Goal: Task Accomplishment & Management: Complete application form

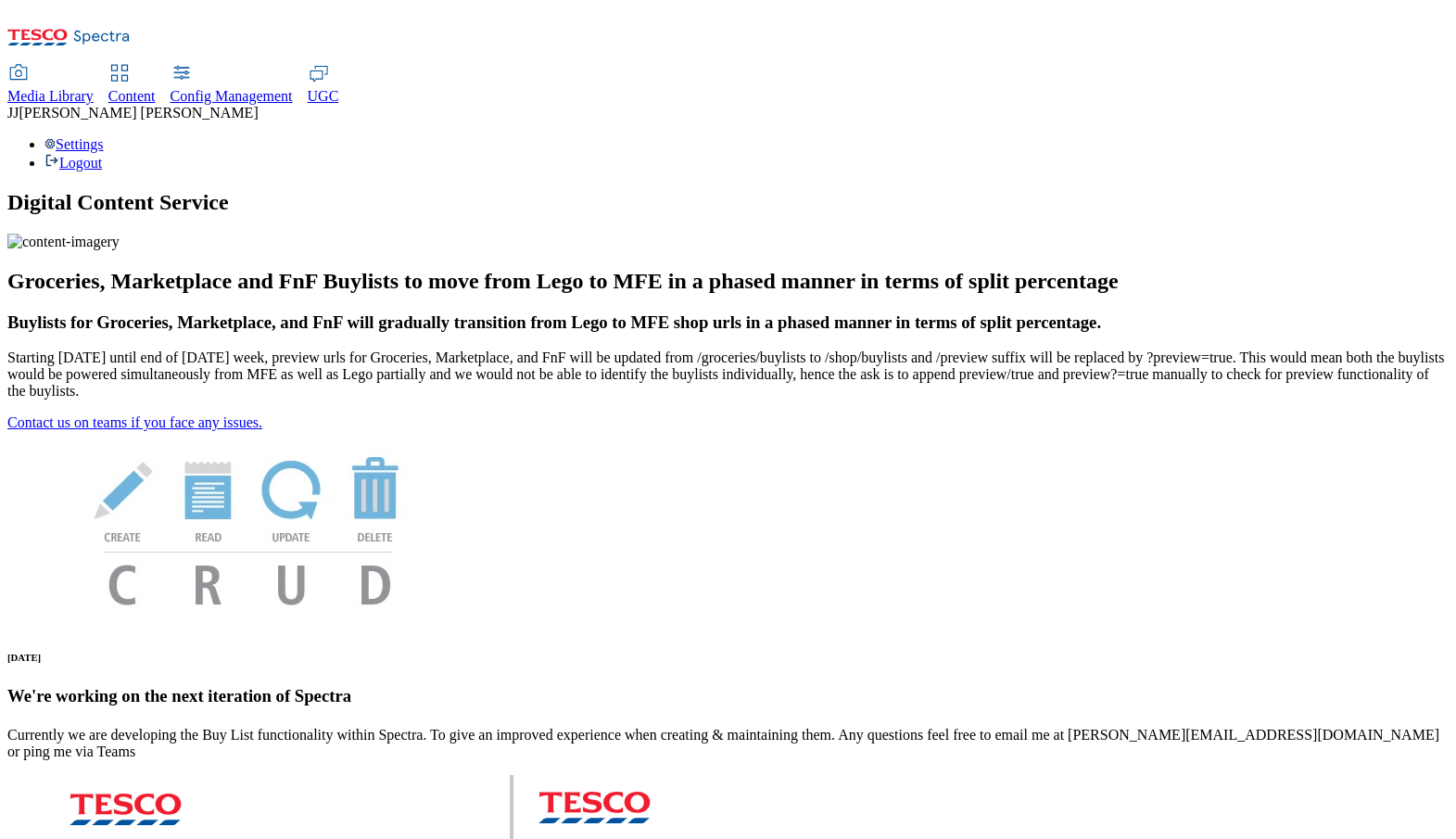
click at [155, 88] on span "Content" at bounding box center [131, 96] width 47 height 15
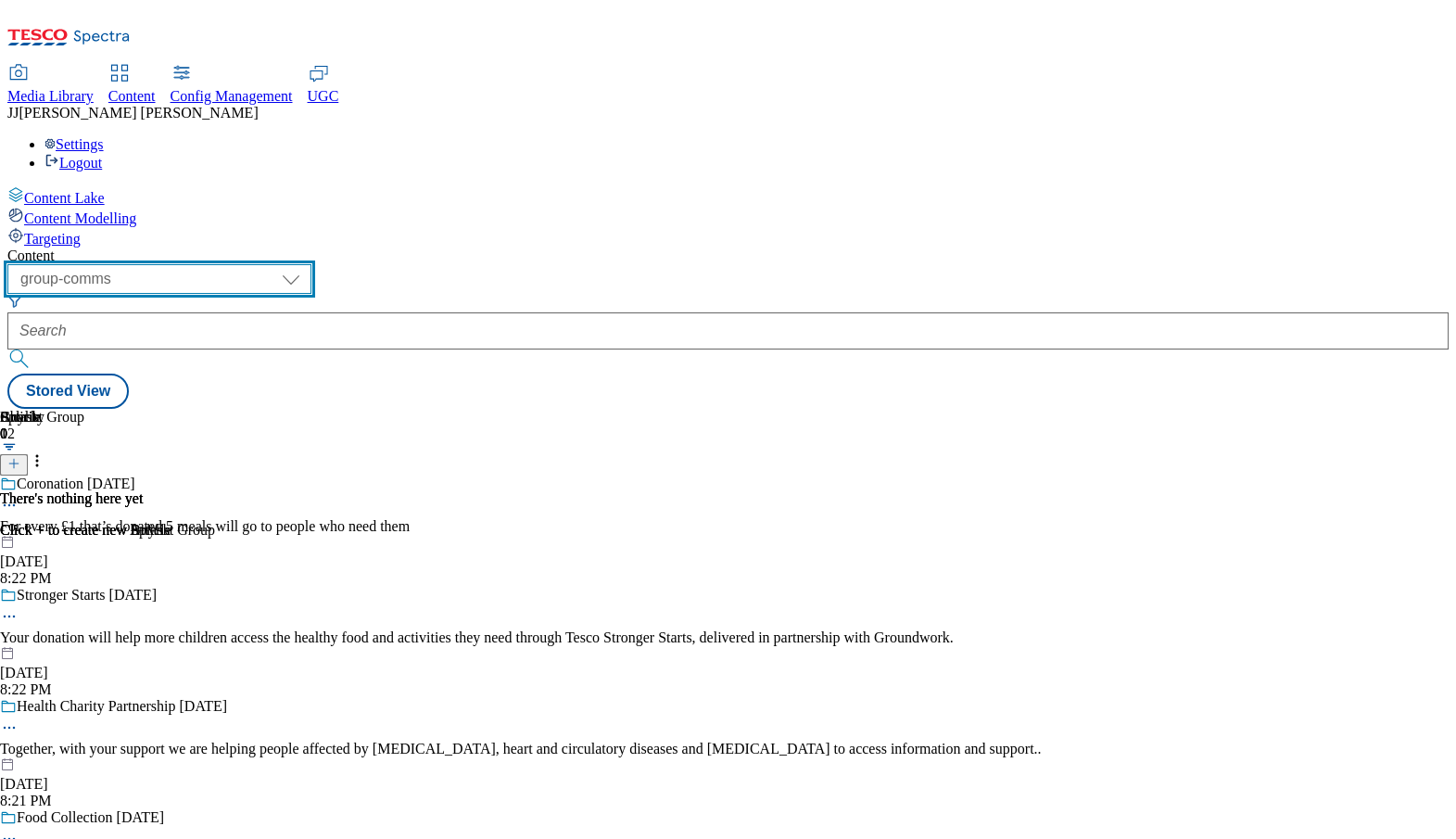
click at [312, 265] on select "dotcom-cz dotcom-hu dotcom-sk fnf-uk ghs-roi ghs-uk group-comms ighs-cz ighs-hu…" at bounding box center [159, 279] width 304 height 30
select select "ighs-sk"
click at [241, 265] on select "dotcom-cz dotcom-hu dotcom-sk fnf-uk ghs-roi ghs-uk group-comms ighs-cz ighs-hu…" at bounding box center [159, 279] width 304 height 30
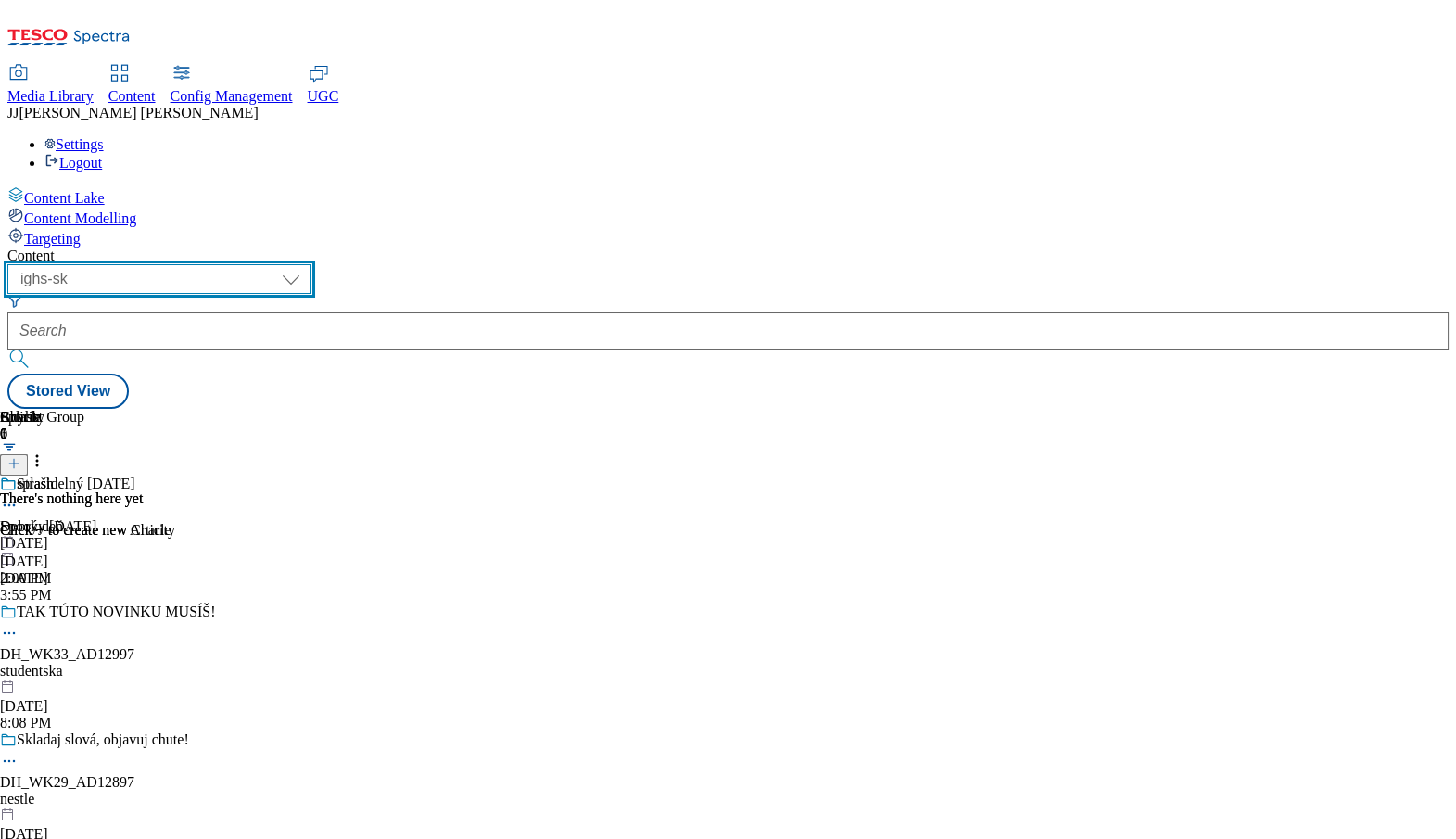
scroll to position [0, 189]
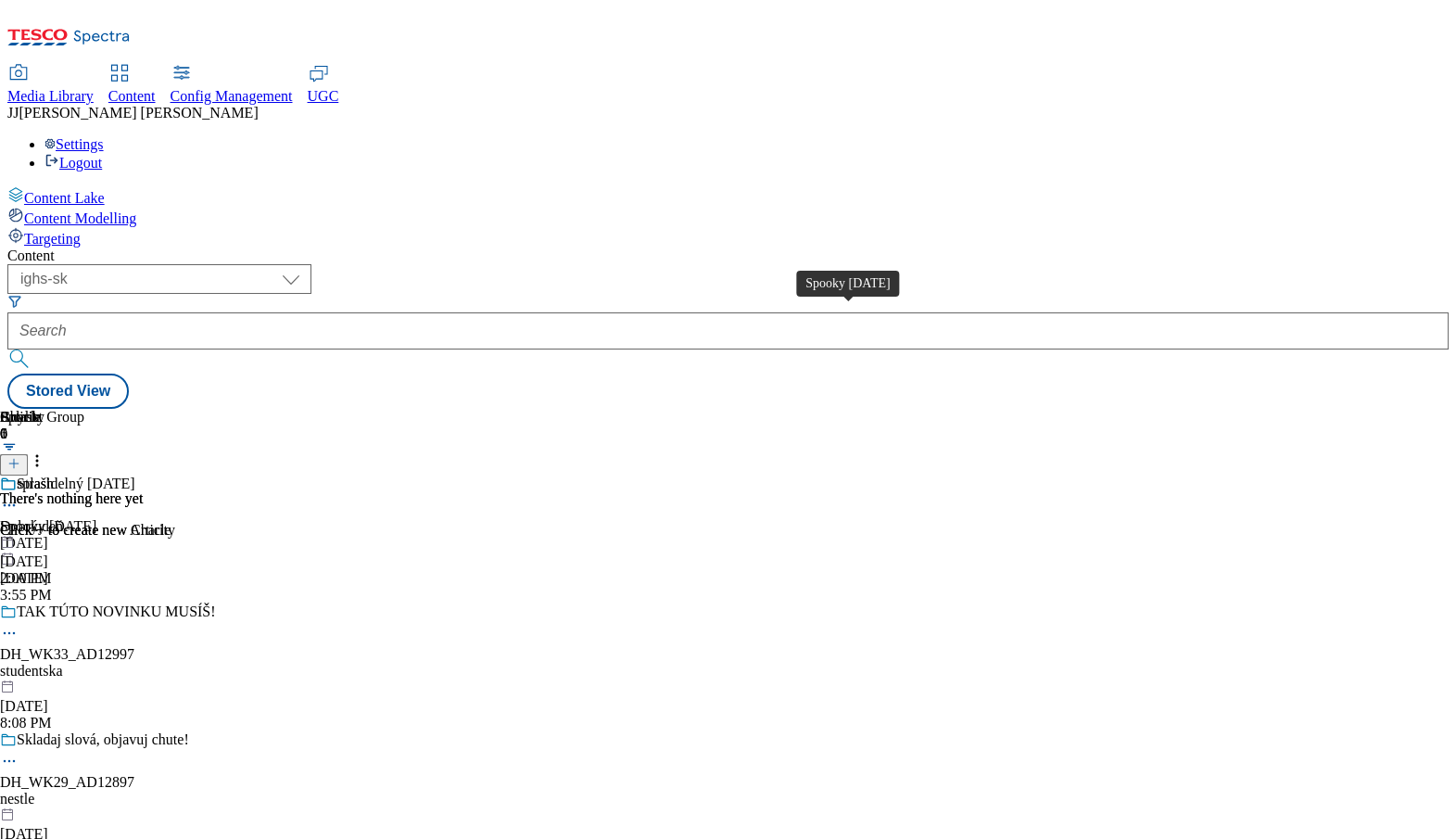
click at [97, 518] on div "Spooky Halloween" at bounding box center [48, 526] width 97 height 16
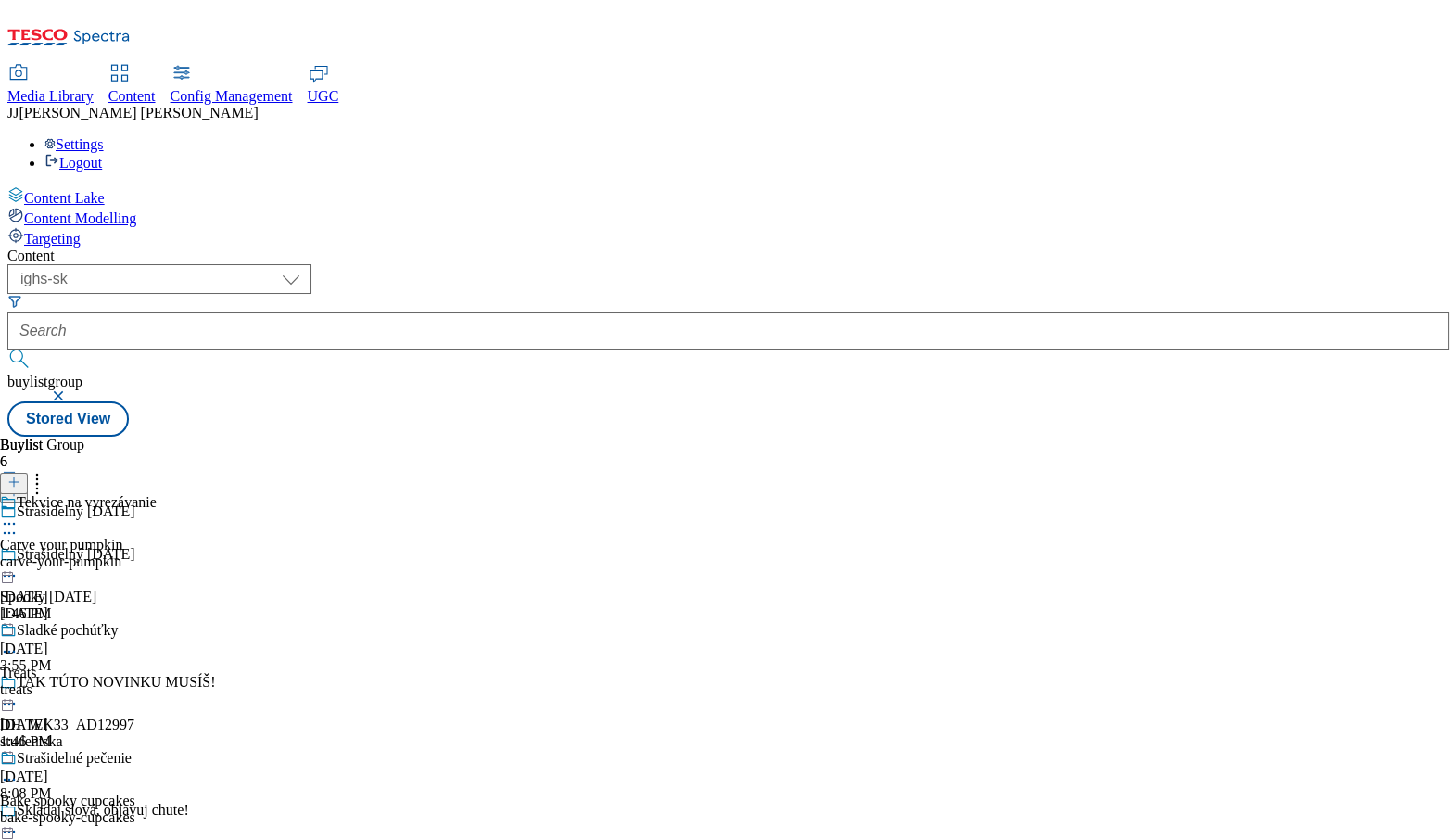
click at [18, 515] on icon at bounding box center [9, 523] width 18 height 18
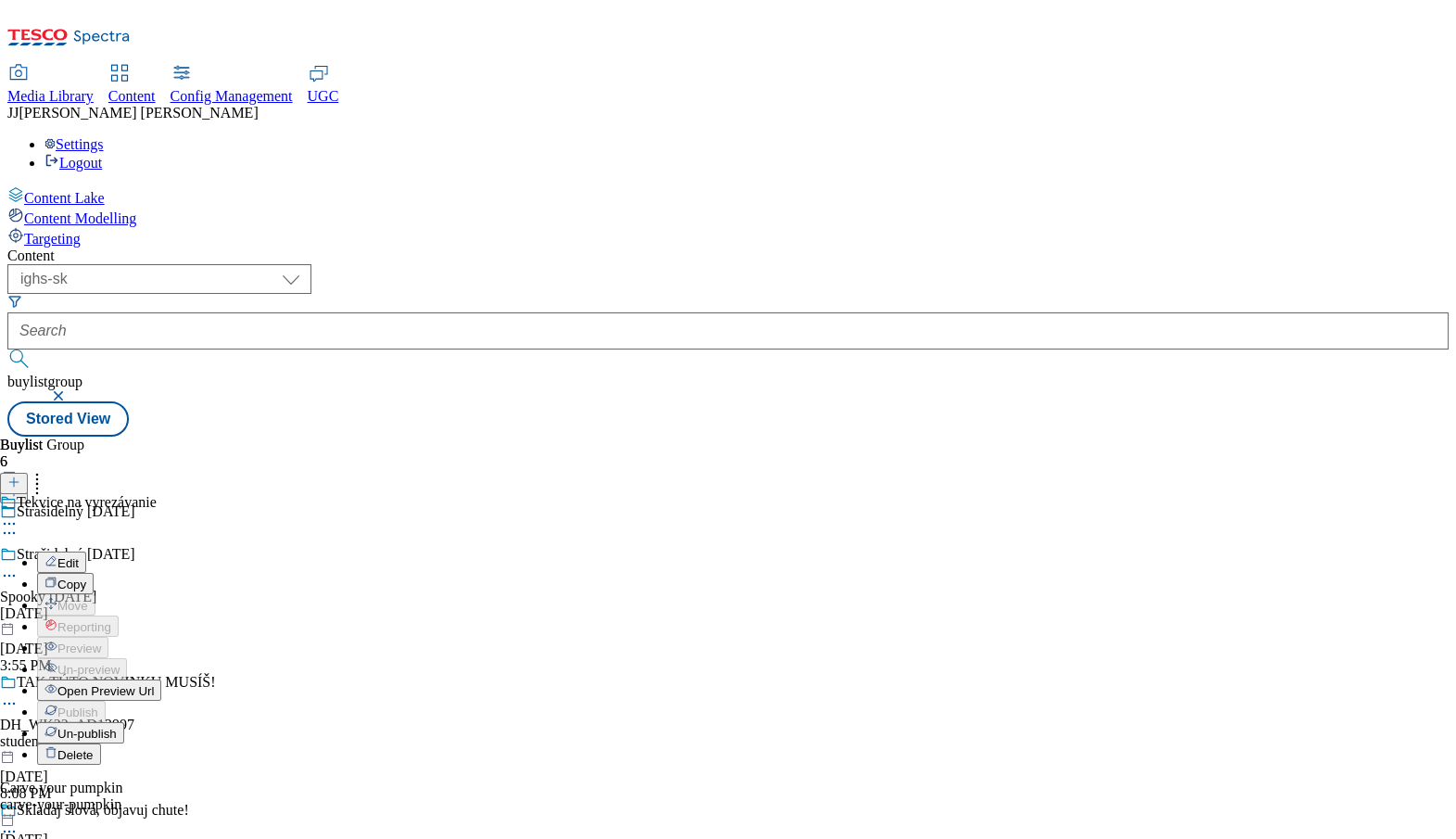
click at [154, 685] on span "Open Preview Url" at bounding box center [106, 691] width 97 height 14
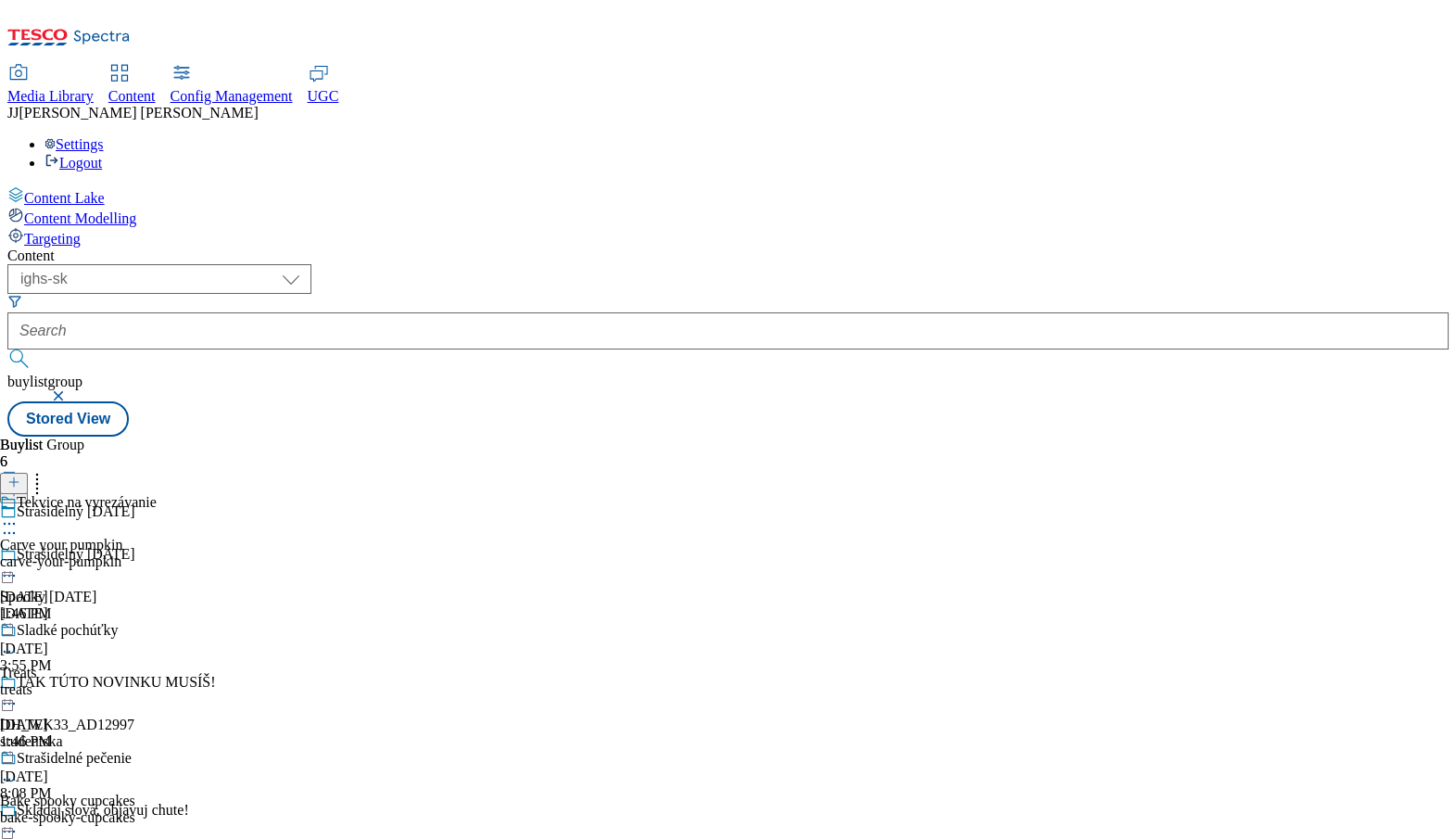
click at [18, 515] on icon at bounding box center [9, 523] width 18 height 18
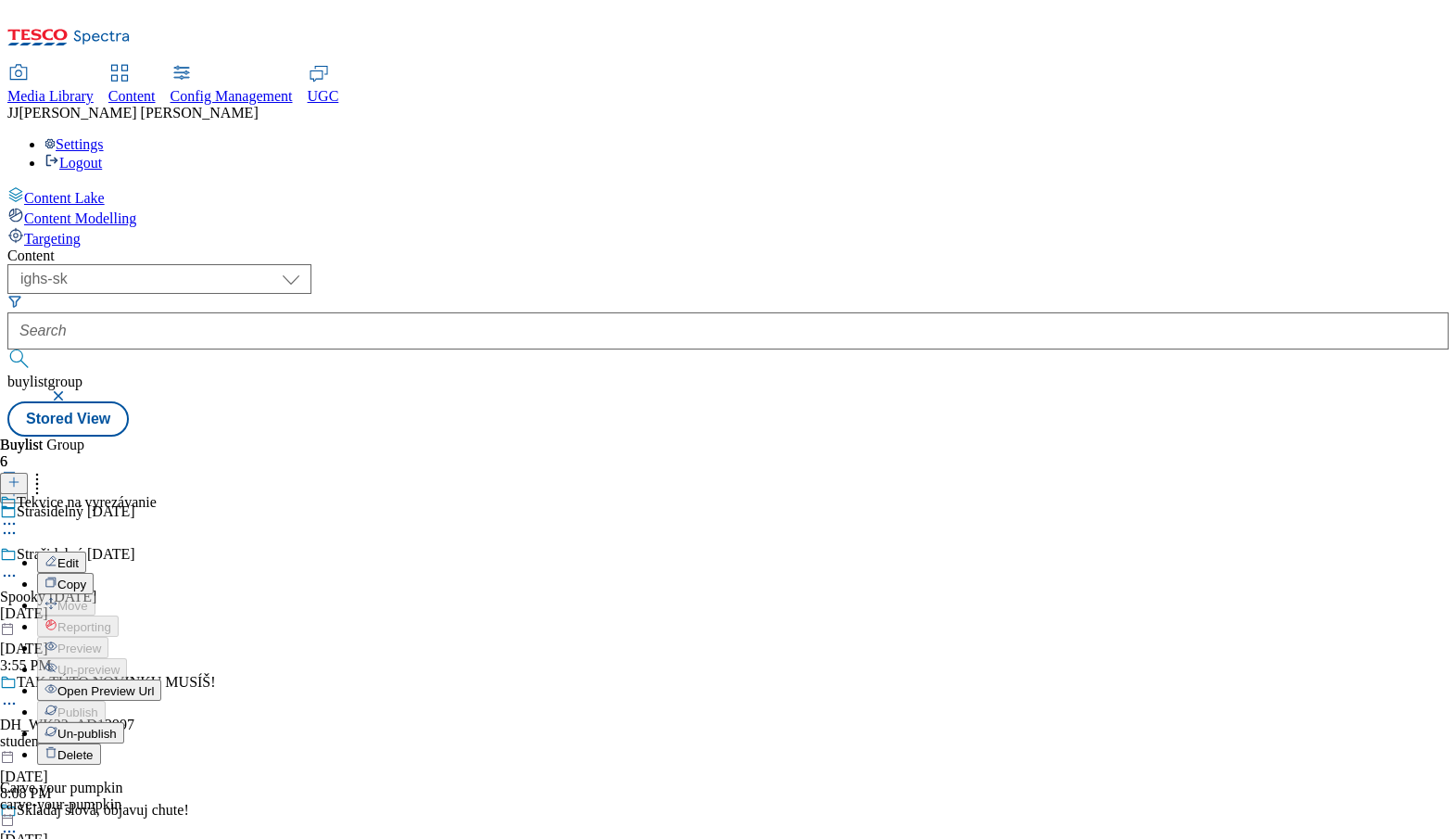
click at [826, 436] on div "Buylist 6 Tekvice na vyrezávanie Edit Copy Move Reporting Preview Un-preview Op…" at bounding box center [728, 436] width 1442 height 0
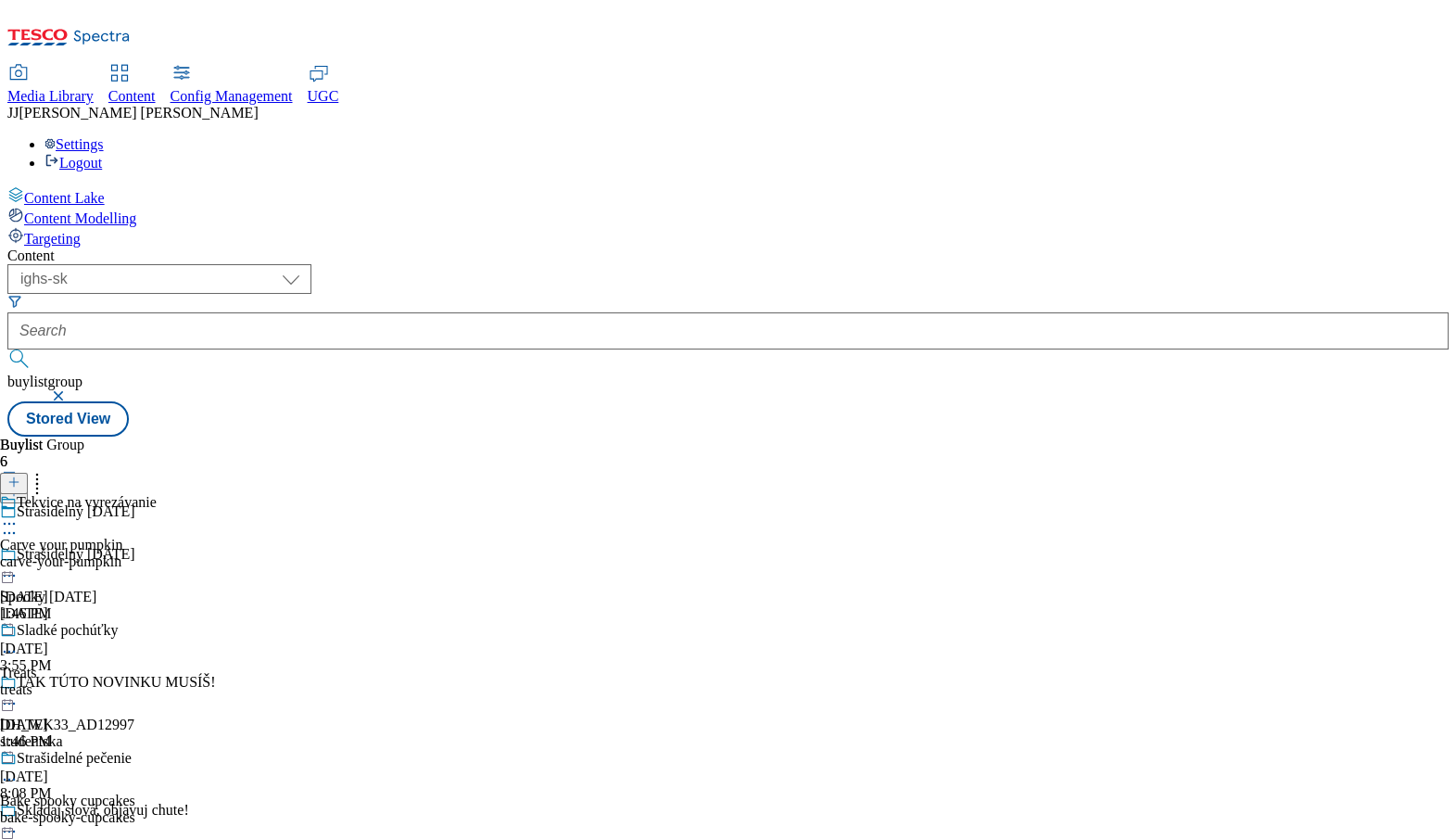
click at [70, 390] on button "button" at bounding box center [60, 396] width 18 height 12
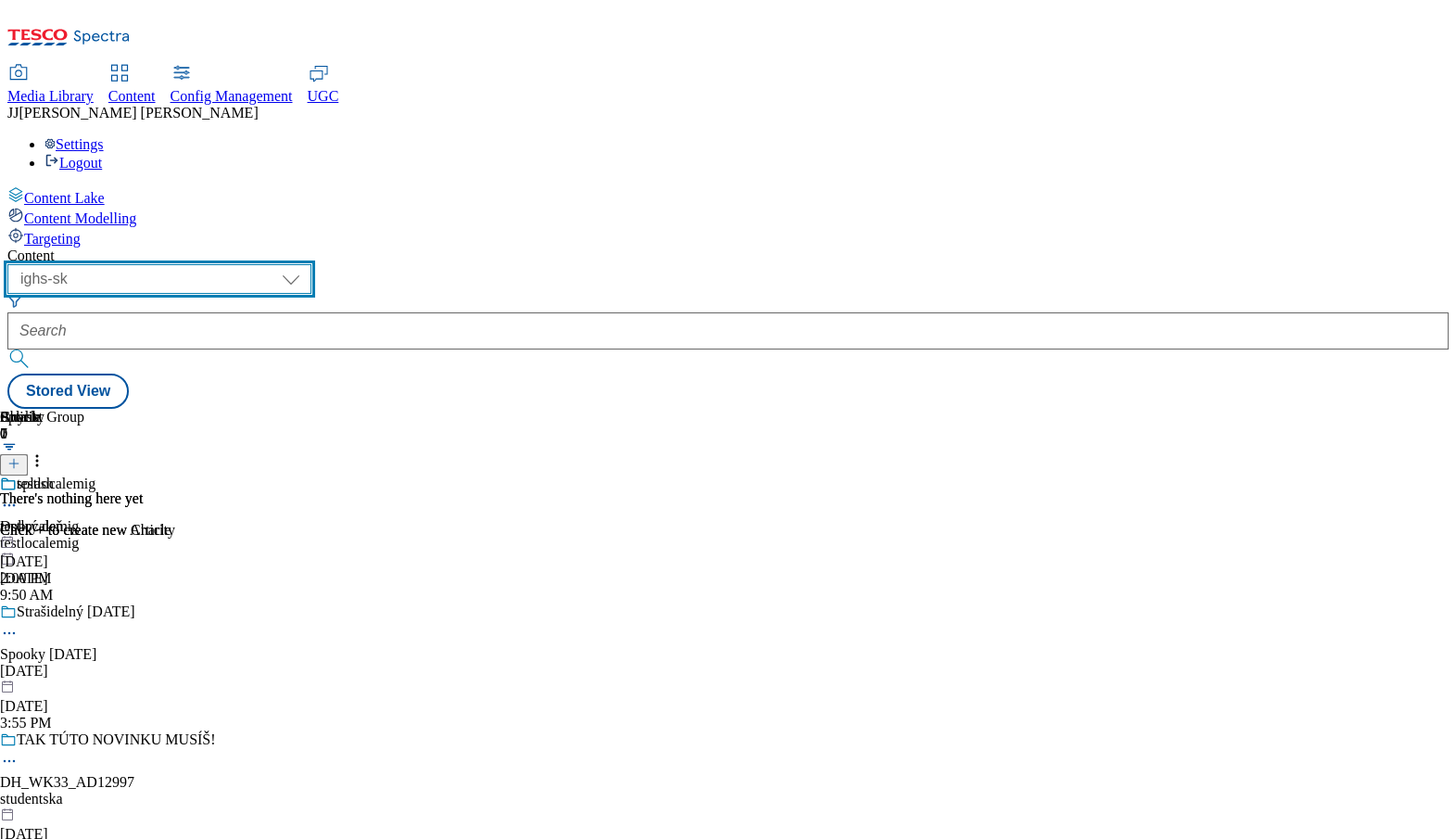
click at [312, 265] on select "dotcom-cz dotcom-hu dotcom-sk fnf-uk ghs-roi ghs-uk group-comms ighs-cz ighs-hu…" at bounding box center [159, 279] width 304 height 30
click at [241, 265] on select "dotcom-cz dotcom-hu dotcom-sk fnf-uk ghs-roi ghs-uk group-comms ighs-cz ighs-hu…" at bounding box center [159, 279] width 304 height 30
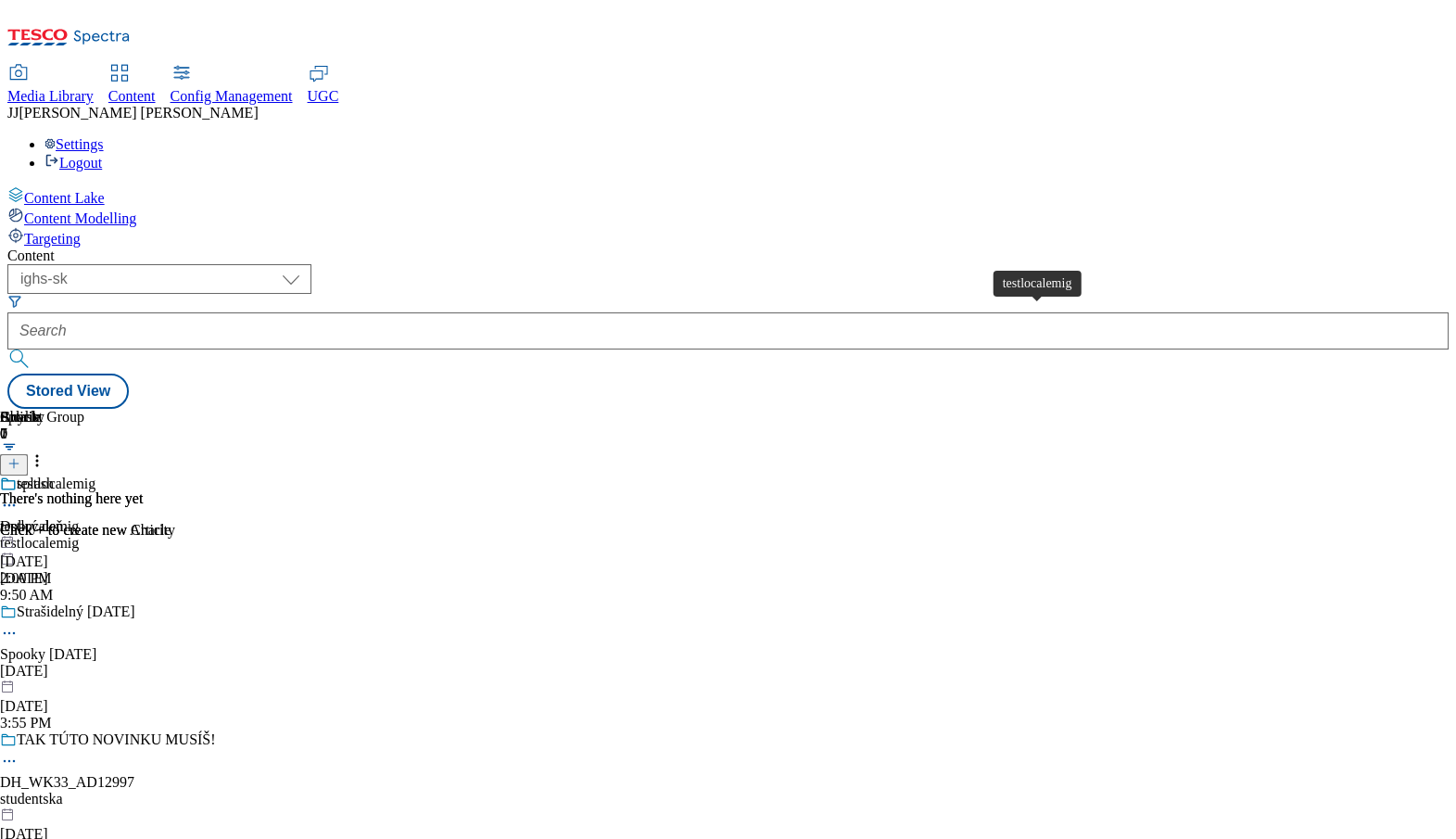
click at [79, 518] on div "testlocalemig" at bounding box center [40, 526] width 79 height 16
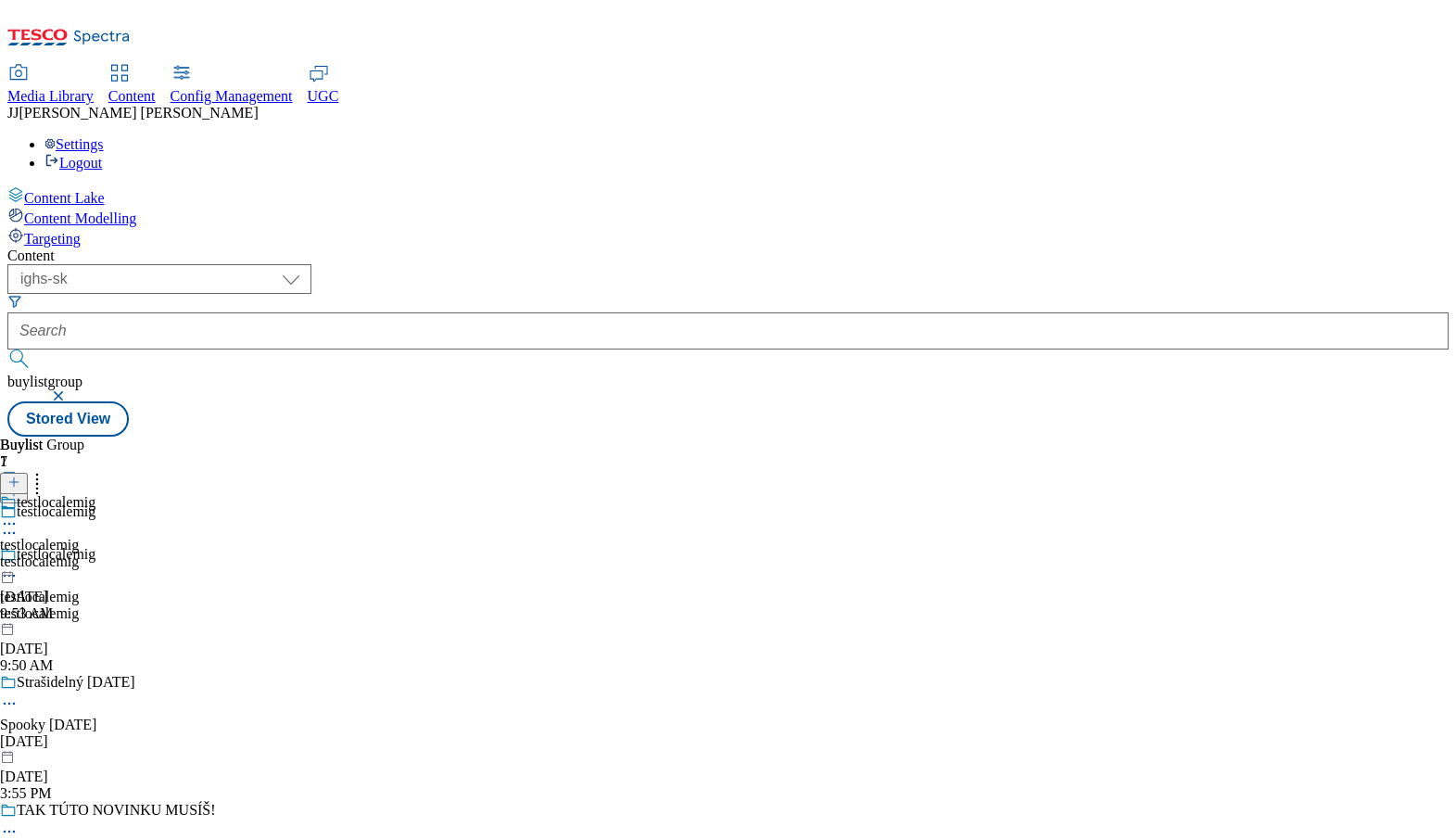
click at [18, 515] on icon at bounding box center [9, 523] width 18 height 18
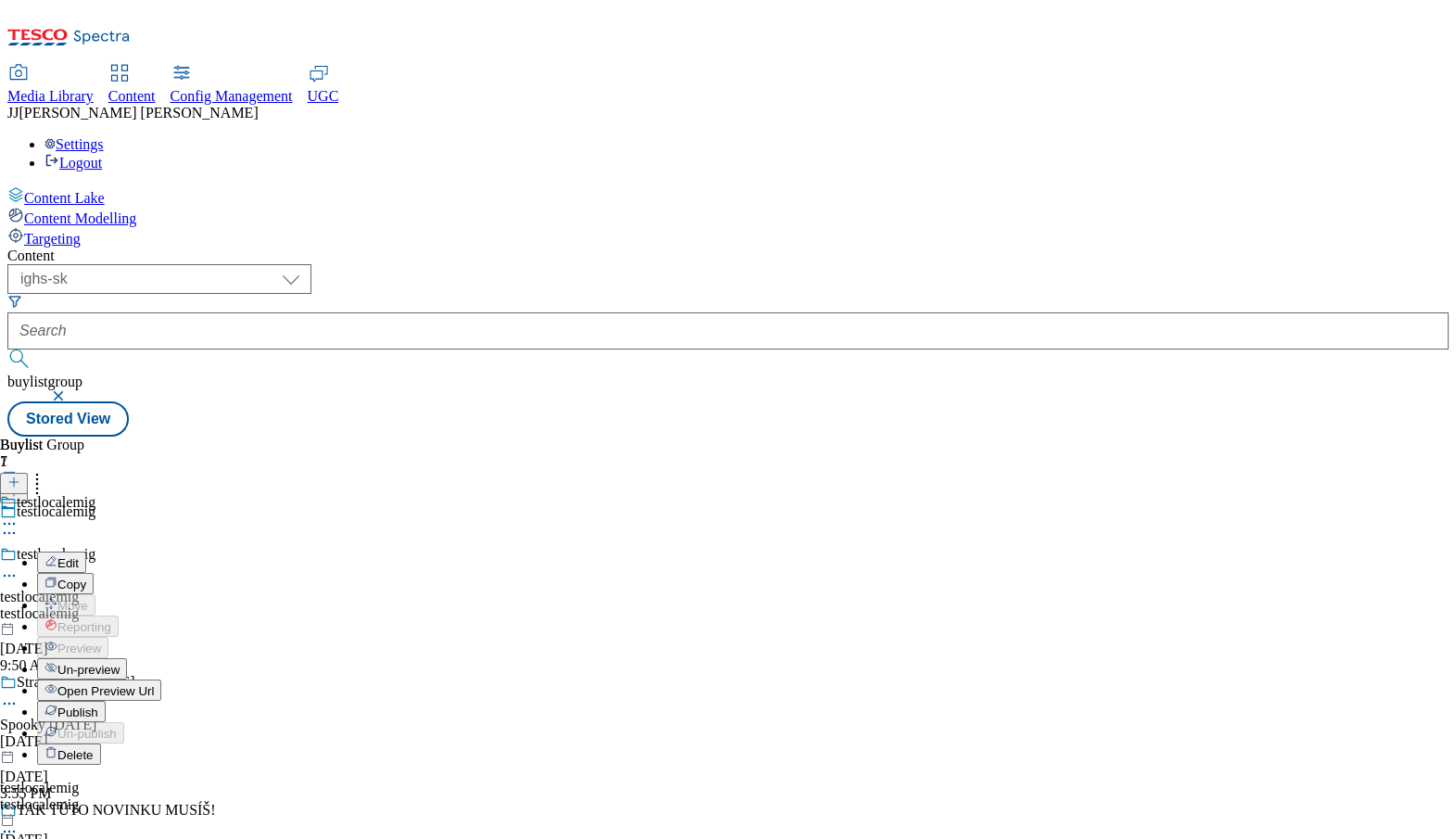
click at [154, 685] on span "Open Preview Url" at bounding box center [106, 691] width 97 height 14
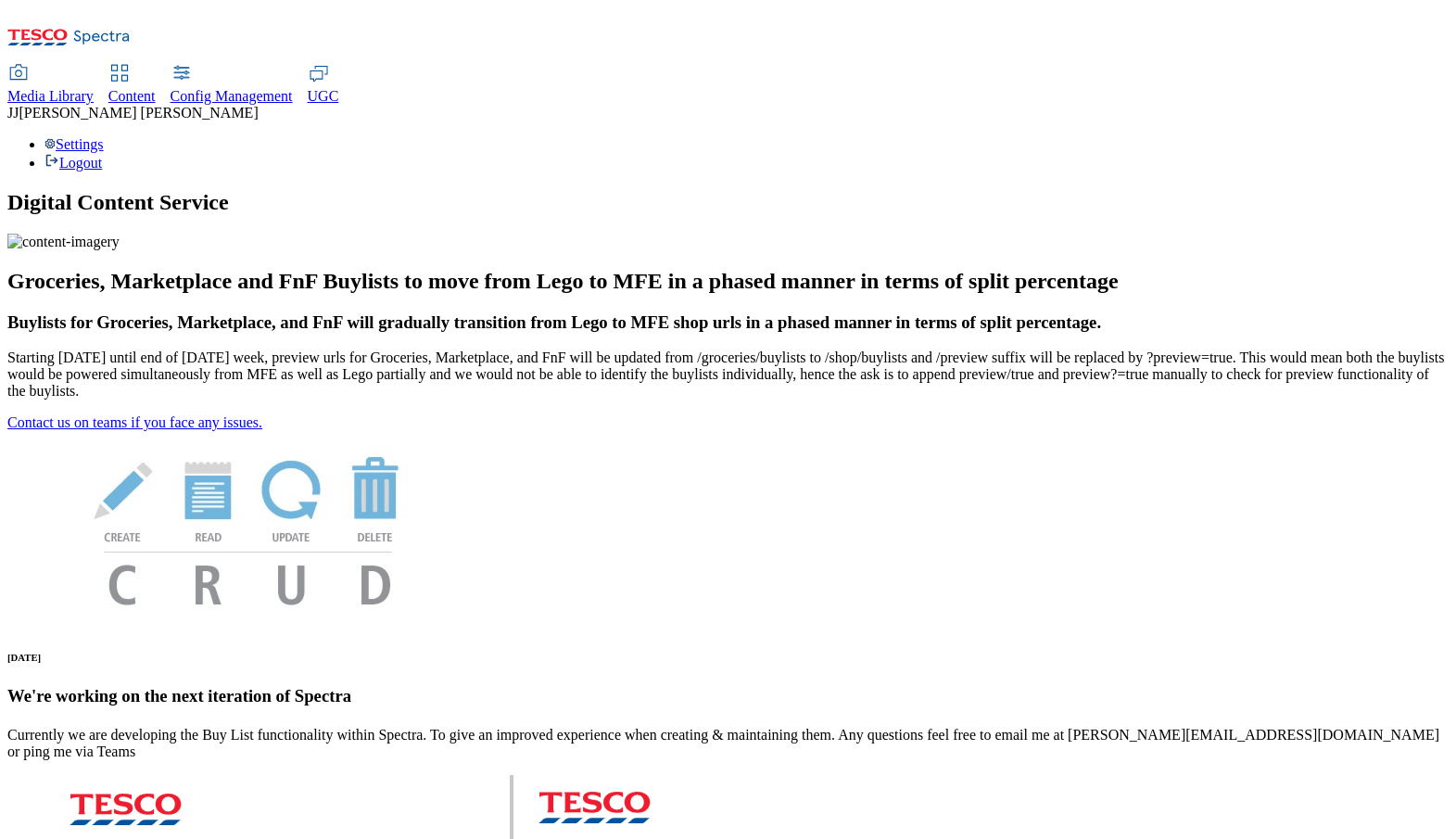
click at [155, 88] on div "Content" at bounding box center [131, 96] width 47 height 16
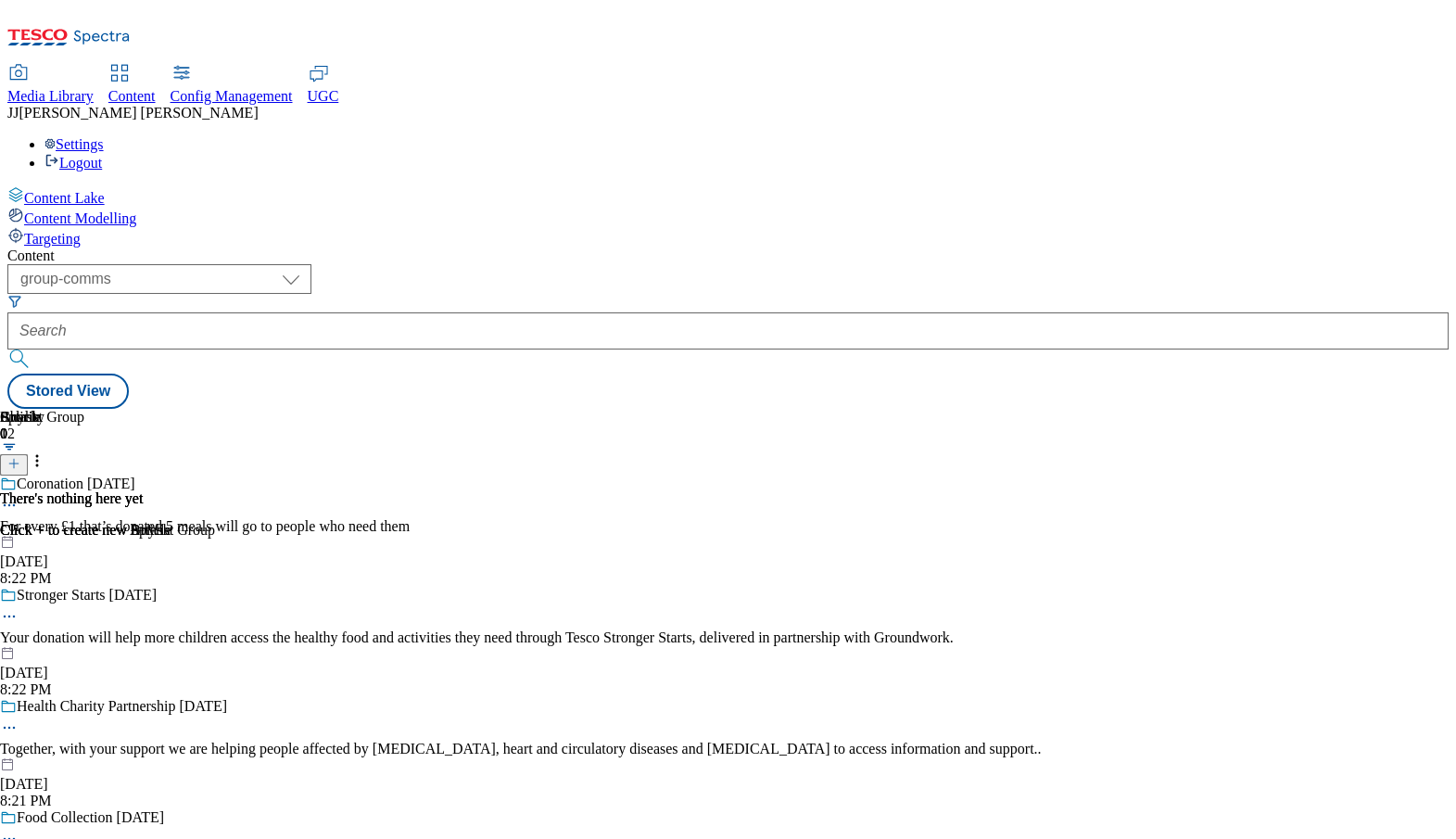
click at [412, 408] on div "Article 0 There's nothing here yet Click + to create new Article" at bounding box center [728, 408] width 1442 height 0
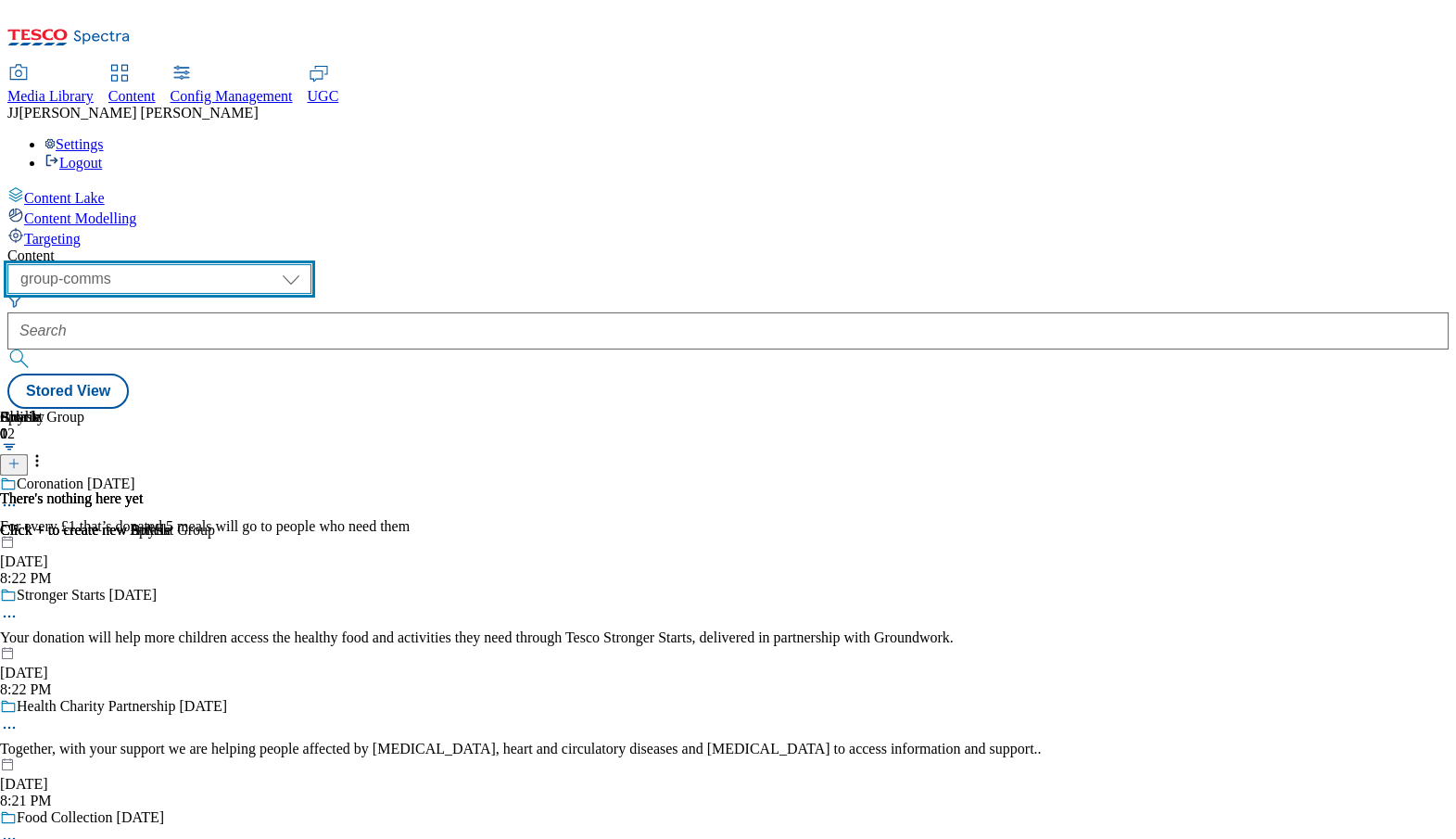
click at [312, 265] on select "dotcom-cz dotcom-hu dotcom-sk fnf-uk ghs-roi ghs-uk group-comms ighs-cz ighs-hu…" at bounding box center [159, 279] width 304 height 30
select select "ighs-sk"
click at [241, 265] on select "dotcom-cz dotcom-hu dotcom-sk fnf-uk ghs-roi ghs-uk group-comms ighs-cz ighs-hu…" at bounding box center [159, 279] width 304 height 30
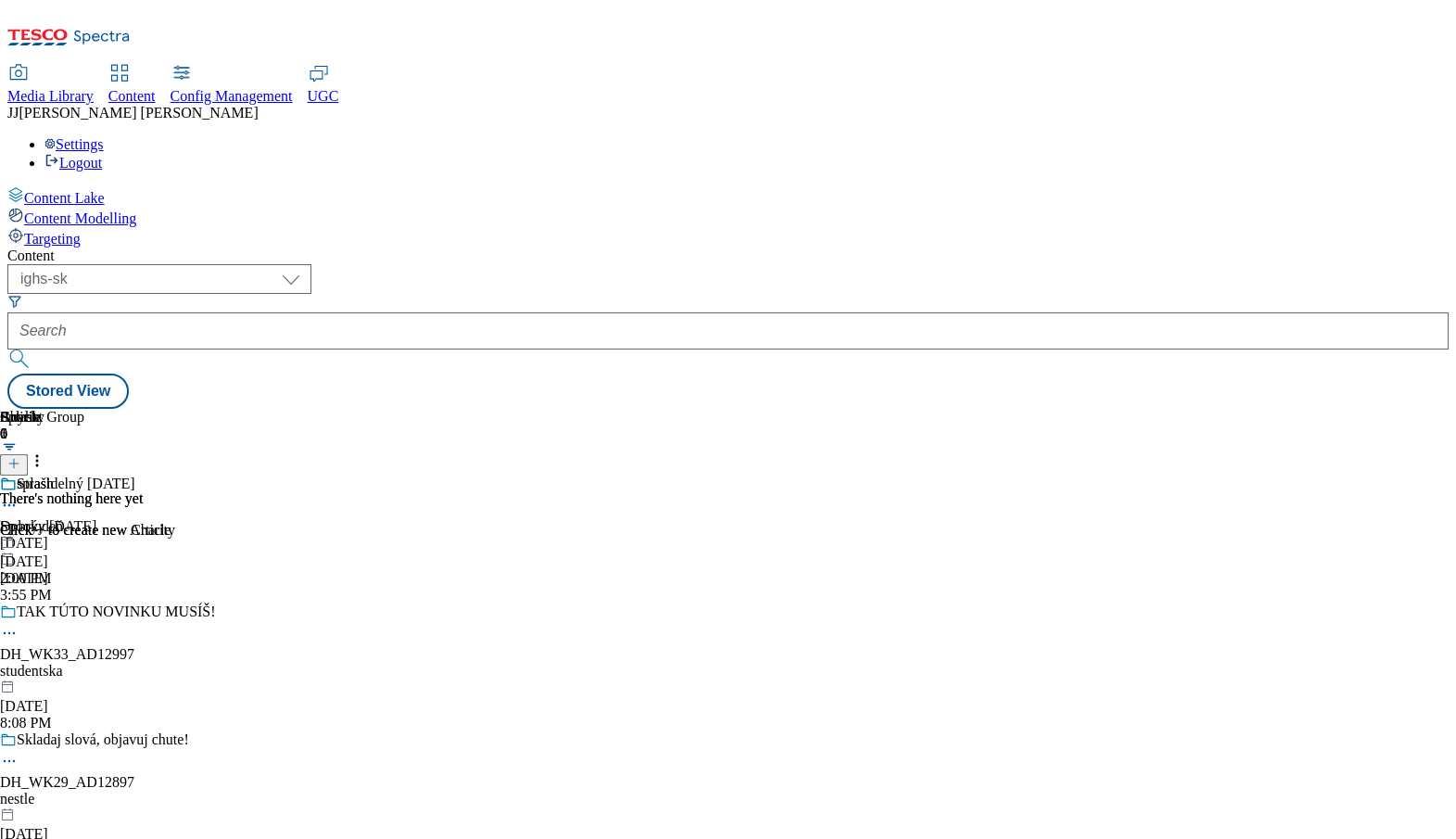
click at [1132, 247] on div "Content ( optional ) dotcom-cz dotcom-hu dotcom-sk fnf-uk ghs-roi ghs-uk group-…" at bounding box center [728, 327] width 1442 height 161
click at [14, 459] on line at bounding box center [14, 463] width 0 height 10
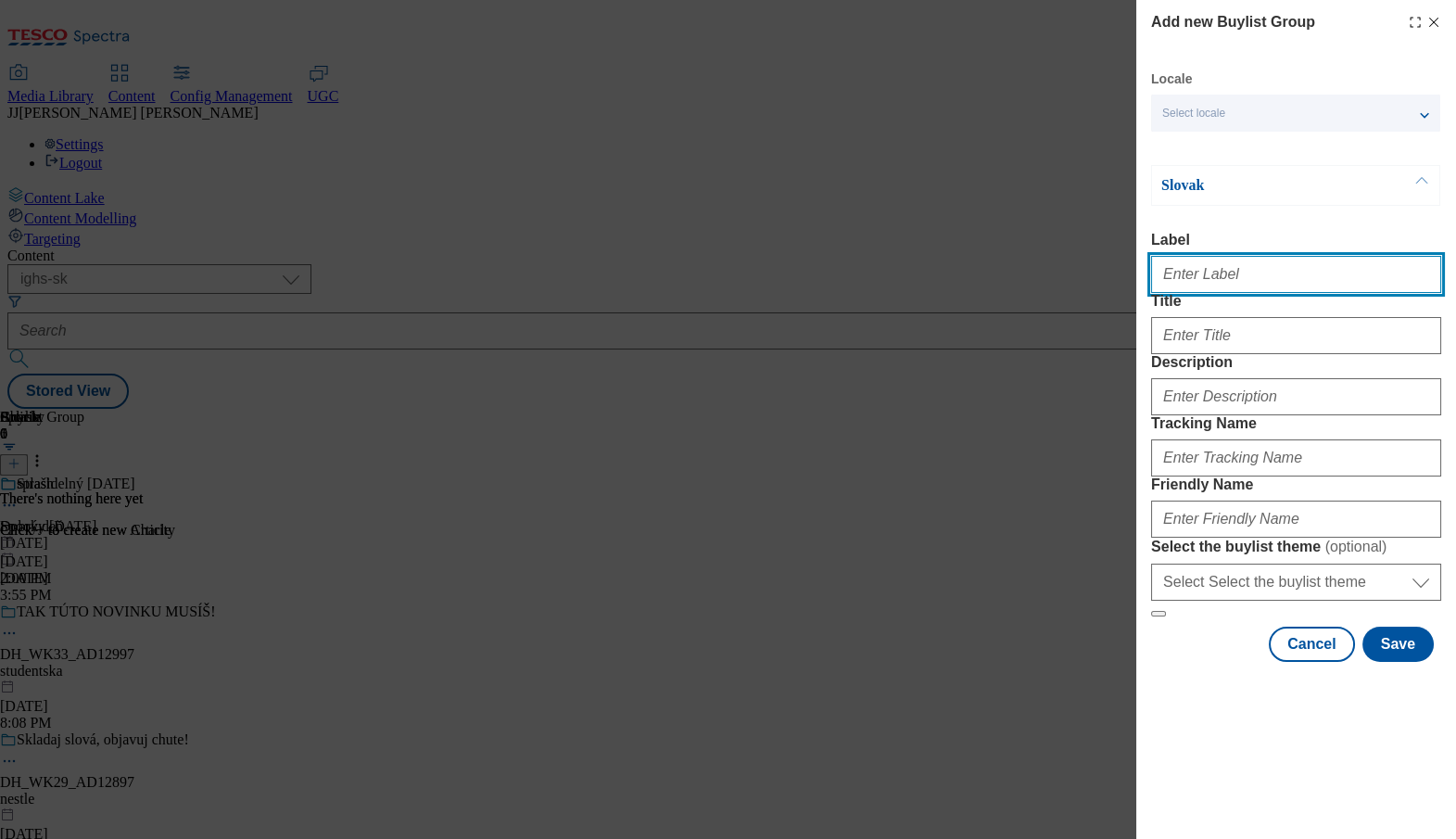
click at [1183, 282] on input "Label" at bounding box center [1296, 274] width 291 height 37
type input "testlocalemig"
click at [1199, 280] on input "testlocalemig" at bounding box center [1296, 274] width 291 height 37
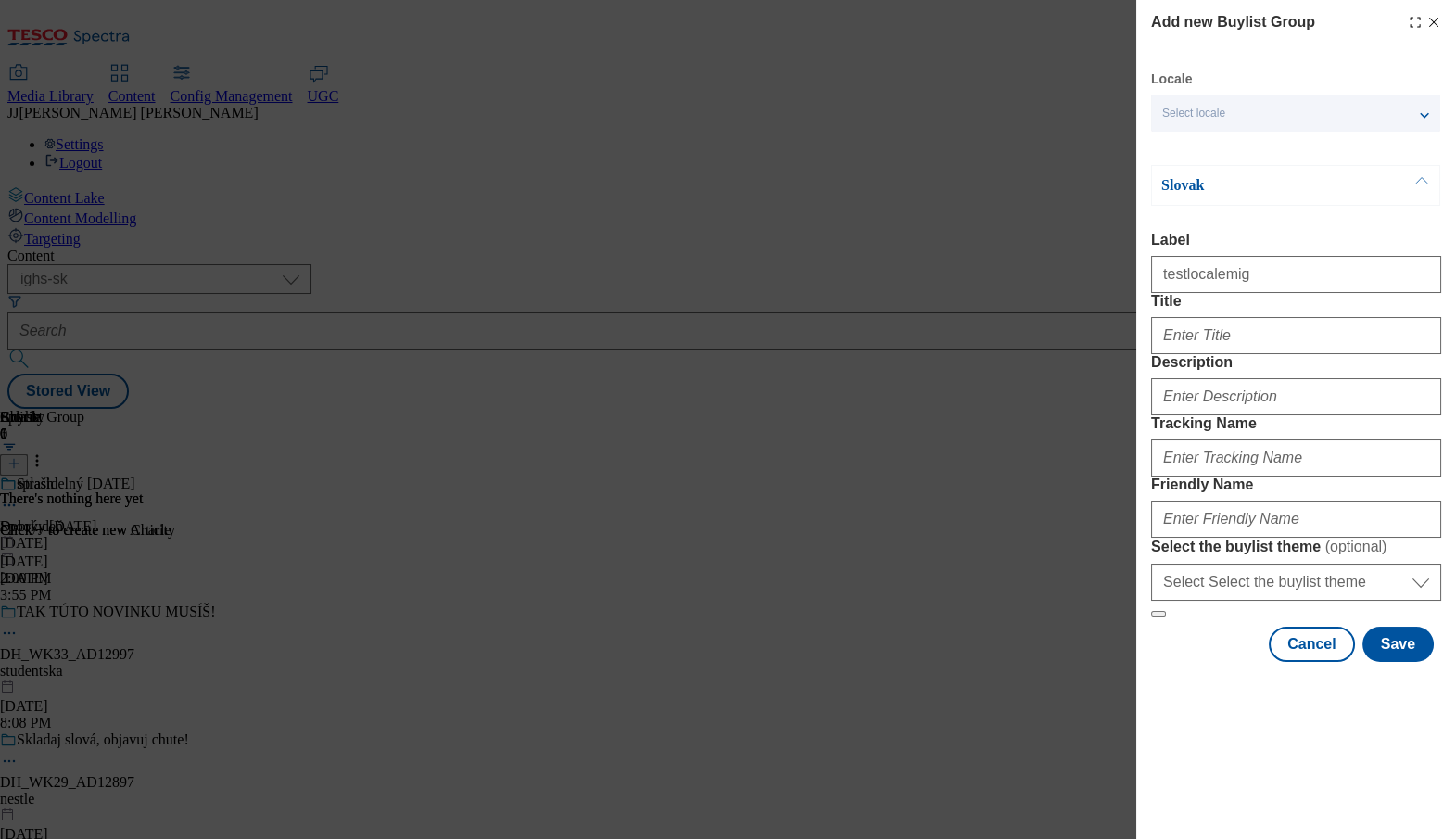
click at [1328, 126] on div "Select locale" at bounding box center [1296, 113] width 290 height 37
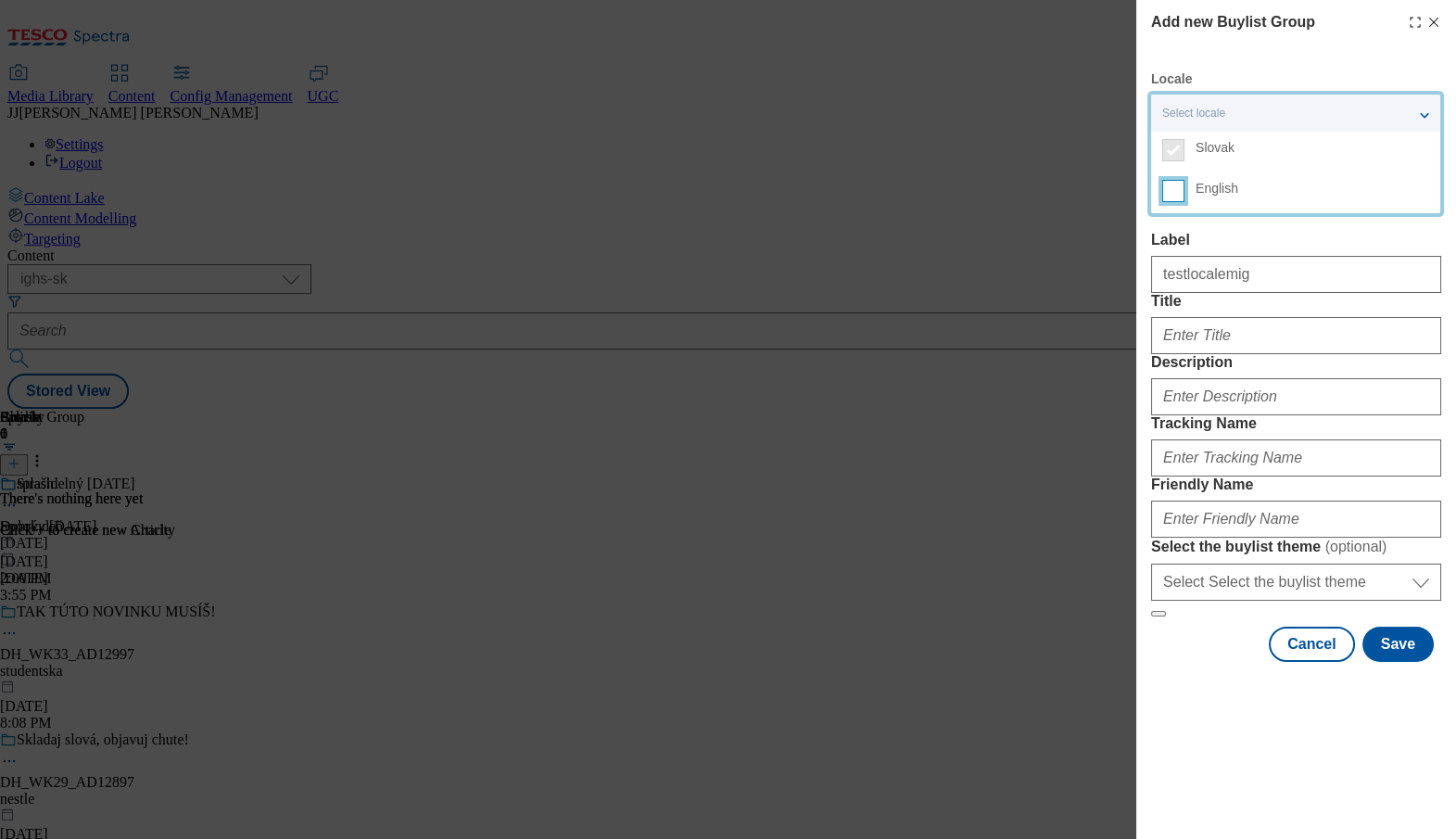
click at [1184, 190] on input "English" at bounding box center [1173, 190] width 22 height 22
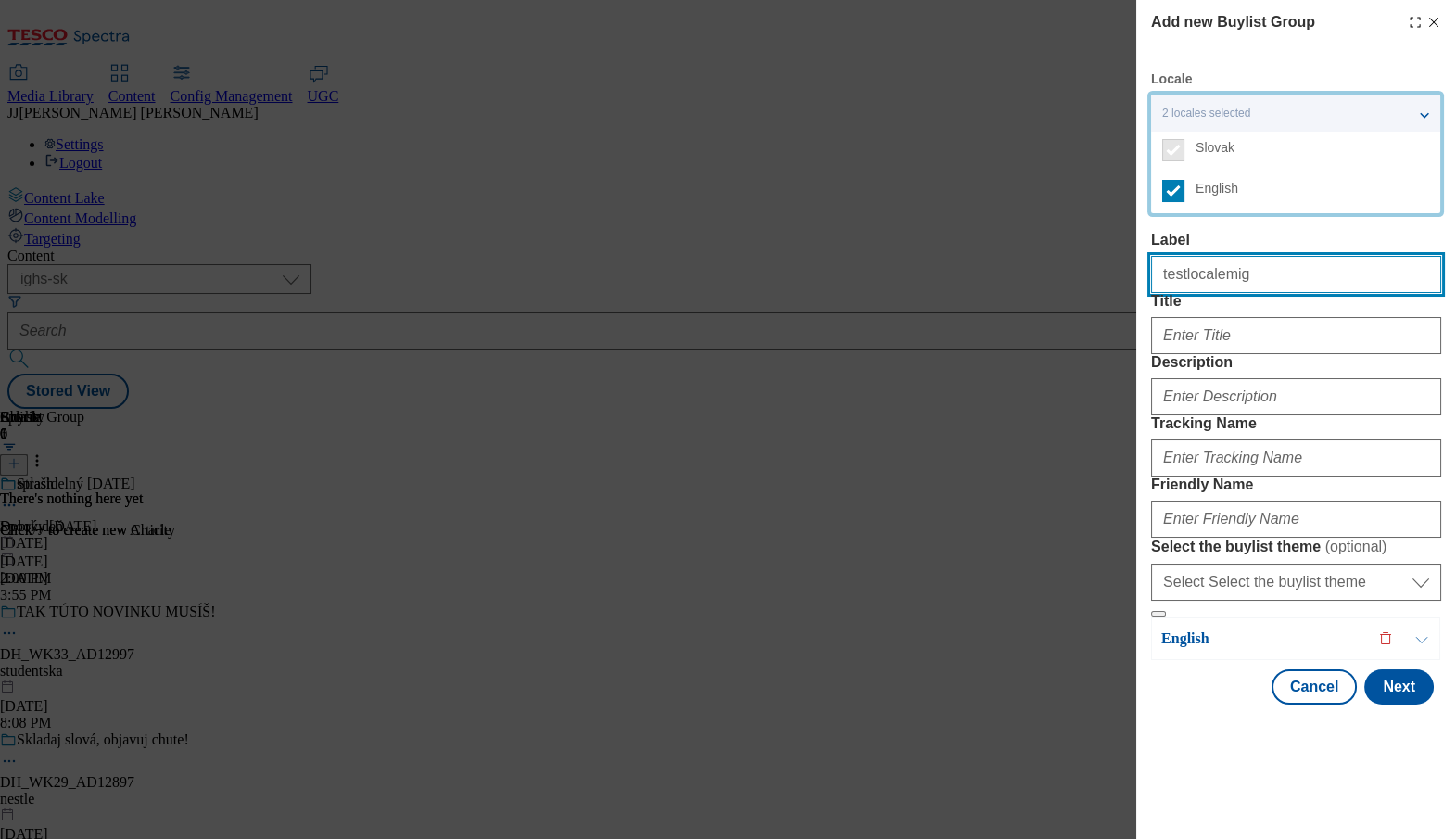
click at [1223, 285] on input "testlocalemig" at bounding box center [1296, 274] width 291 height 37
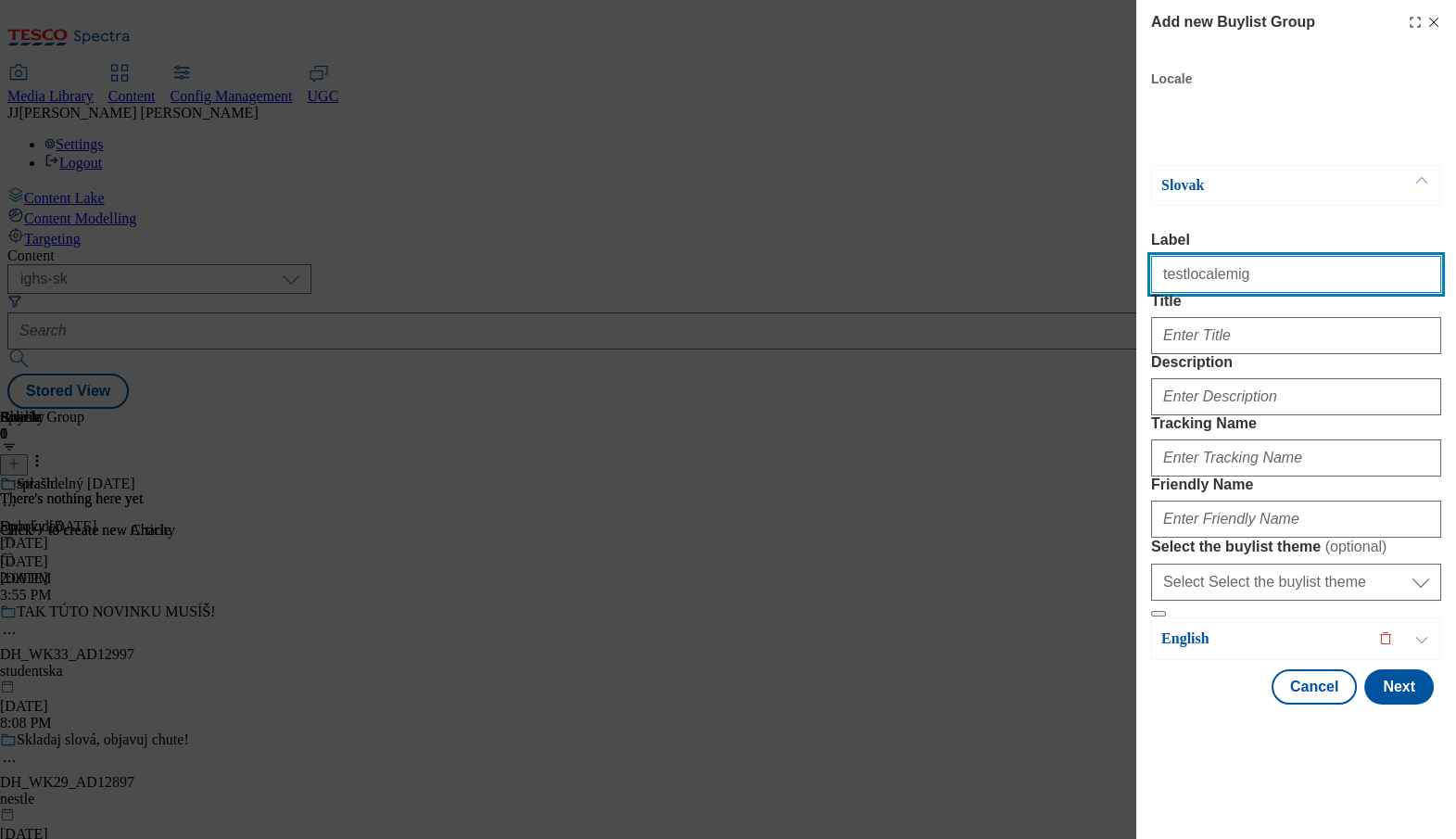
click at [1223, 285] on input "testlocalemig" at bounding box center [1296, 274] width 291 height 37
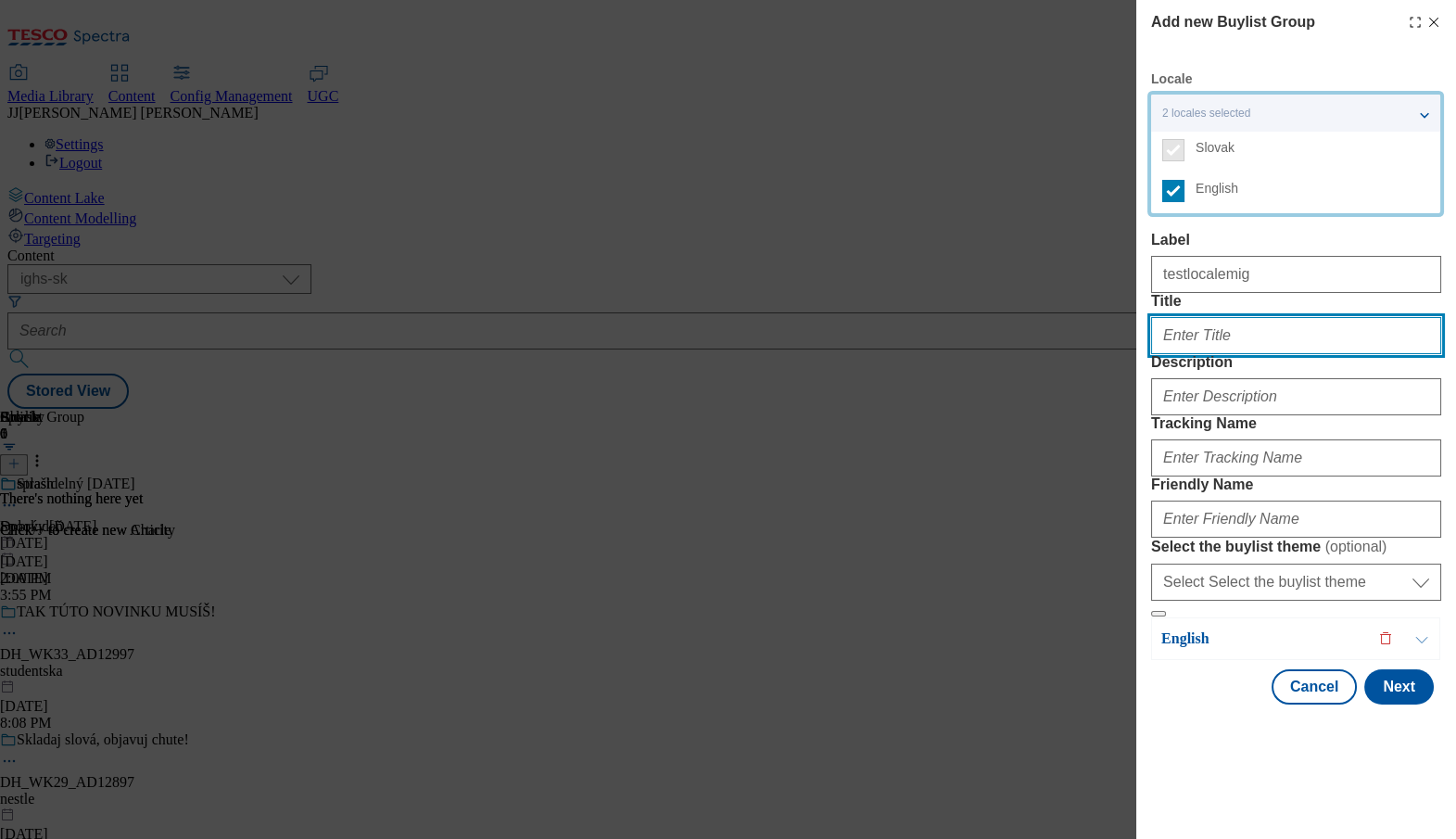
click at [1178, 354] on input "Title" at bounding box center [1296, 335] width 291 height 37
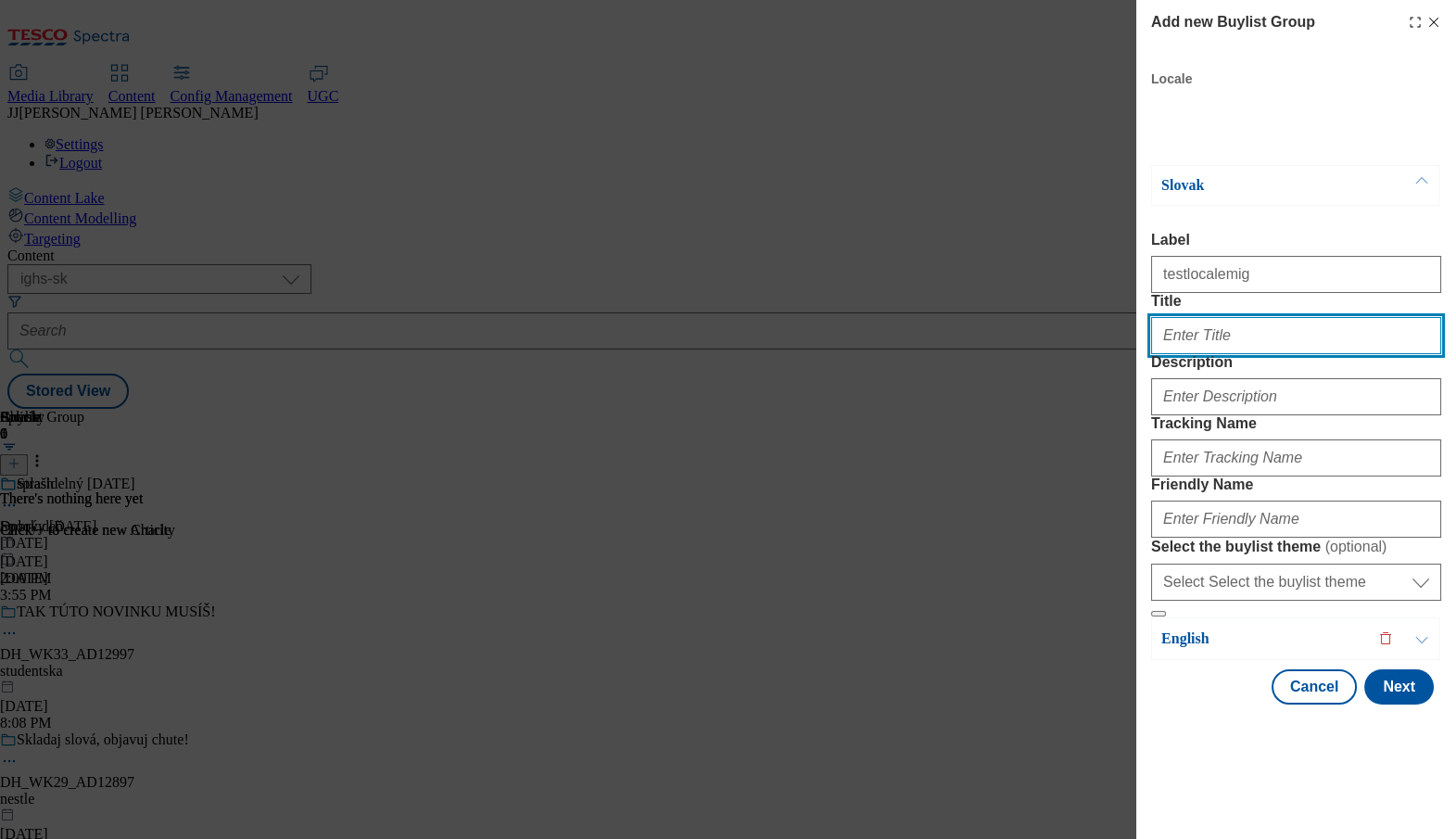
paste input "testlocalemig"
type input "testlocalemig"
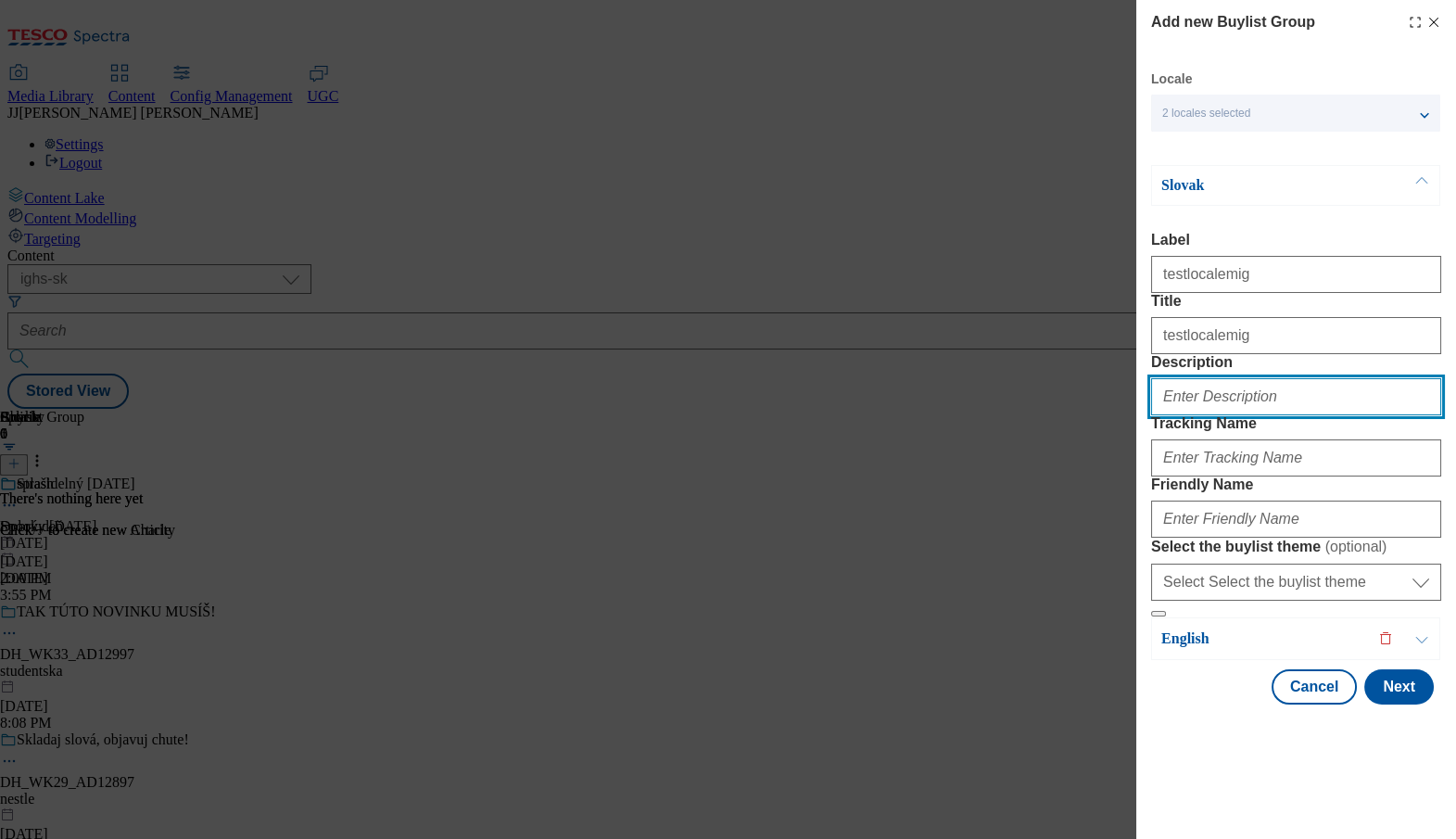
click at [1188, 415] on input "Description" at bounding box center [1296, 397] width 291 height 37
paste input "testlocalemig"
type input "testlocalemig"
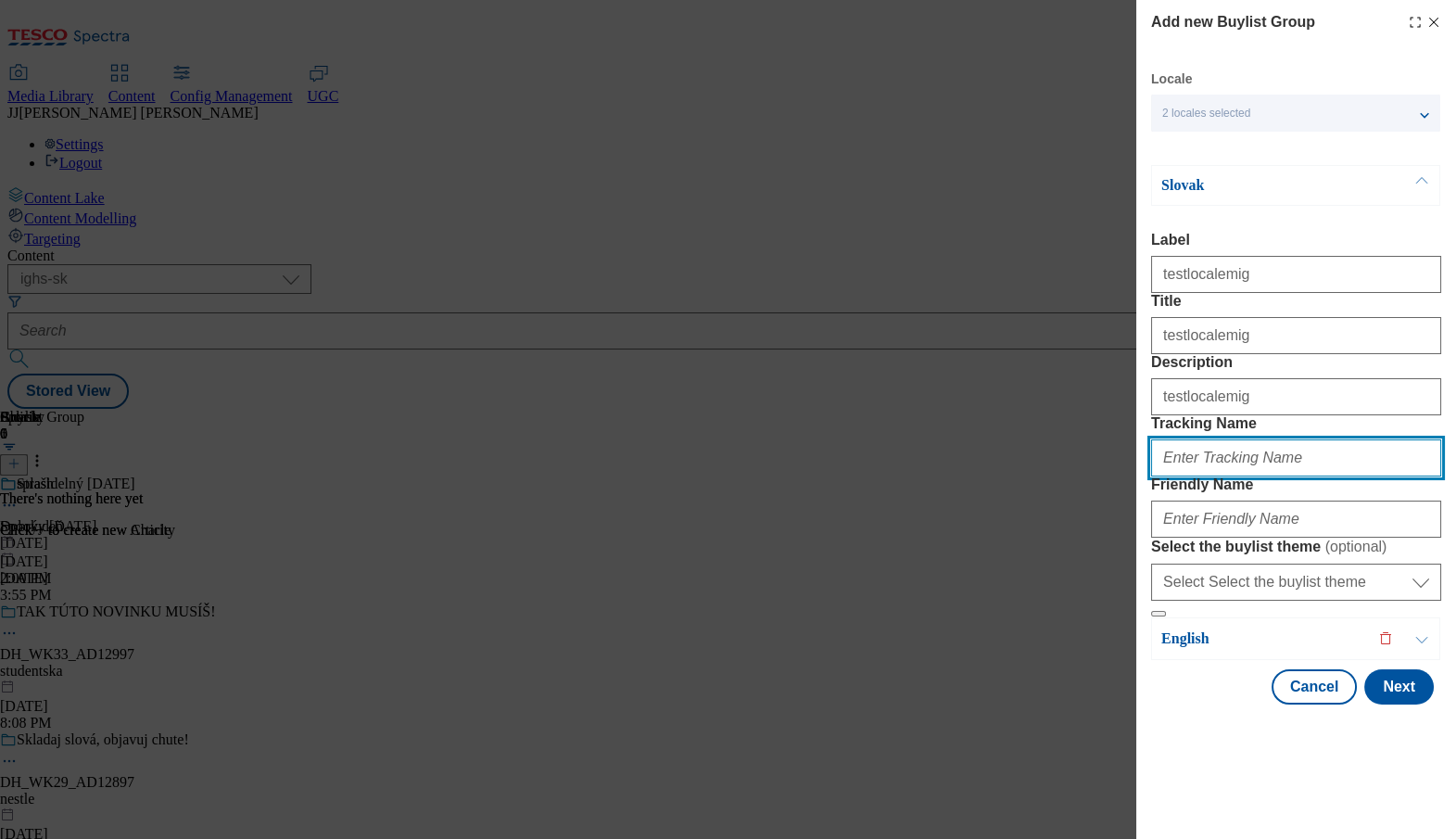
click at [1189, 477] on input "Tracking Name" at bounding box center [1296, 458] width 291 height 37
paste input "testlocalemig"
type input "testlocalemig"
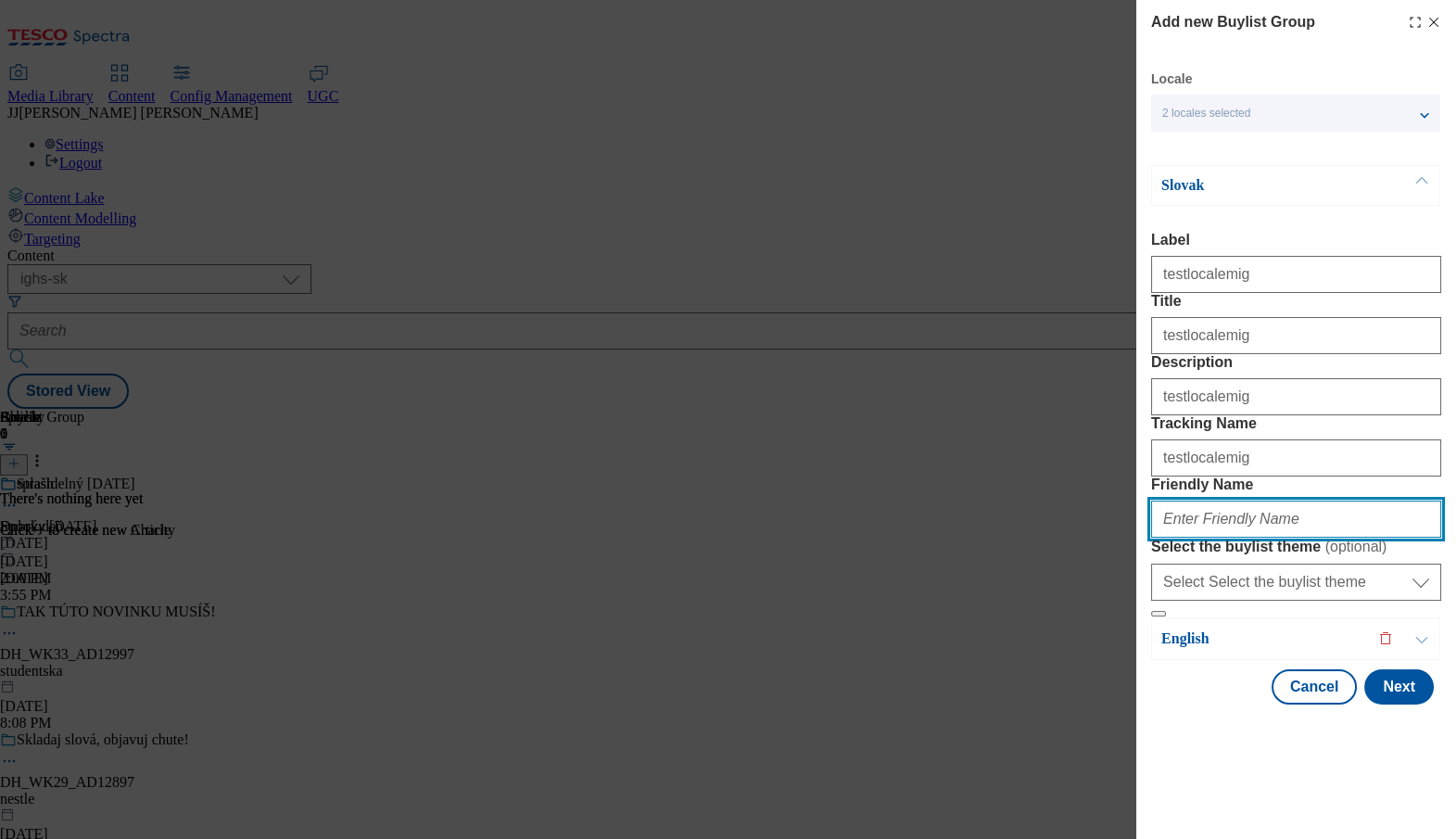
click at [1189, 538] on input "Friendly Name" at bounding box center [1296, 518] width 291 height 37
paste input "testlocalemig"
type input "testlocalemig"
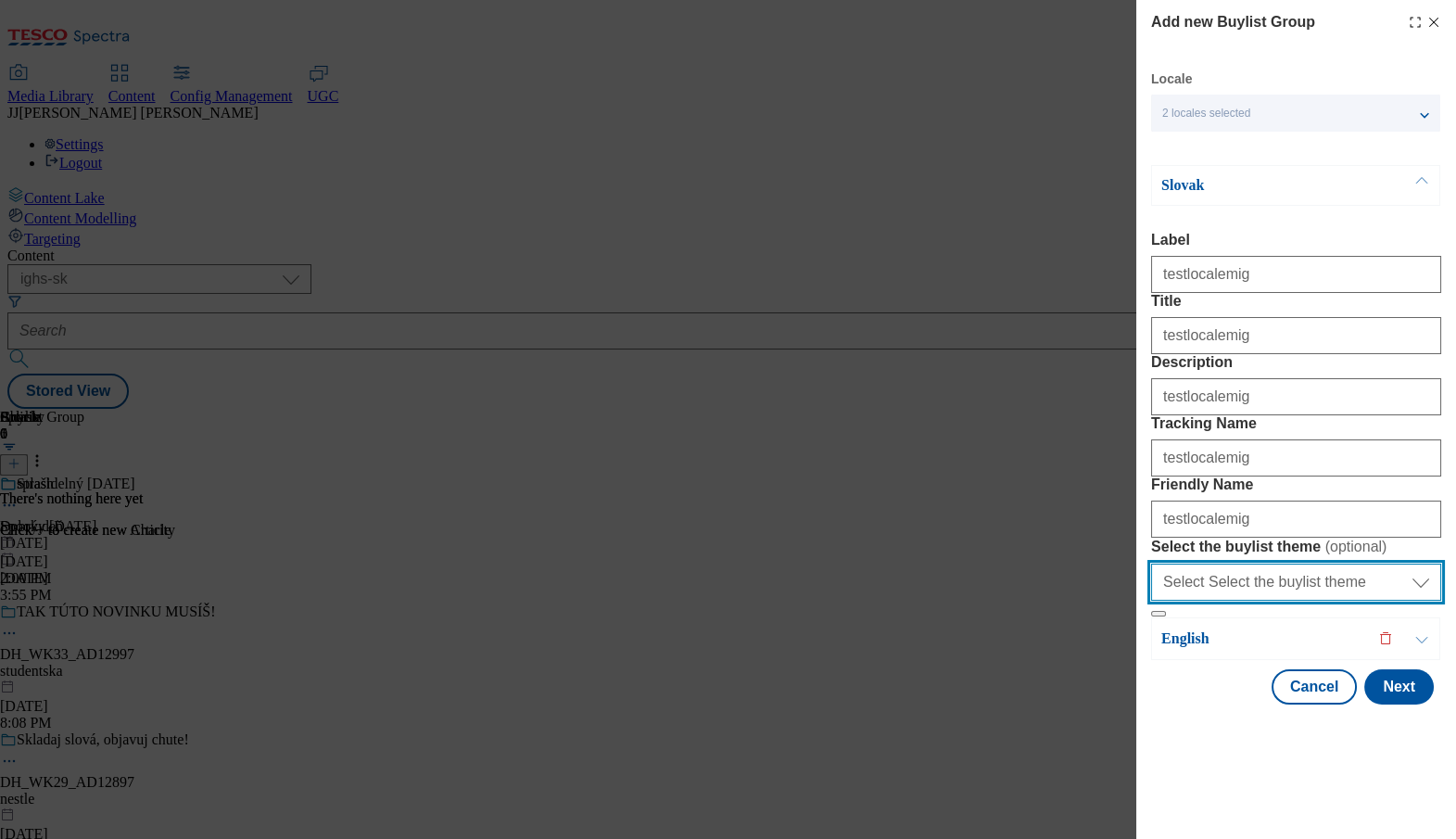
click at [1194, 601] on select "Select Select the buylist theme default fandf" at bounding box center [1296, 582] width 291 height 37
click at [1151, 601] on select "Select Select the buylist theme default fandf" at bounding box center [1296, 582] width 291 height 37
click at [1205, 660] on div "English" at bounding box center [1296, 638] width 290 height 42
click at [1199, 660] on div "English" at bounding box center [1296, 638] width 290 height 42
click at [1192, 648] on p "English" at bounding box center [1259, 638] width 195 height 18
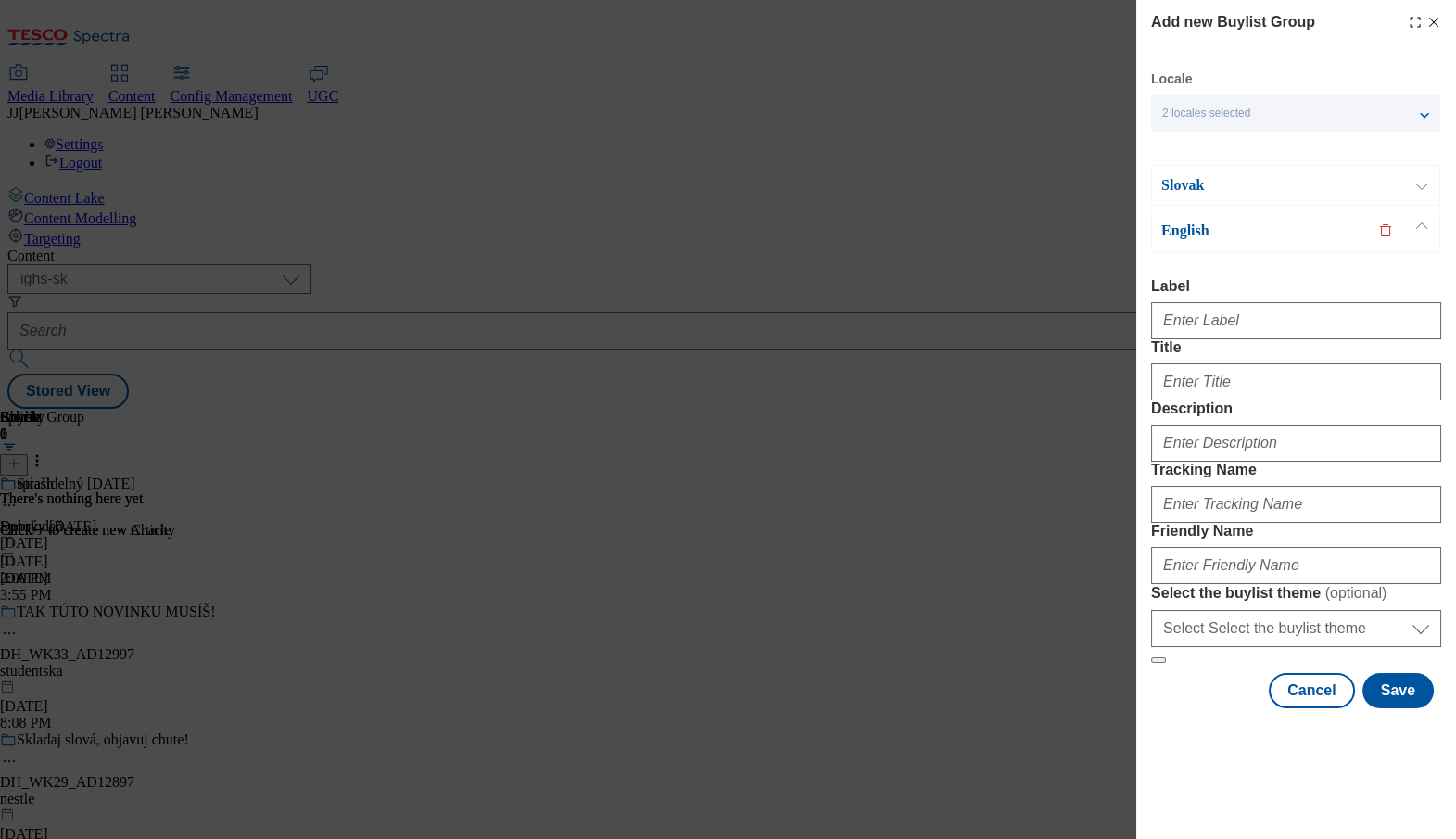
scroll to position [70, 0]
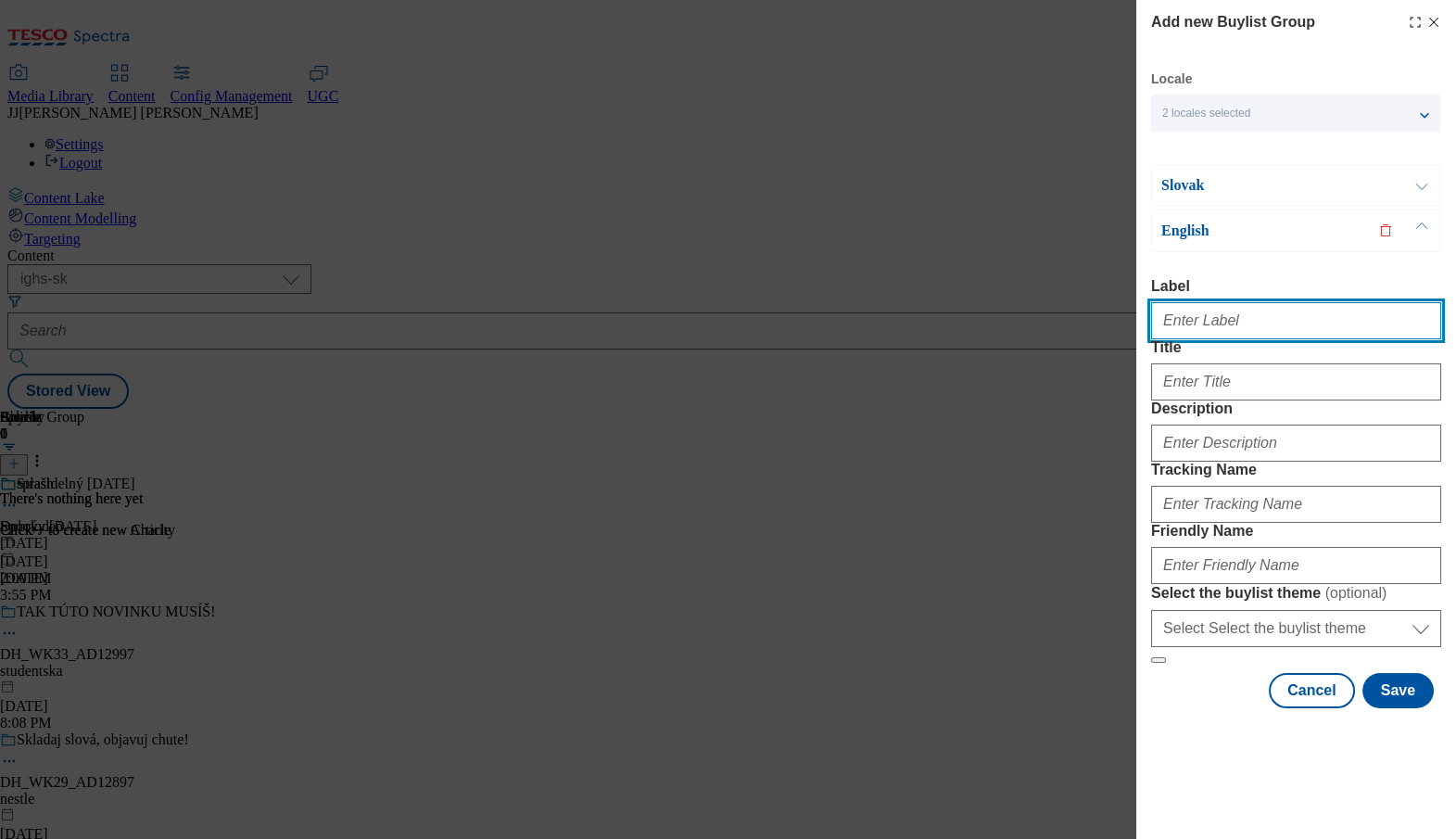
click at [1178, 302] on input "Label" at bounding box center [1296, 321] width 291 height 37
paste input "testlocalemig"
type input "testlocalemig"
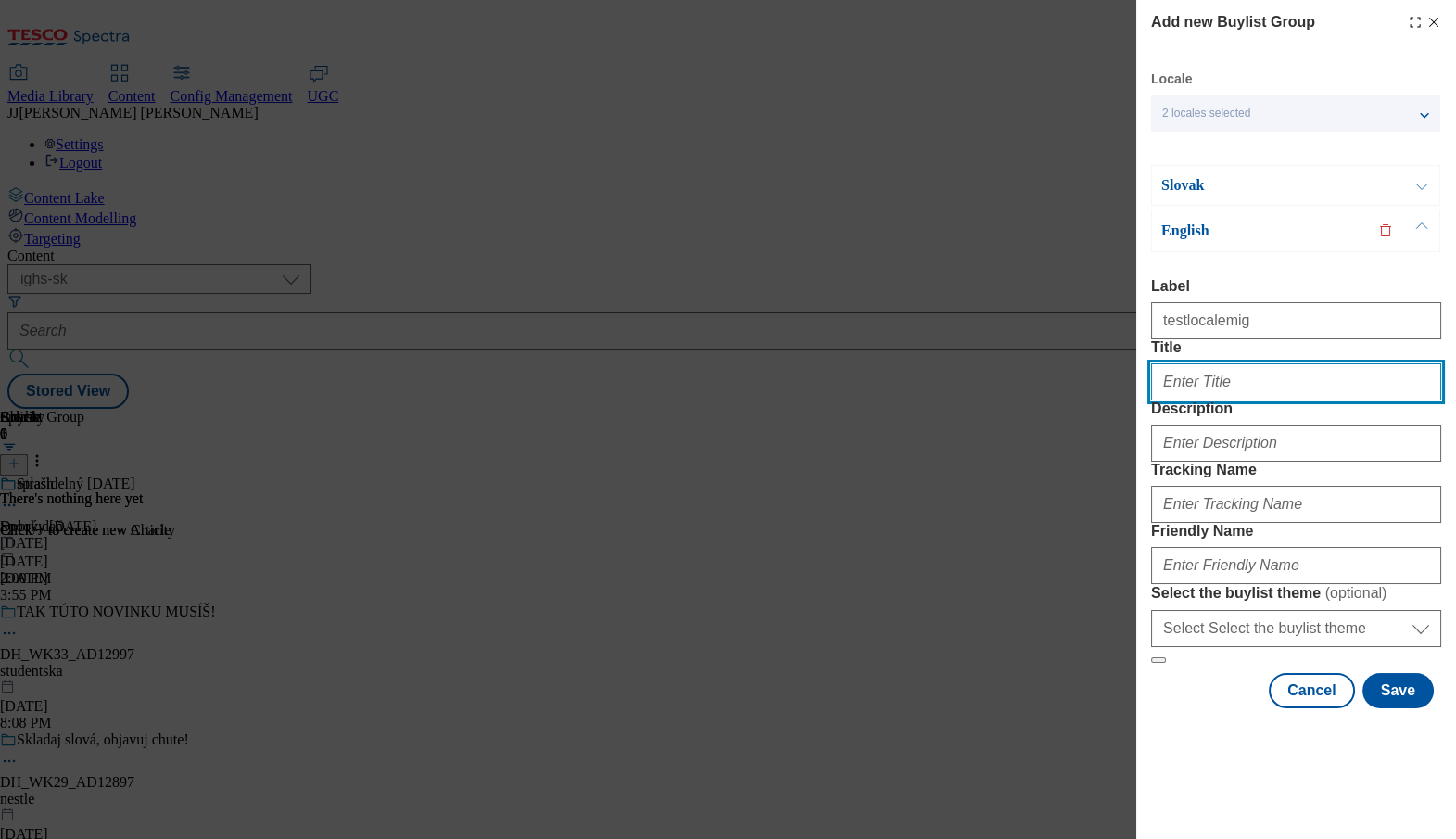
click at [1183, 363] on input "Title" at bounding box center [1296, 381] width 291 height 37
paste input "testlocalemig"
type input "testlocalemig"
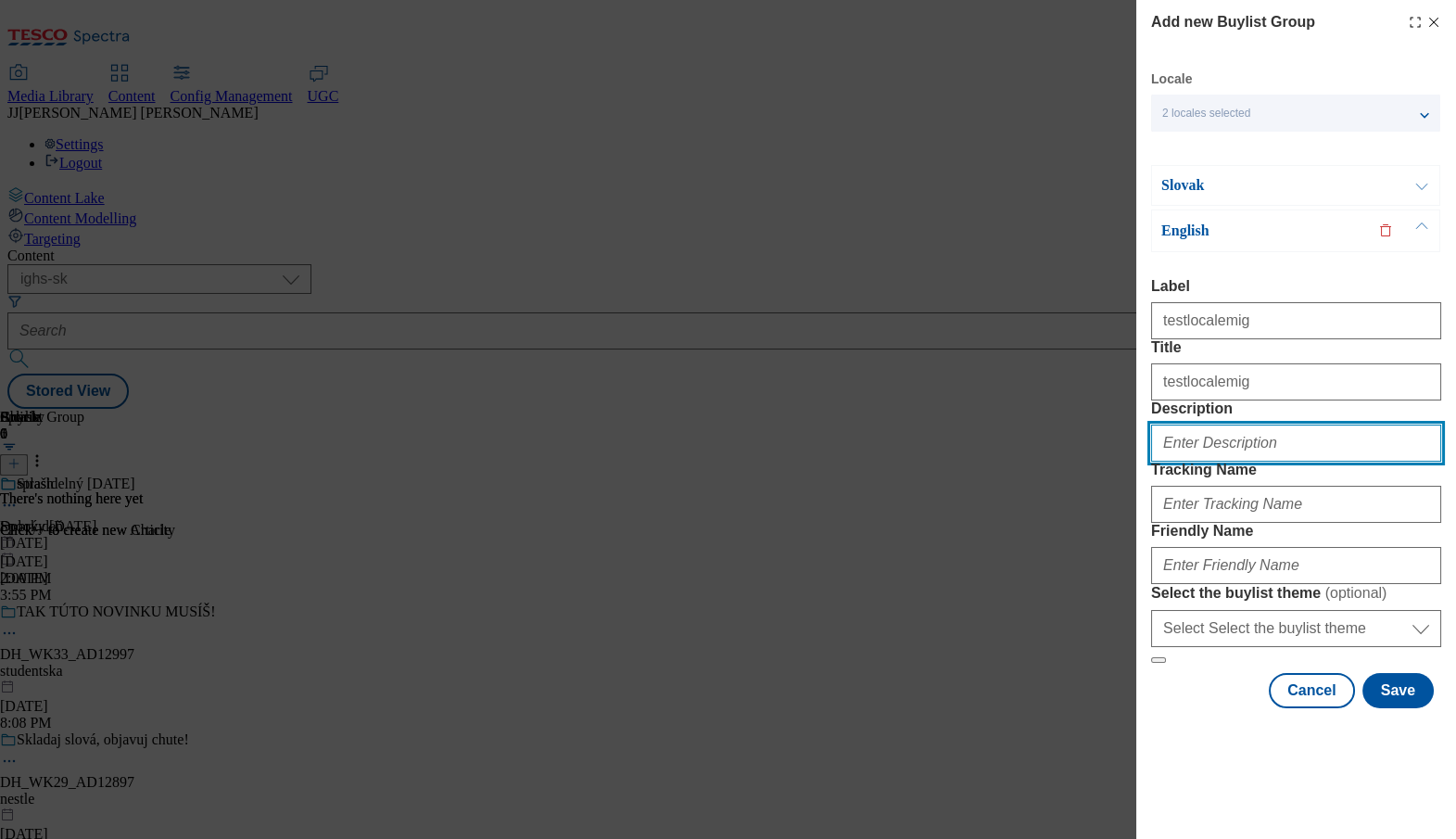
click at [1177, 437] on input "Description" at bounding box center [1296, 443] width 291 height 37
paste input "testlocalemig"
type input "testlocalemig"
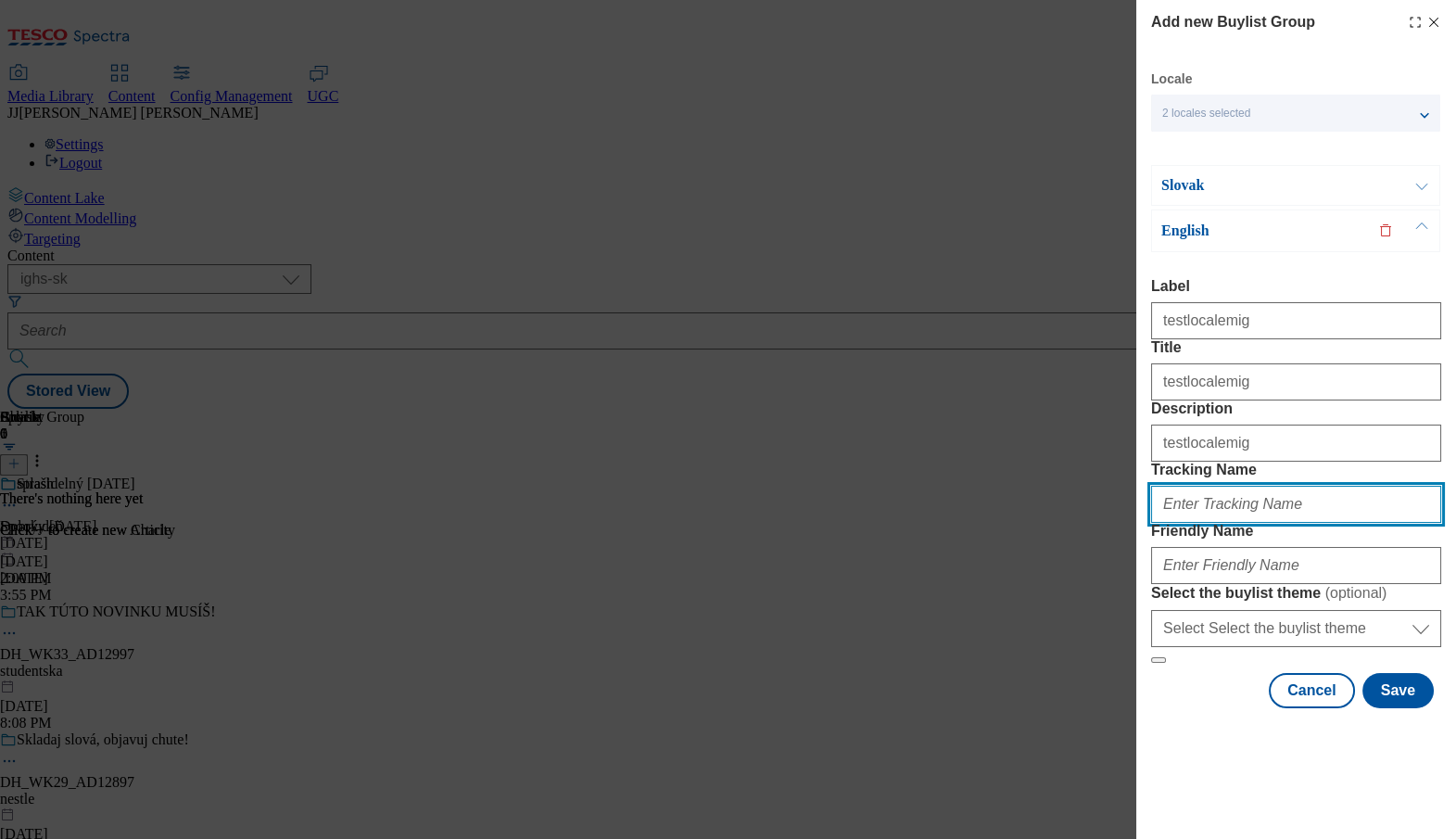
click at [1169, 523] on input "Tracking Name" at bounding box center [1296, 504] width 291 height 37
paste input "testlocalemig"
type input "testlocalemig"
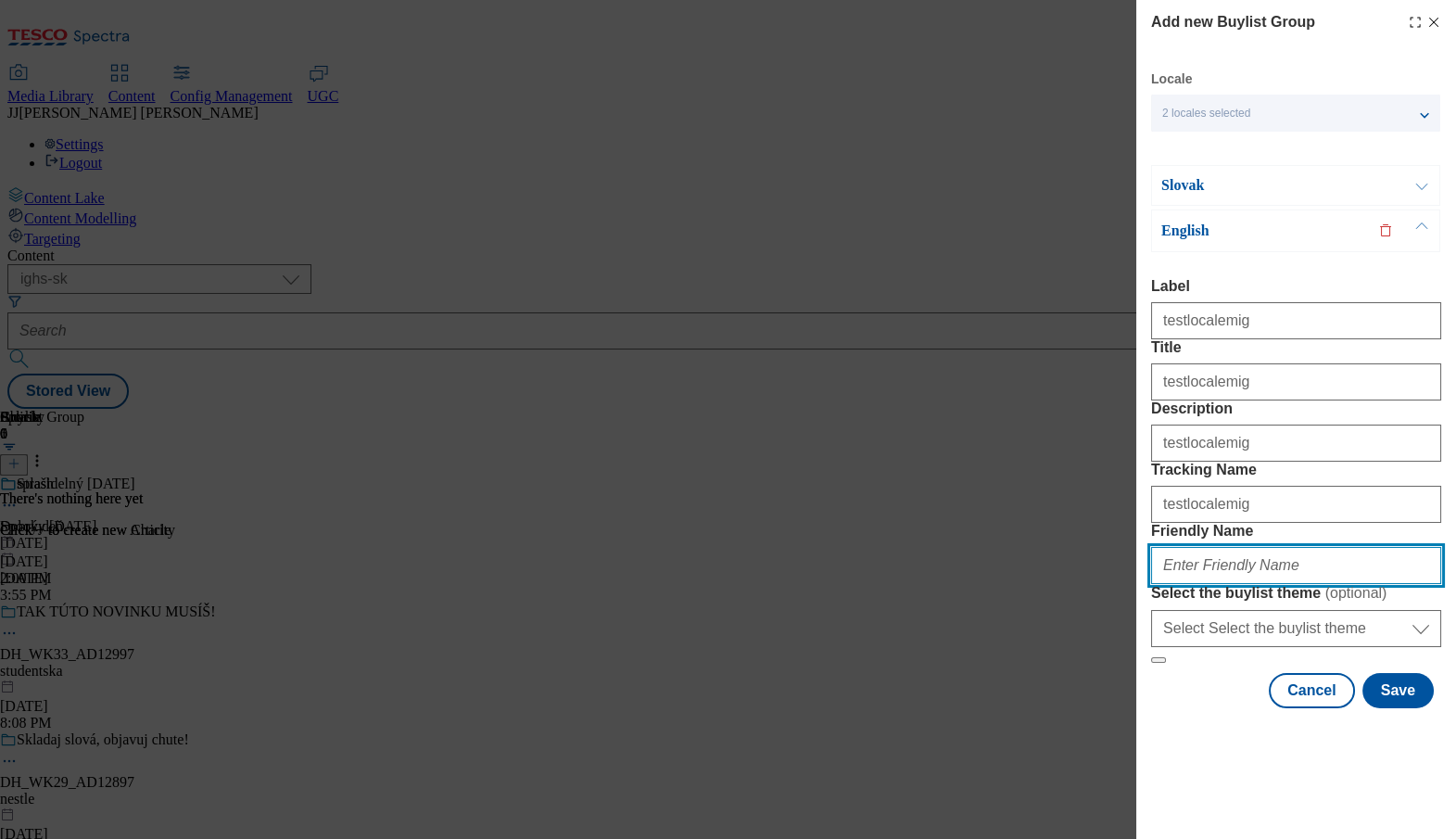
click at [1176, 584] on input "Friendly Name" at bounding box center [1296, 565] width 291 height 37
paste input "testlocalemig"
type input "testlocalemig"
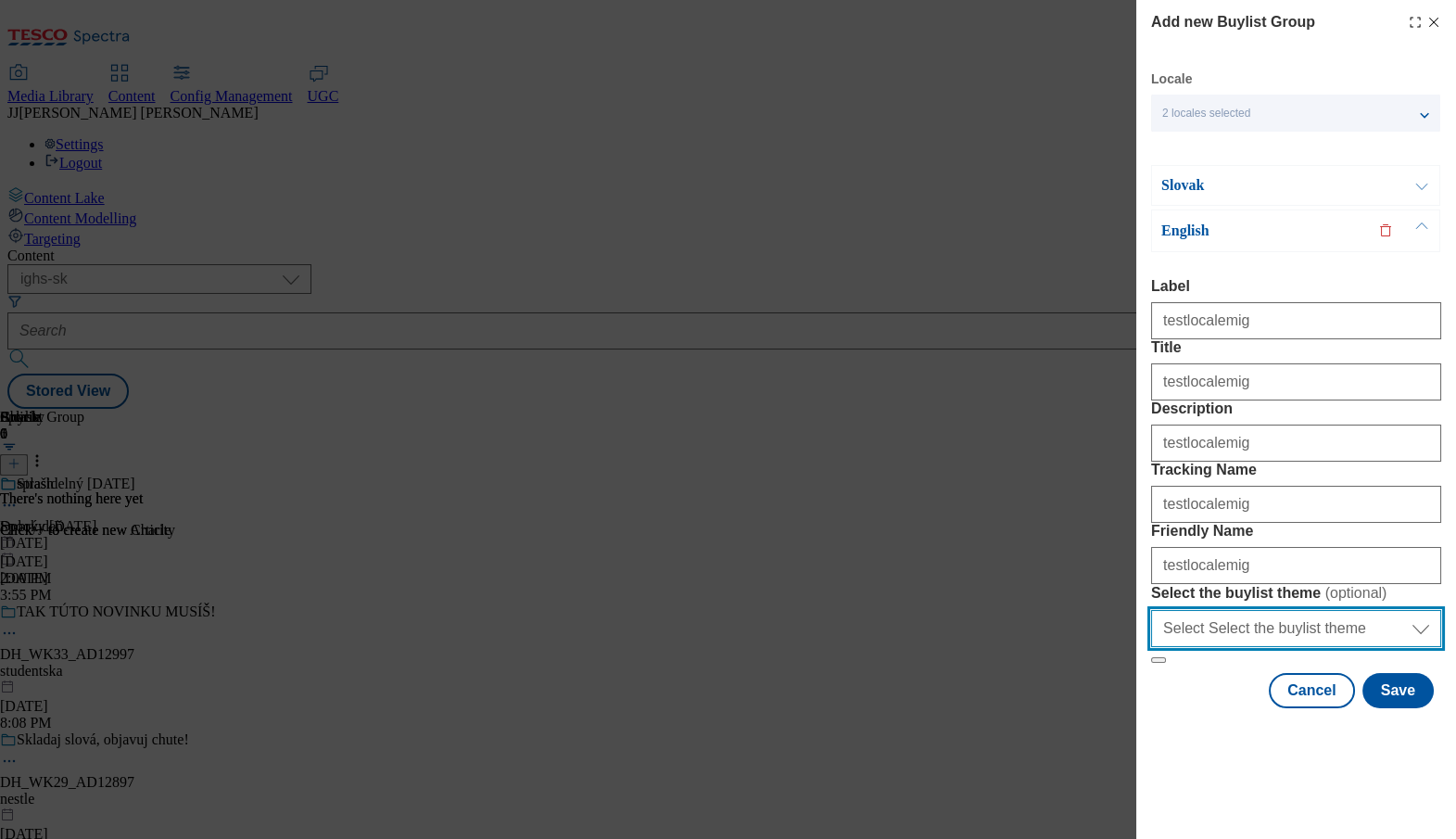
click at [1185, 647] on select "Select Select the buylist theme default fandf" at bounding box center [1296, 629] width 291 height 37
click at [1151, 647] on select "Select Select the buylist theme default fandf" at bounding box center [1296, 629] width 291 height 37
click at [1408, 21] on icon "Modal" at bounding box center [1414, 21] width 14 height 14
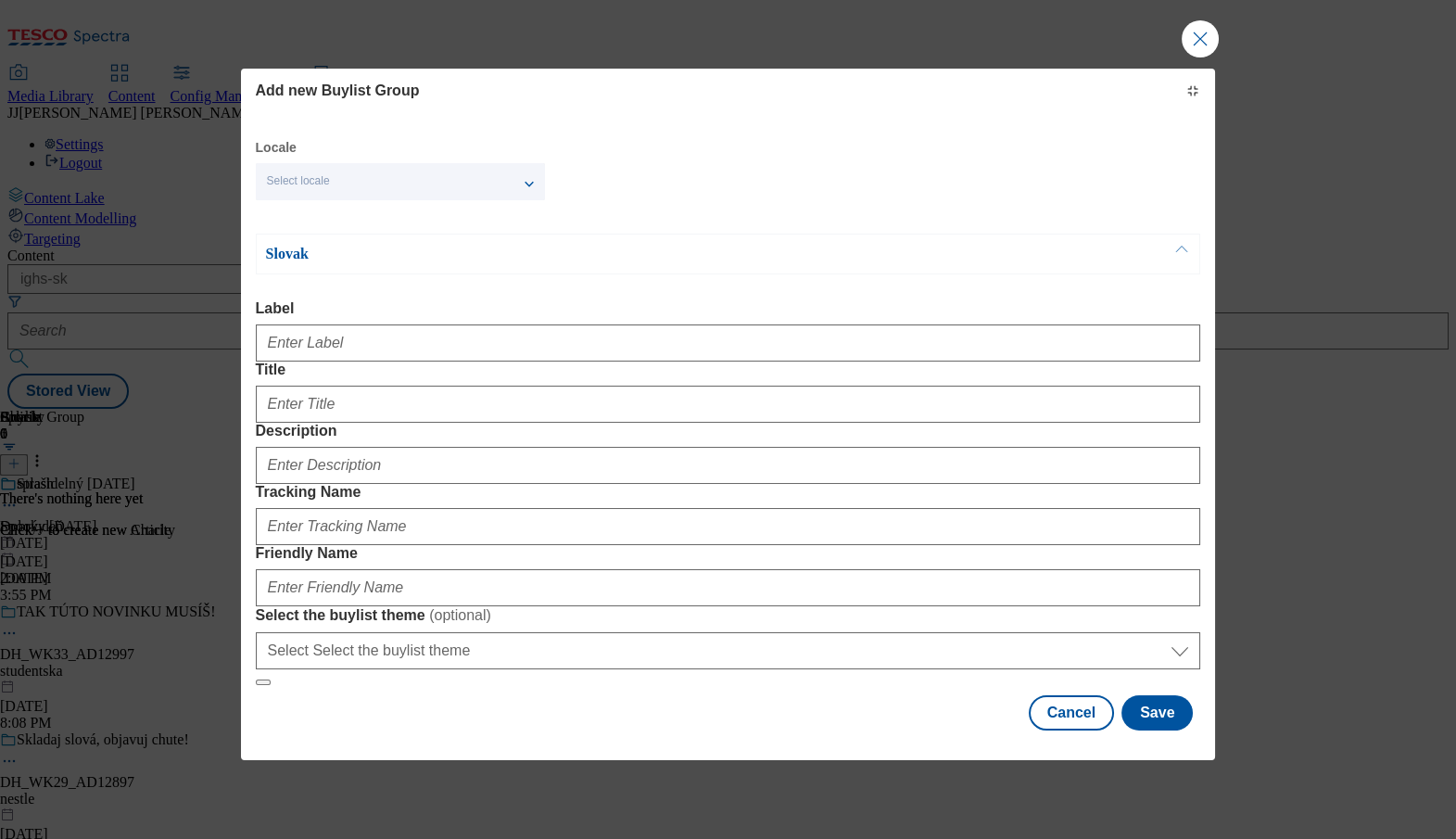
click at [455, 200] on div "Select locale" at bounding box center [401, 182] width 290 height 37
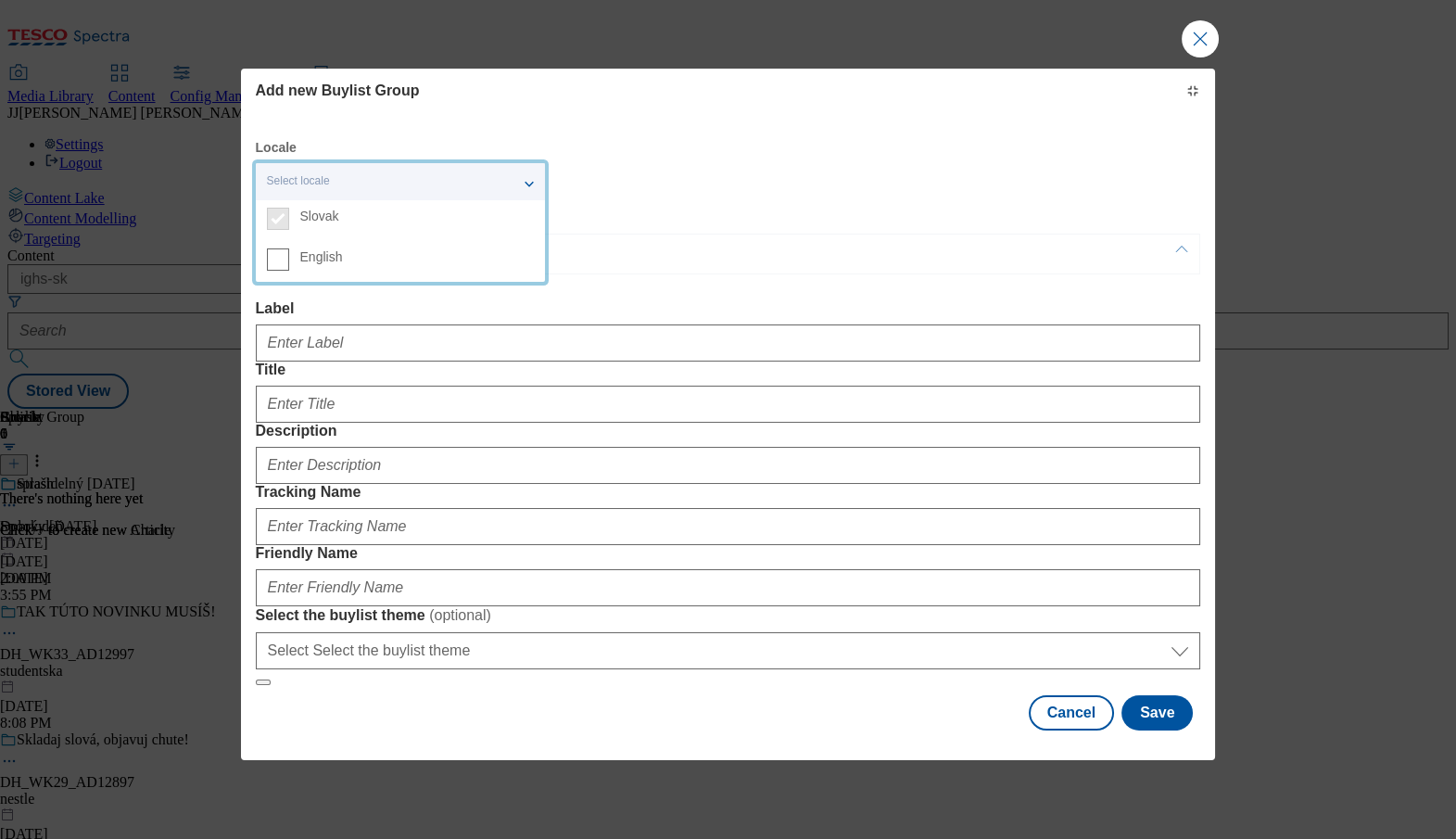
click at [622, 280] on div "Locale Select locale Slovak English Slovak Label Title Description Tracking Nam…" at bounding box center [728, 434] width 945 height 592
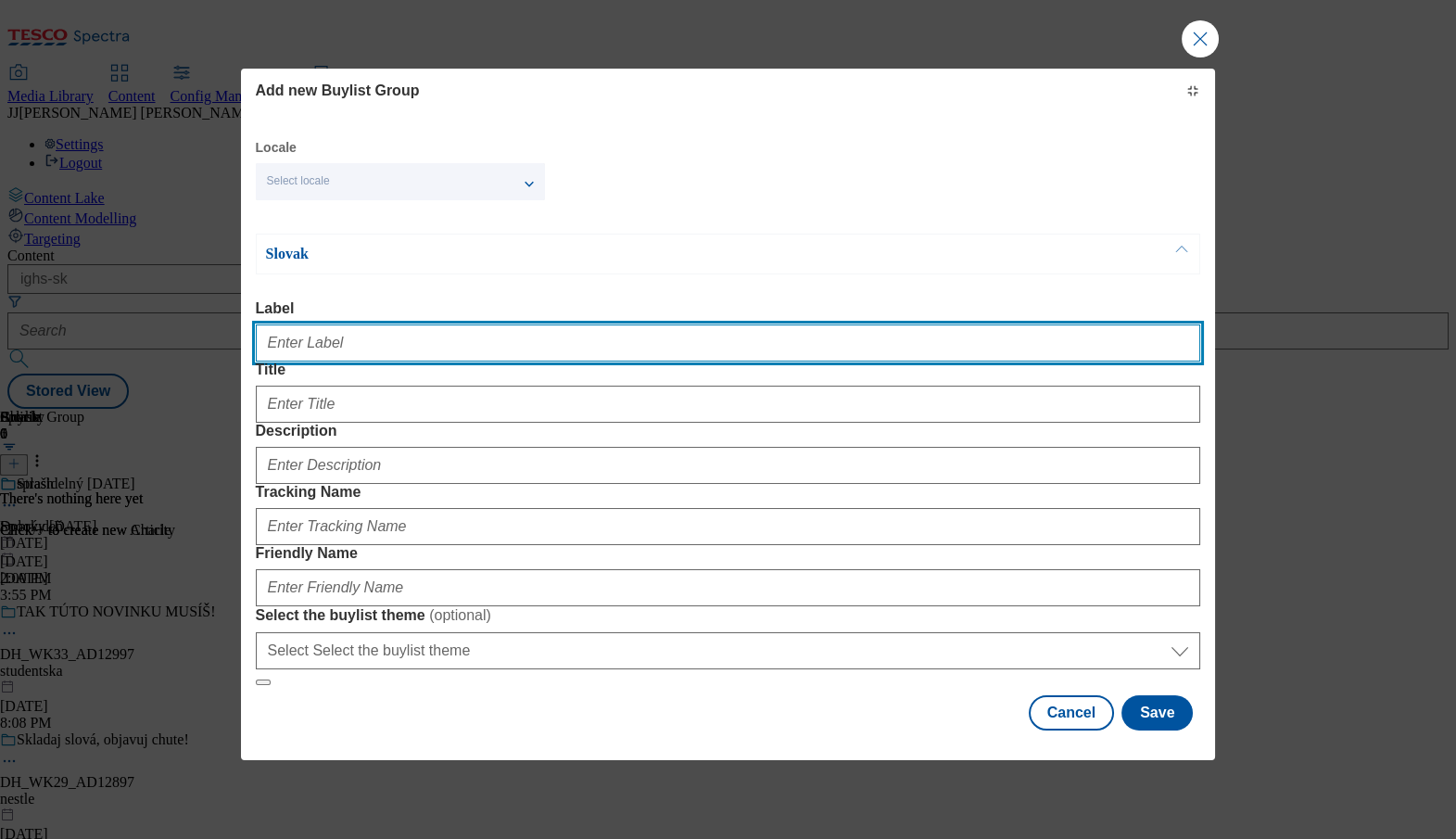
click at [309, 361] on input "Label" at bounding box center [728, 343] width 945 height 37
paste input "testlocalemig"
type input "testlocalemig"
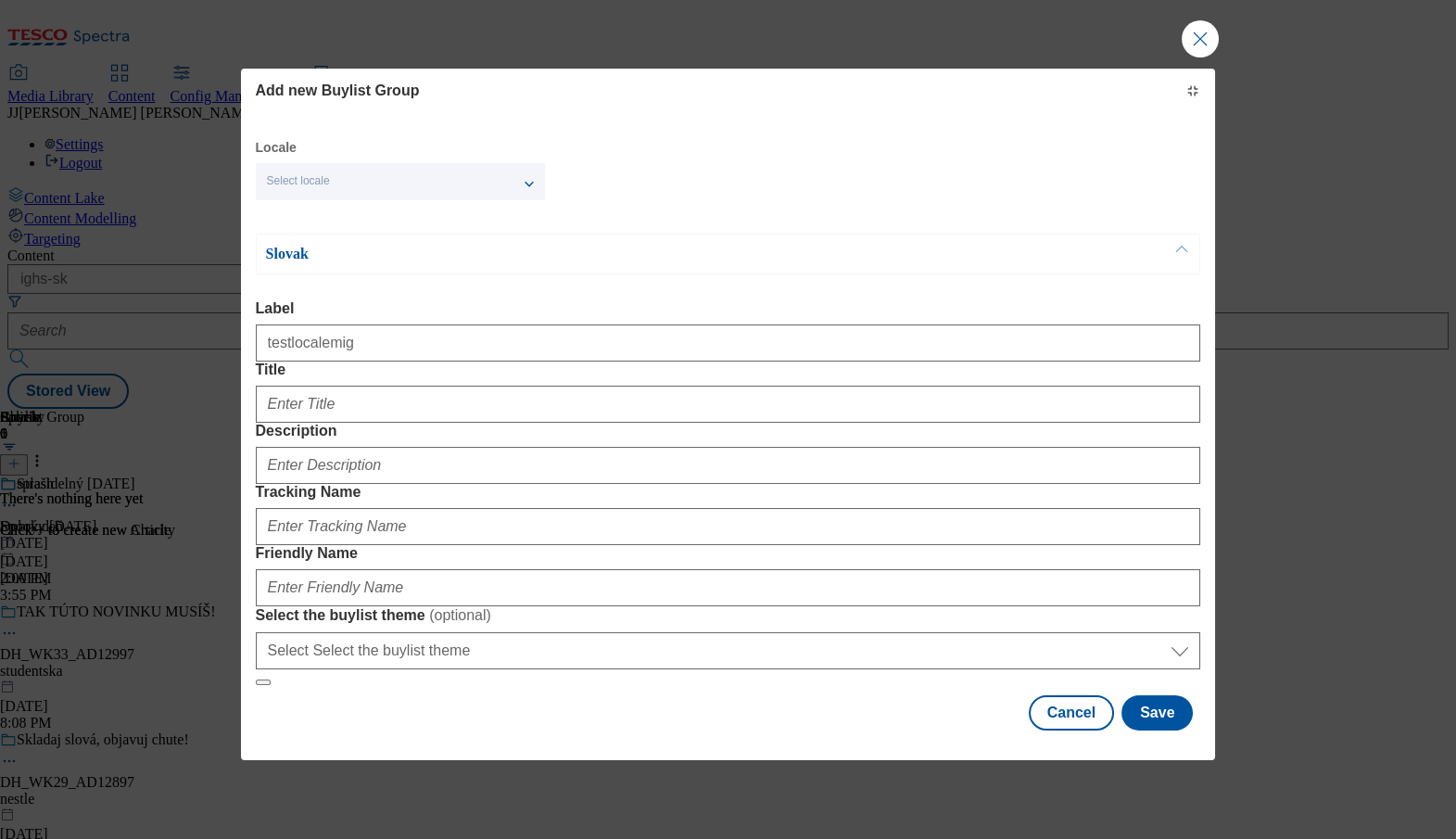
click at [745, 473] on form "Label testlocalemig Title Description Tracking Name Friendly Name Select the bu…" at bounding box center [728, 492] width 945 height 385
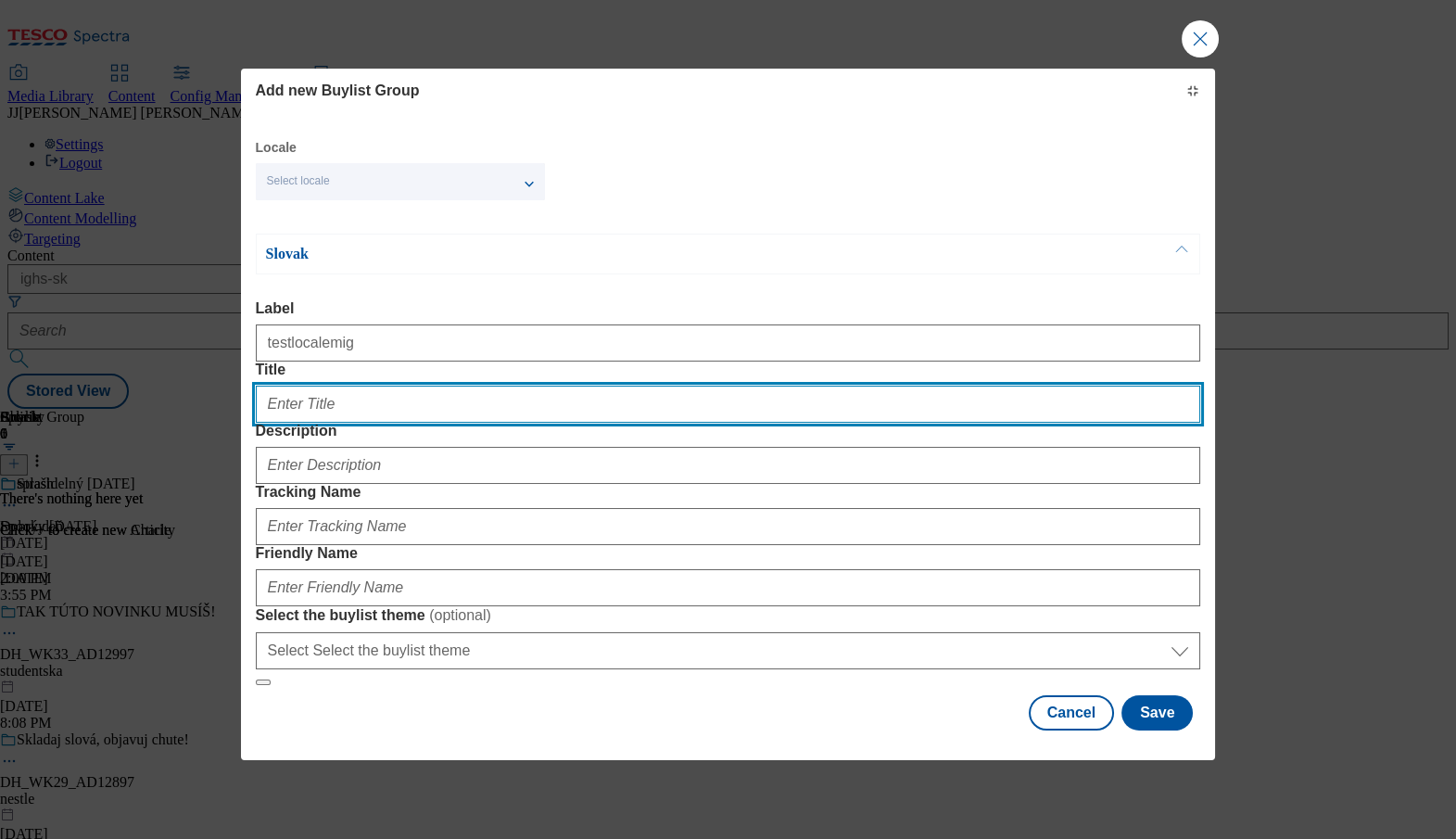
click at [711, 423] on input "Title" at bounding box center [728, 404] width 945 height 37
paste input "testlocalemig"
type input "testlocalemig"
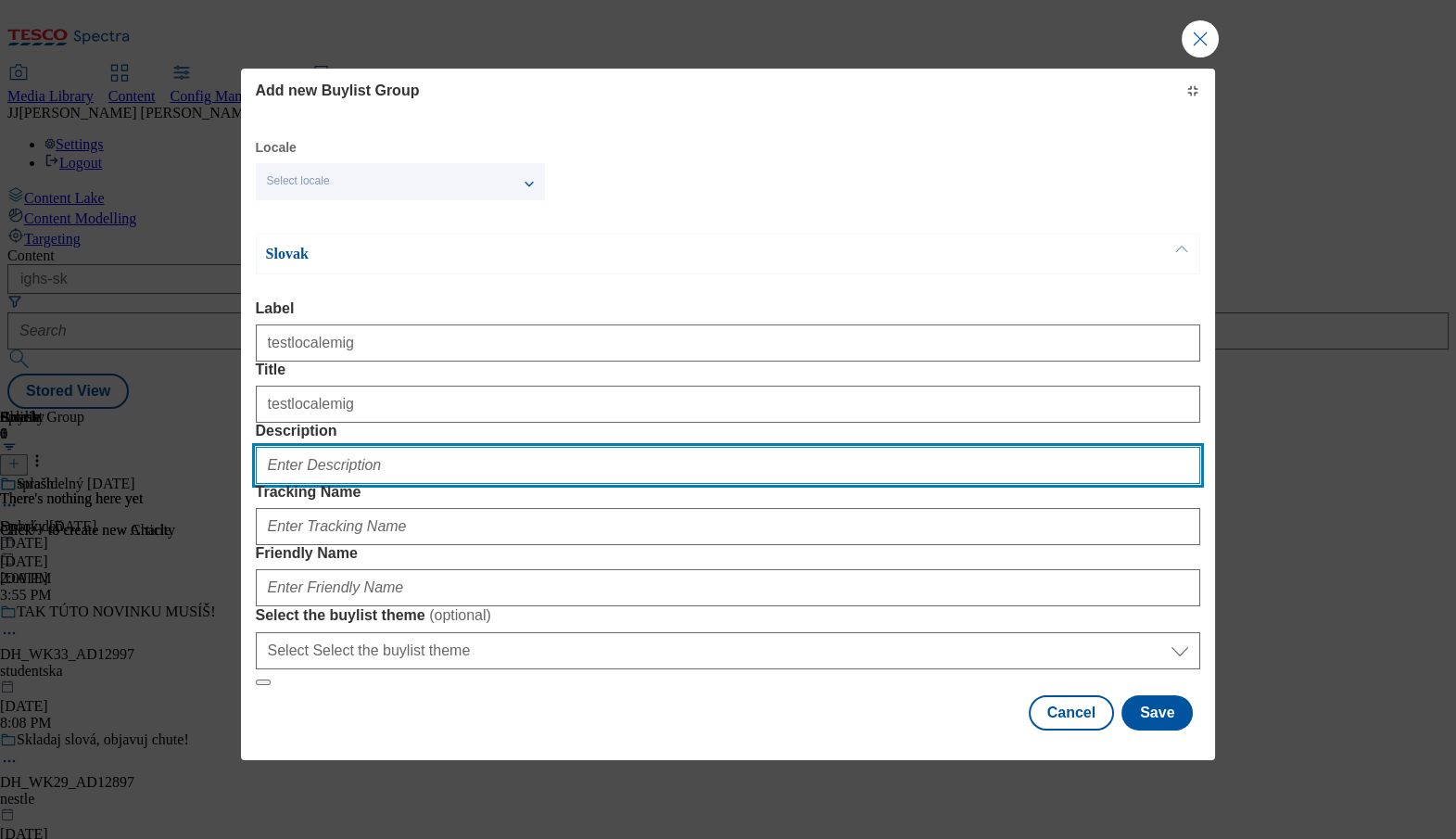
click at [1012, 447] on input "Description" at bounding box center [728, 465] width 945 height 37
paste input "testlocalemig"
type input "testlocalemig"
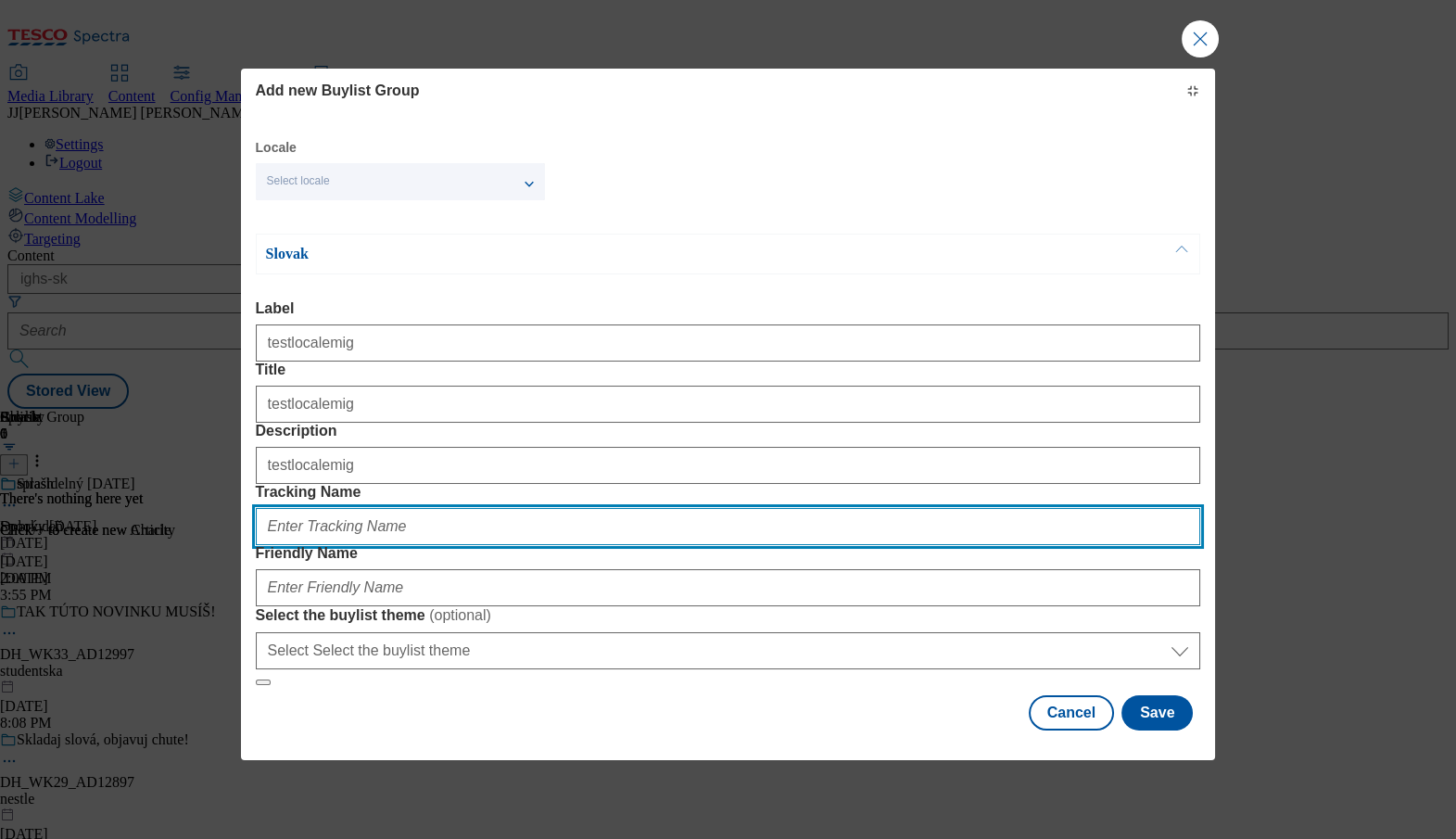
click at [468, 533] on input "Tracking Name" at bounding box center [728, 526] width 945 height 37
paste input "testlocalemig"
type input "testlocalemig"
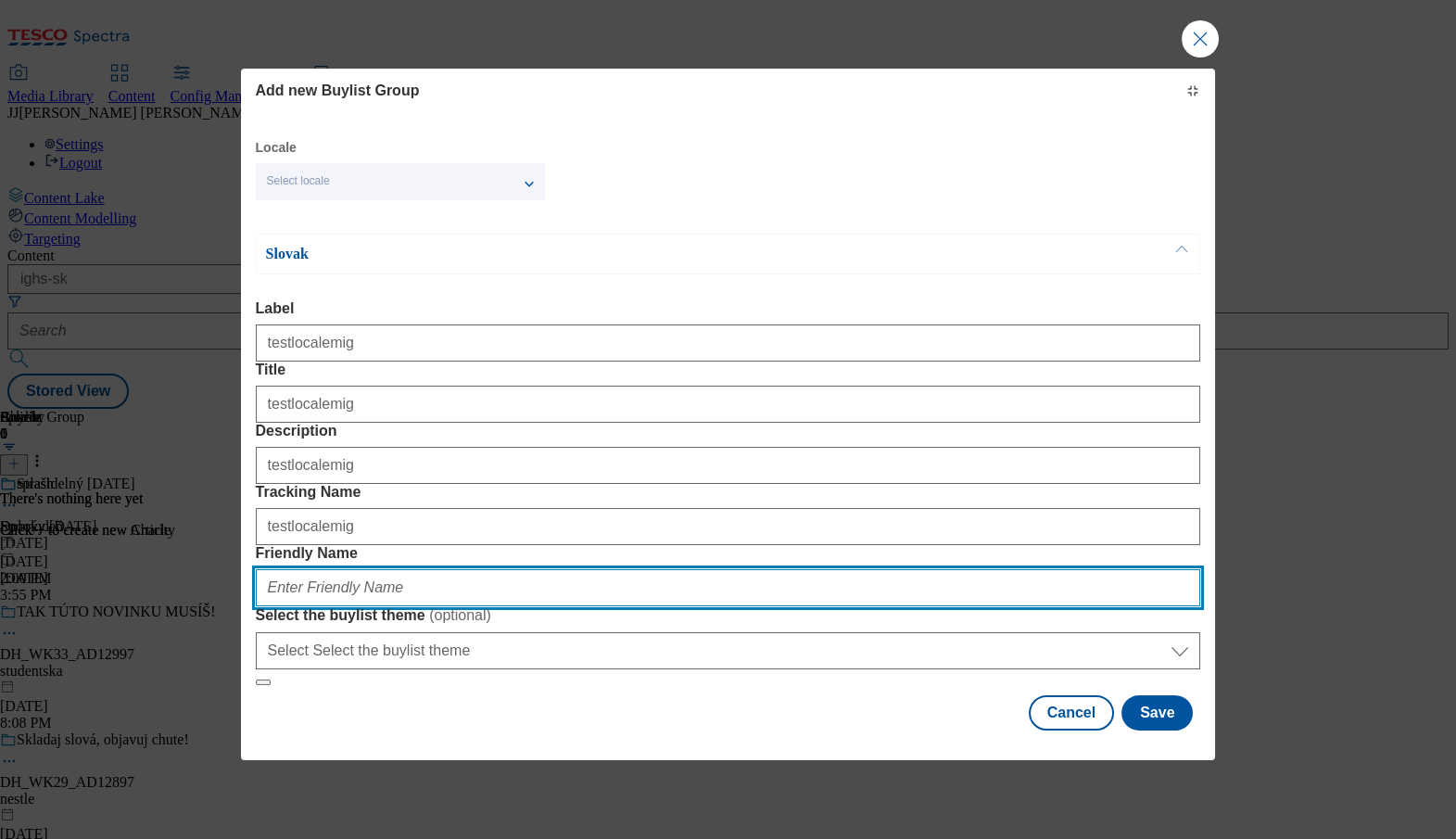
click at [701, 570] on input "Friendly Name" at bounding box center [728, 588] width 945 height 37
paste input "testlocalemig"
type input "testlocalemig"
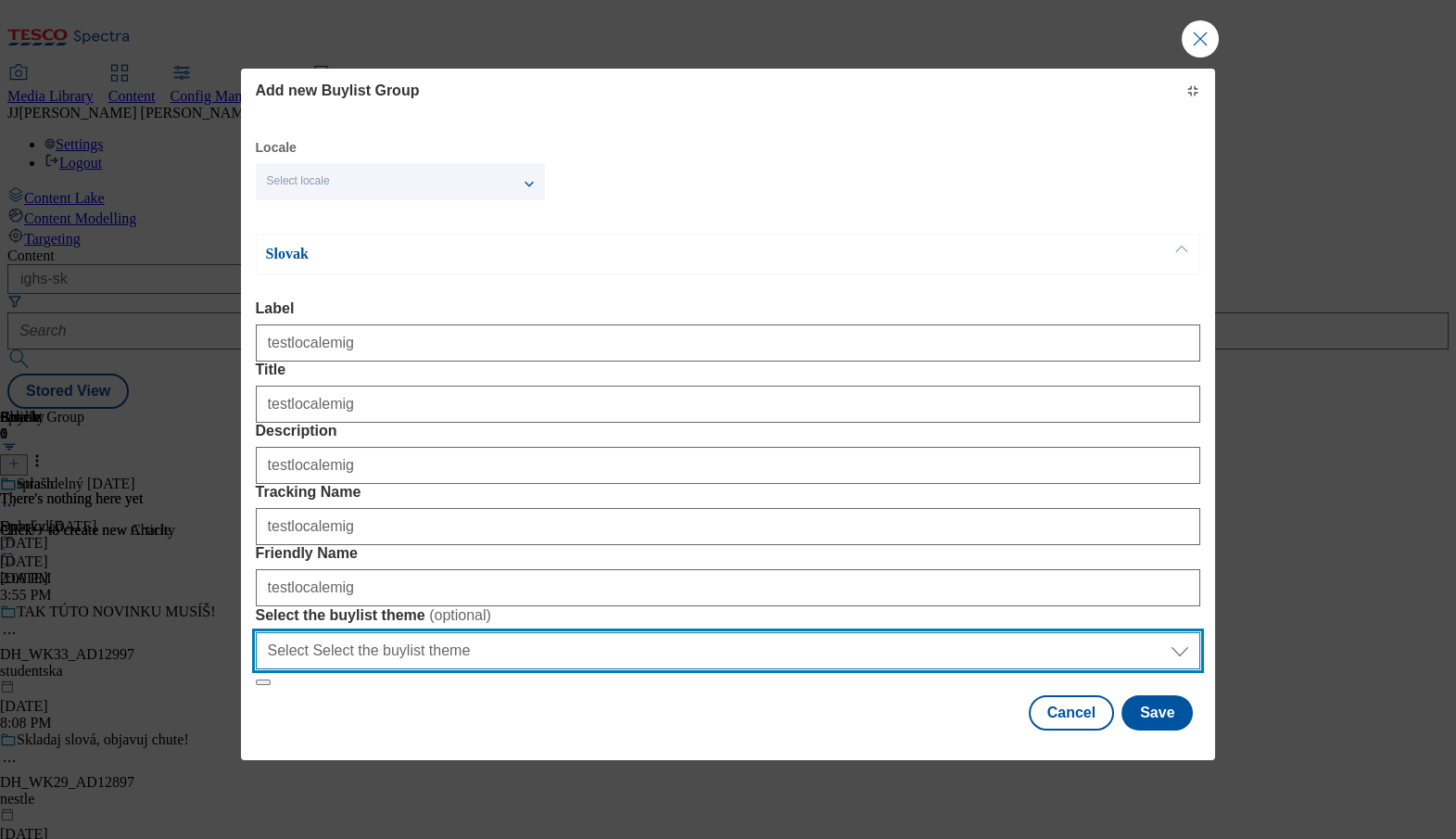
click at [917, 632] on select "Select Select the buylist theme default fandf" at bounding box center [728, 651] width 945 height 37
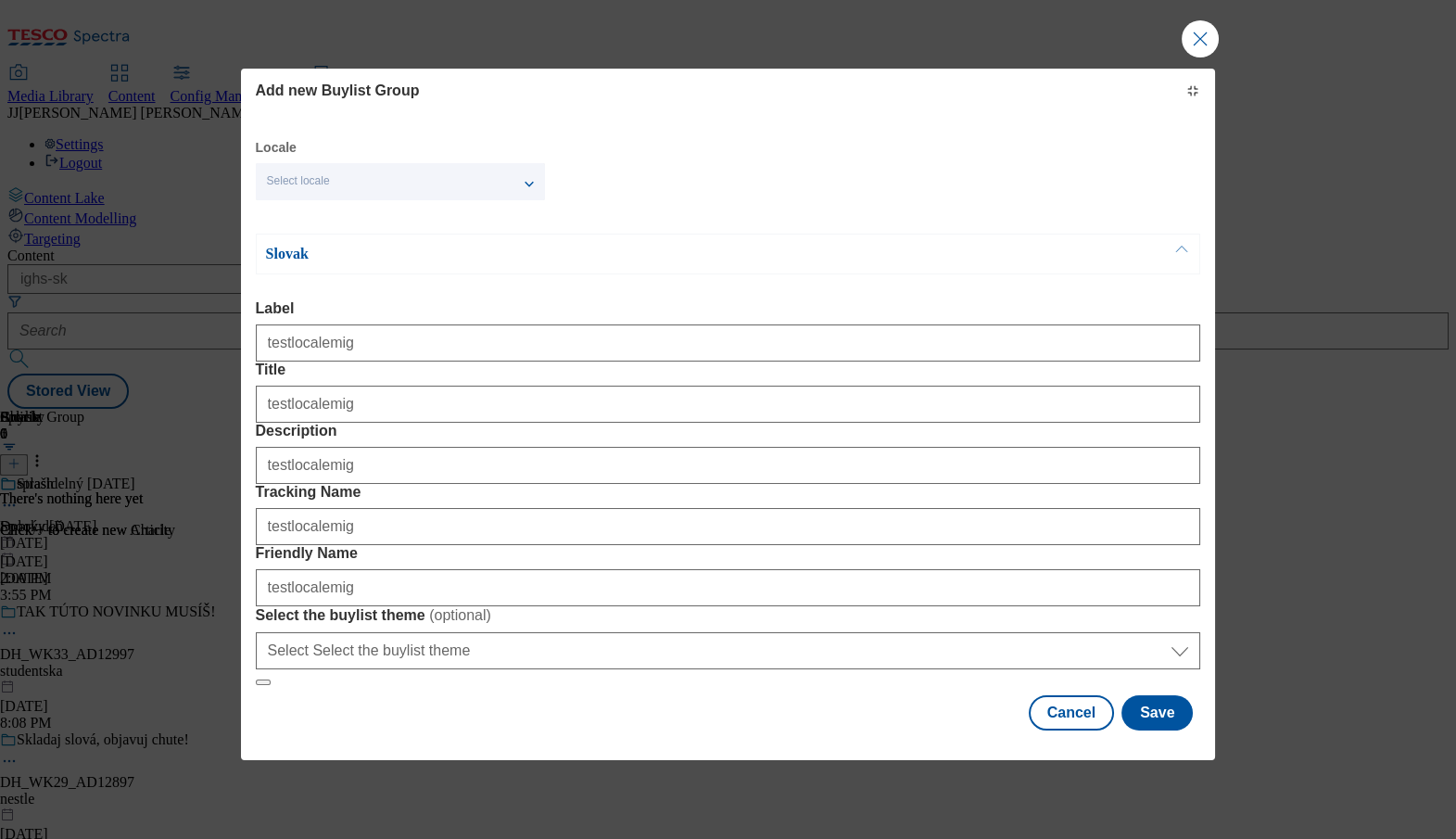
click at [325, 188] on span "Select locale" at bounding box center [298, 182] width 63 height 14
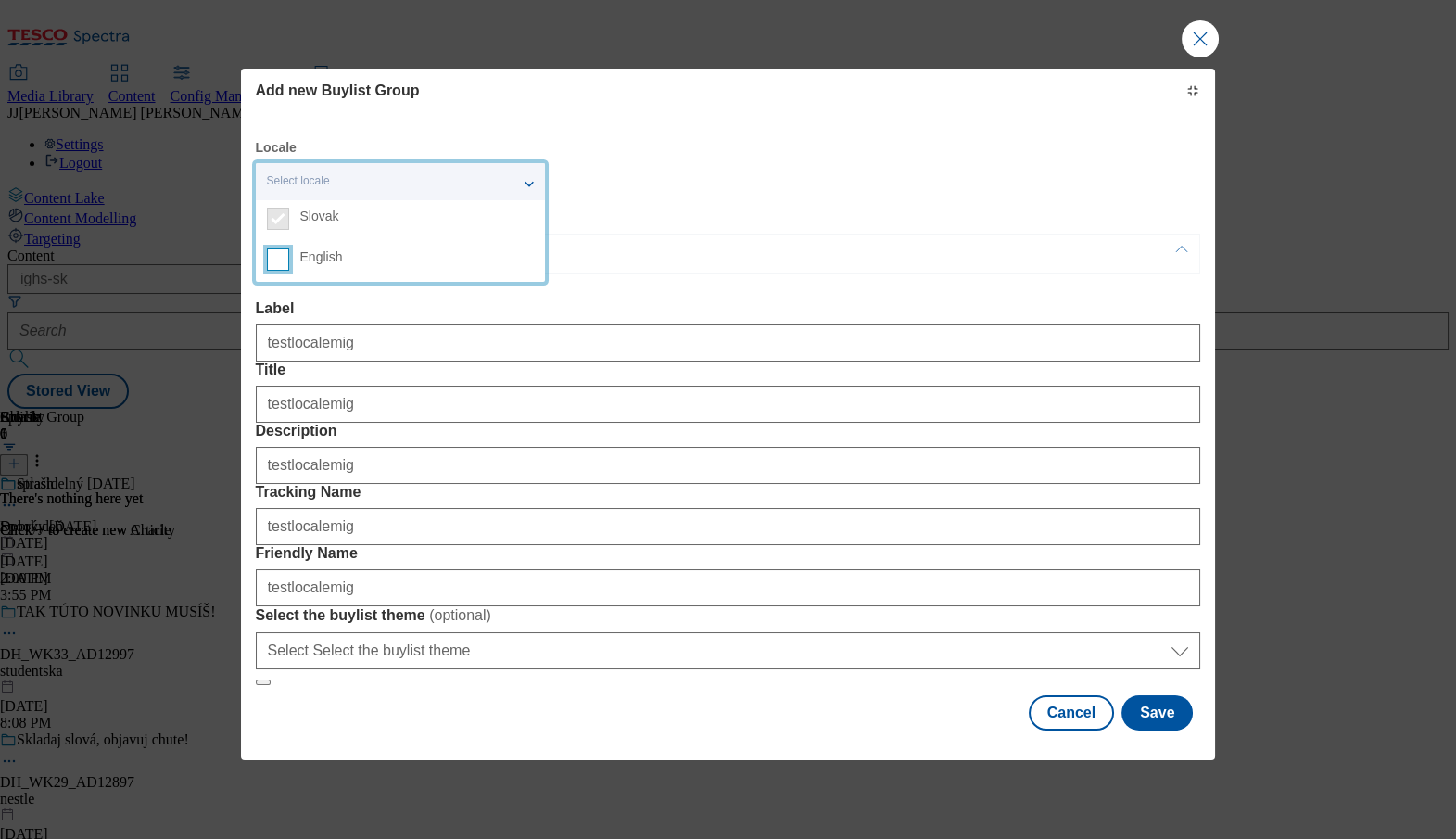
click at [287, 270] on input "English" at bounding box center [278, 259] width 22 height 22
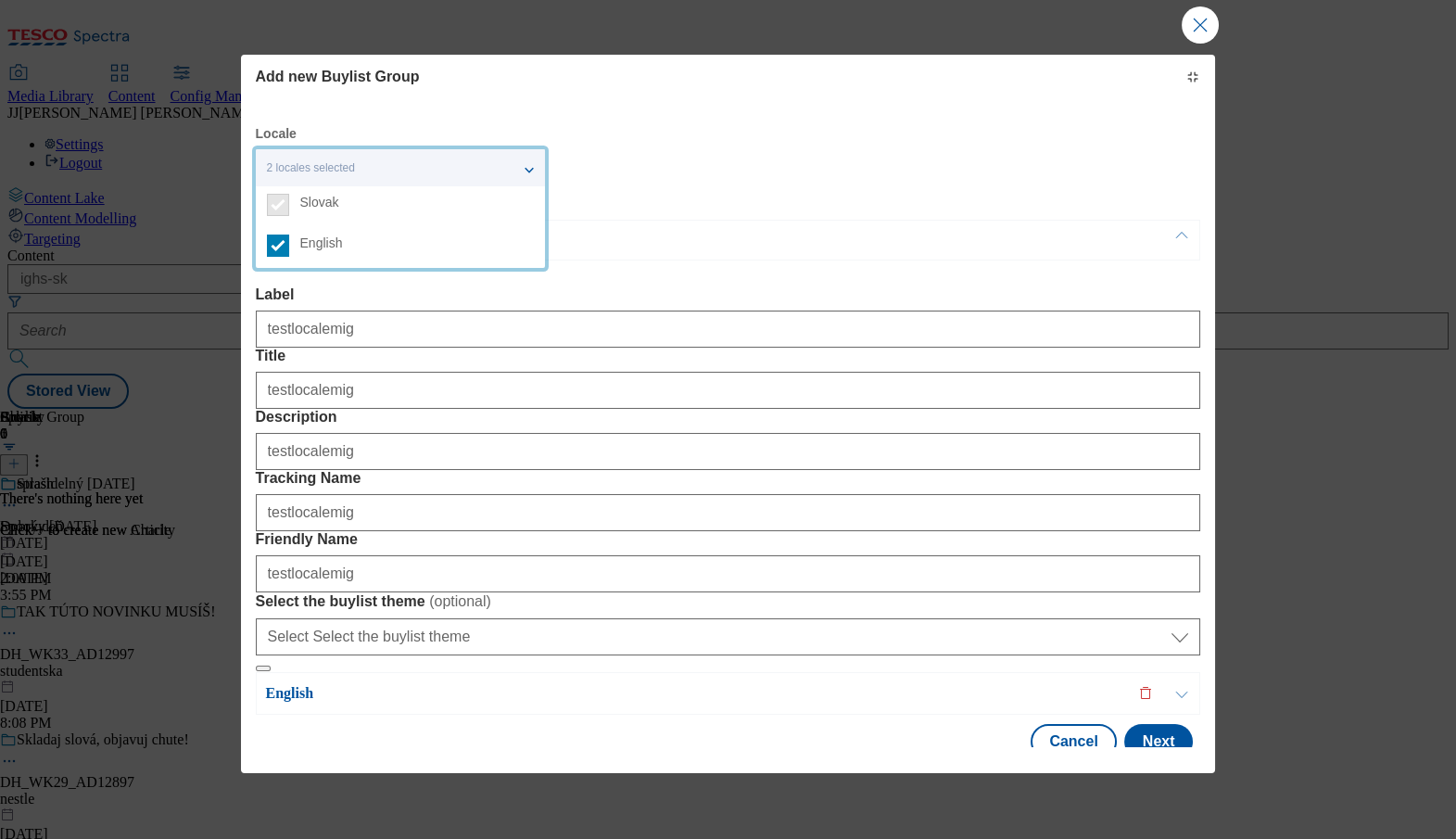
click at [346, 685] on p "English" at bounding box center [594, 693] width 655 height 18
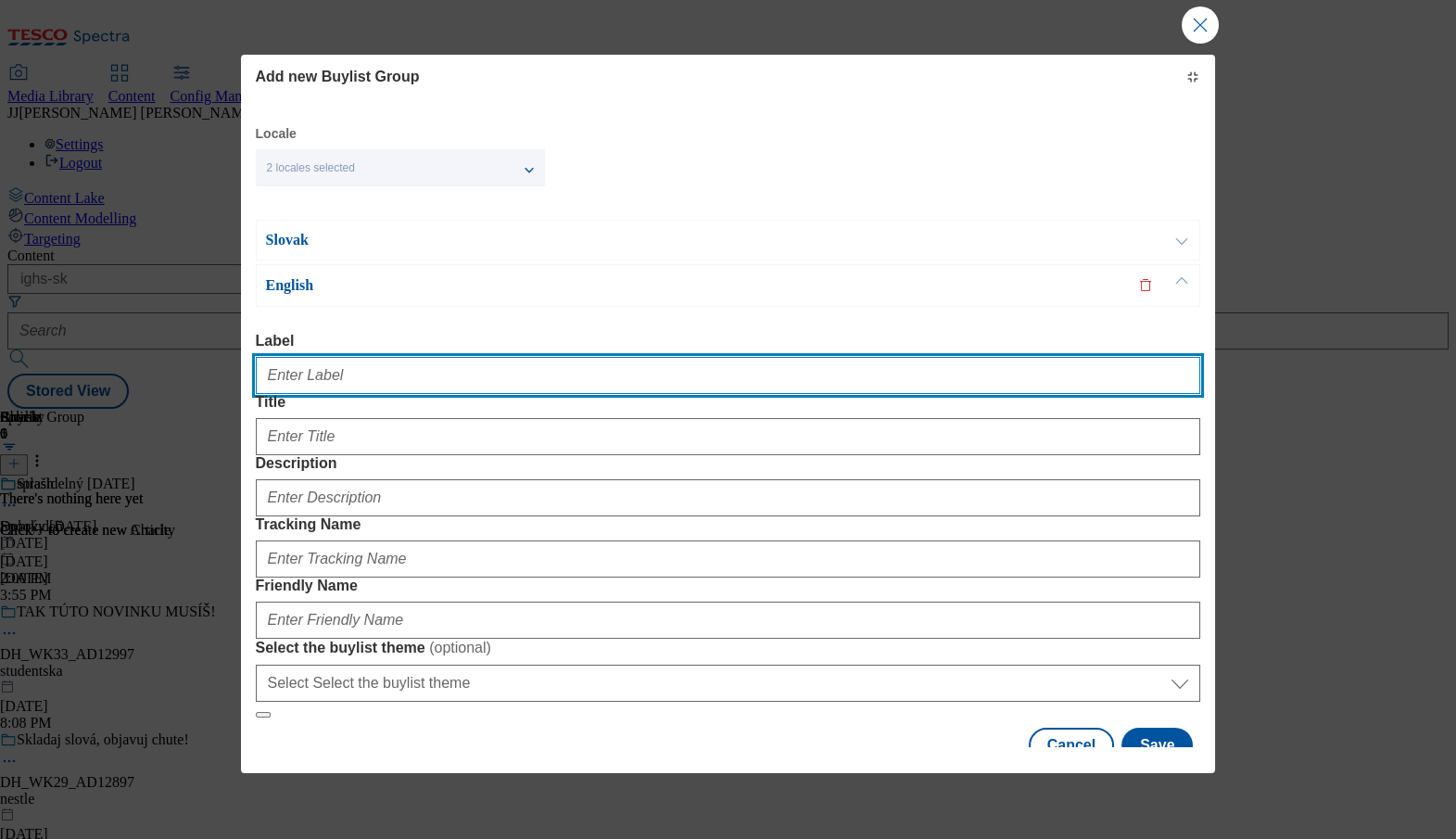
click at [301, 394] on input "Label" at bounding box center [728, 376] width 945 height 37
paste input "testlocalemig"
type input "testlocalemig"
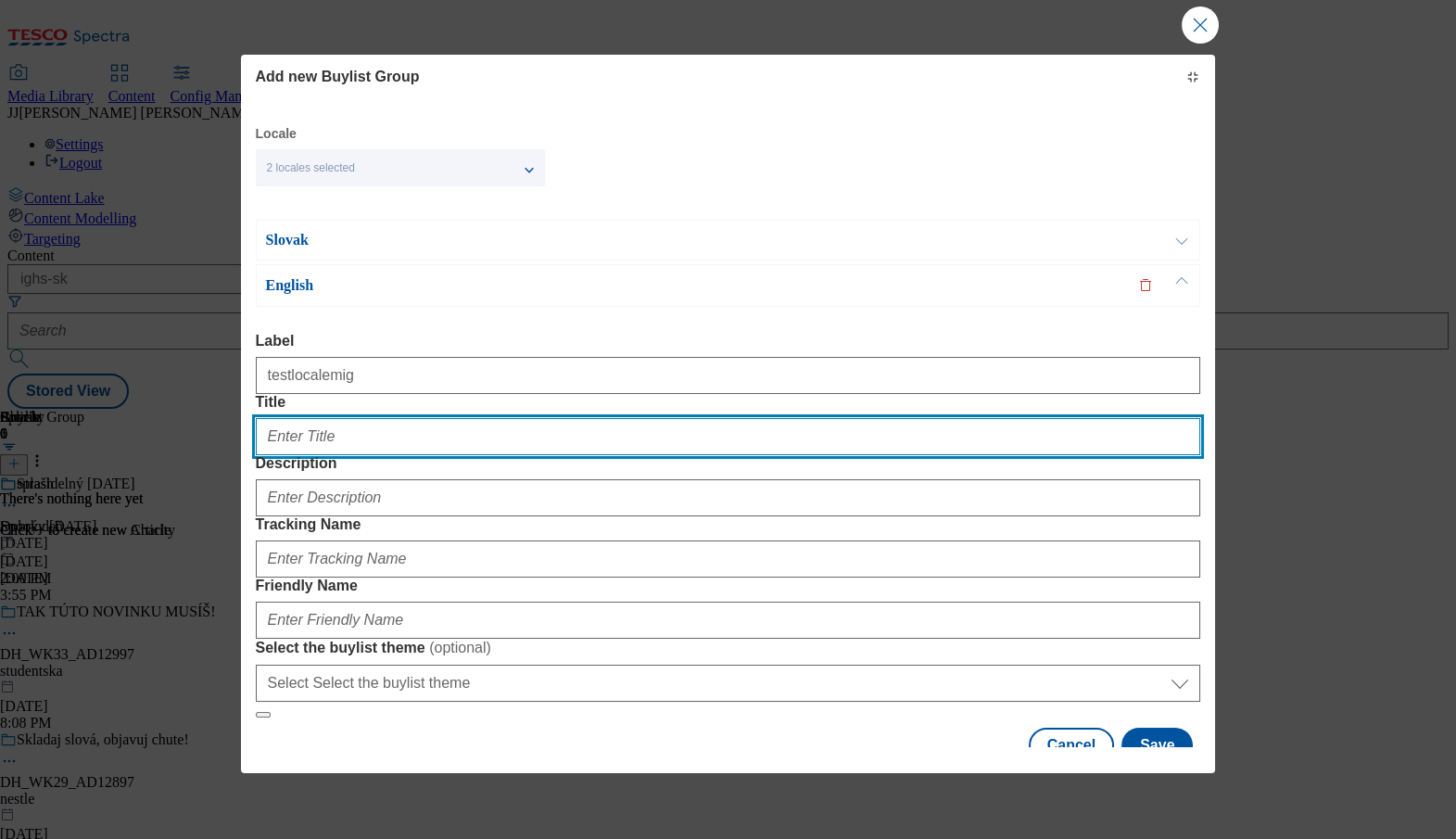
click at [688, 455] on input "Title" at bounding box center [728, 436] width 945 height 37
paste input "testlocalemig"
type input "testlocalemig"
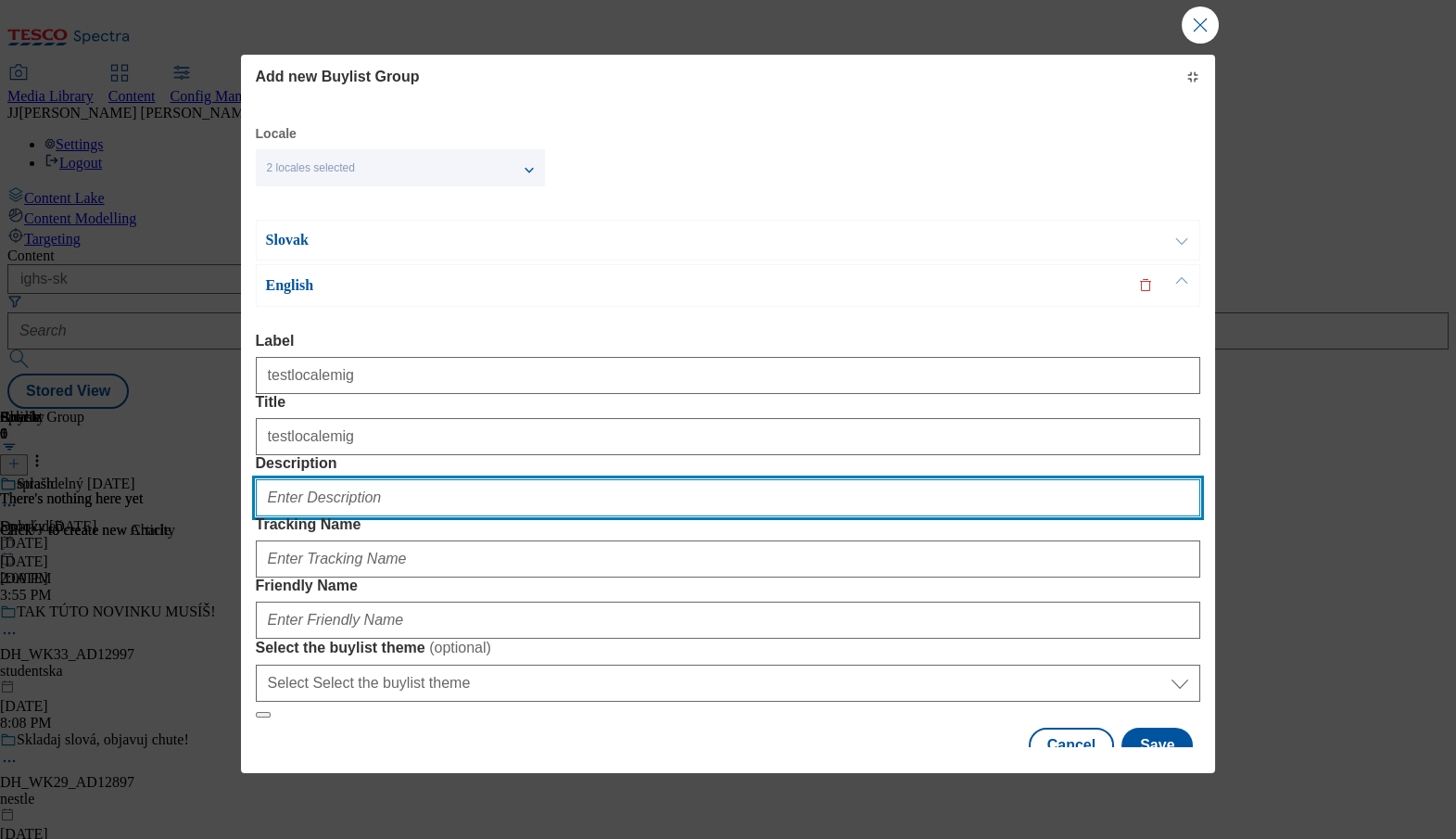
click at [918, 479] on input "Description" at bounding box center [728, 497] width 945 height 37
paste input "testlocalemig"
type input "testlocalemig"
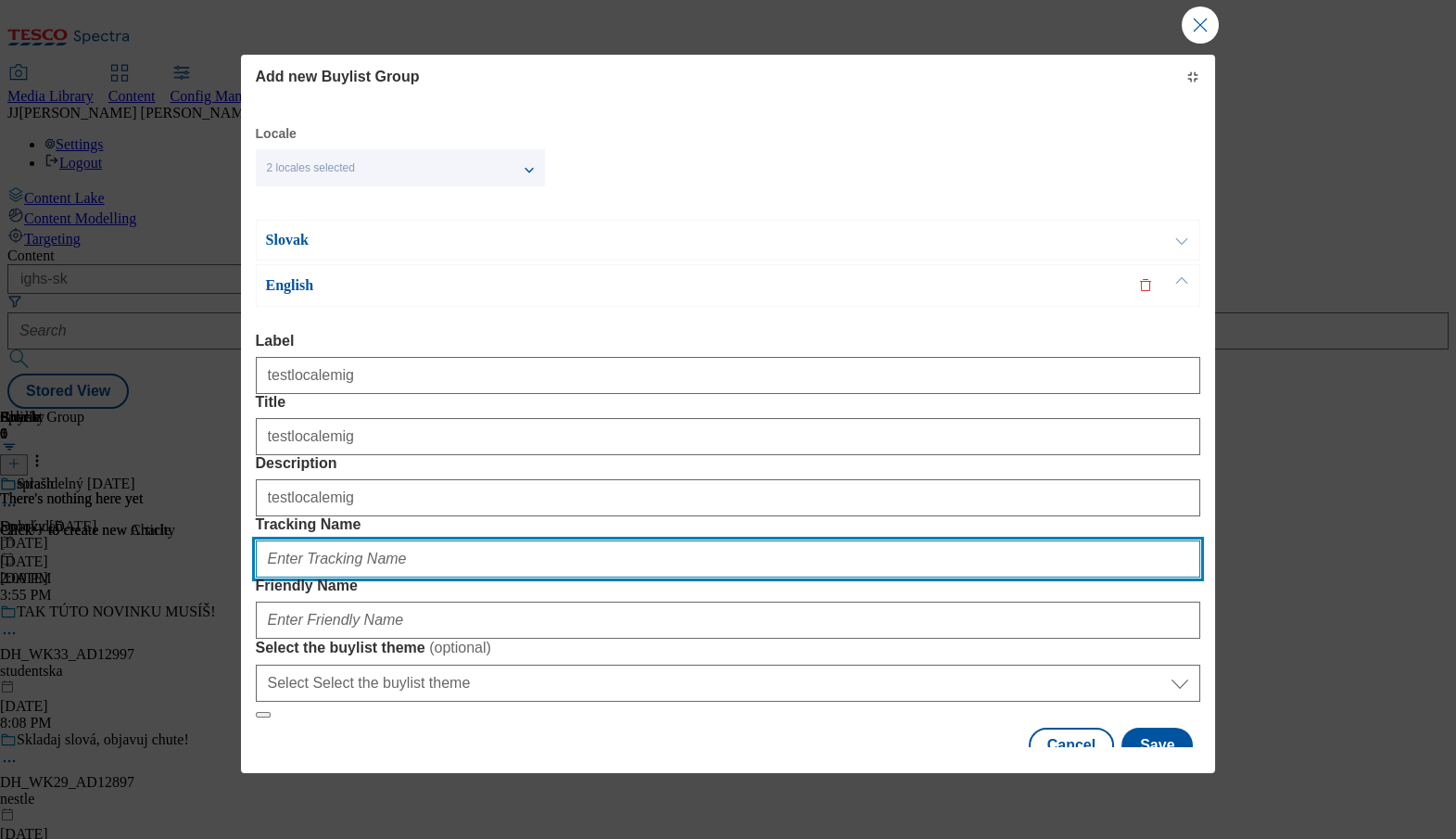
click at [444, 573] on input "Tracking Name" at bounding box center [728, 559] width 945 height 37
paste input "testlocalemig"
type input "testlocalemig"
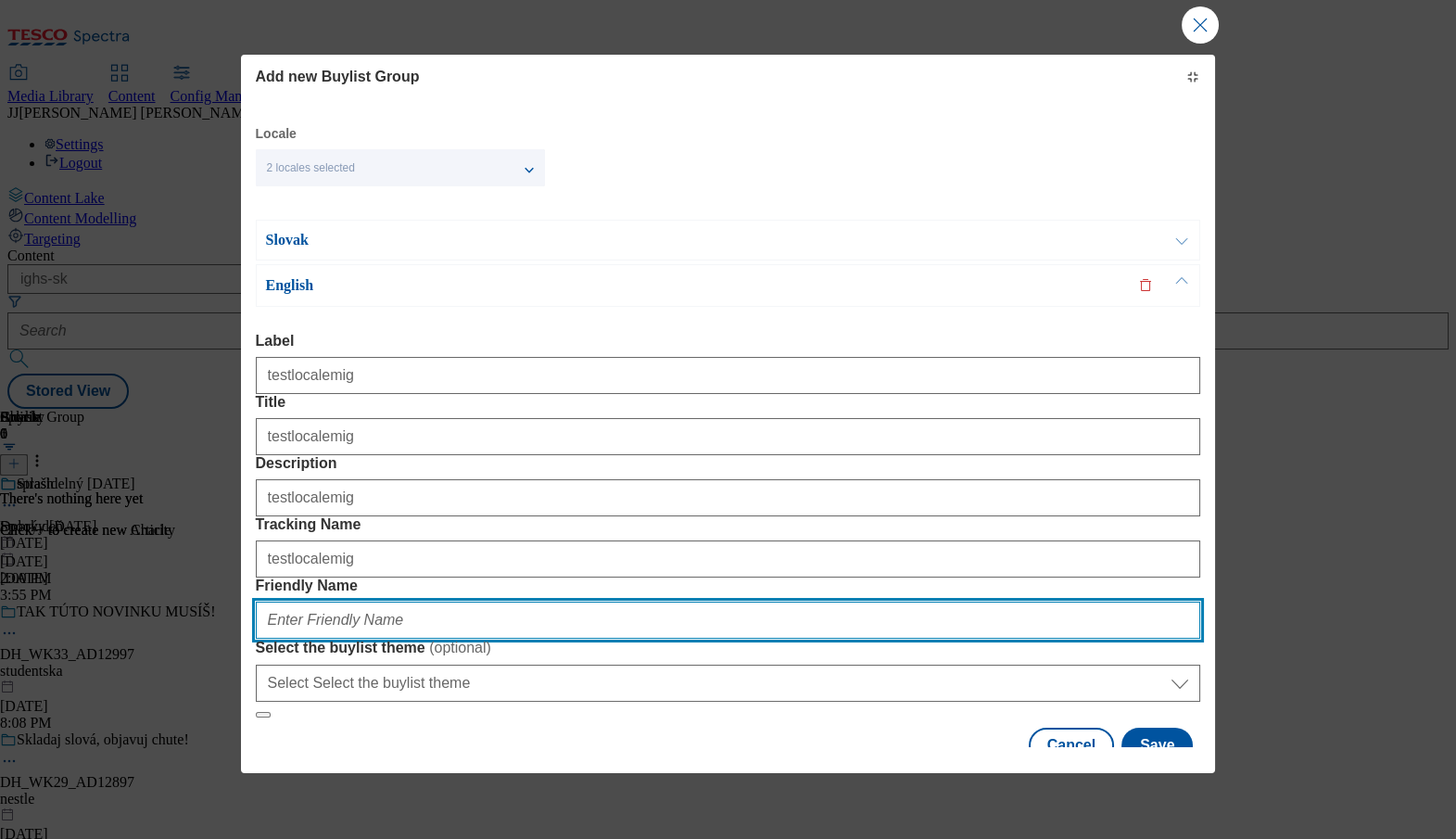
click at [719, 601] on input "Friendly Name" at bounding box center [728, 620] width 945 height 37
paste input "testlocalemig"
type input "testlocalemig"
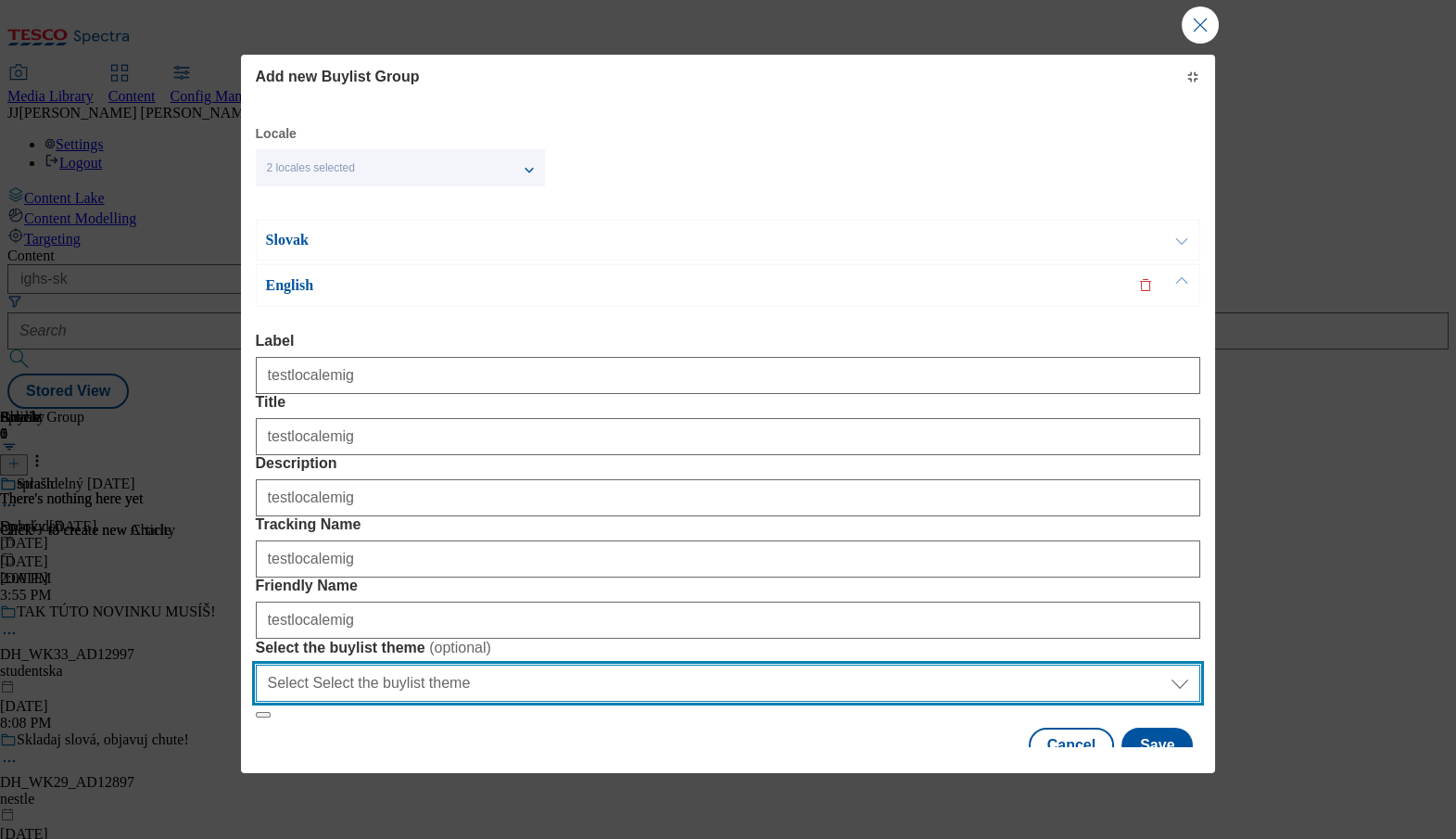
click at [923, 664] on select "Select Select the buylist theme default fandf" at bounding box center [728, 683] width 945 height 37
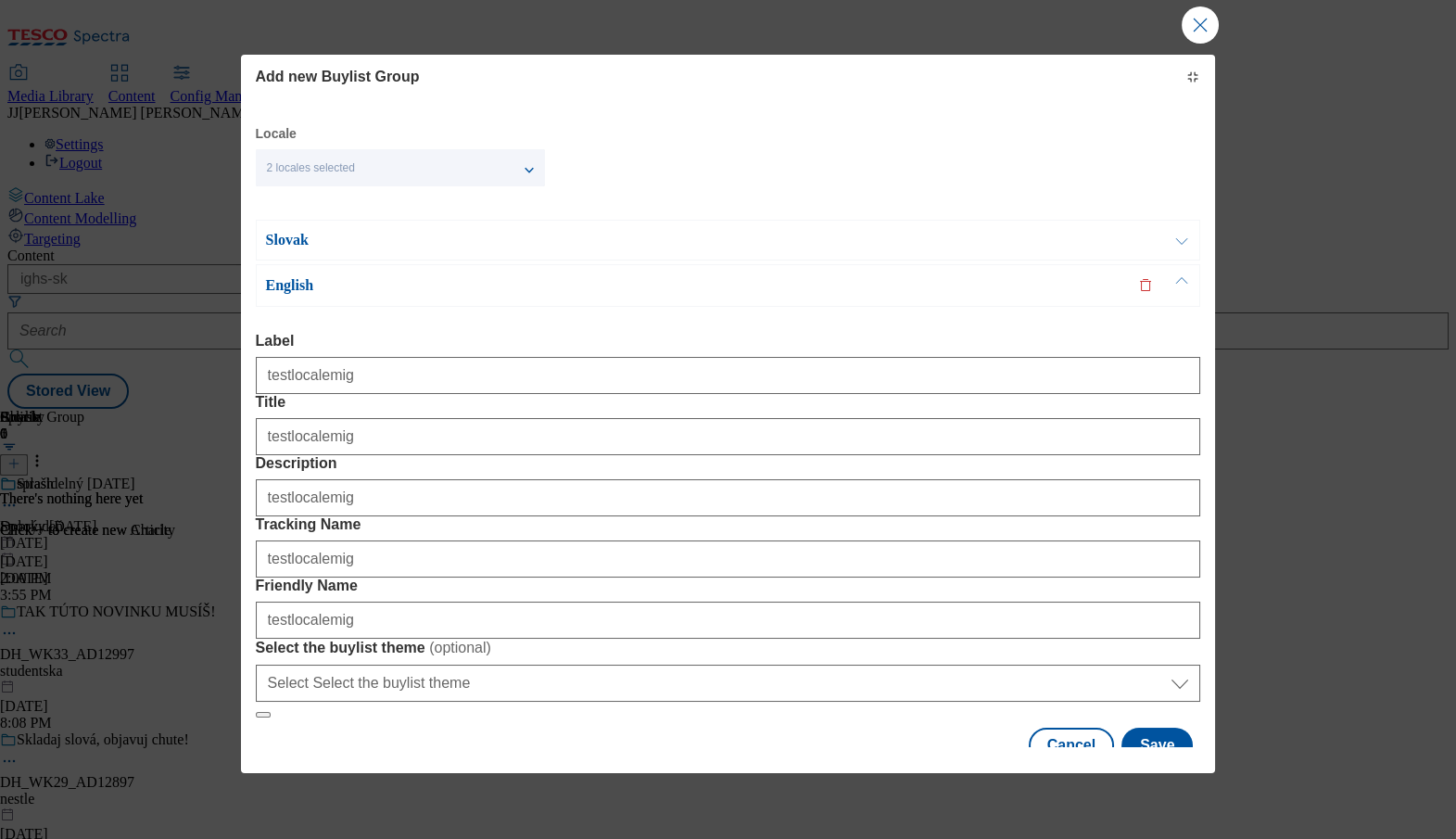
click at [412, 186] on div "2 locales selected" at bounding box center [401, 168] width 290 height 37
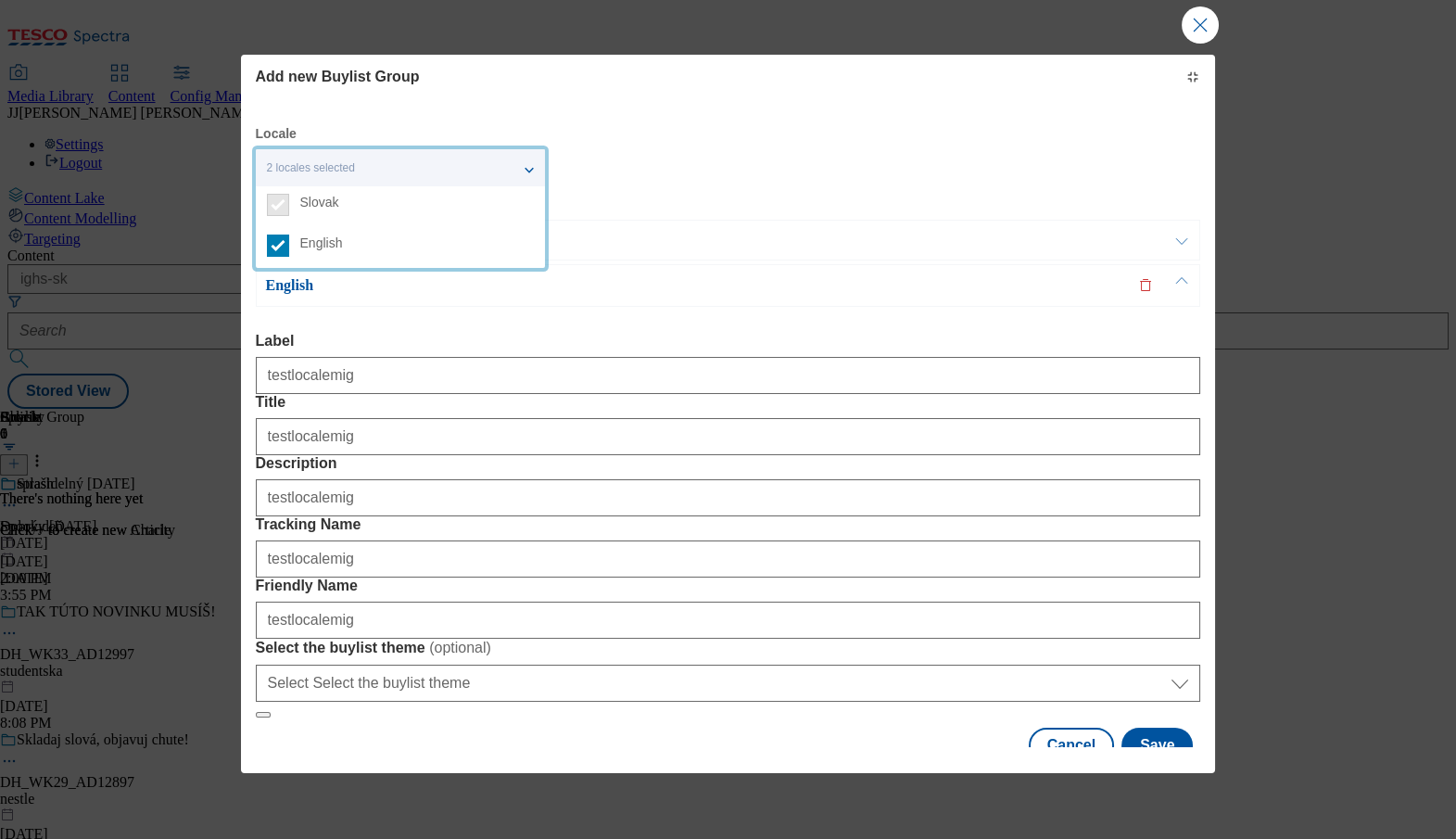
click at [660, 260] on div "Locale 2 locales selected Slovak English Slovak Label testlocalemig Title testl…" at bounding box center [728, 444] width 945 height 638
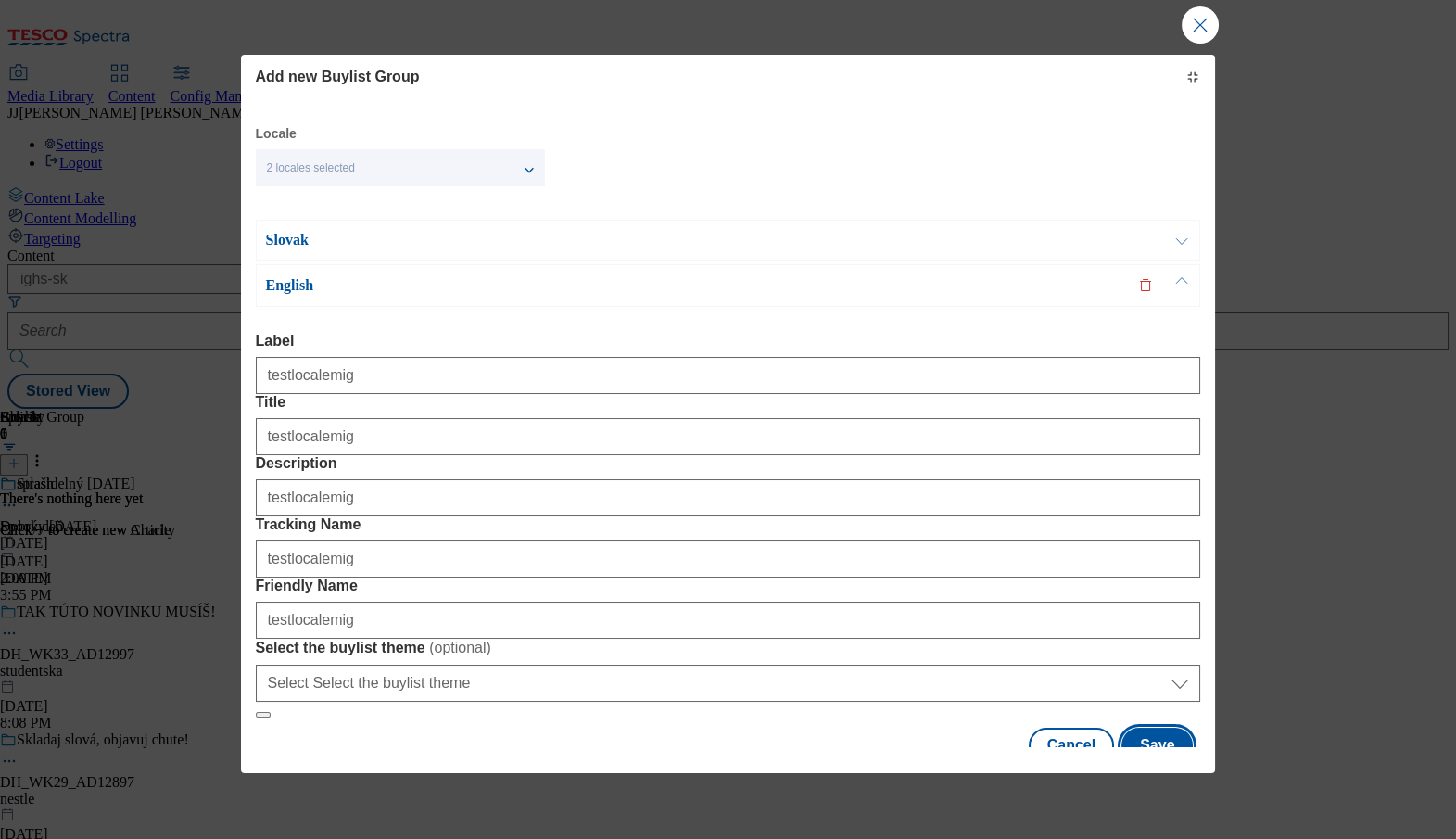
click at [1169, 728] on button "Save" at bounding box center [1158, 745] width 71 height 35
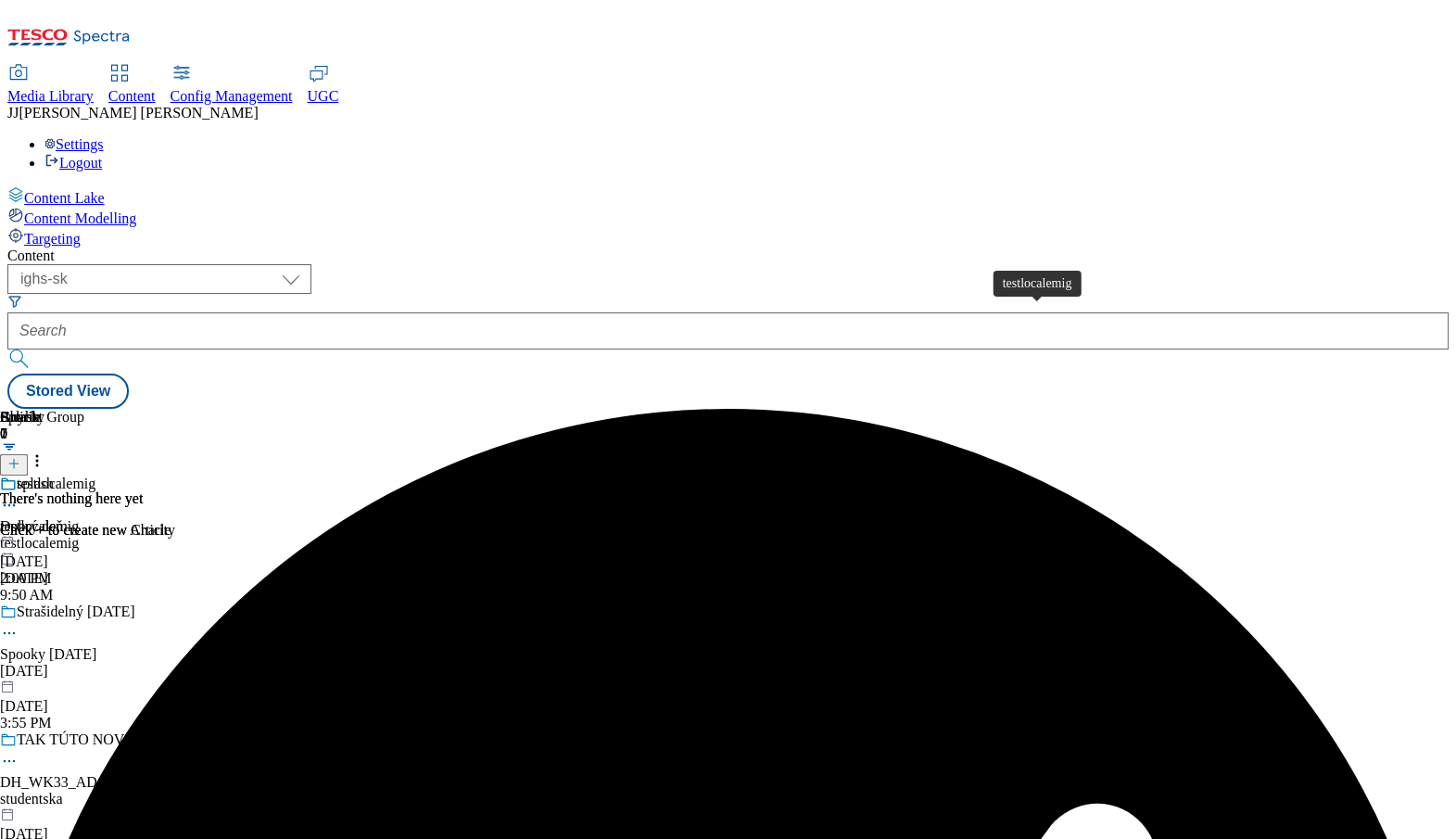
scroll to position [0, 189]
click at [79, 518] on div "testlocalemig" at bounding box center [40, 526] width 79 height 16
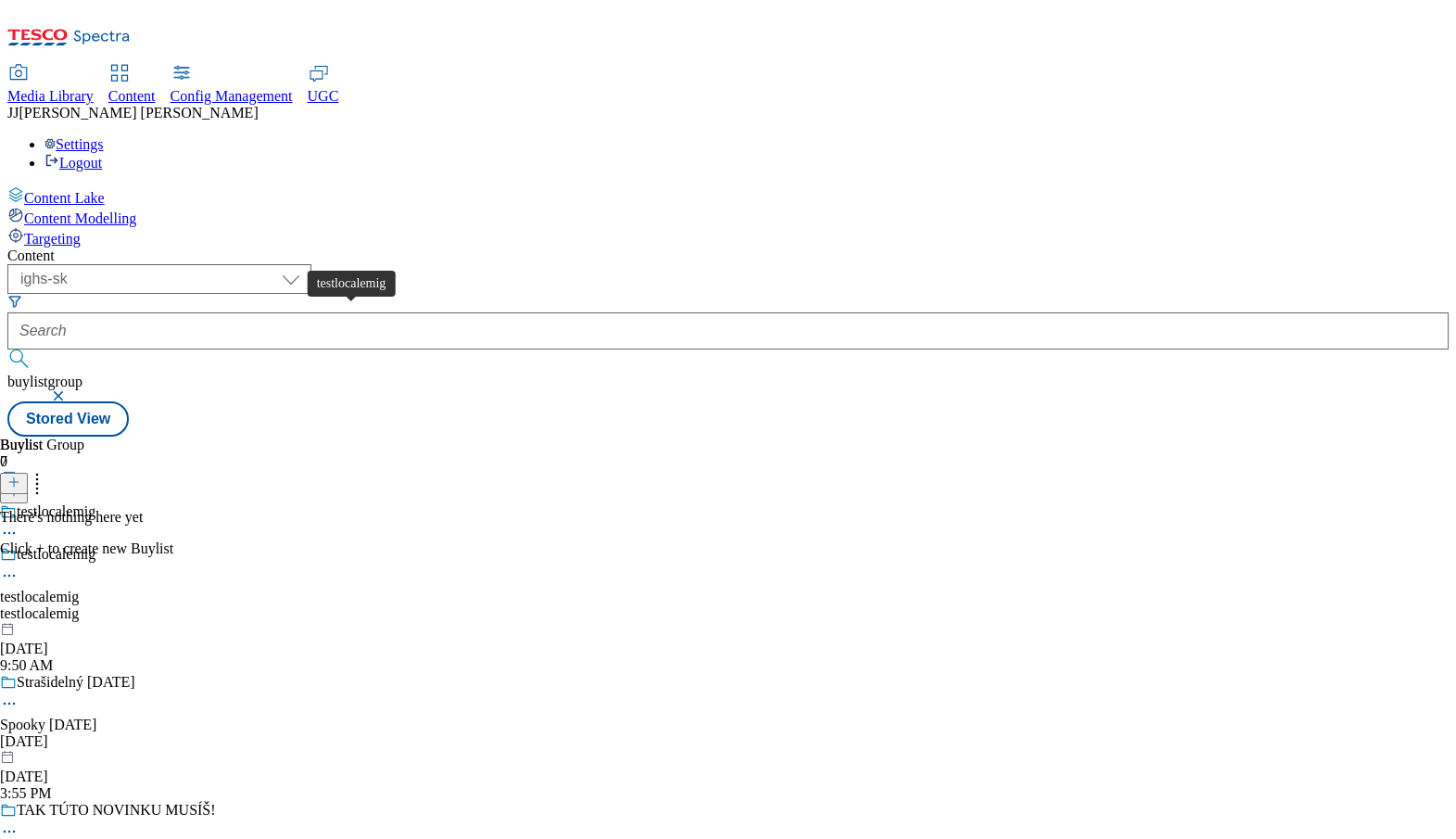
click at [79, 589] on div "testlocalemig" at bounding box center [40, 597] width 79 height 16
click at [20, 476] on icon at bounding box center [14, 482] width 13 height 13
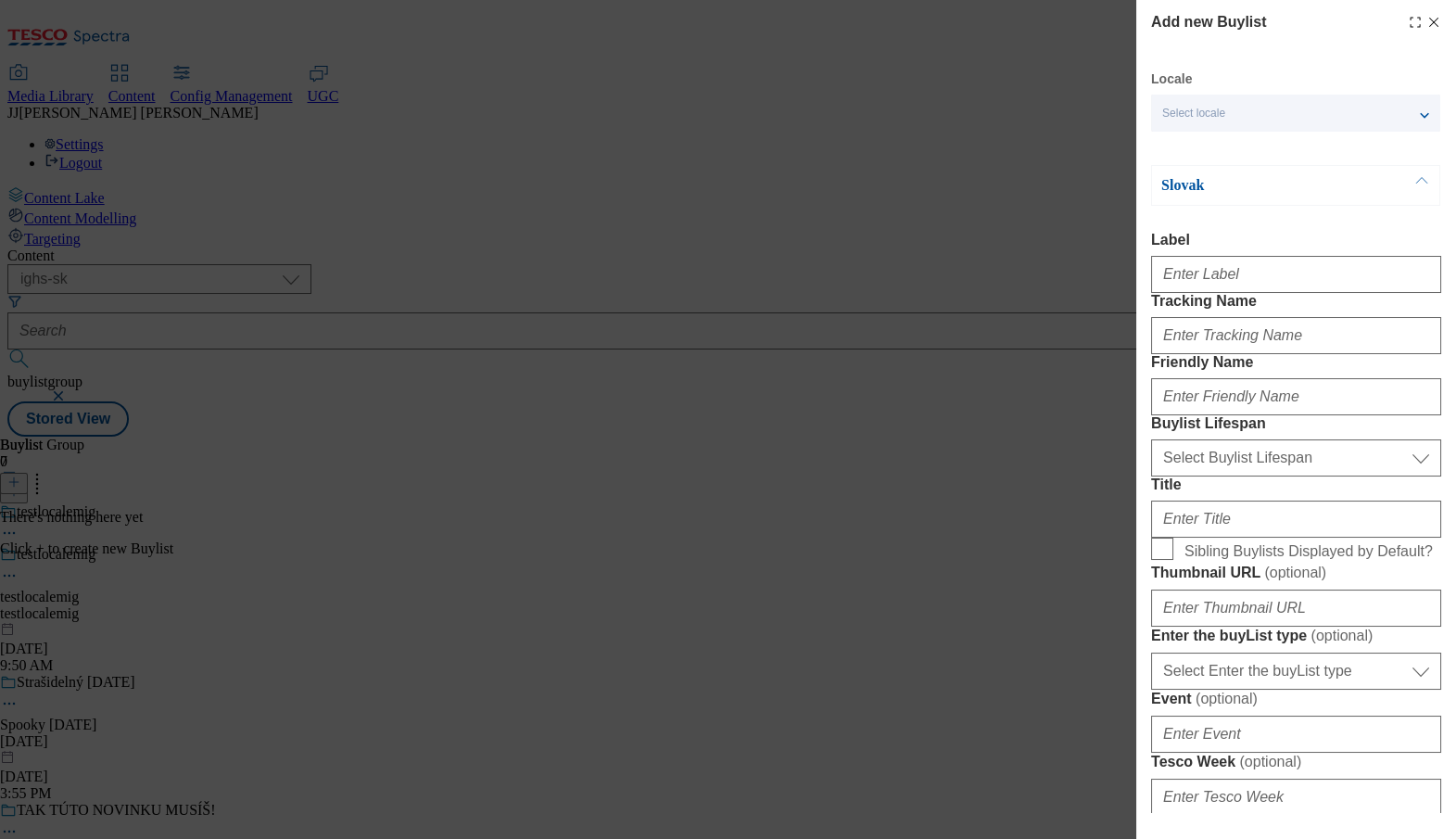
click at [1408, 29] on icon "Modal" at bounding box center [1414, 21] width 14 height 14
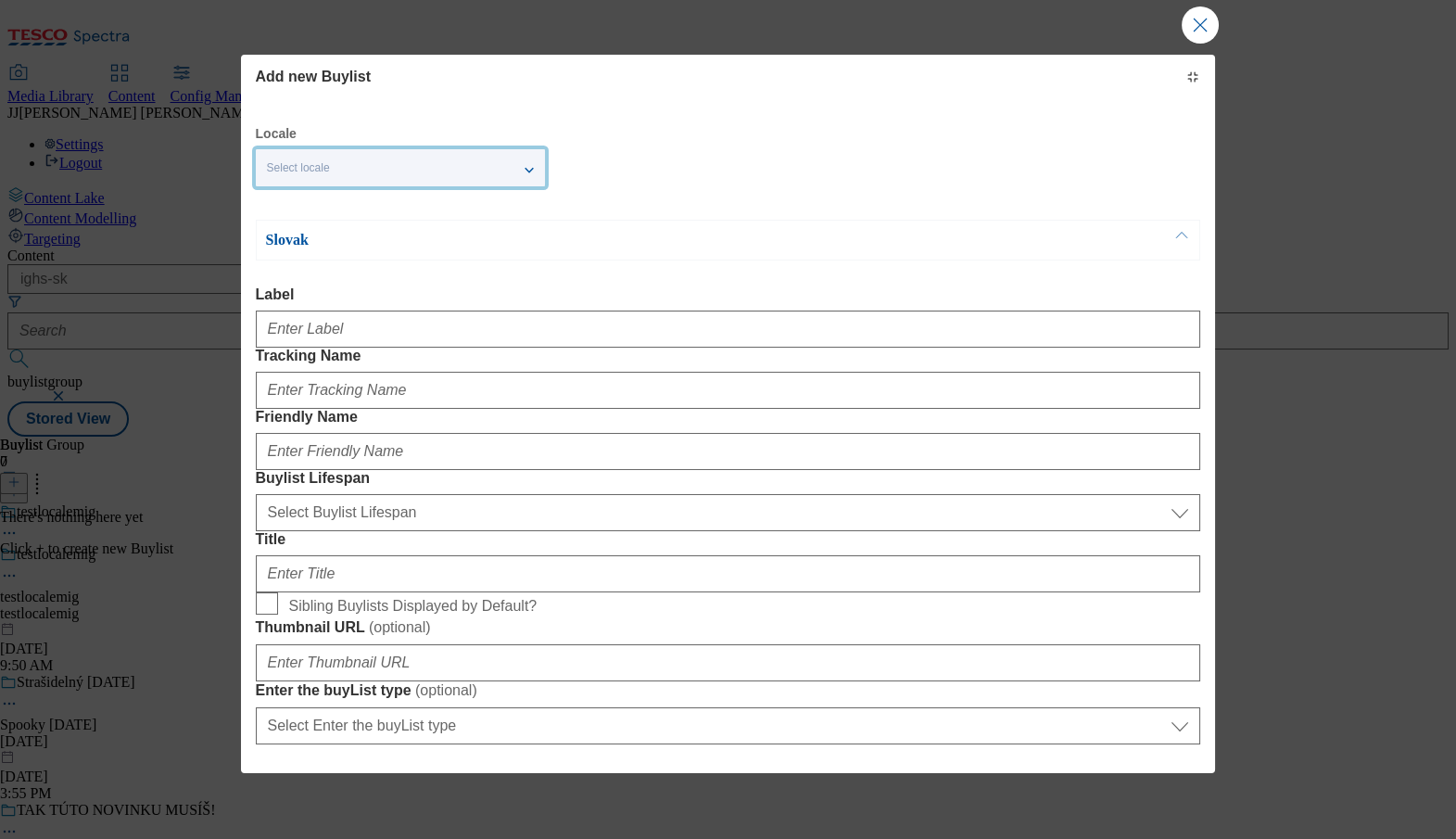
click at [420, 166] on div "Select locale" at bounding box center [401, 168] width 290 height 37
click at [315, 239] on span "English" at bounding box center [322, 243] width 42 height 11
click at [290, 239] on input "English" at bounding box center [278, 245] width 22 height 22
click at [648, 222] on div "Slovak" at bounding box center [728, 240] width 945 height 41
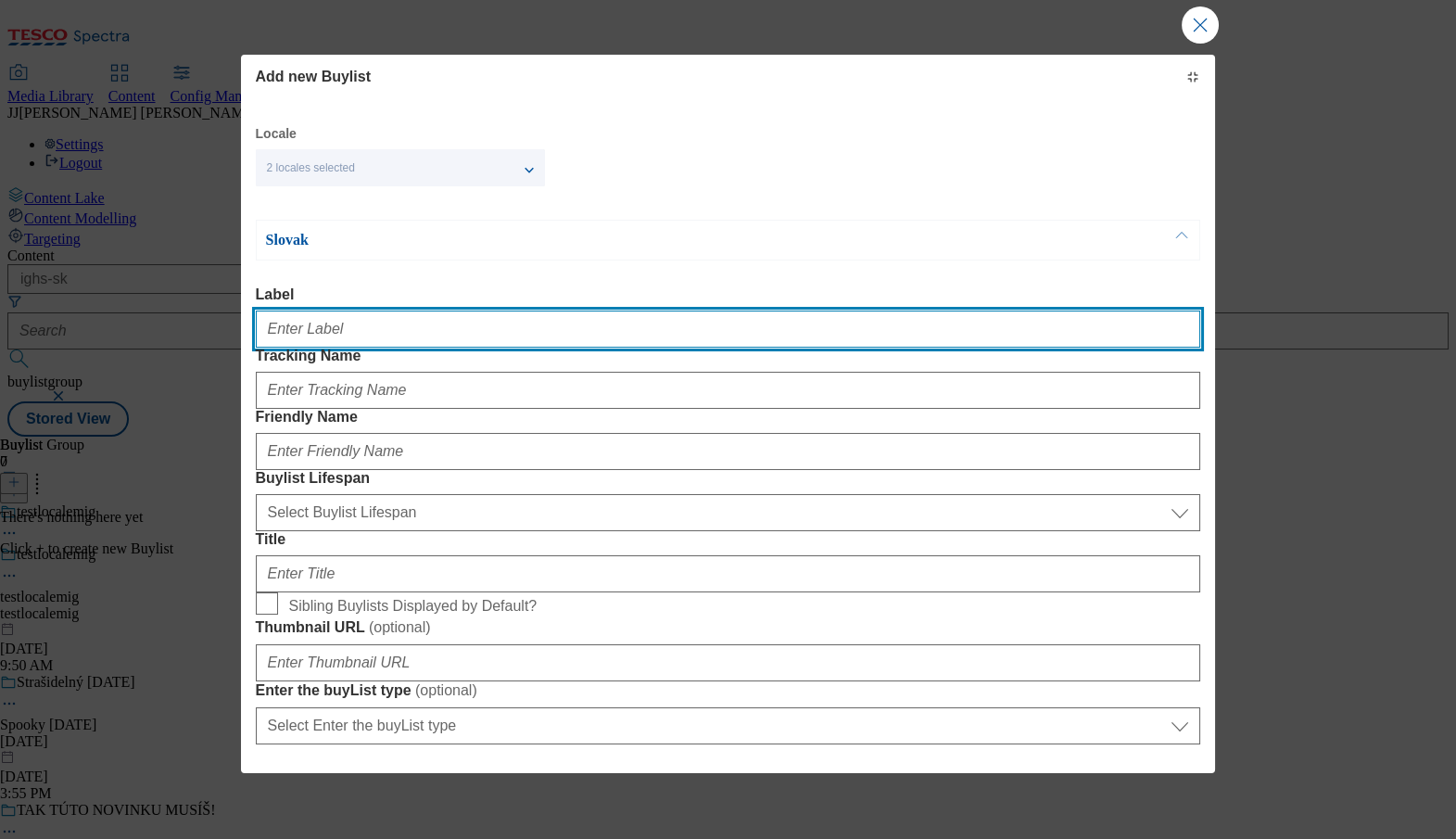
click at [353, 320] on input "Label" at bounding box center [728, 329] width 945 height 37
paste input "testlocalemig"
type input "testlocalemig"
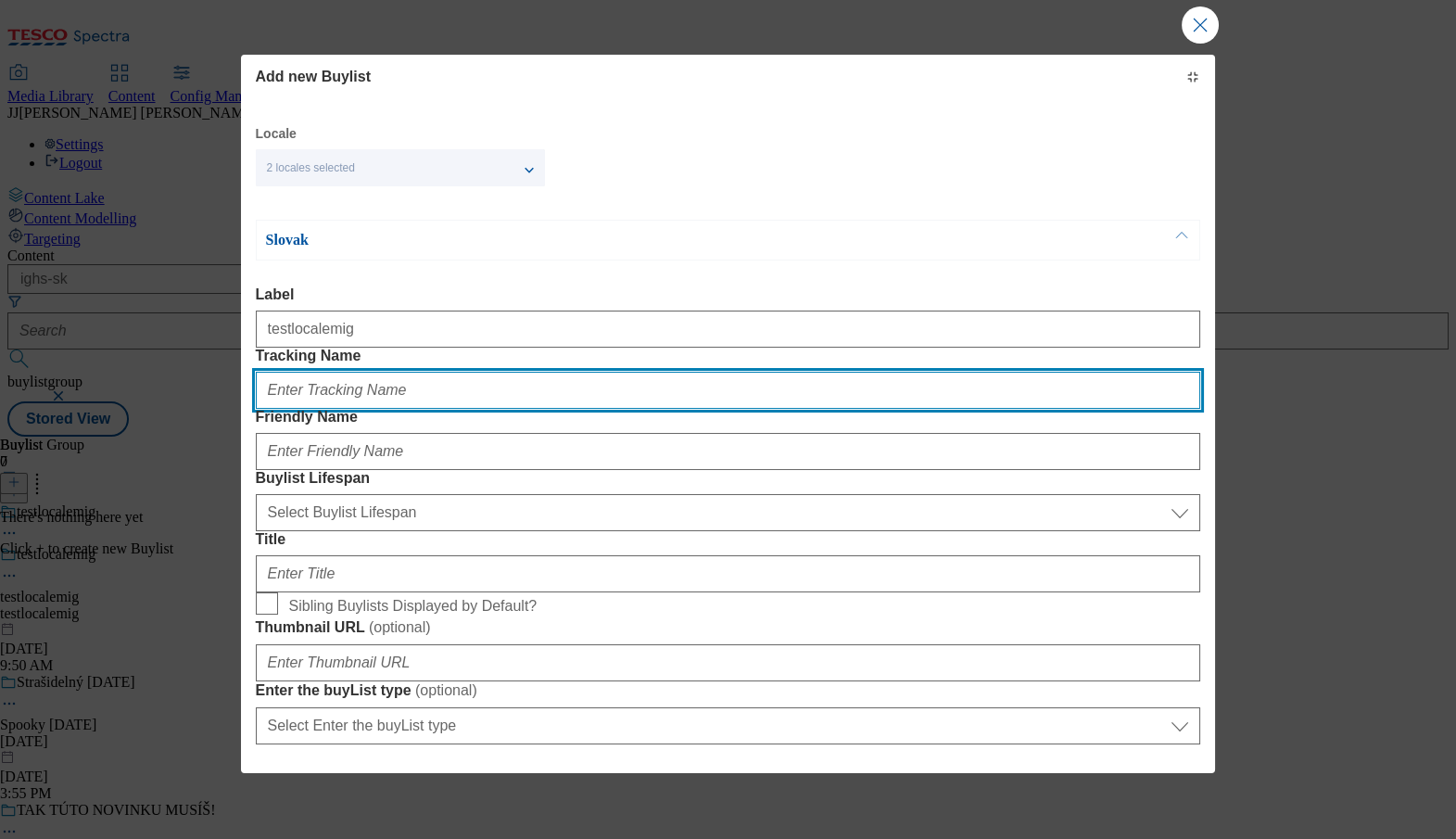
click at [612, 372] on input "Tracking Name" at bounding box center [728, 390] width 945 height 37
paste input "testlocalemig"
type input "testlocalemig"
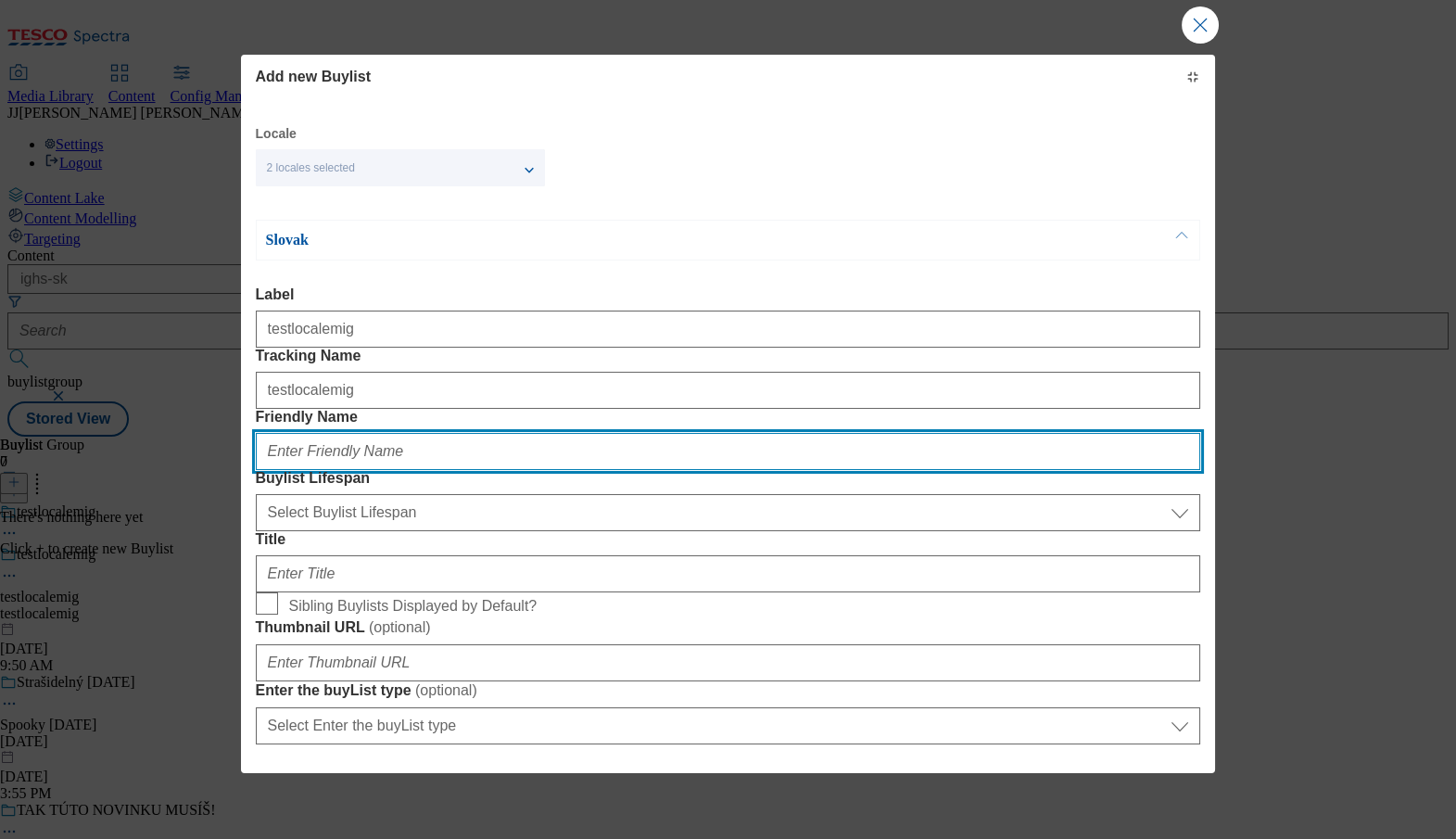
click at [971, 433] on input "Friendly Name" at bounding box center [728, 451] width 945 height 37
paste input "testlocalemig"
type input "testlocalemig"
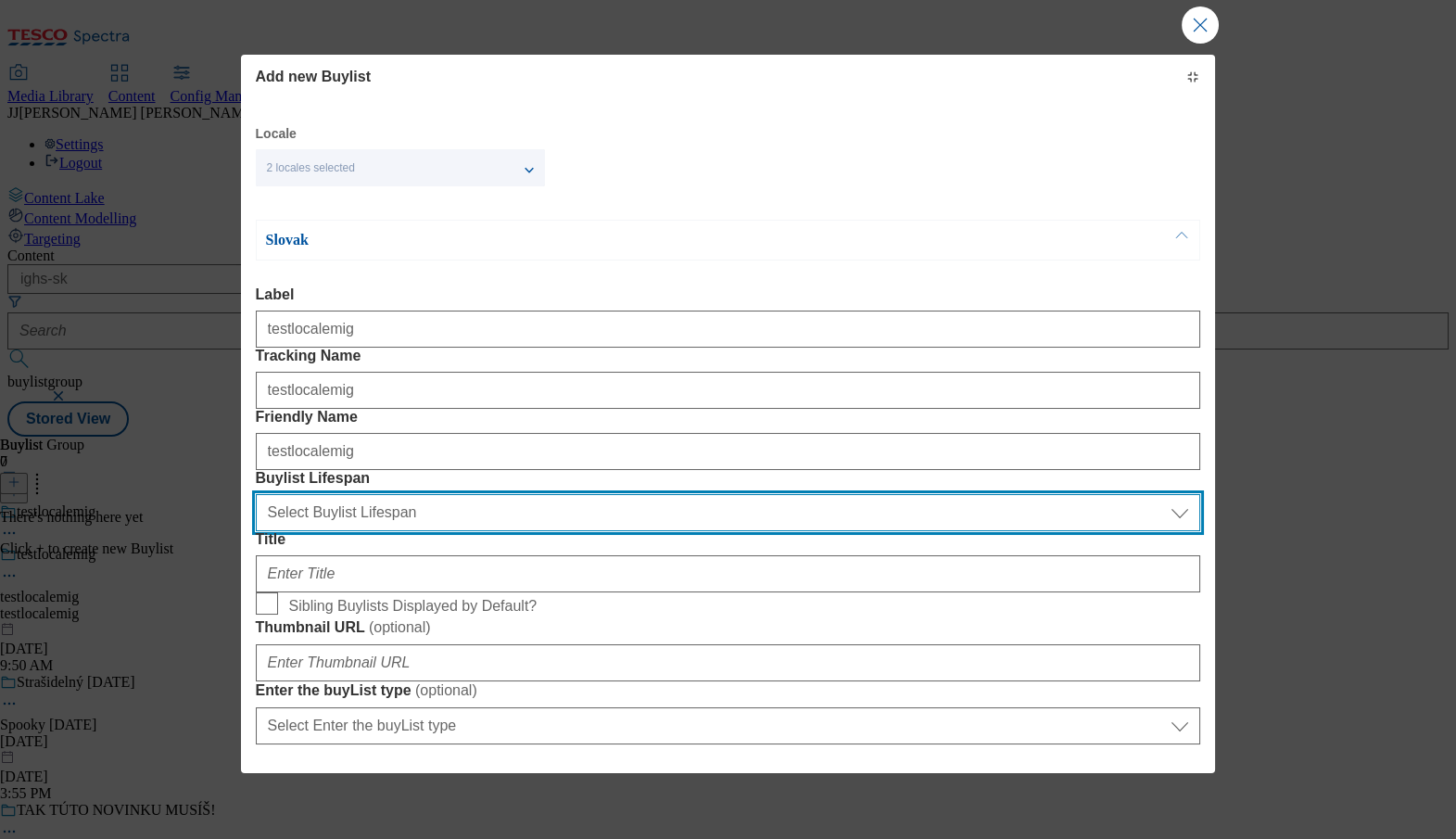
click at [444, 494] on select "Select Buylist Lifespan evergreen seasonal tactical" at bounding box center [728, 513] width 945 height 37
select select "evergreen"
click at [256, 494] on select "Select Buylist Lifespan evergreen seasonal tactical" at bounding box center [728, 513] width 945 height 37
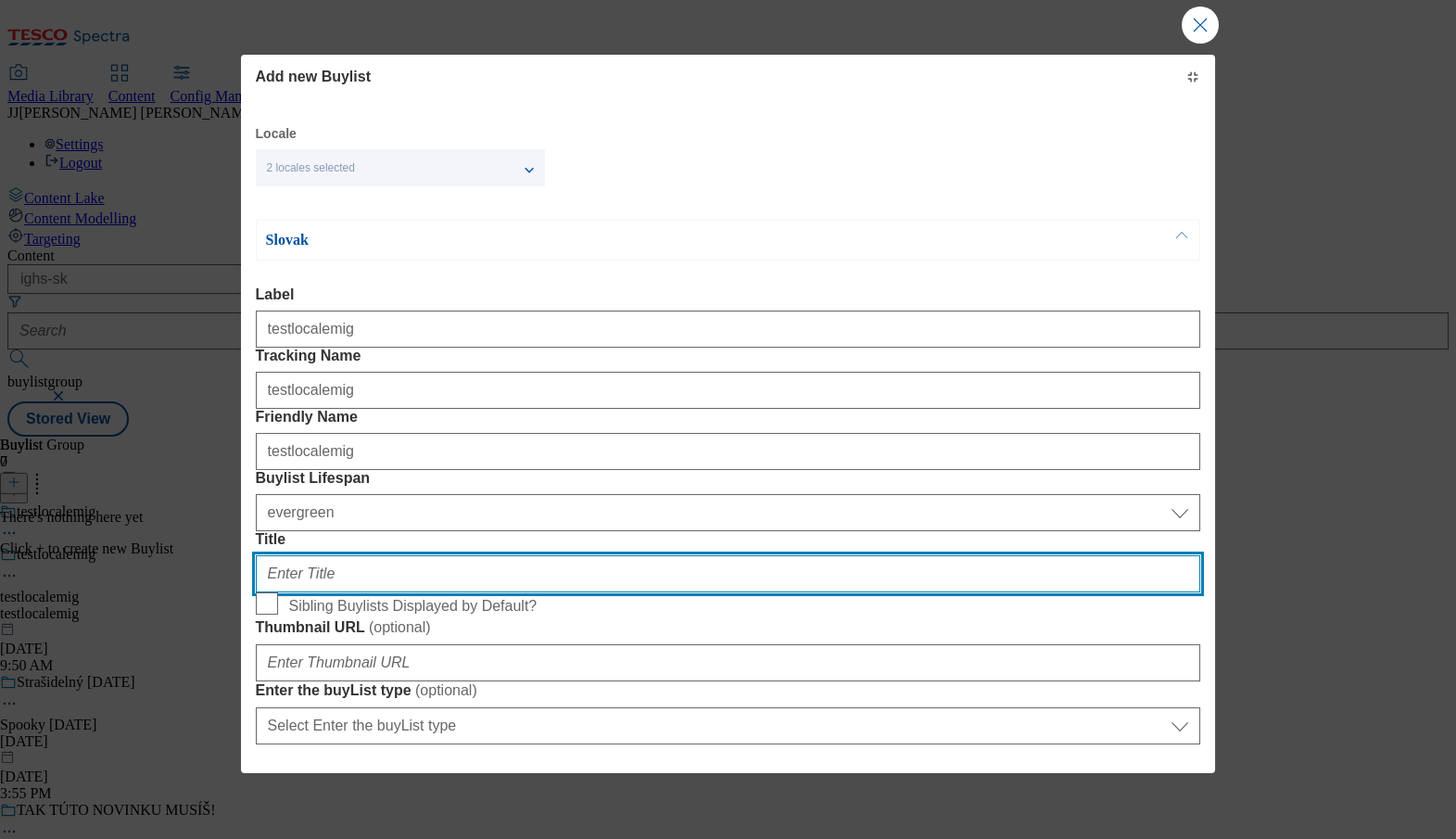
click at [601, 555] on input "Title" at bounding box center [728, 573] width 945 height 37
paste input "testlocalemig"
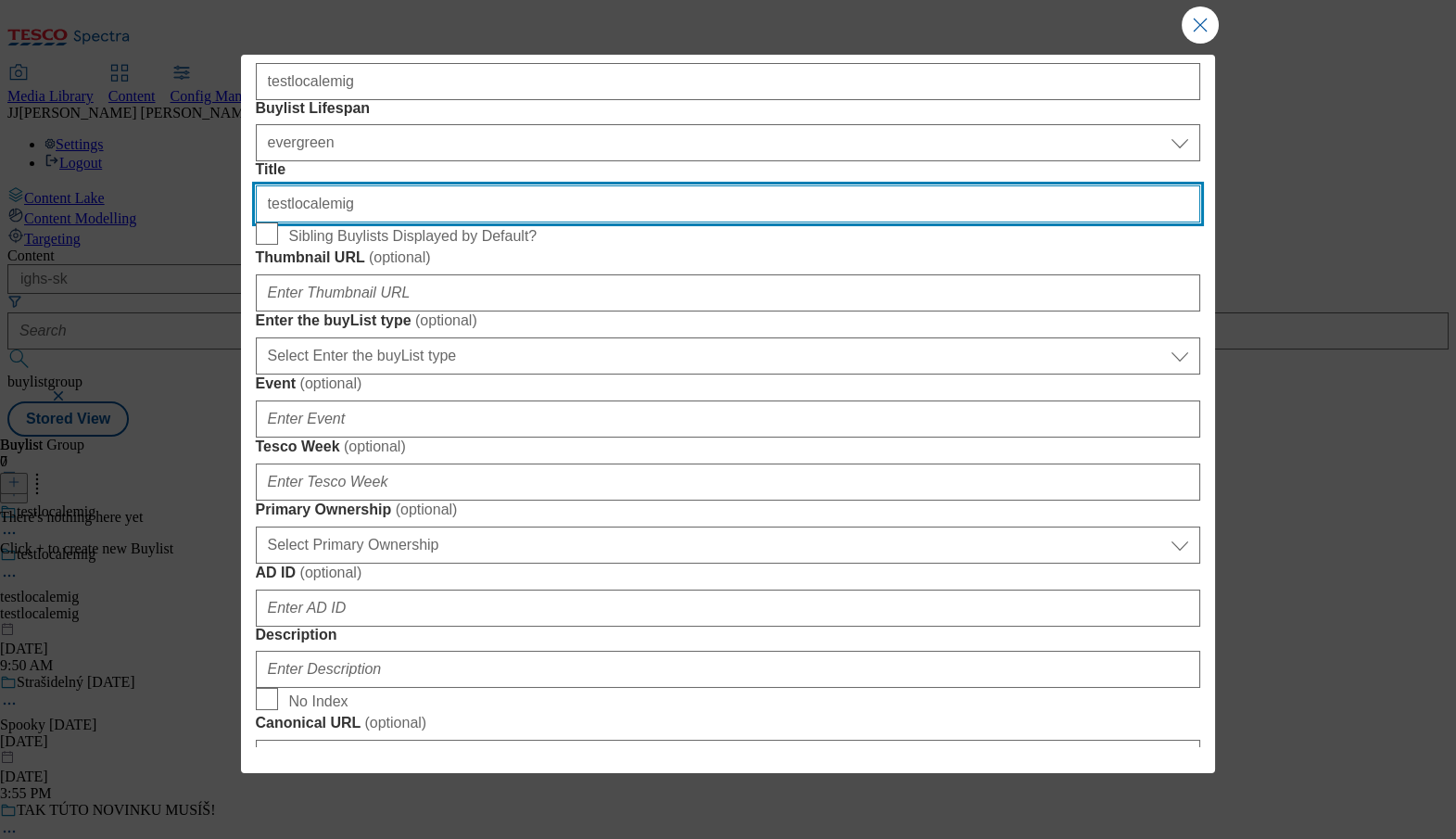
scroll to position [375, 0]
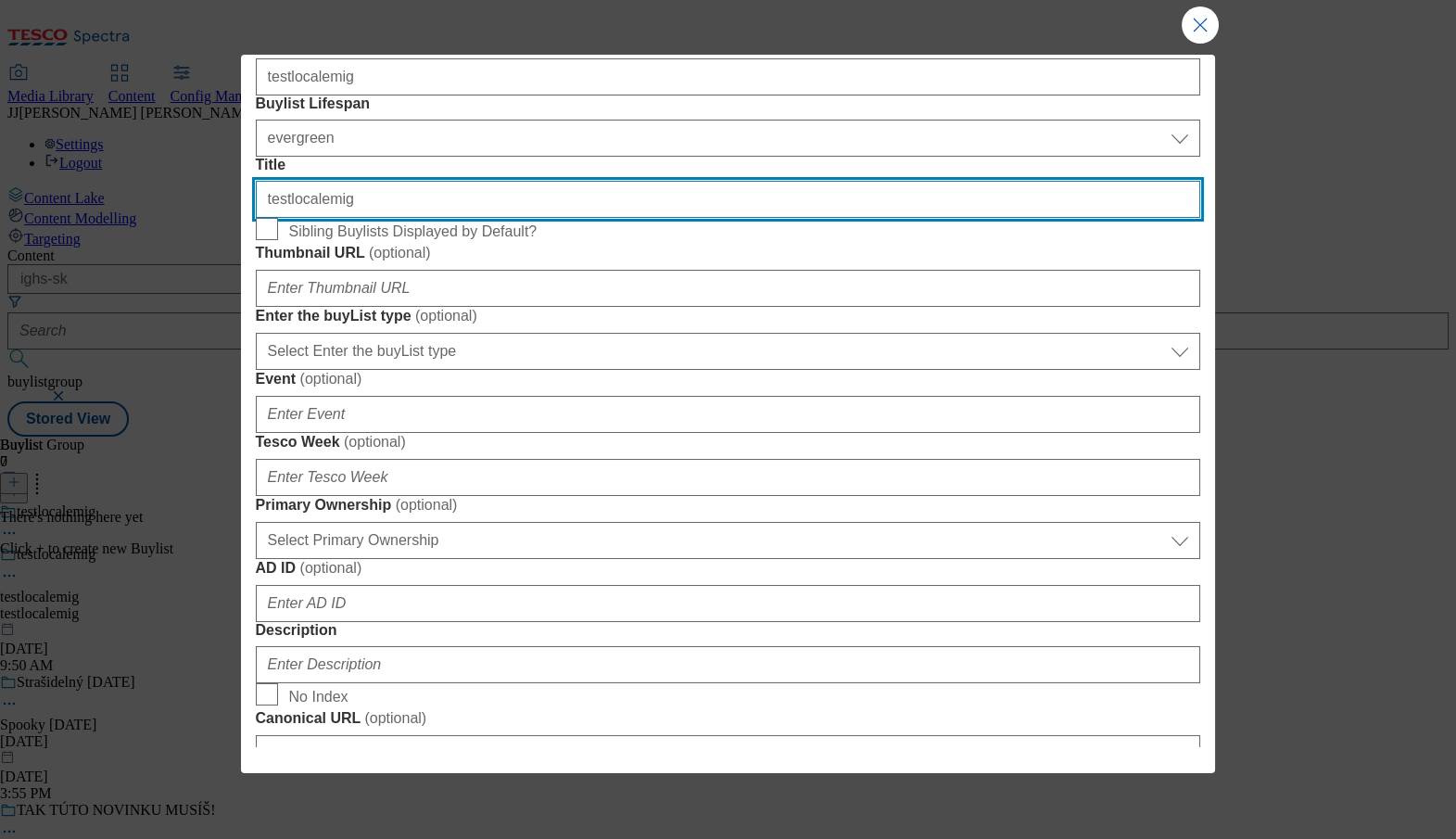
type input "testlocalemig"
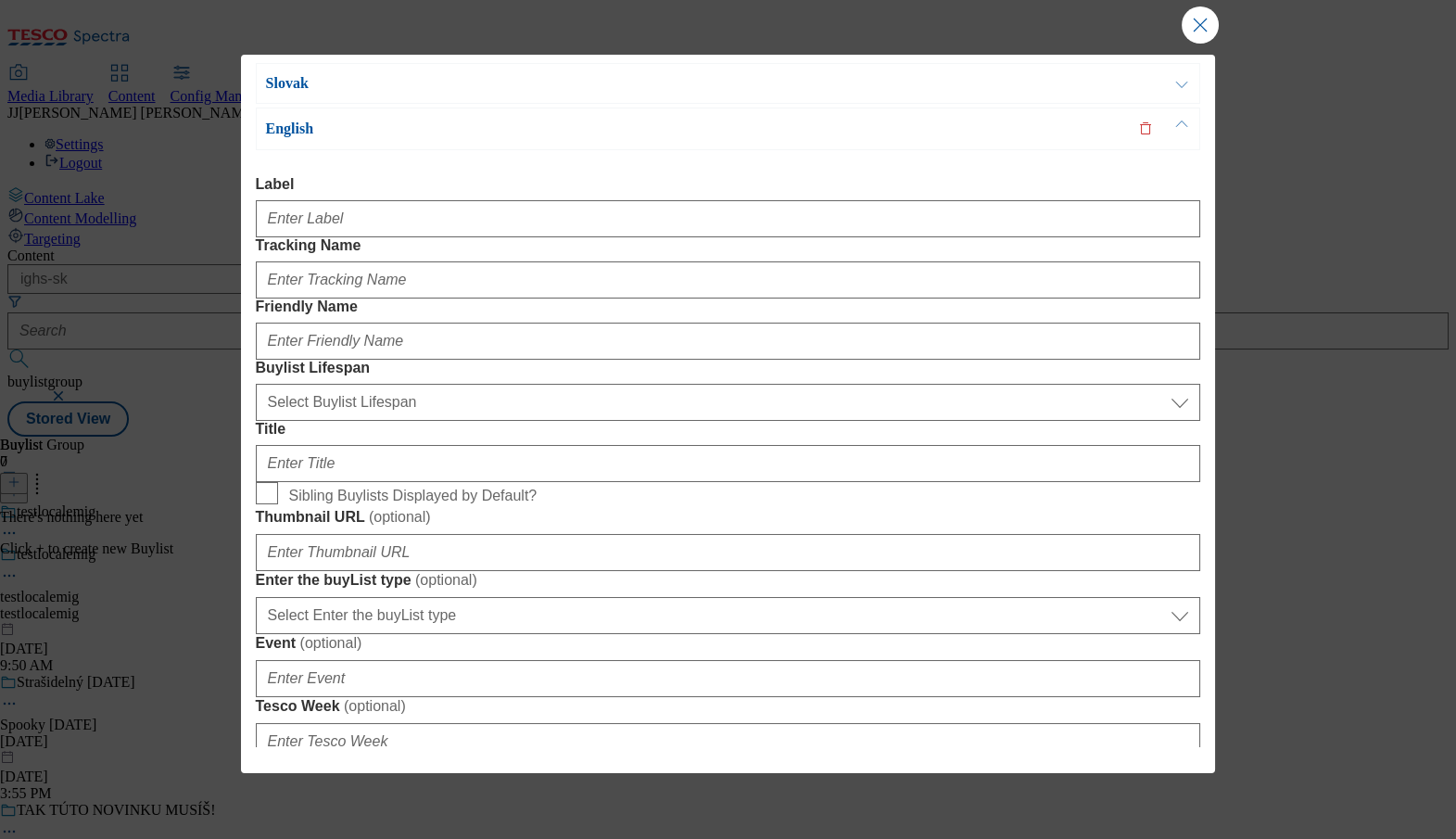
scroll to position [154, 0]
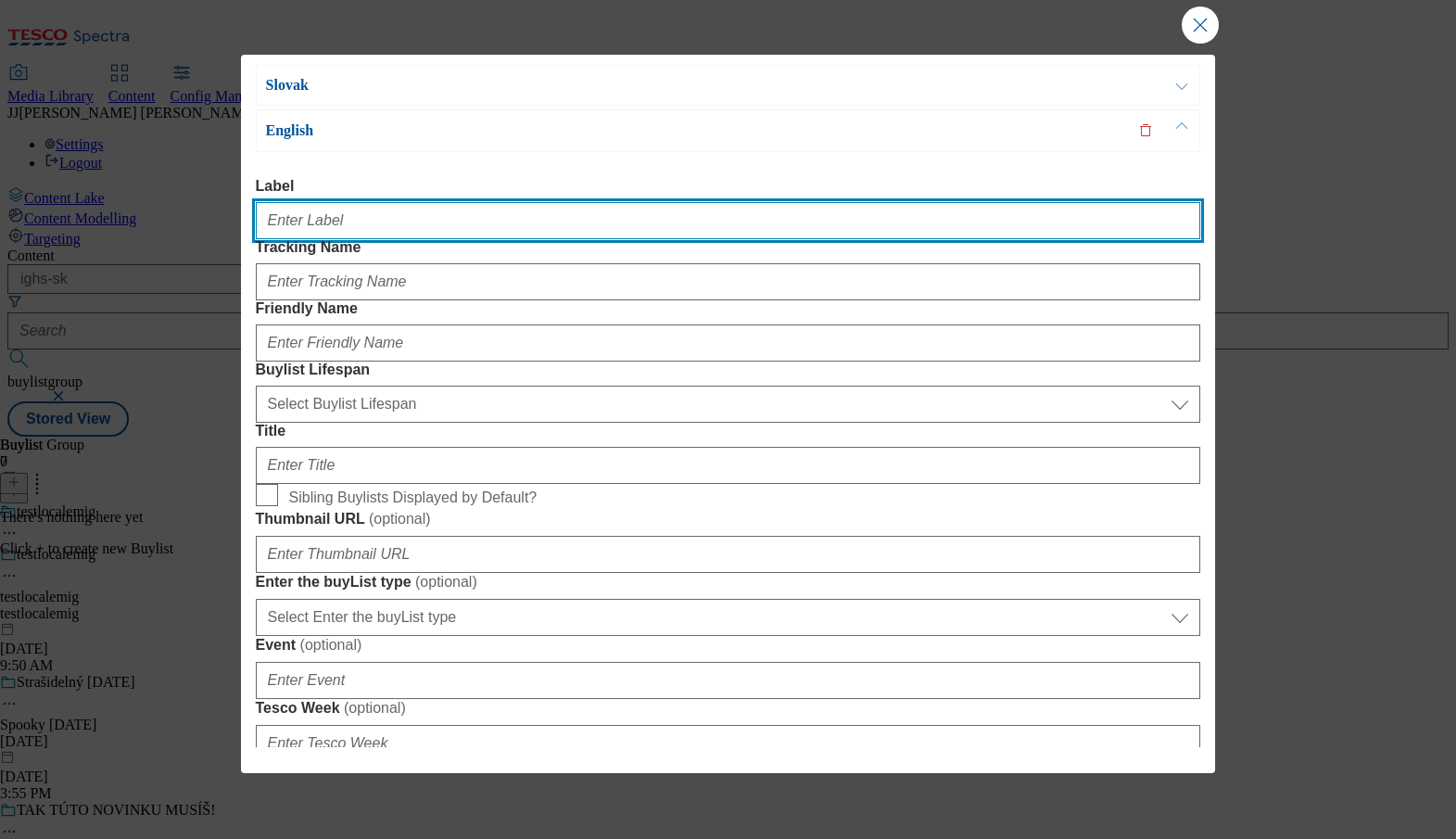
click at [306, 225] on input "Label" at bounding box center [728, 220] width 945 height 37
paste input "testlocalemig"
type input "testlocalemig"
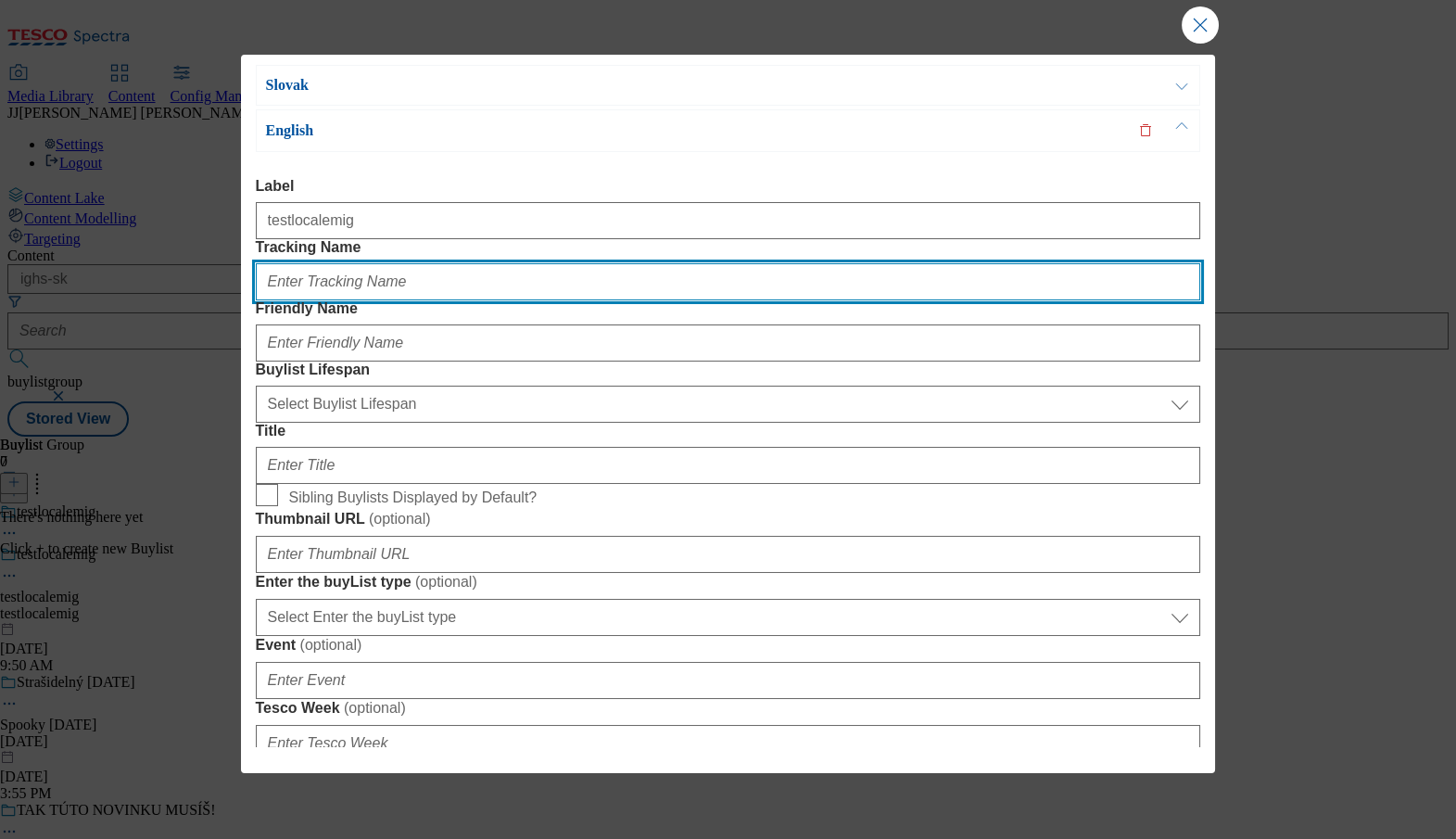
click at [658, 264] on input "Tracking Name" at bounding box center [728, 282] width 945 height 37
paste input "testlocalemig"
type input "testlocalemig"
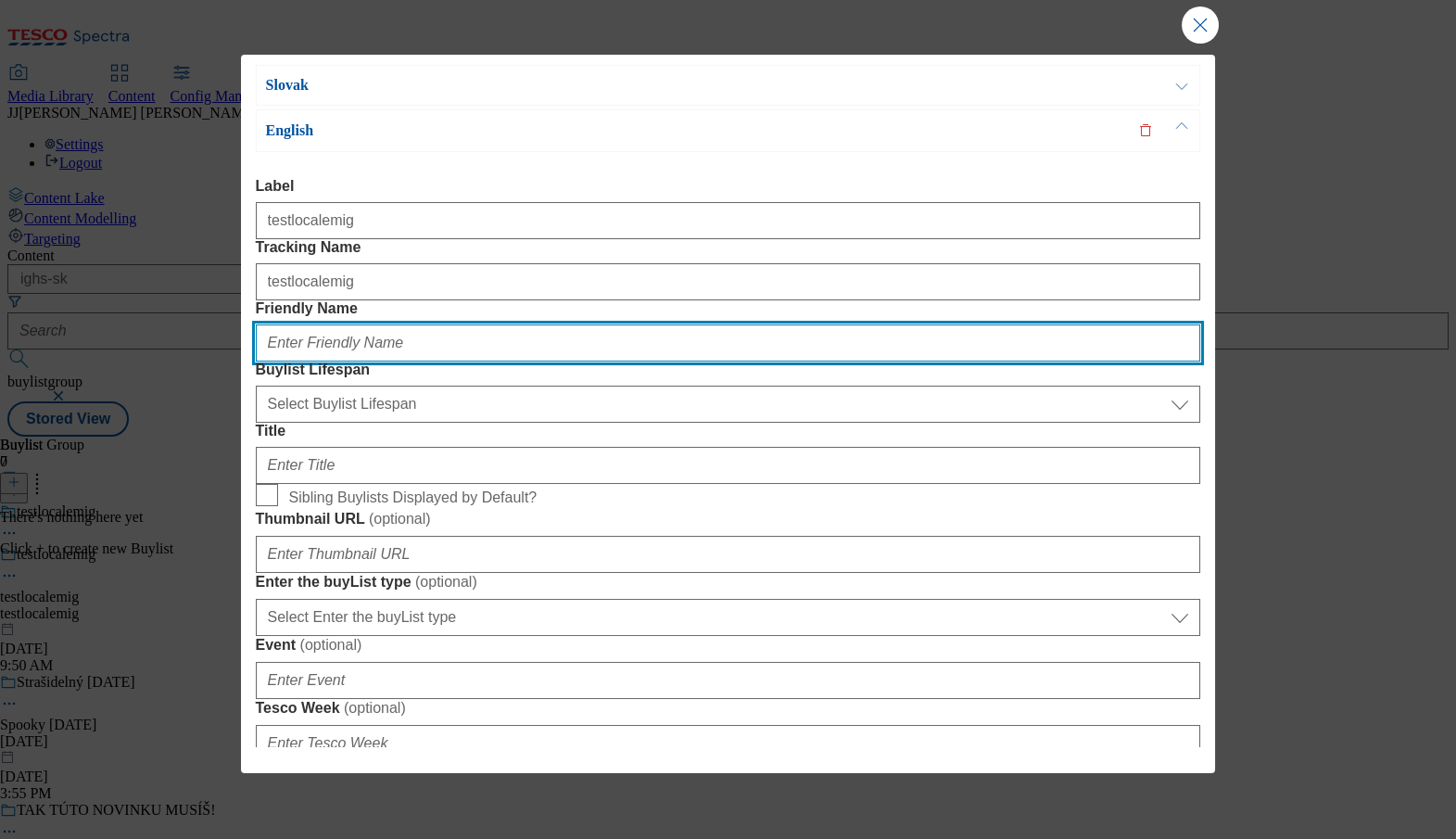
click at [924, 324] on input "Friendly Name" at bounding box center [728, 343] width 945 height 37
paste input "testlocalemig"
type input "testlocalemig"
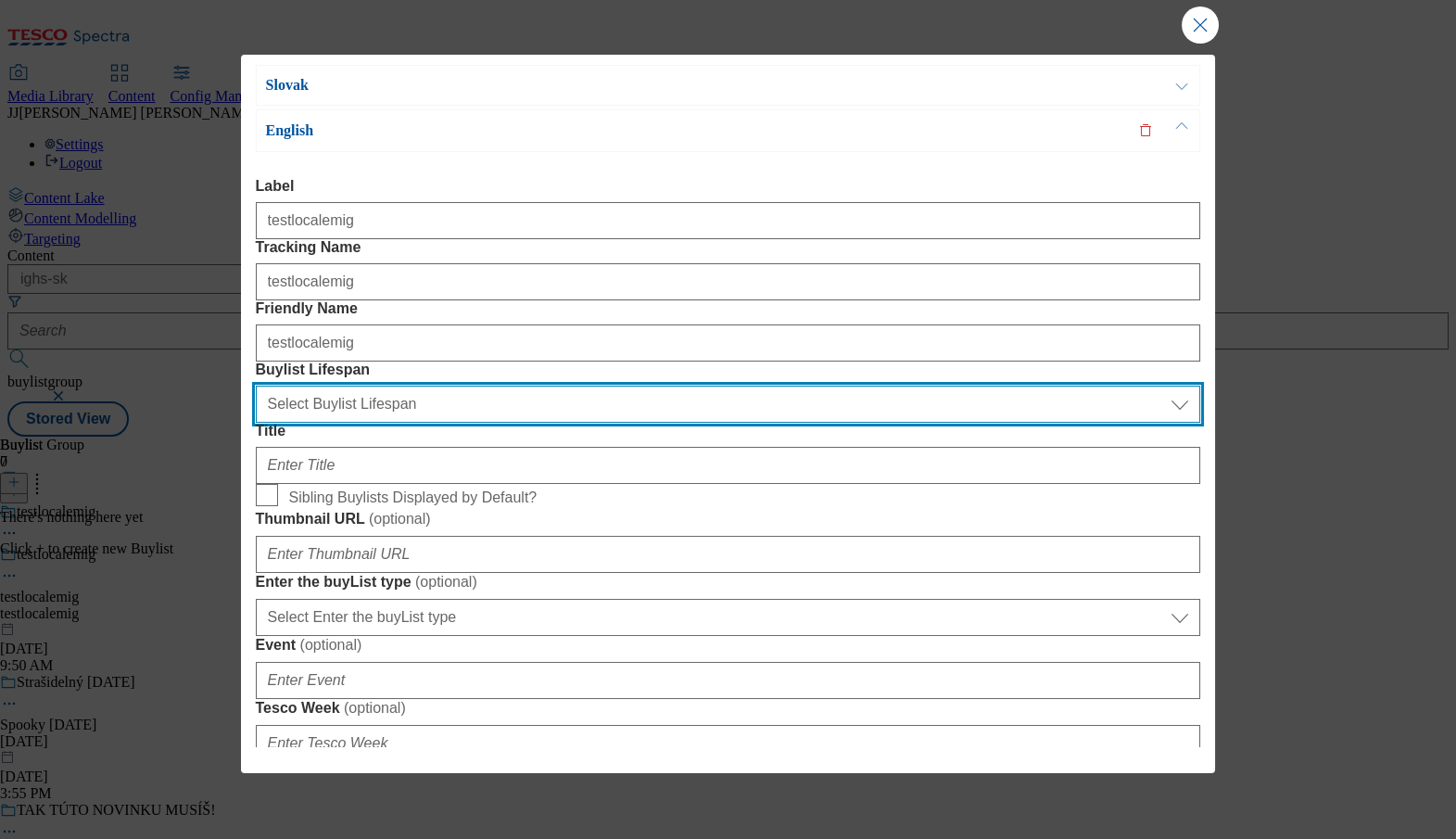
click at [443, 385] on select "Select Buylist Lifespan evergreen seasonal tactical" at bounding box center [728, 404] width 945 height 37
paste select "evergreen"
click at [443, 385] on select "Select Buylist Lifespan evergreen seasonal tactical" at bounding box center [728, 404] width 945 height 37
select select "evergreen"
click at [256, 385] on select "Select Buylist Lifespan evergreen seasonal tactical" at bounding box center [728, 404] width 945 height 37
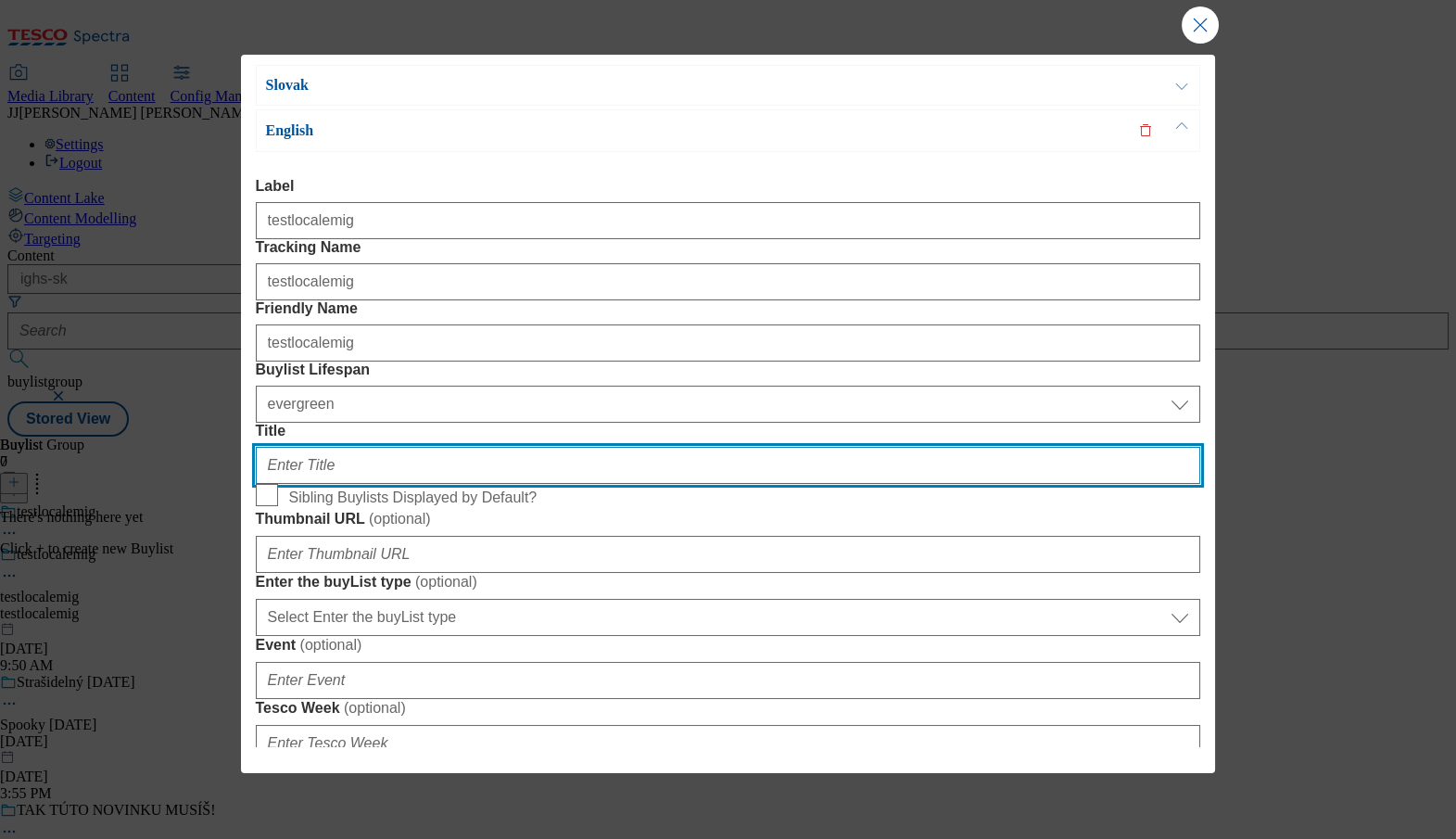
click at [666, 447] on input "Title" at bounding box center [728, 465] width 945 height 37
paste input "testlocalemig"
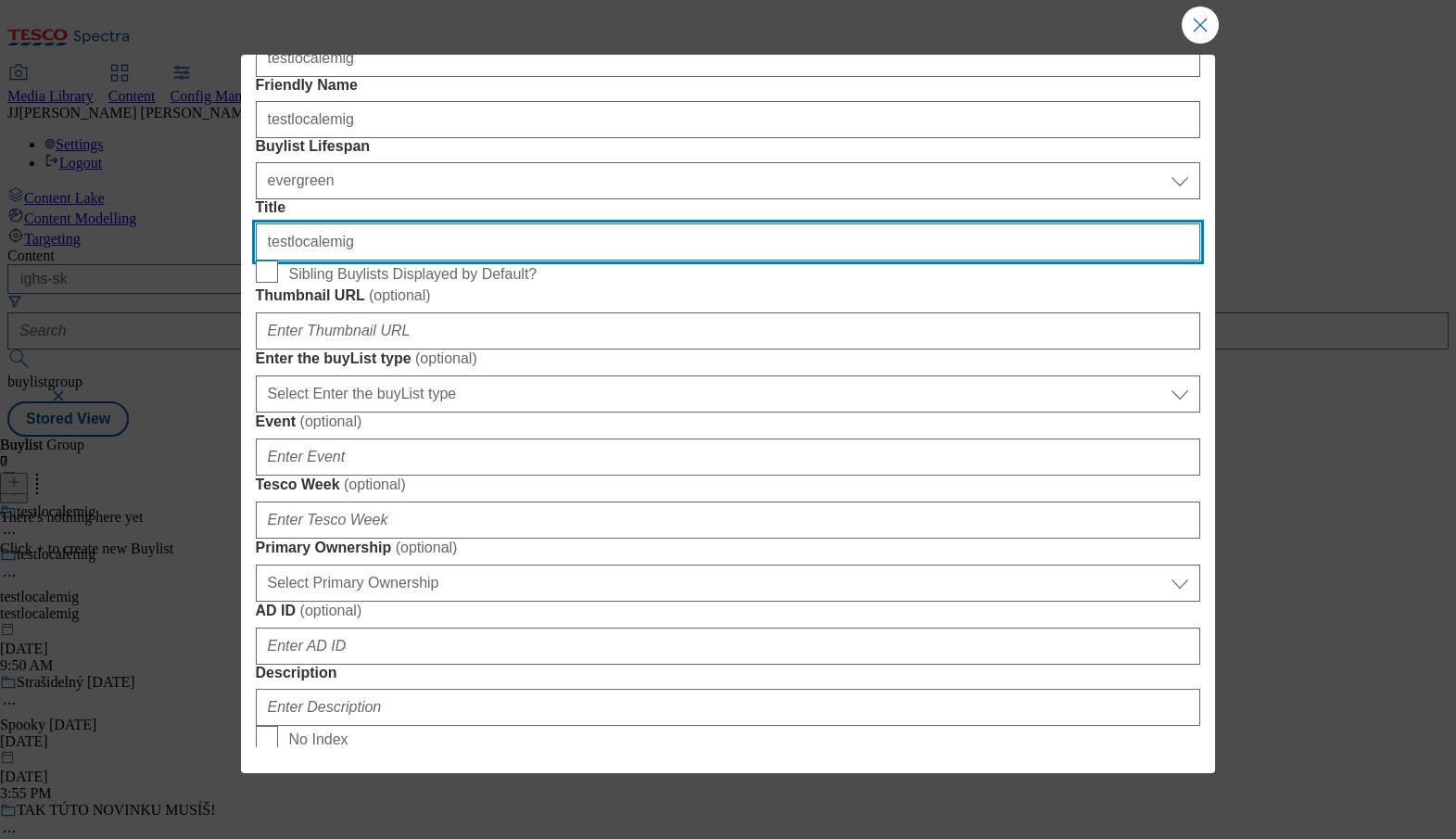
type input "testlocalemig"
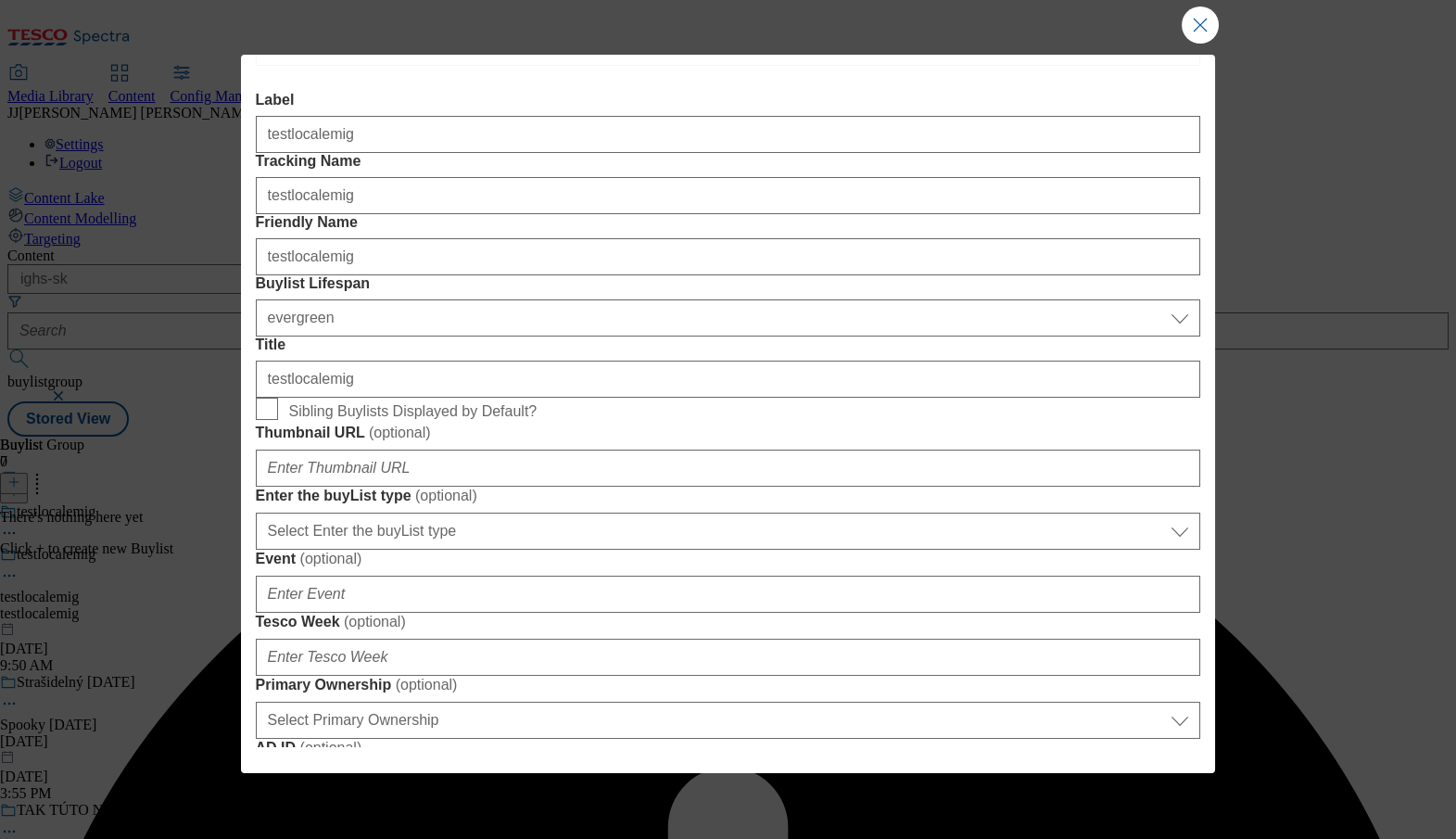
scroll to position [260, 0]
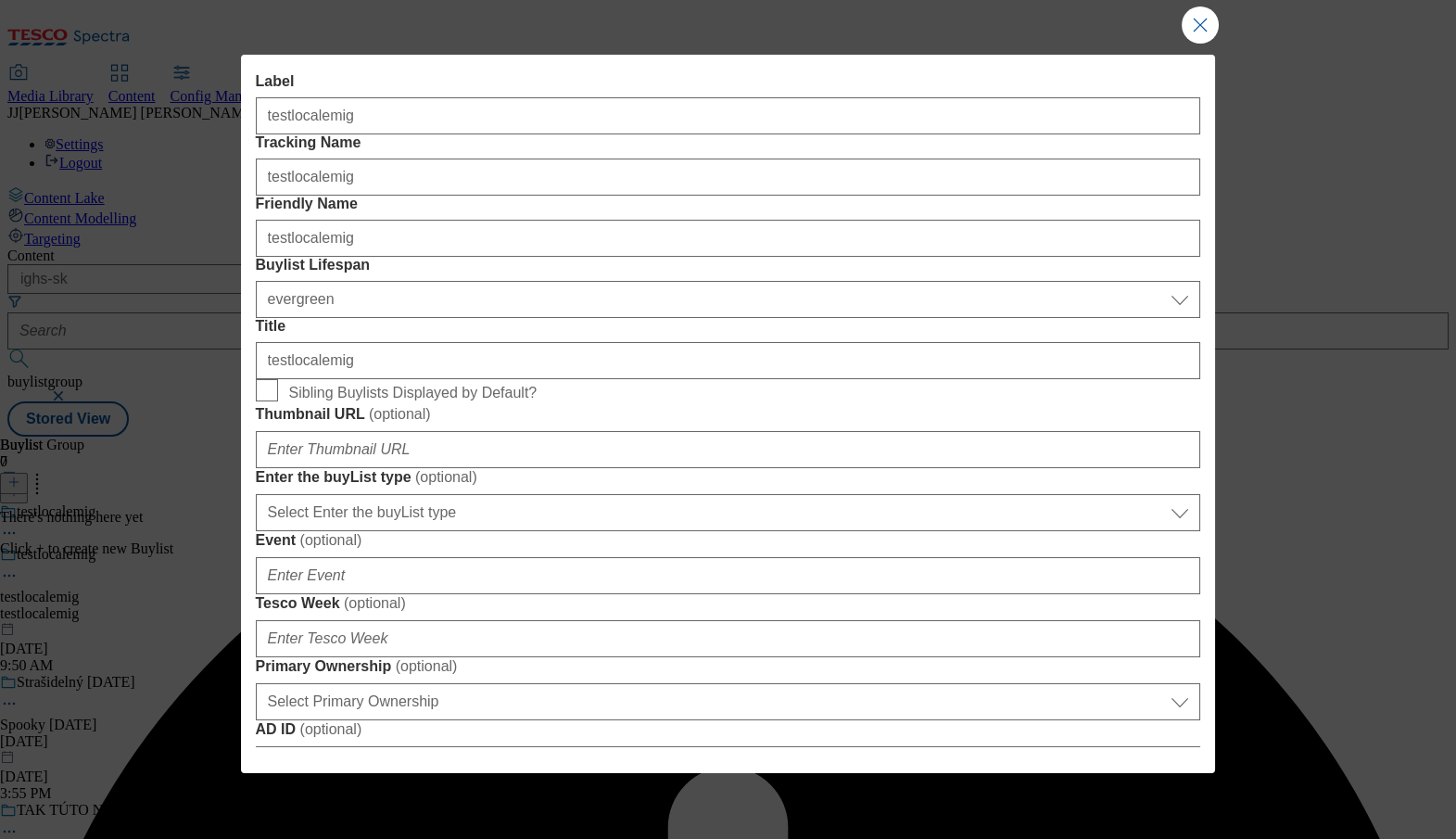
click at [323, 807] on input "Description" at bounding box center [728, 825] width 945 height 37
paste input "testlocalemig"
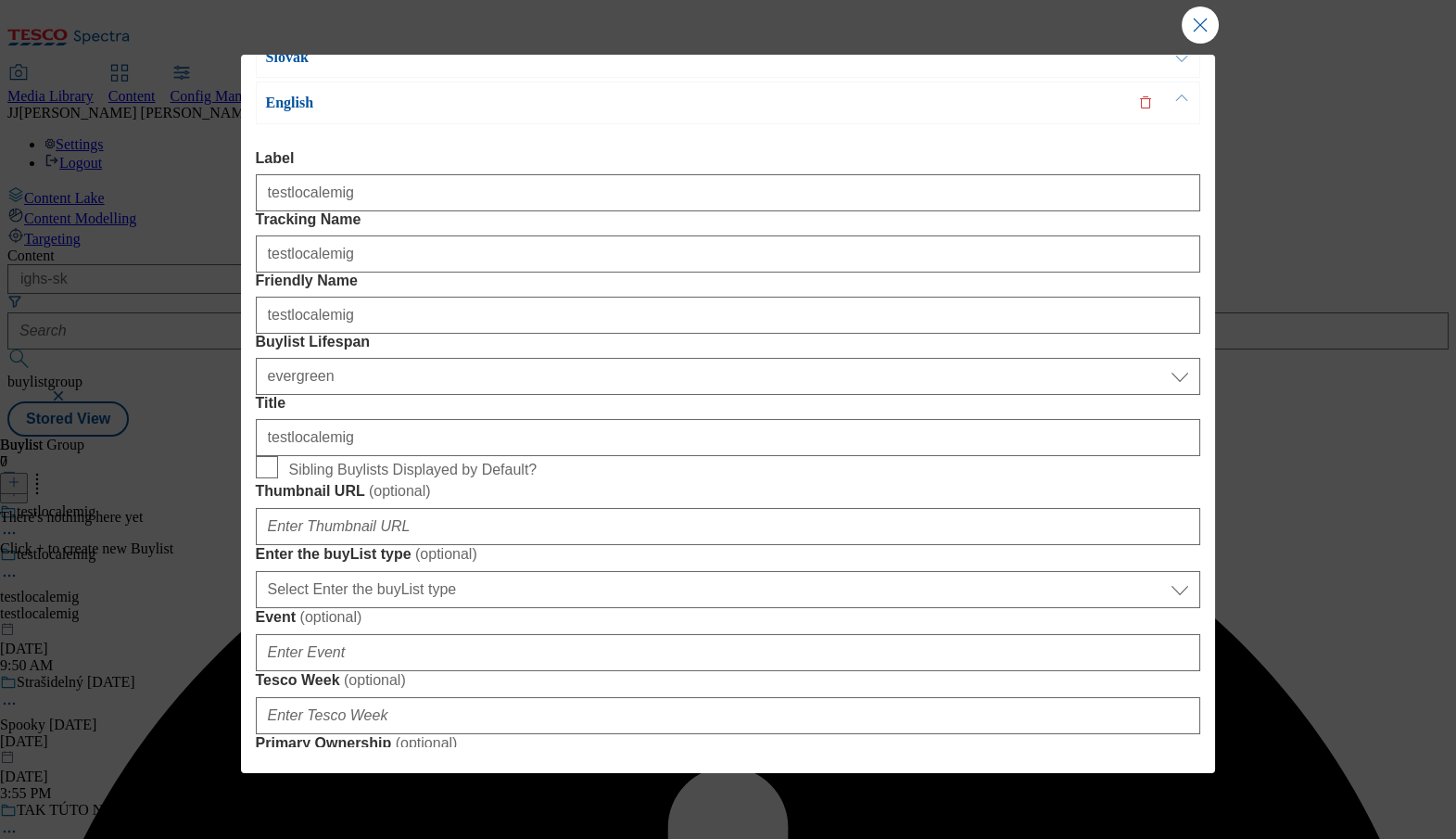
scroll to position [0, 0]
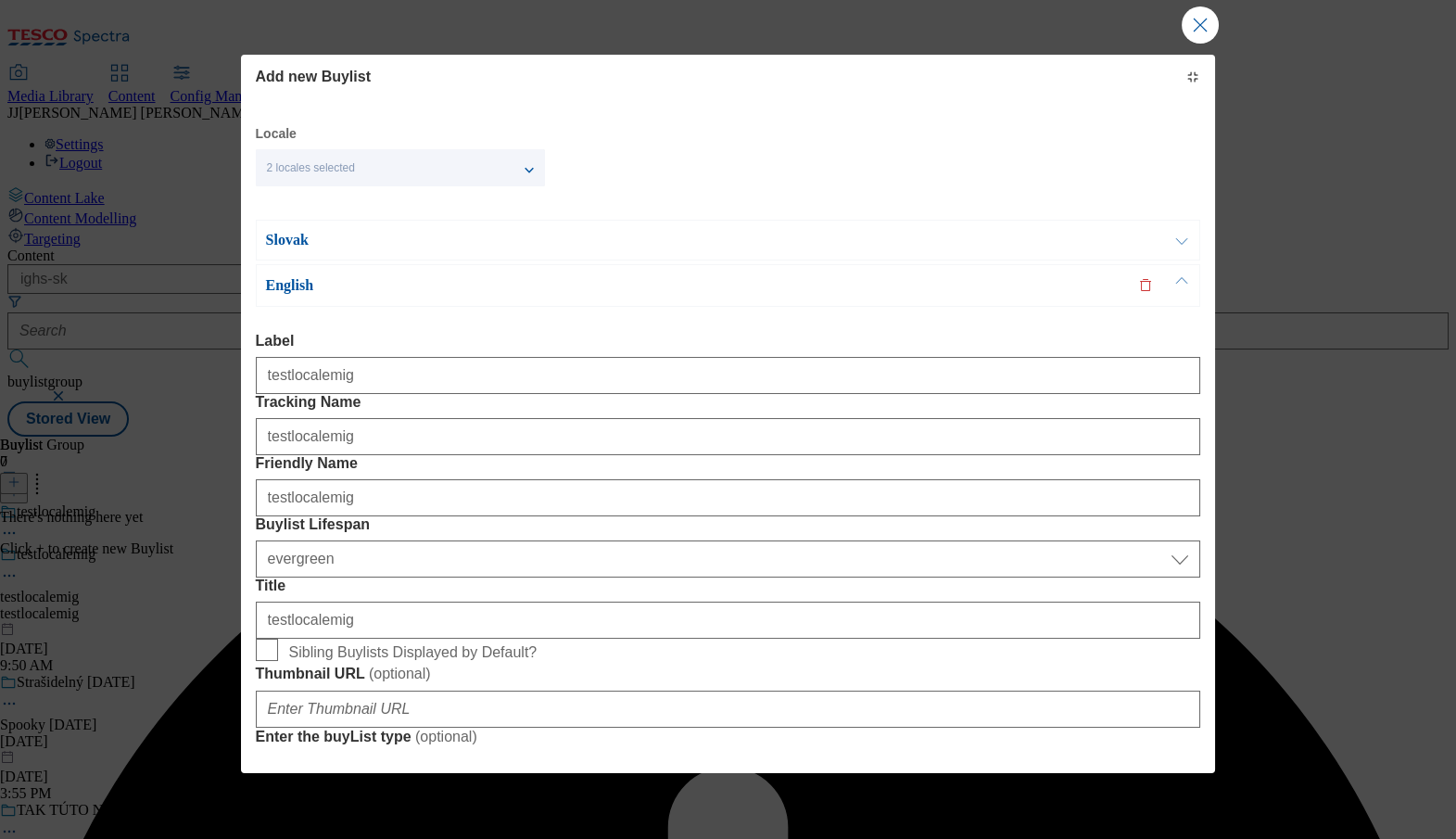
type input "testlocalemig"
click at [367, 246] on p "Slovak" at bounding box center [594, 239] width 655 height 18
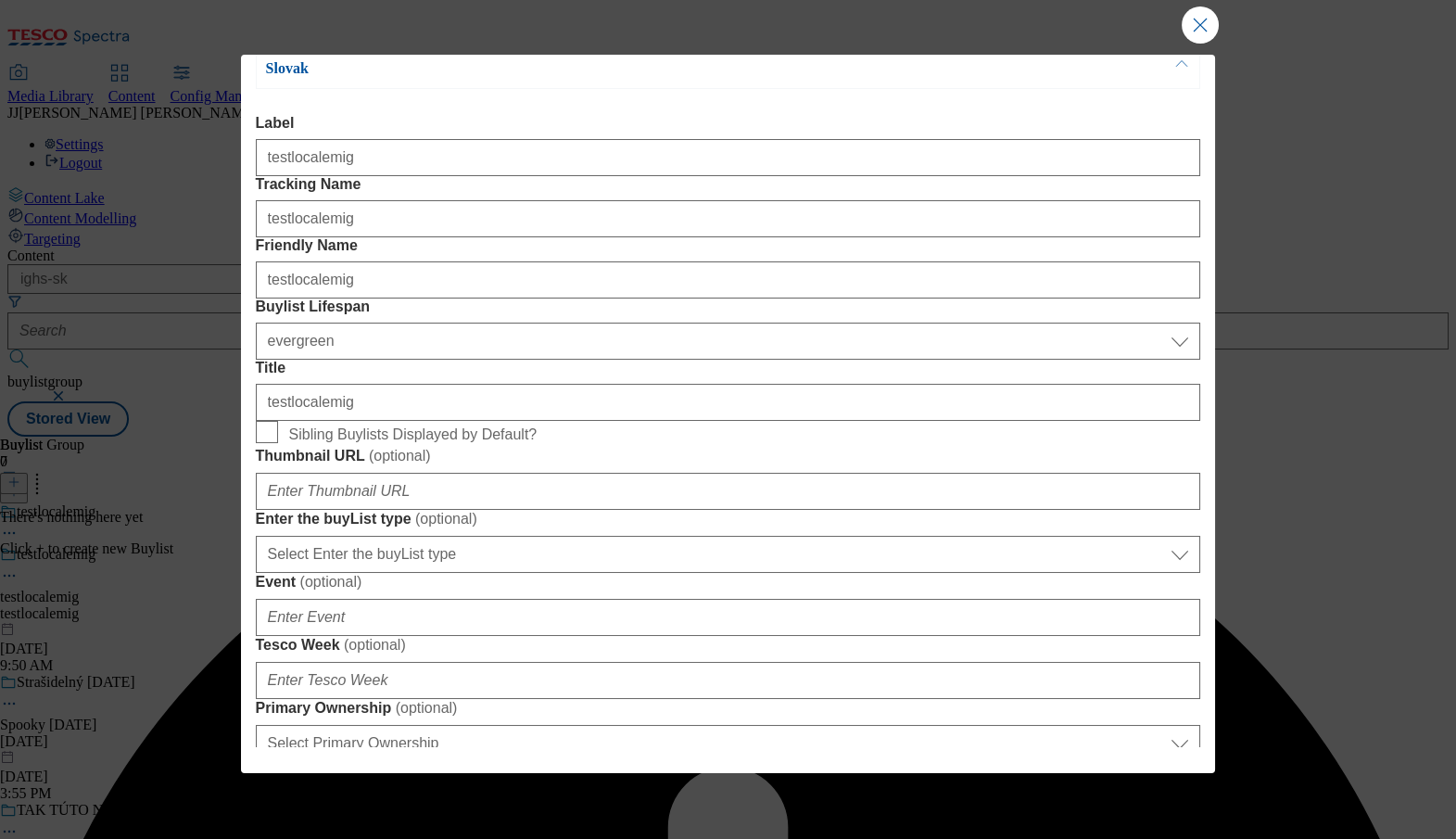
scroll to position [177, 0]
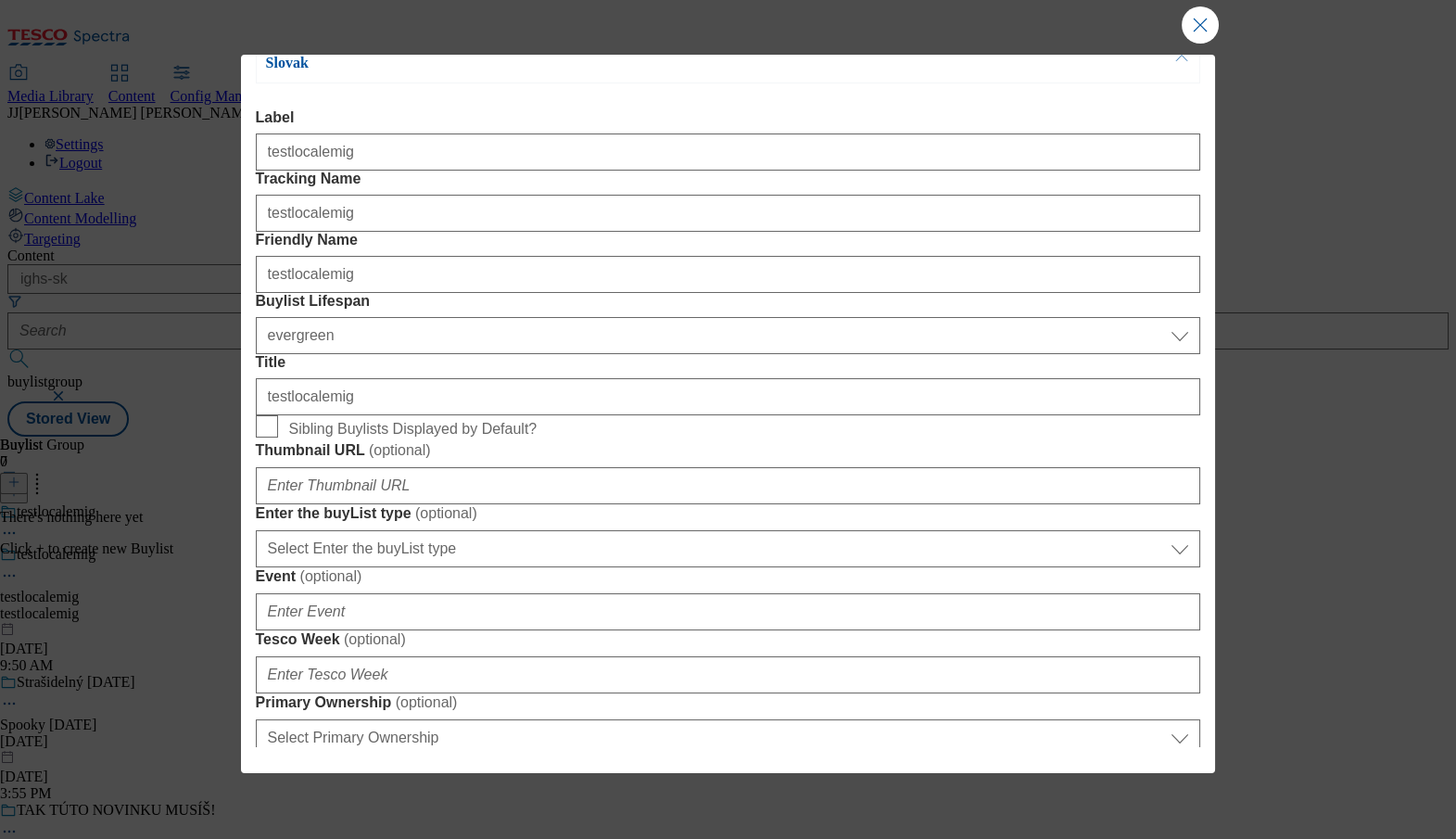
paste input "testlocalemig"
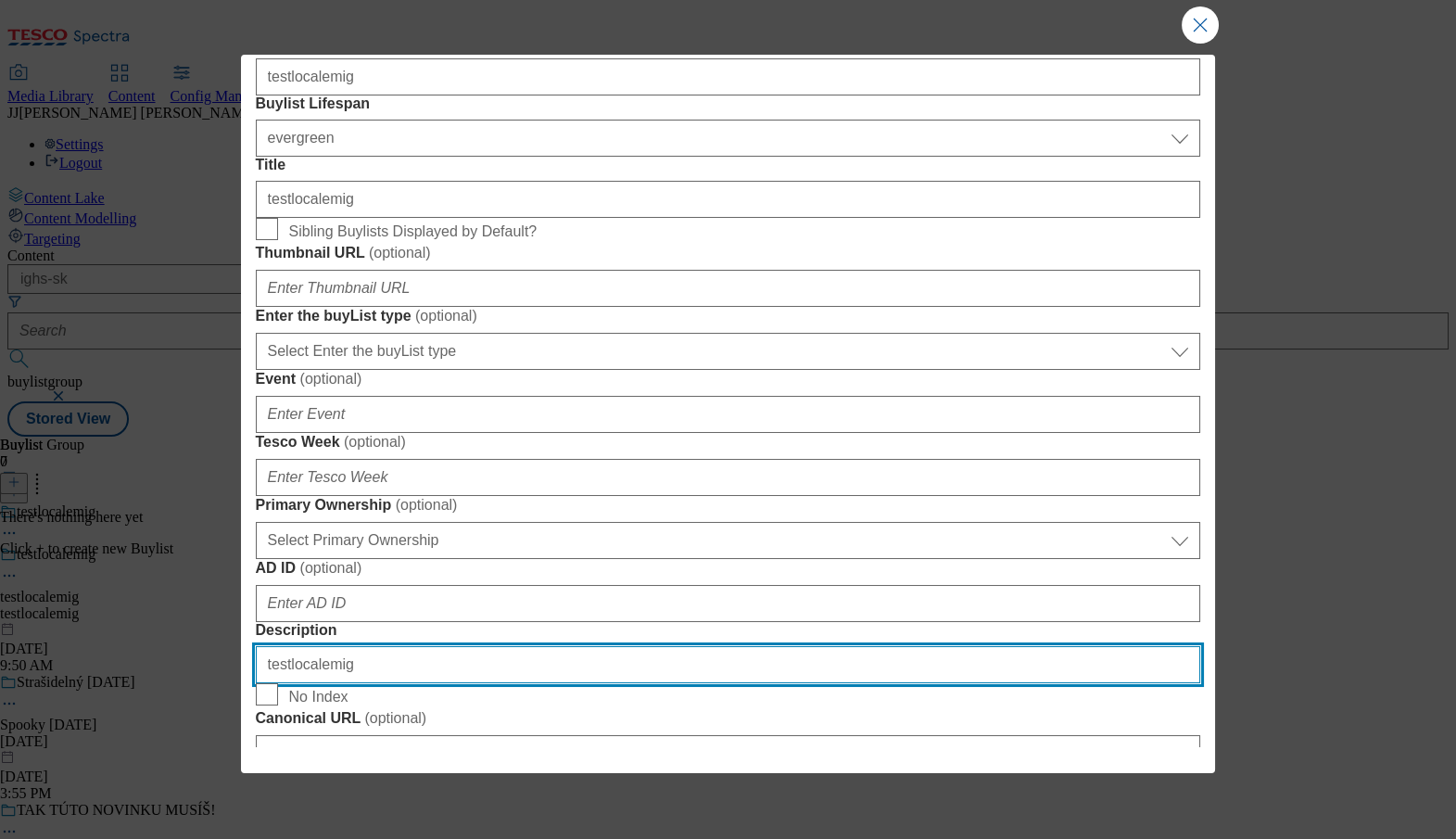
type input "testlocalemig"
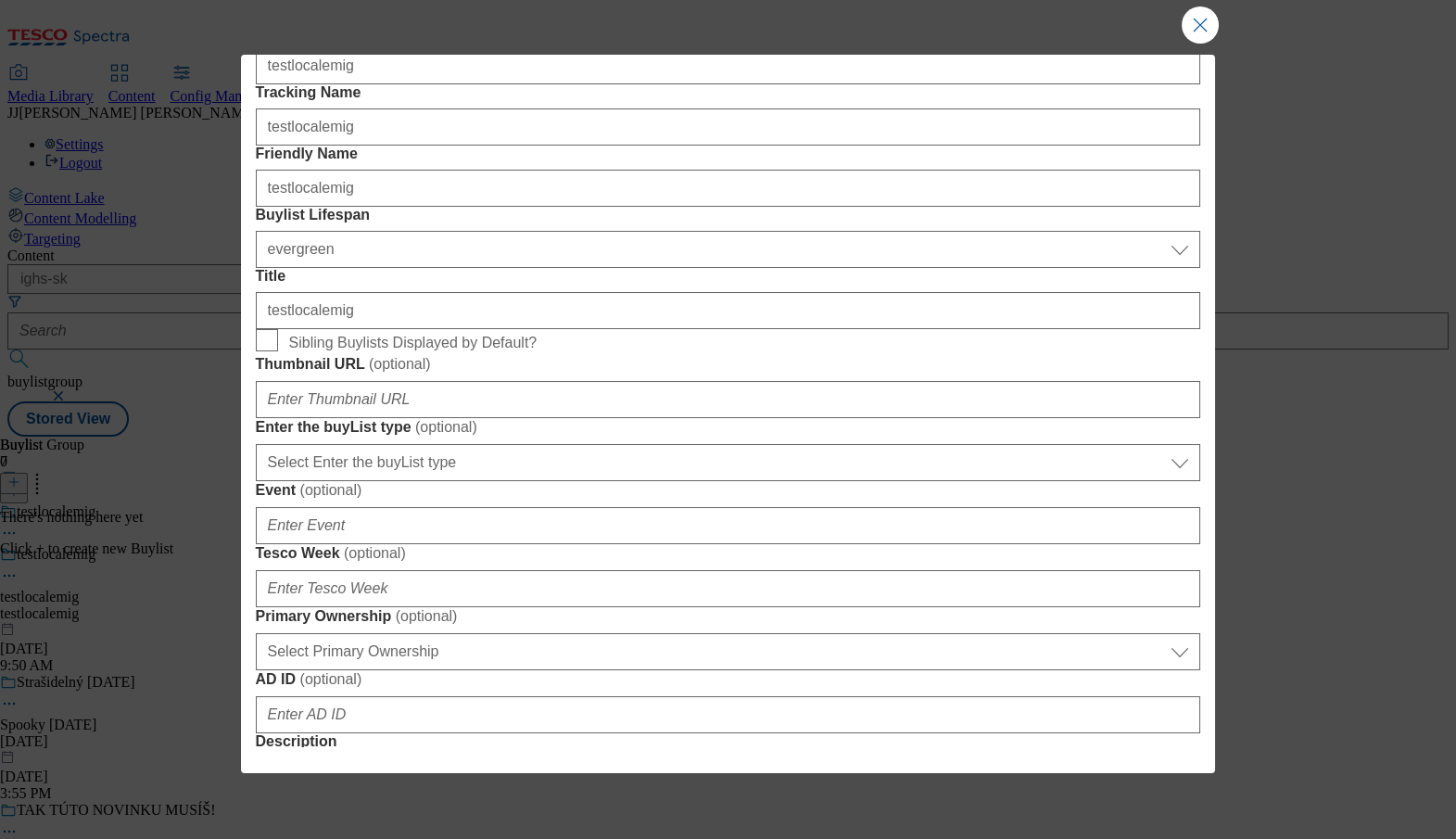
scroll to position [378, 0]
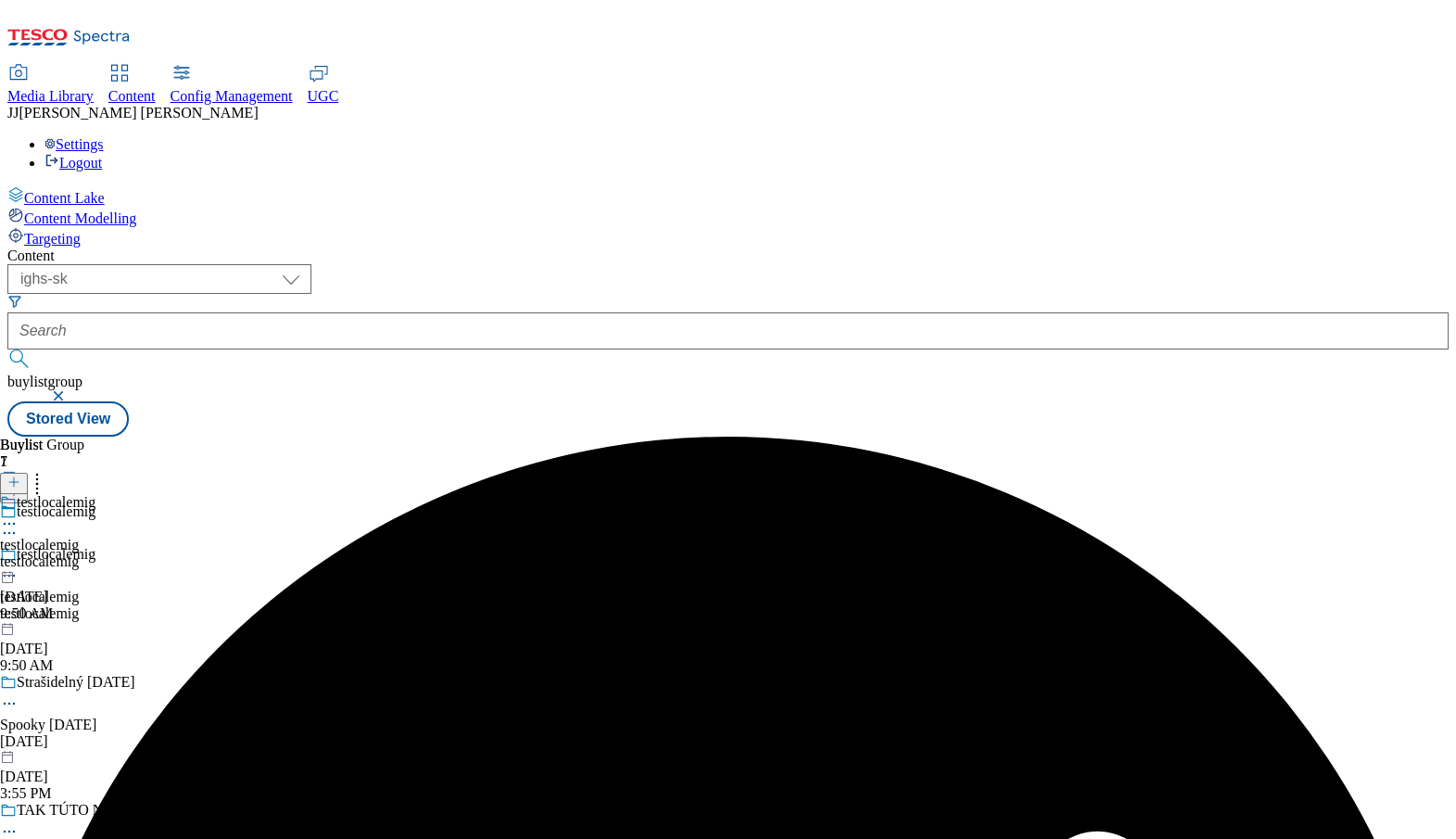
click at [96, 494] on div "testlocalemig testlocalemig testlocalemig Sep 24, 2025 9:50 AM" at bounding box center [47, 558] width 96 height 127
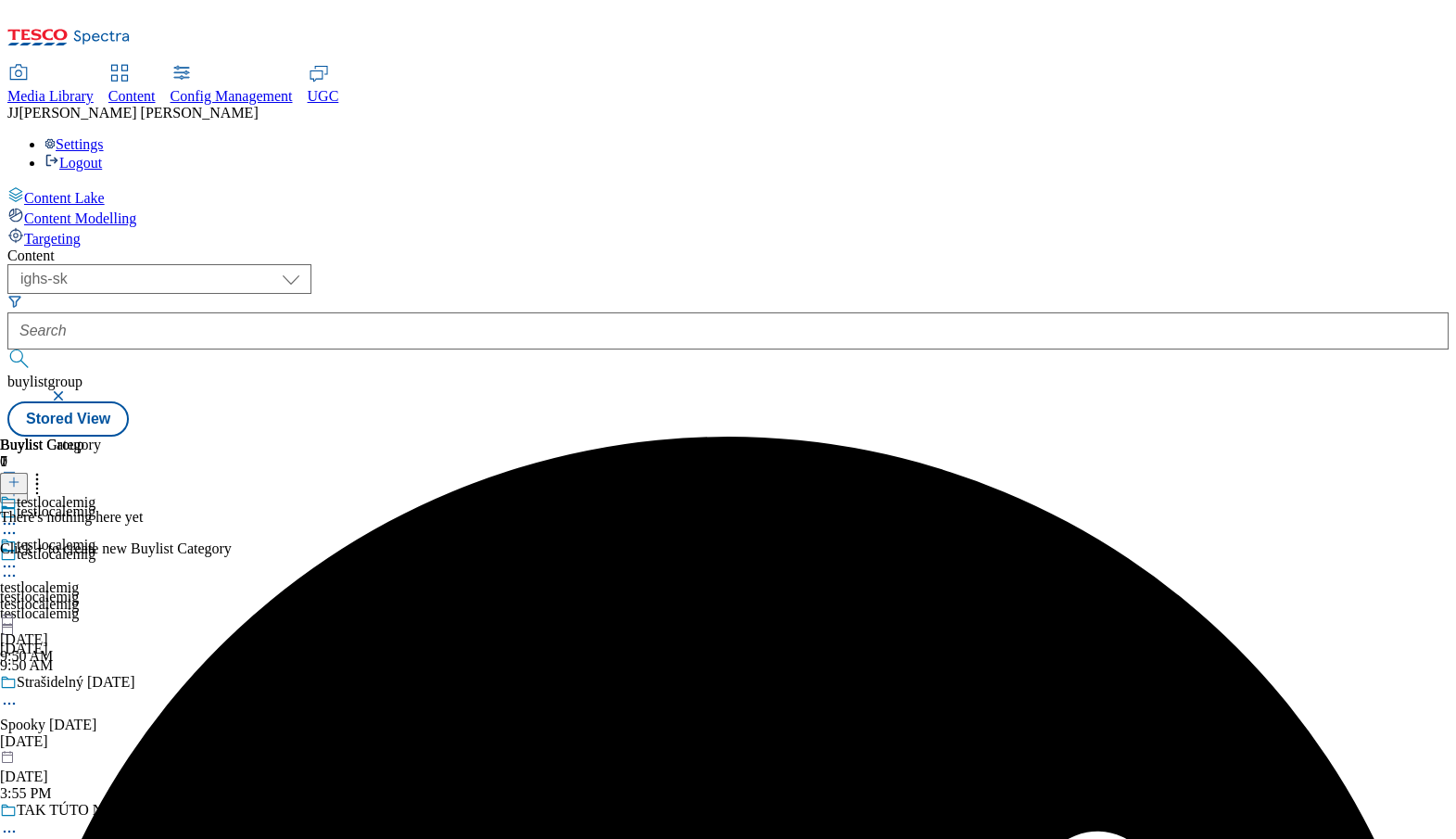
click at [18, 482] on line at bounding box center [14, 482] width 10 height 0
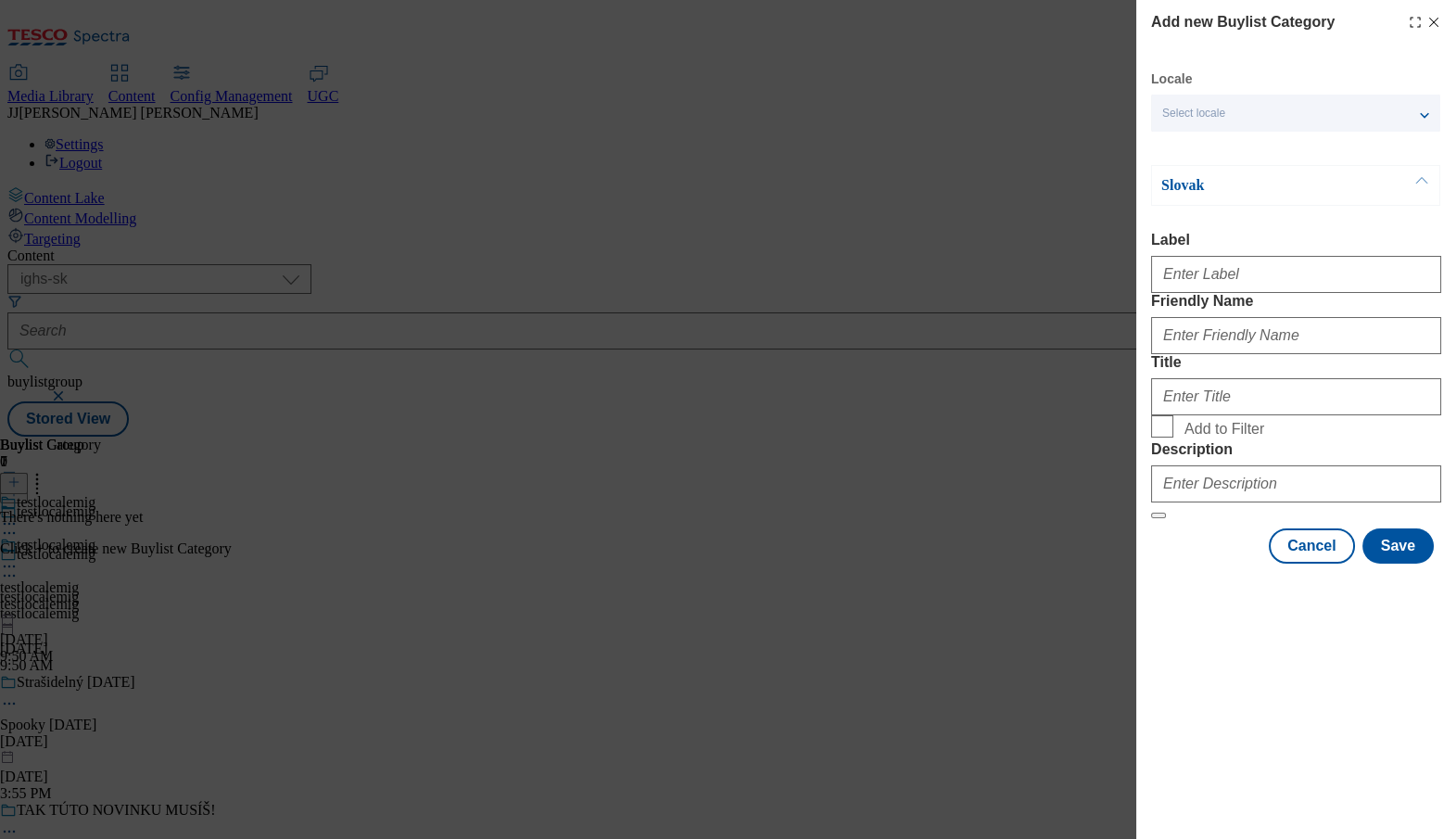
click at [1411, 26] on polyline "Modal" at bounding box center [1412, 26] width 3 height 3
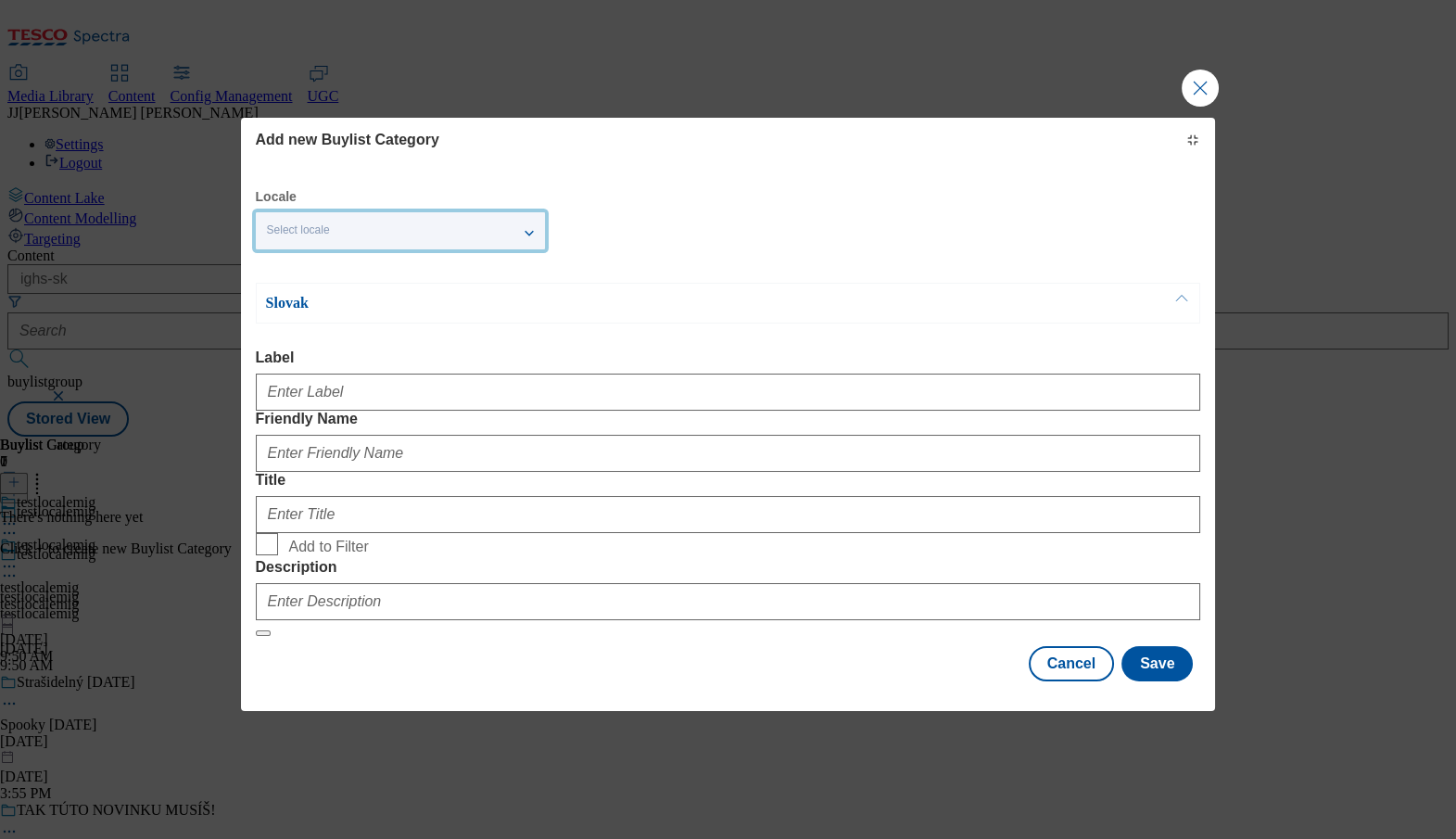
click at [354, 249] on div "Select locale" at bounding box center [401, 231] width 290 height 37
click at [284, 320] on input "English" at bounding box center [278, 308] width 22 height 22
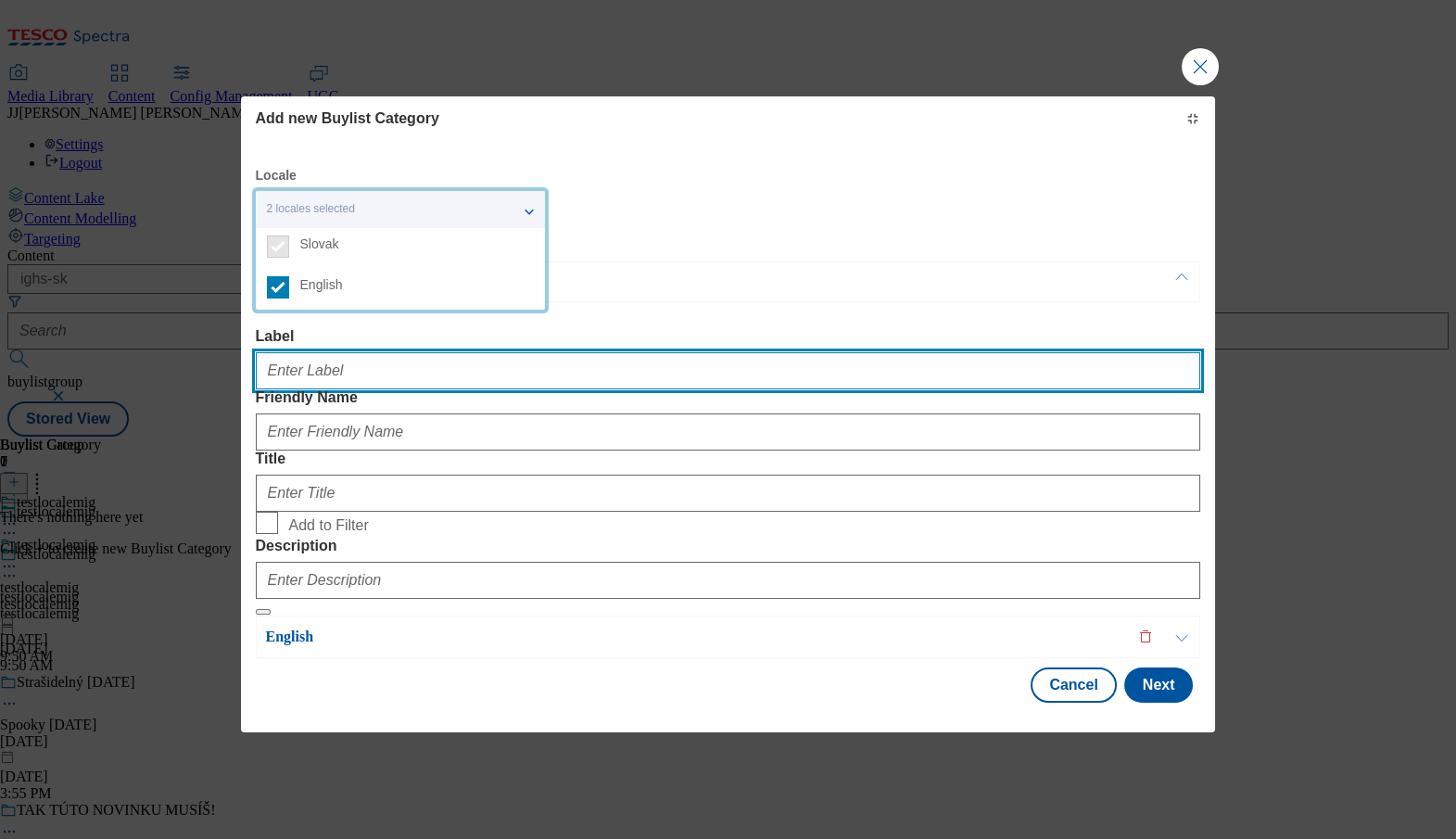
click at [306, 389] on input "Label" at bounding box center [728, 371] width 945 height 37
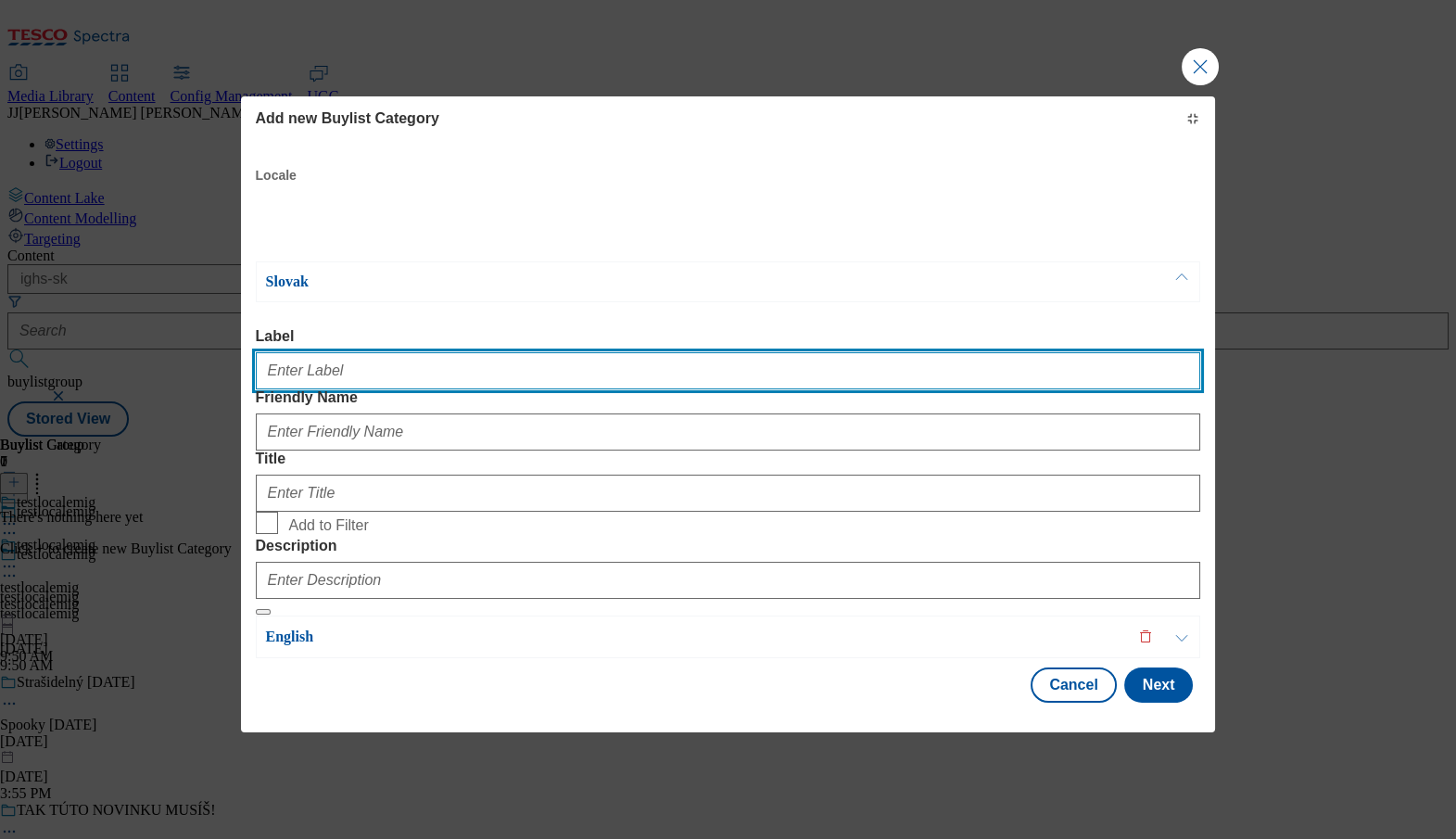
paste input "testlocalemig"
type input "testlocalemig"
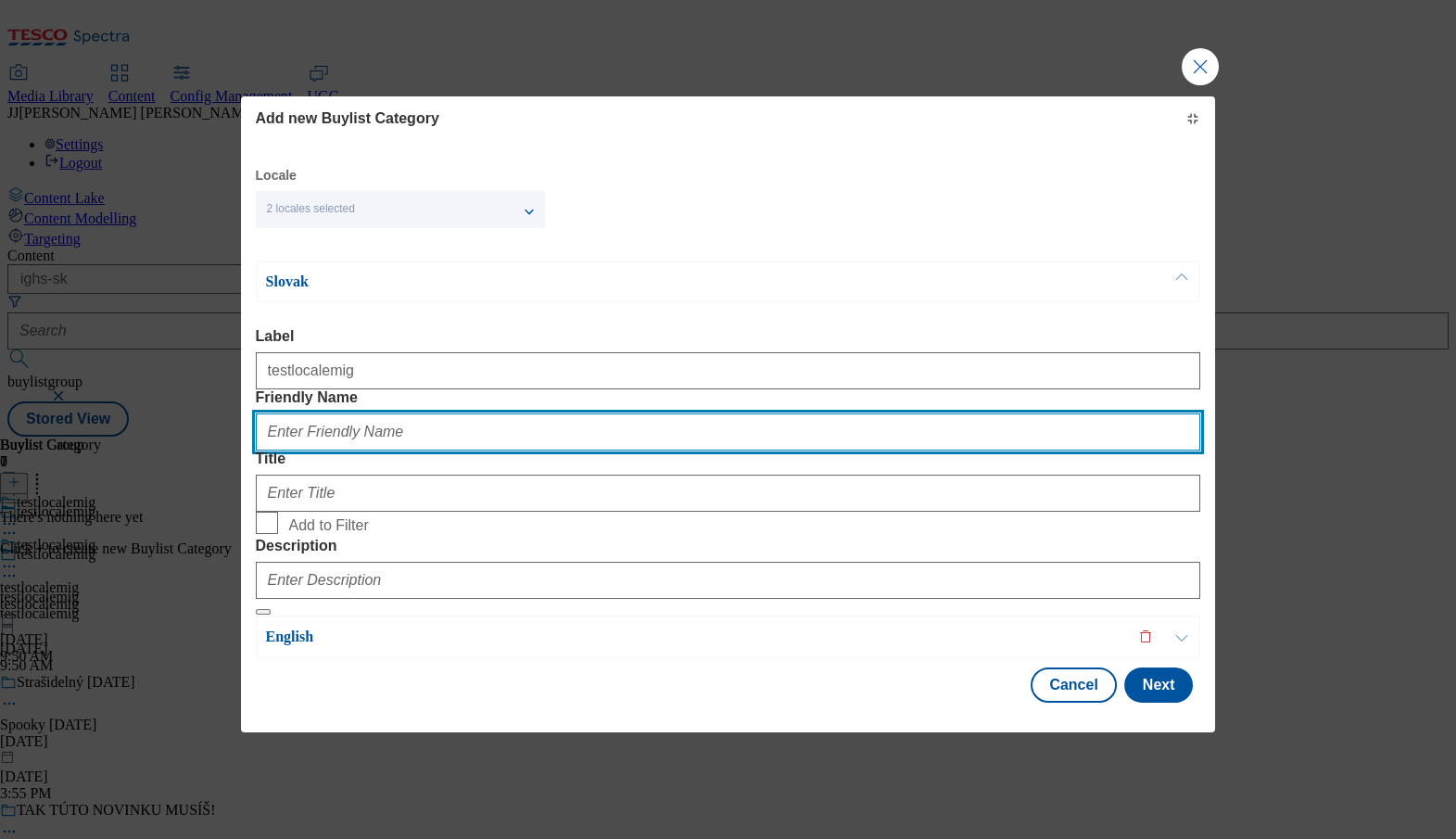
click at [608, 424] on input "Friendly Name" at bounding box center [728, 432] width 945 height 37
paste input "testlocalemig"
type input "testlocalemig"
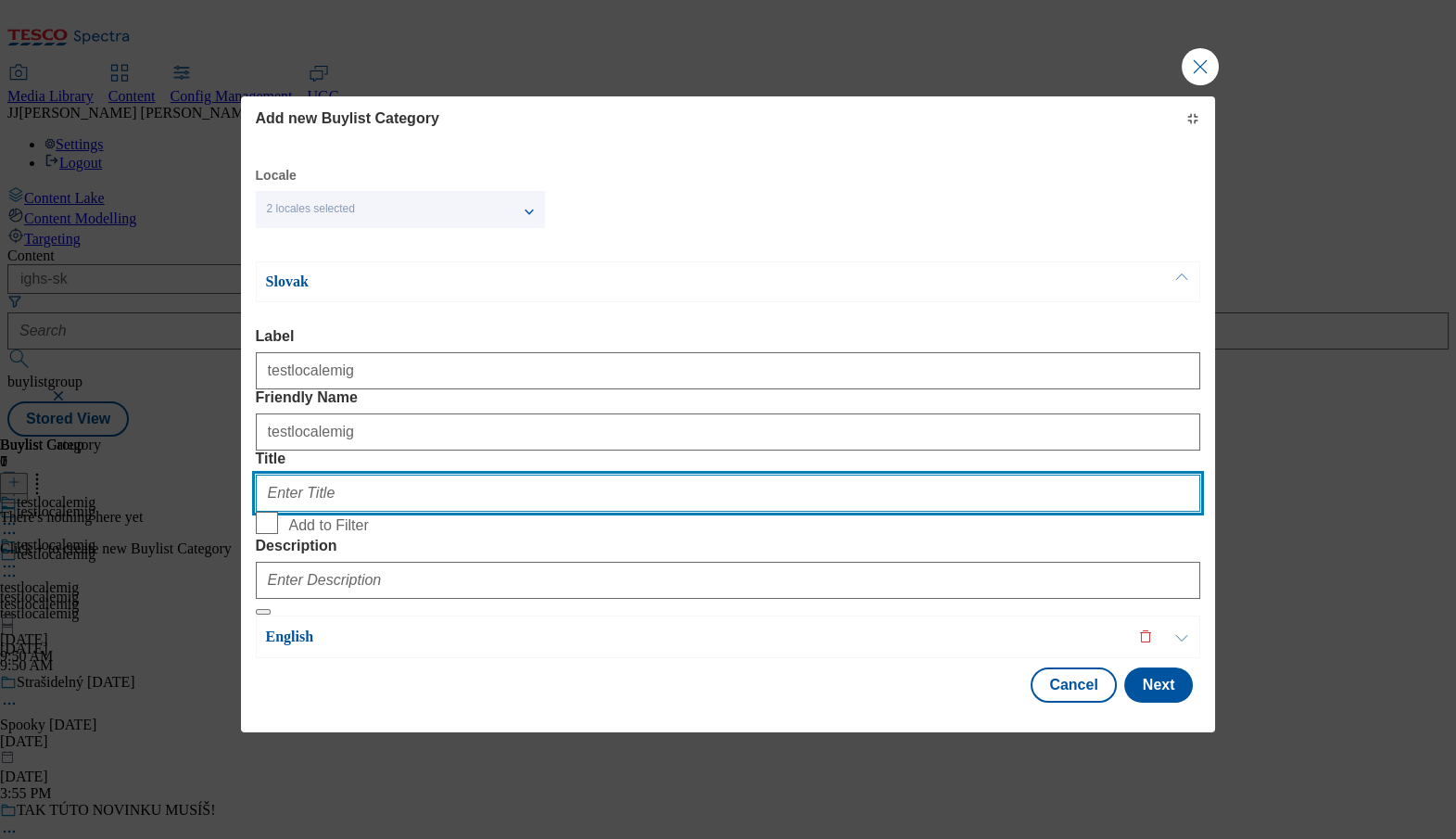
click at [941, 475] on input "Title" at bounding box center [728, 493] width 945 height 37
paste input "testlocalemig"
type input "testlocalemig"
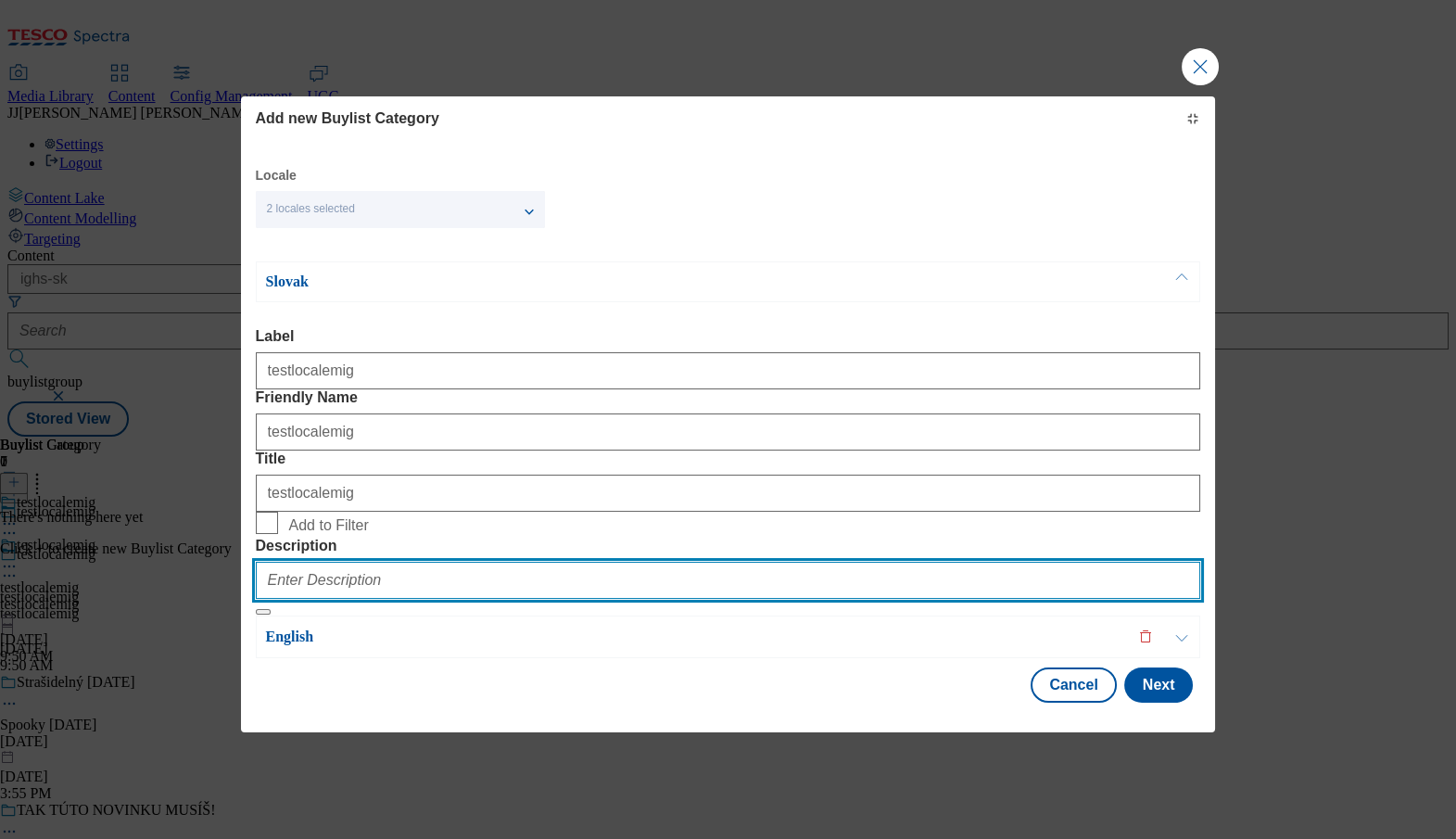
click at [685, 562] on input "Description" at bounding box center [728, 580] width 945 height 37
paste input "testlocalemig"
type input "testlocalemig"
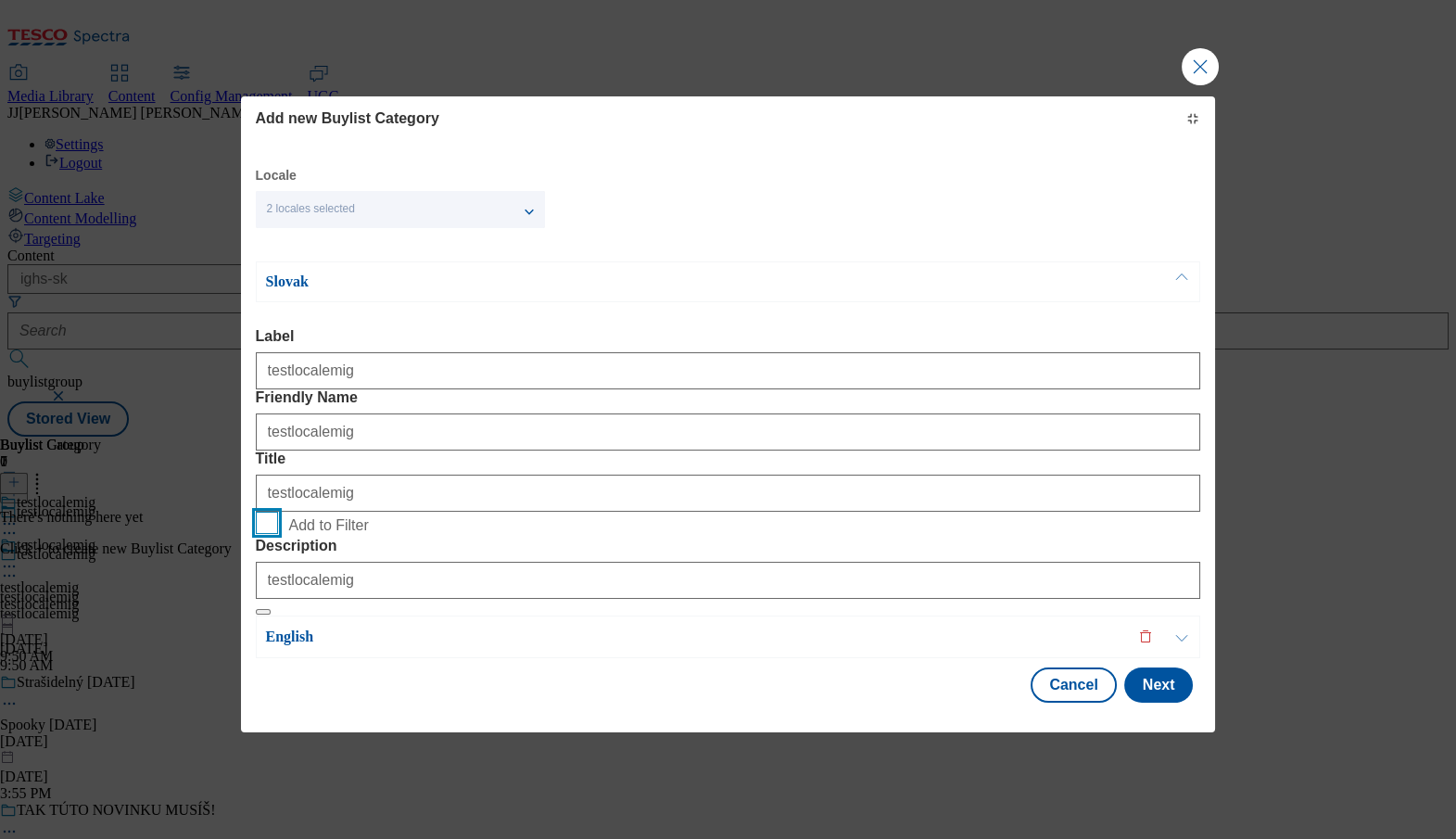
click at [266, 512] on input "Add to Filter" at bounding box center [266, 522] width 22 height 22
checkbox input "true"
click at [309, 628] on p "English" at bounding box center [594, 636] width 655 height 18
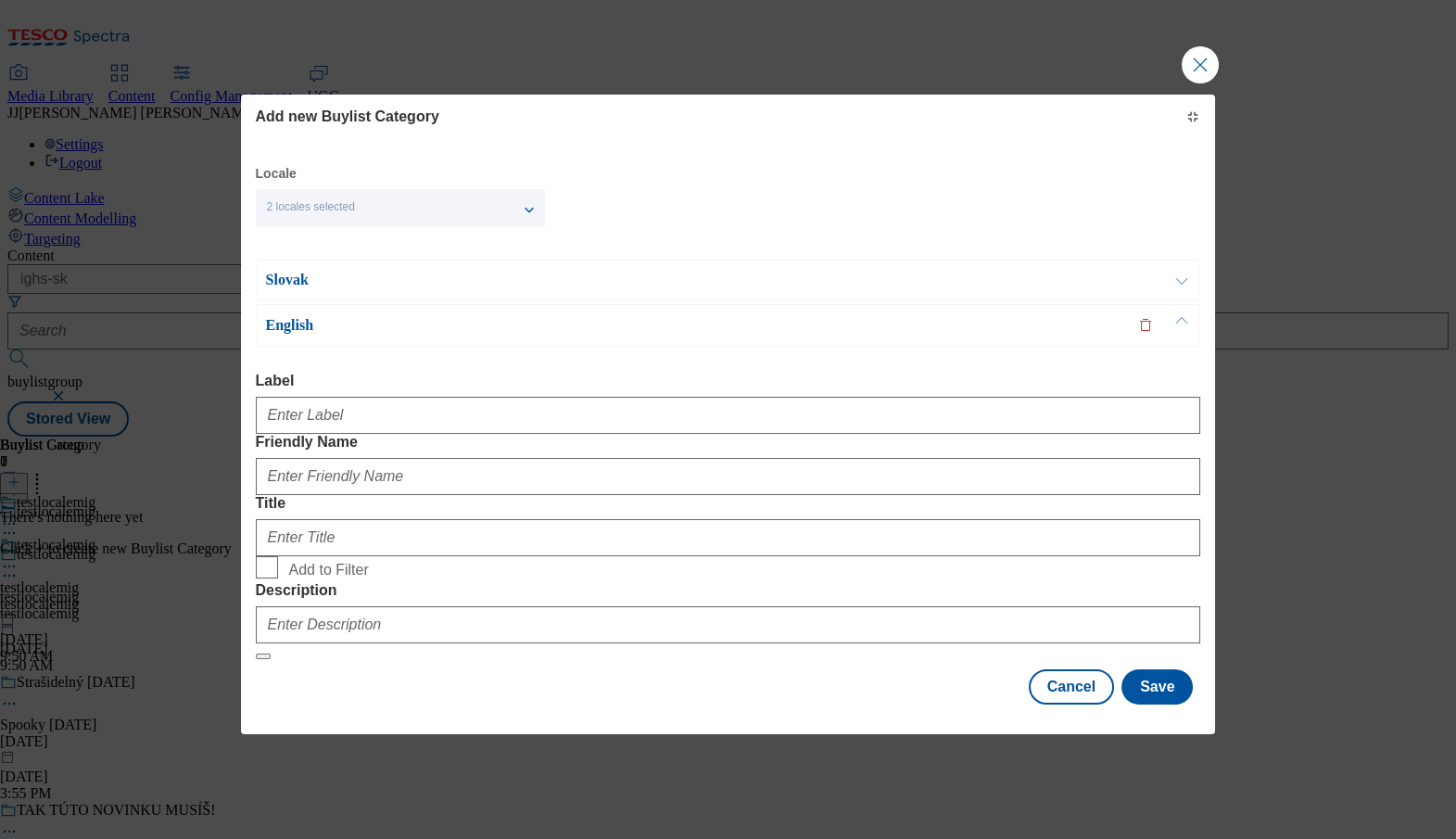
click at [295, 497] on form "Label Friendly Name Title Add to Filter Description" at bounding box center [728, 517] width 945 height 288
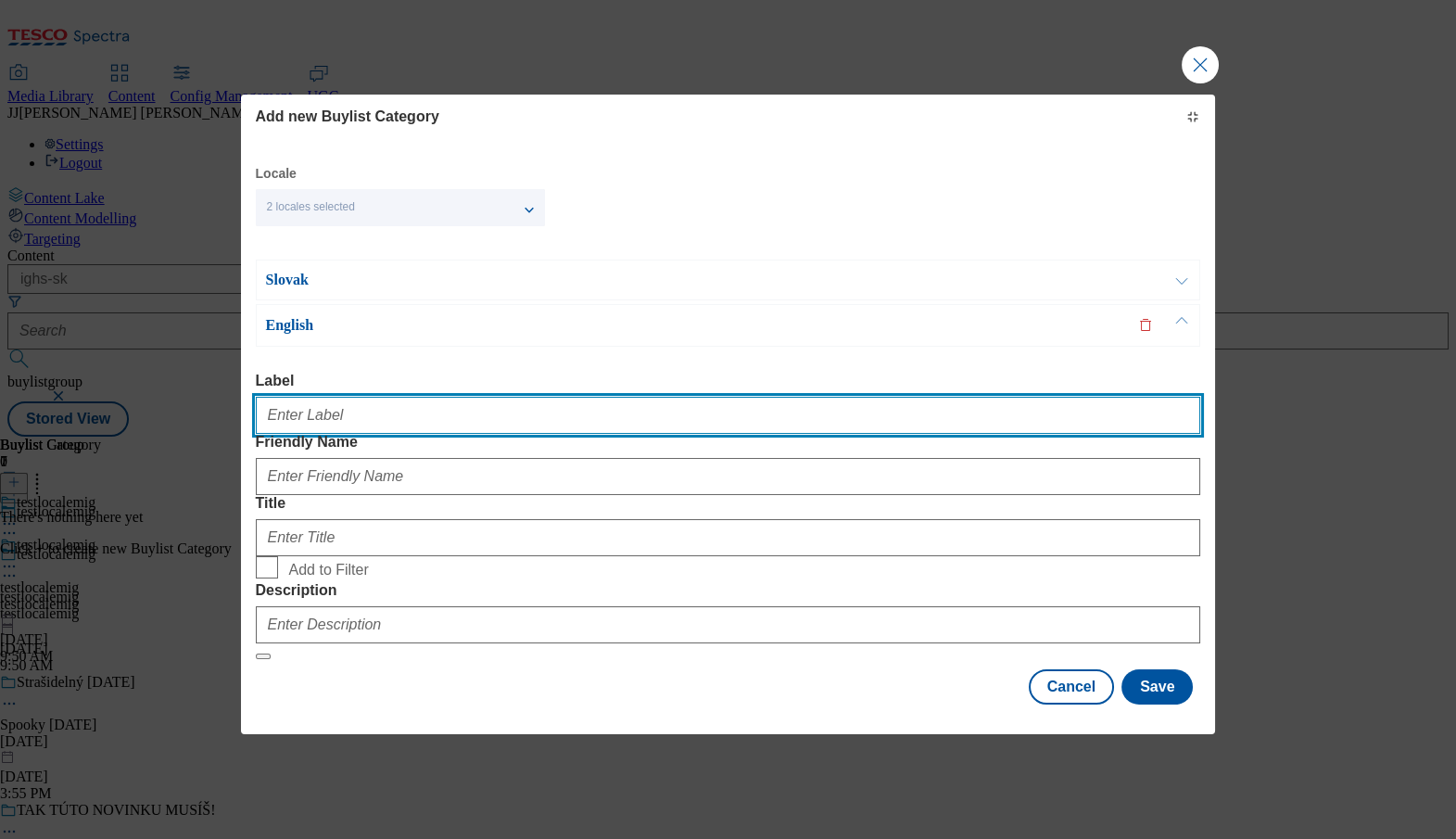
click at [295, 433] on input "Label" at bounding box center [728, 415] width 945 height 37
paste input "testlocalemig"
type input "testlocalemig"
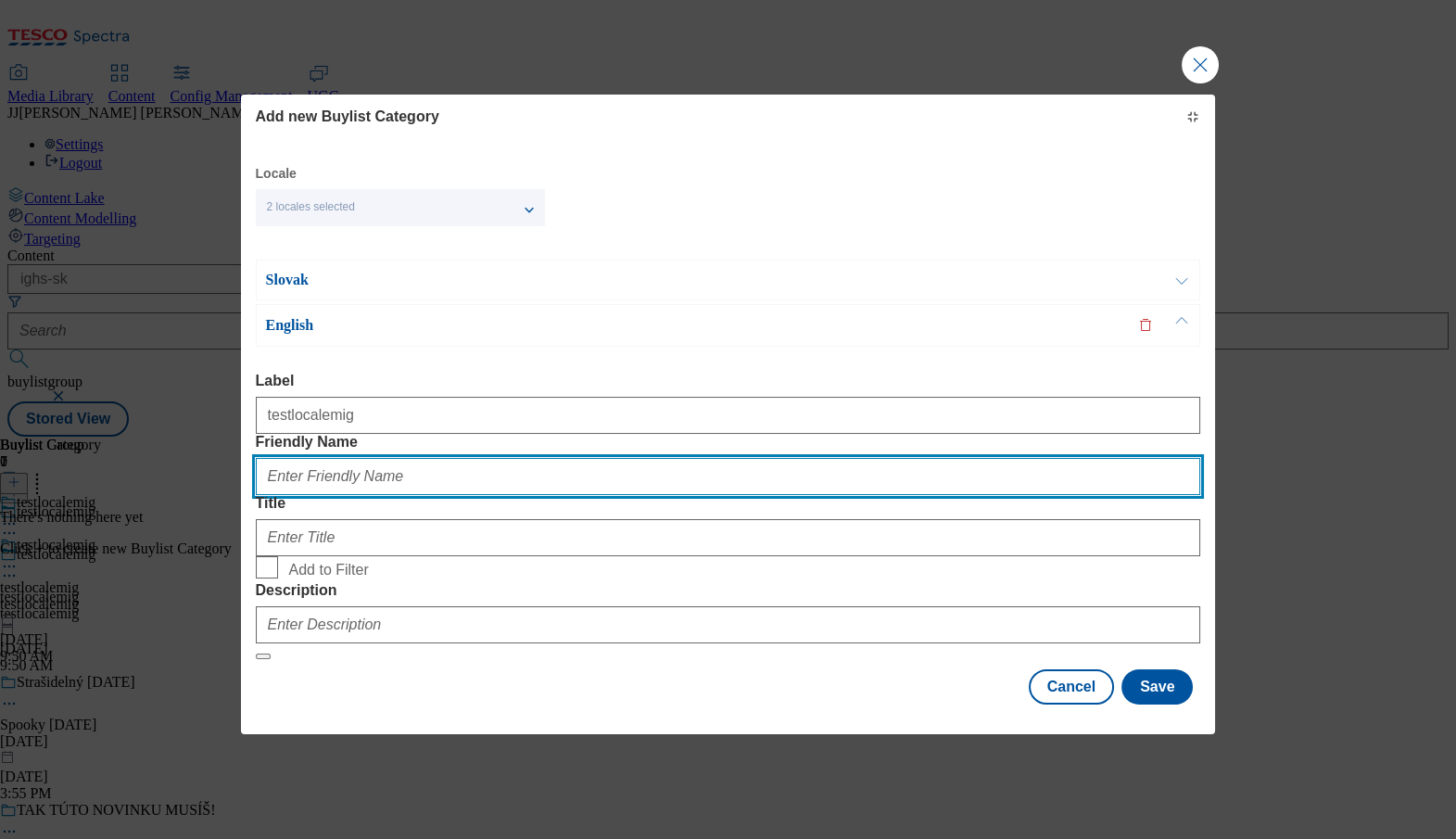
click at [650, 461] on input "Friendly Name" at bounding box center [728, 476] width 945 height 37
paste input "testlocalemig"
type input "testlocalemig"
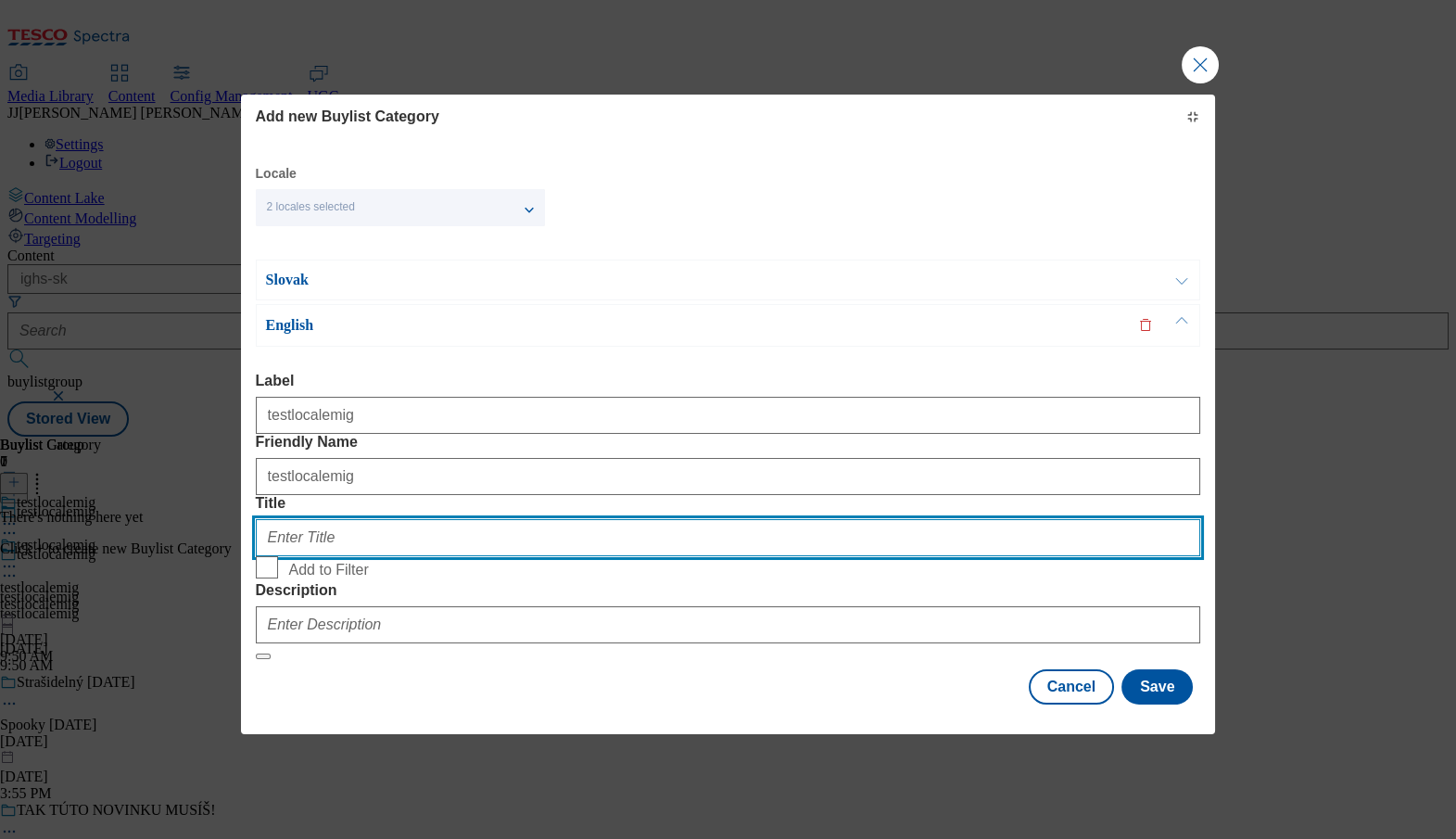
click at [935, 519] on input "Title" at bounding box center [728, 538] width 945 height 37
paste input "testlocalemig"
type input "testlocalemig"
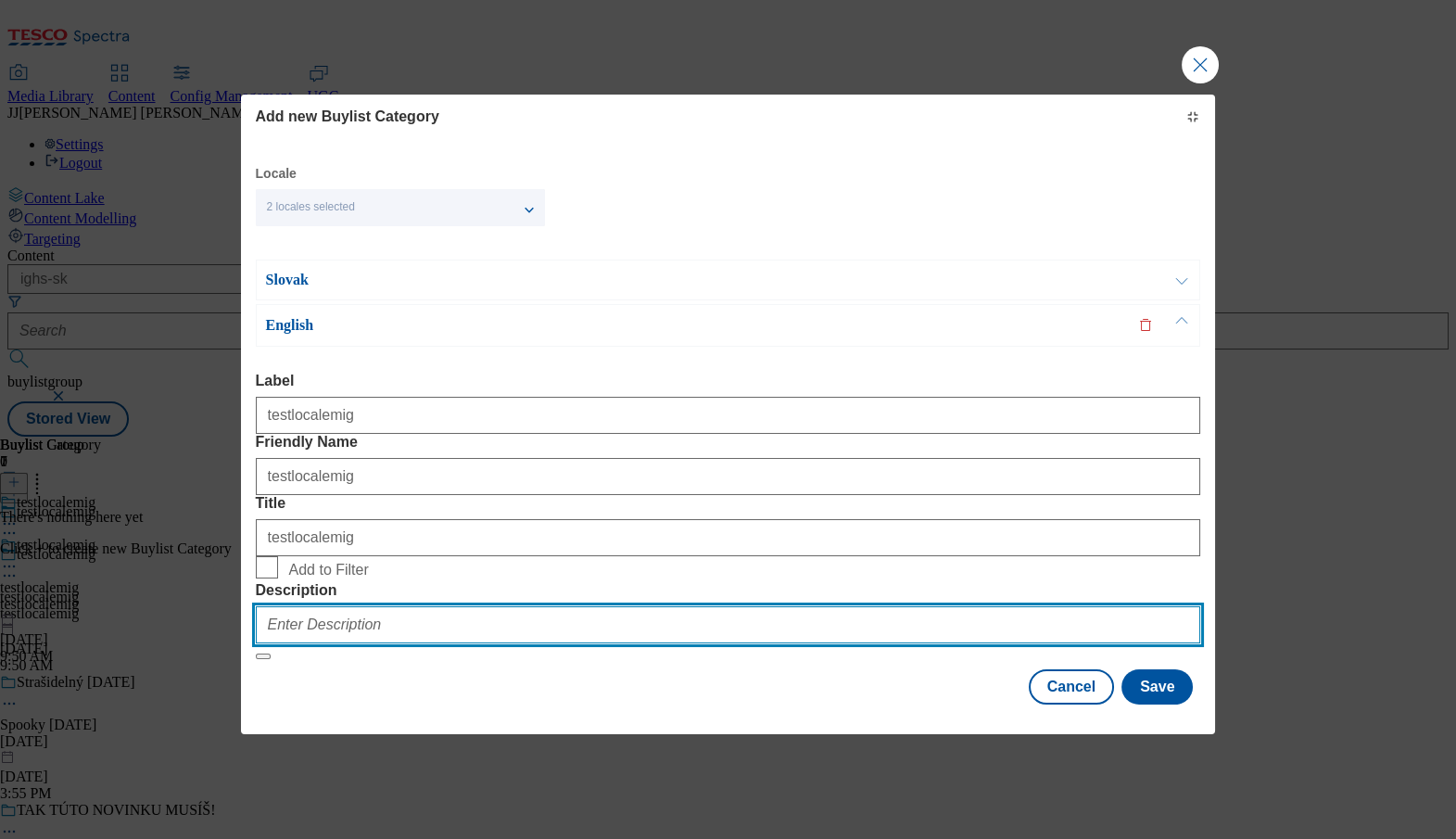
click at [650, 606] on input "Description" at bounding box center [728, 625] width 945 height 37
paste input "testlocalemig"
type input "testlocalemig"
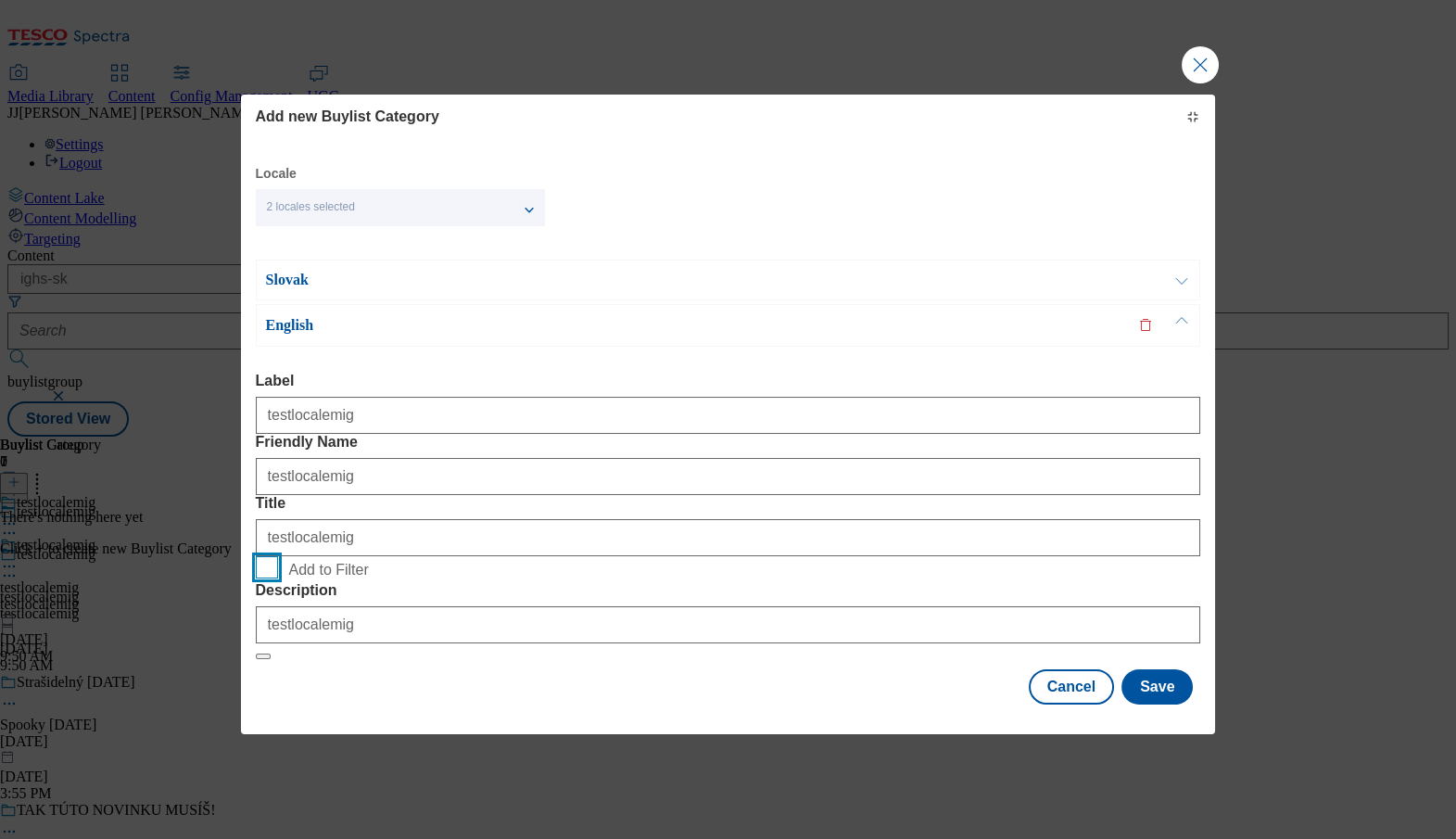
click at [270, 556] on input "Add to Filter" at bounding box center [266, 567] width 22 height 22
checkbox input "true"
click at [1161, 669] on button "Save" at bounding box center [1158, 686] width 71 height 35
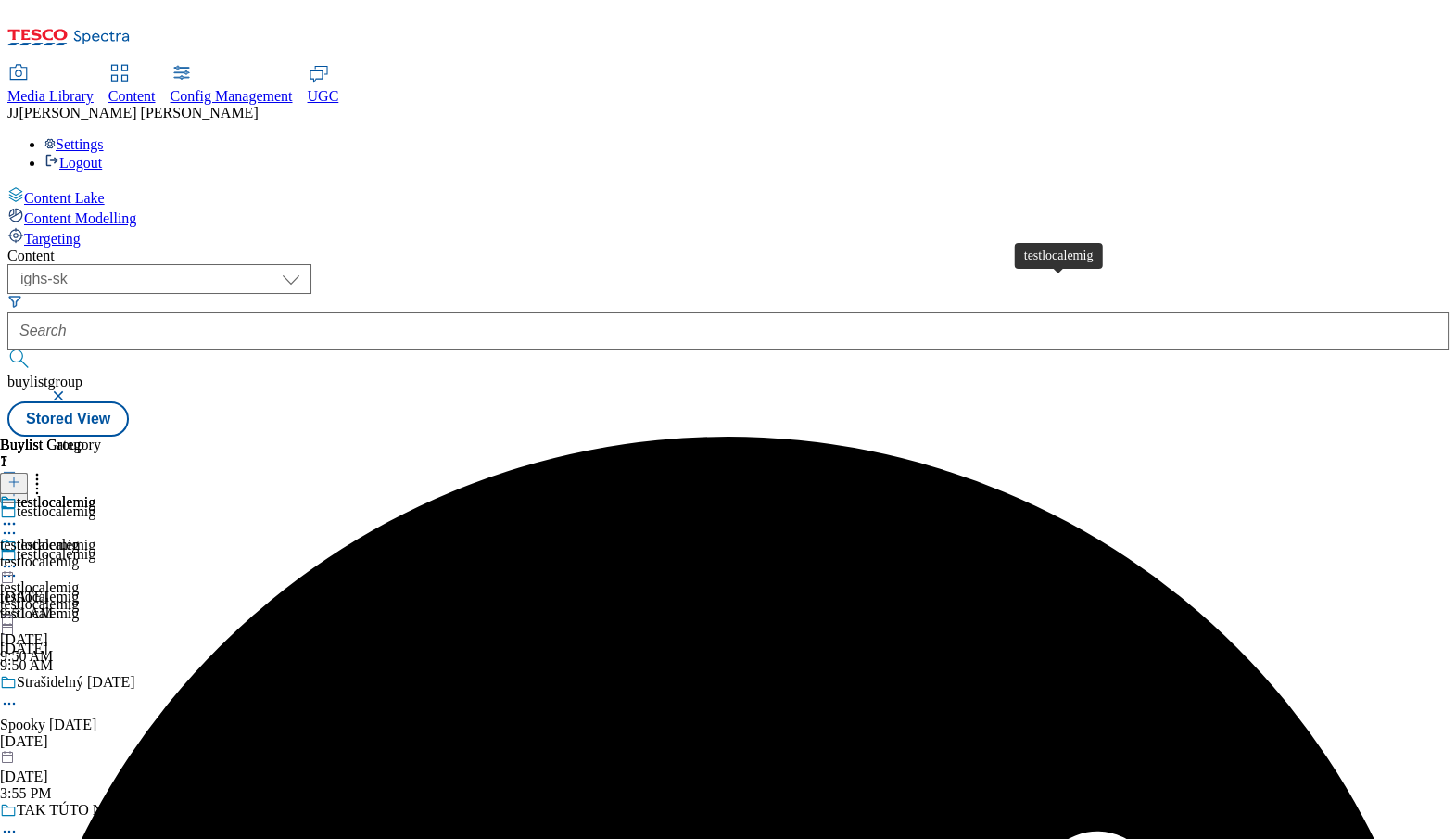
click at [96, 494] on div "testlocalemig" at bounding box center [56, 502] width 79 height 16
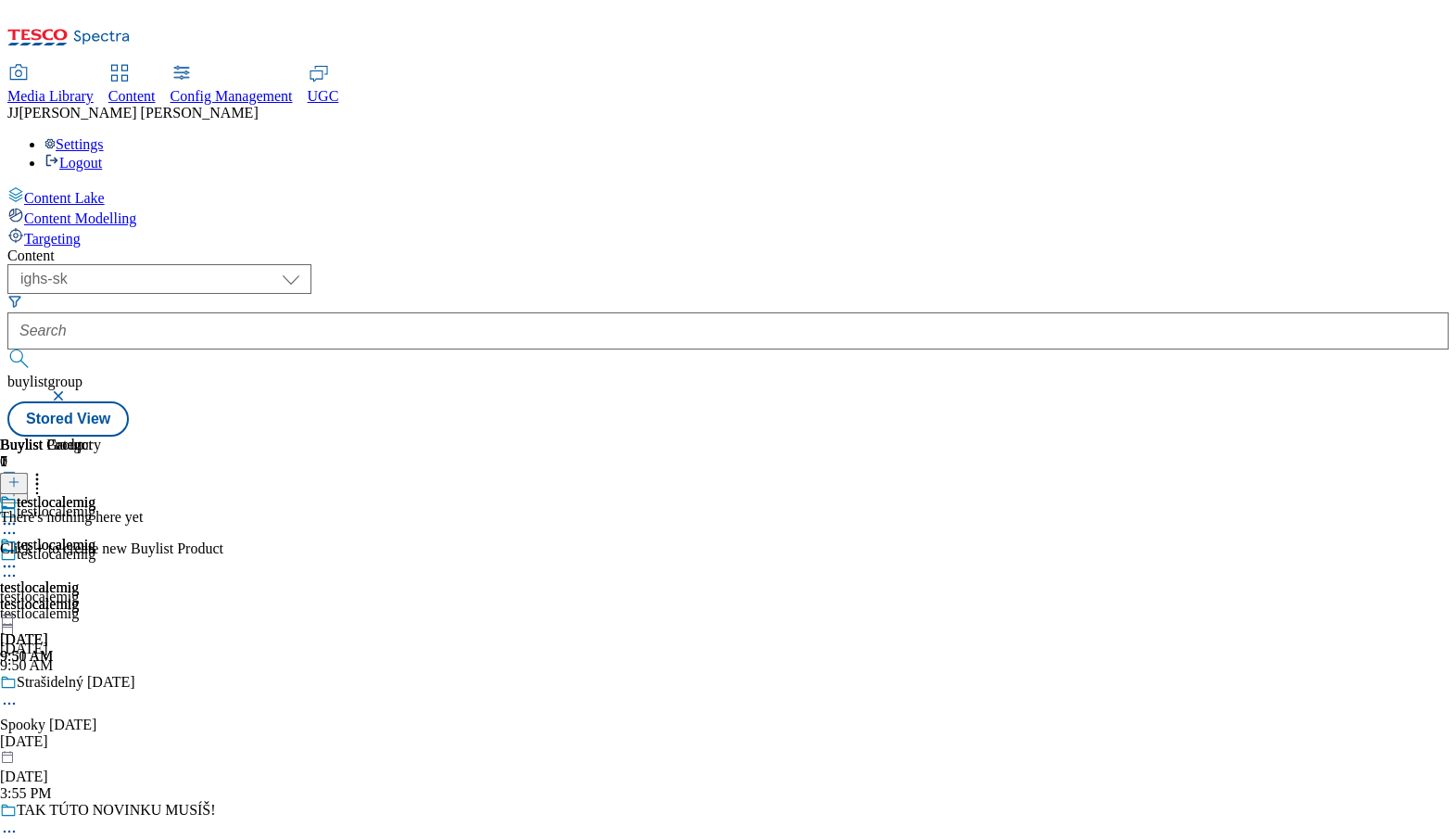
click at [101, 537] on div "testlocalemig" at bounding box center [50, 558] width 101 height 42
click at [28, 473] on button at bounding box center [14, 484] width 28 height 21
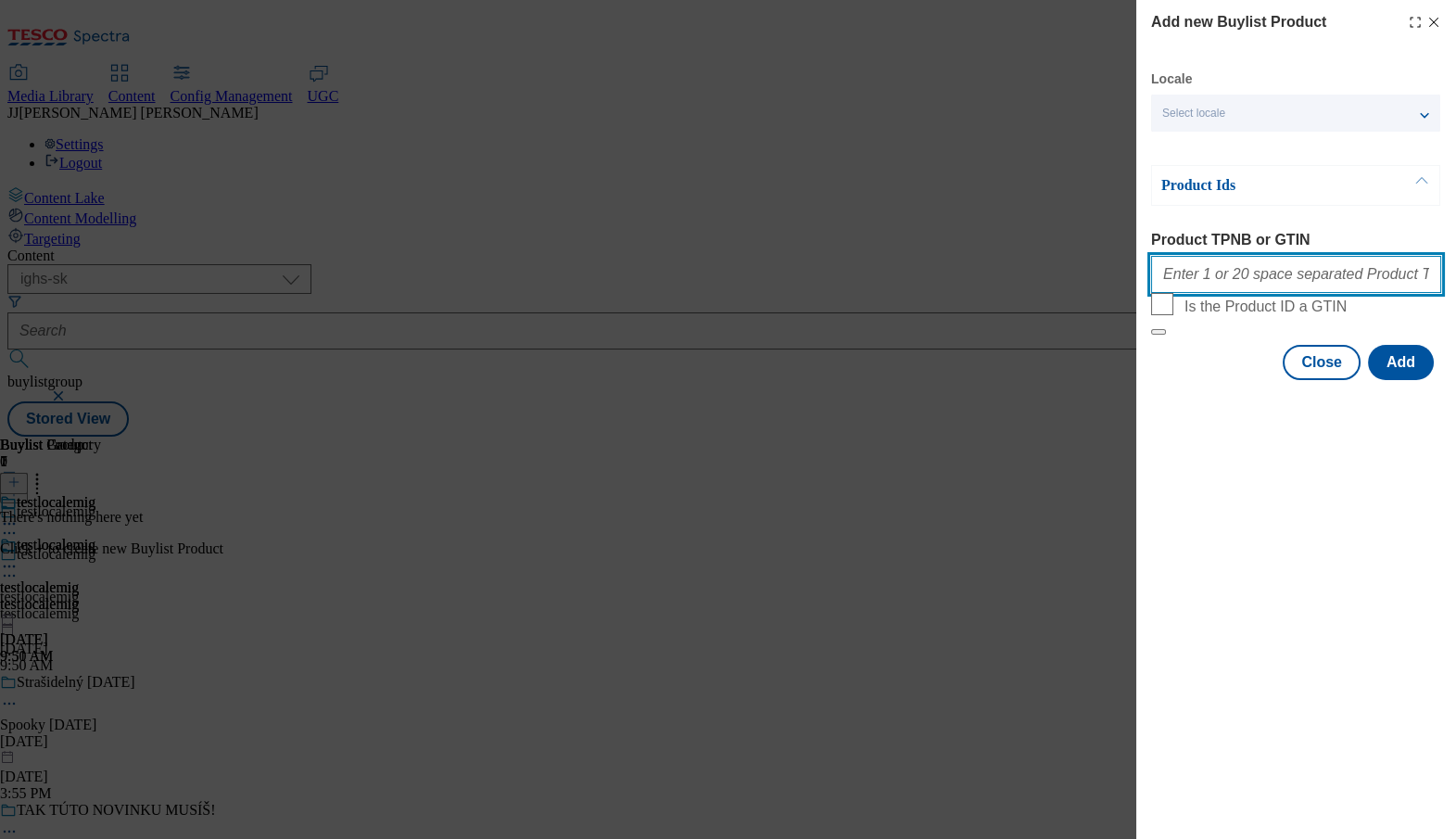
click at [1185, 276] on input "Product TPNB or GTIN" at bounding box center [1296, 274] width 291 height 37
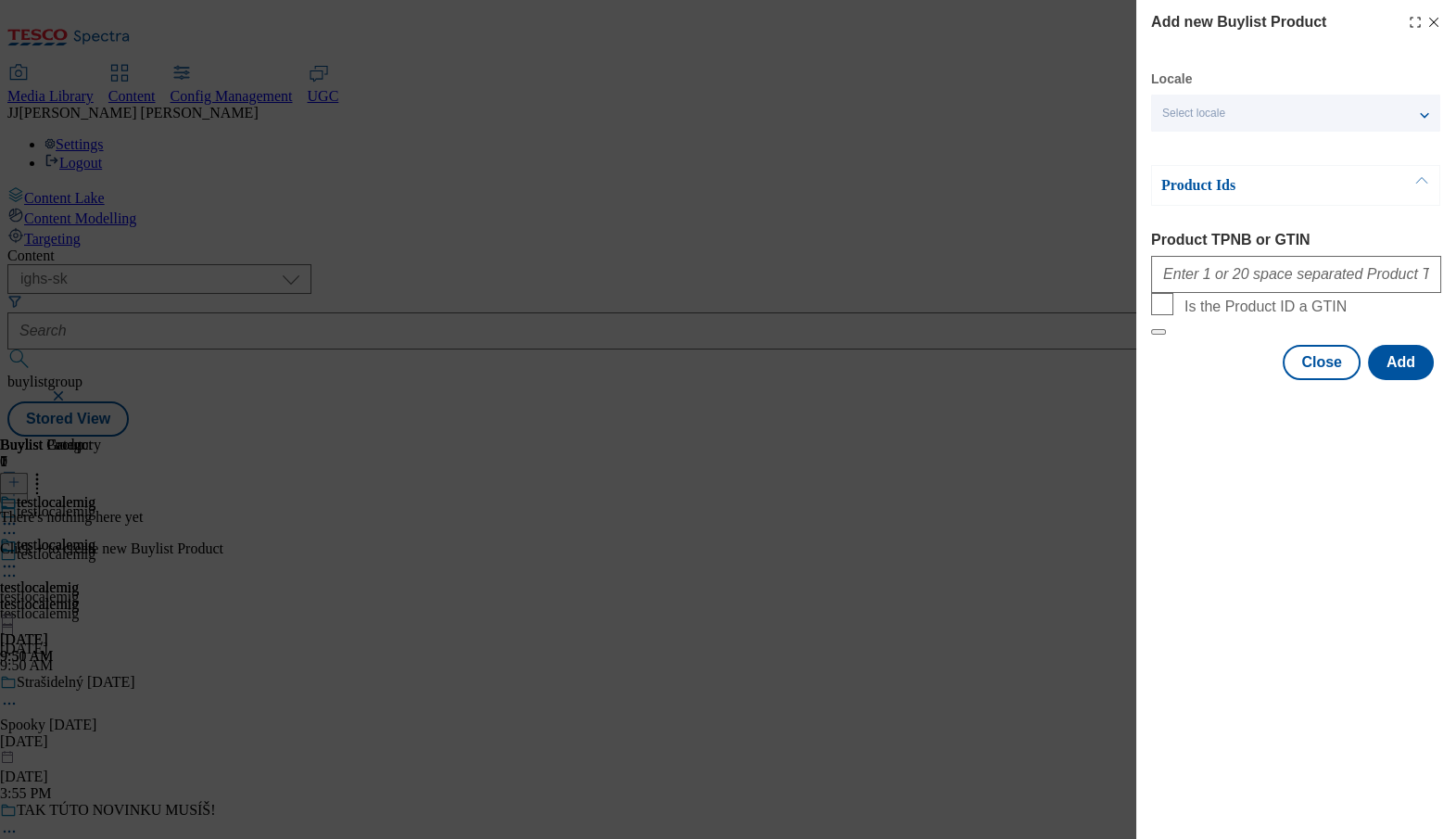
click at [1192, 118] on span "Select locale" at bounding box center [1193, 113] width 63 height 14
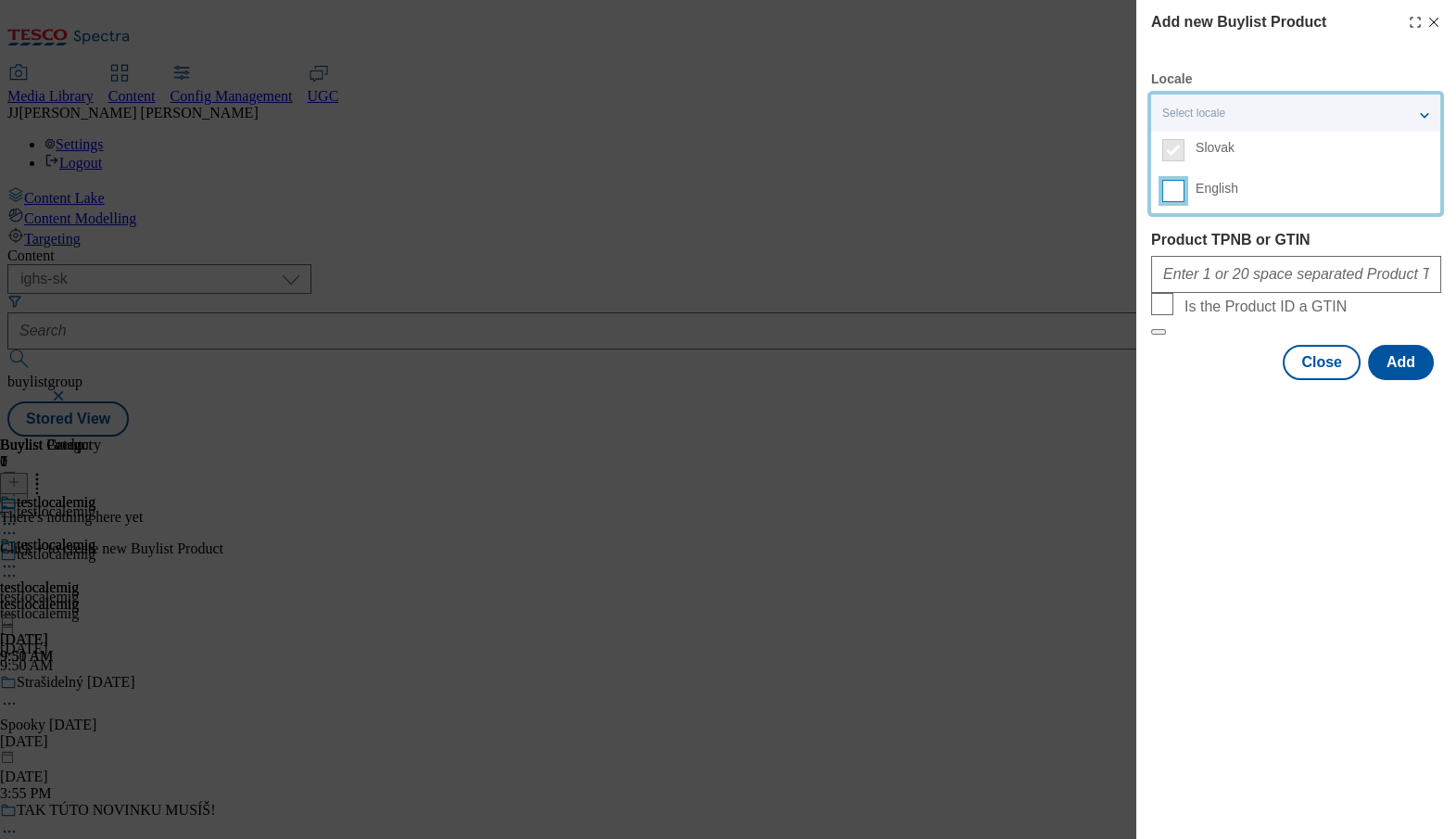
click at [1173, 186] on input "English" at bounding box center [1173, 190] width 22 height 22
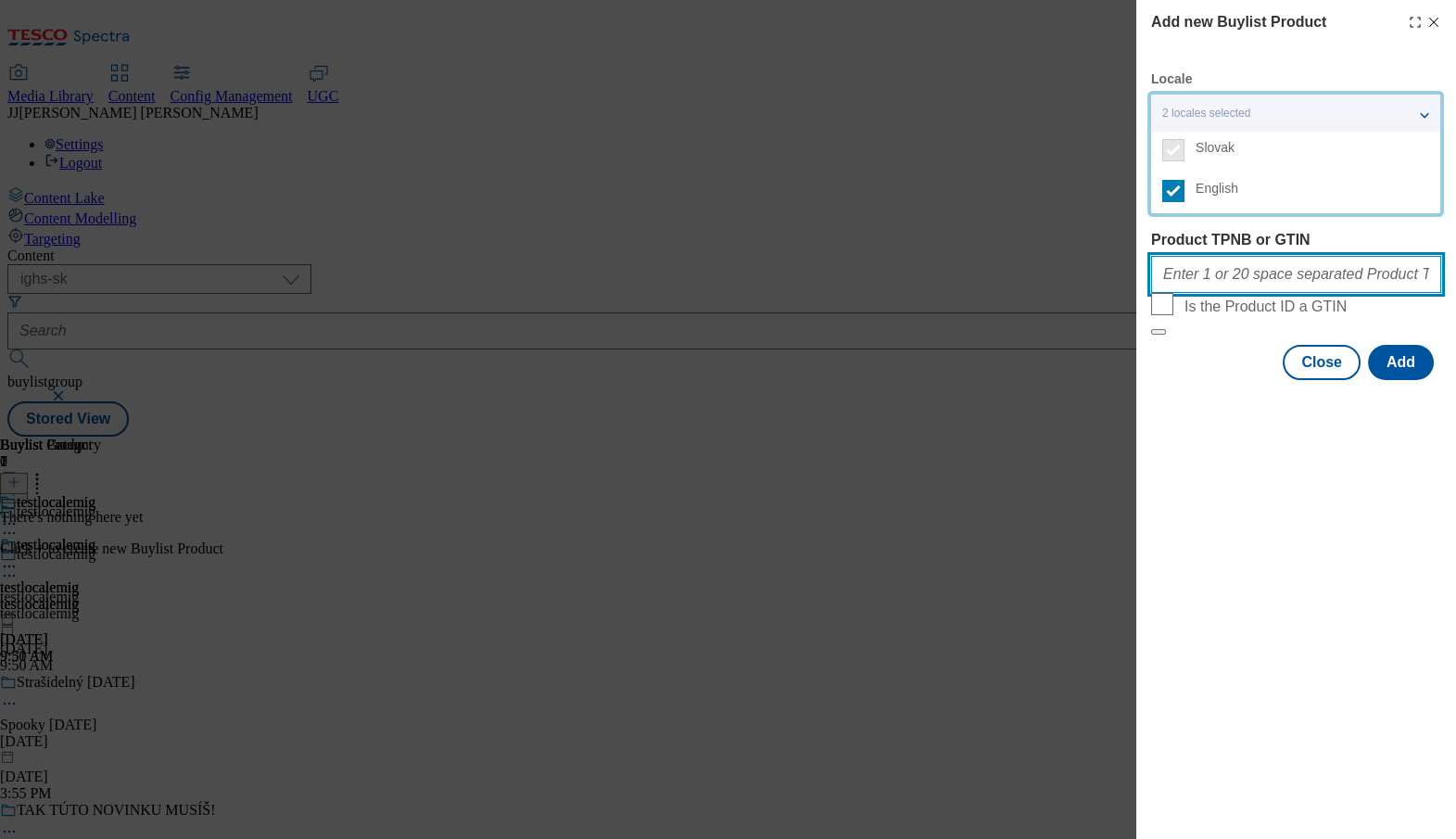
click at [1180, 274] on input "Product TPNB or GTIN" at bounding box center [1296, 274] width 291 height 37
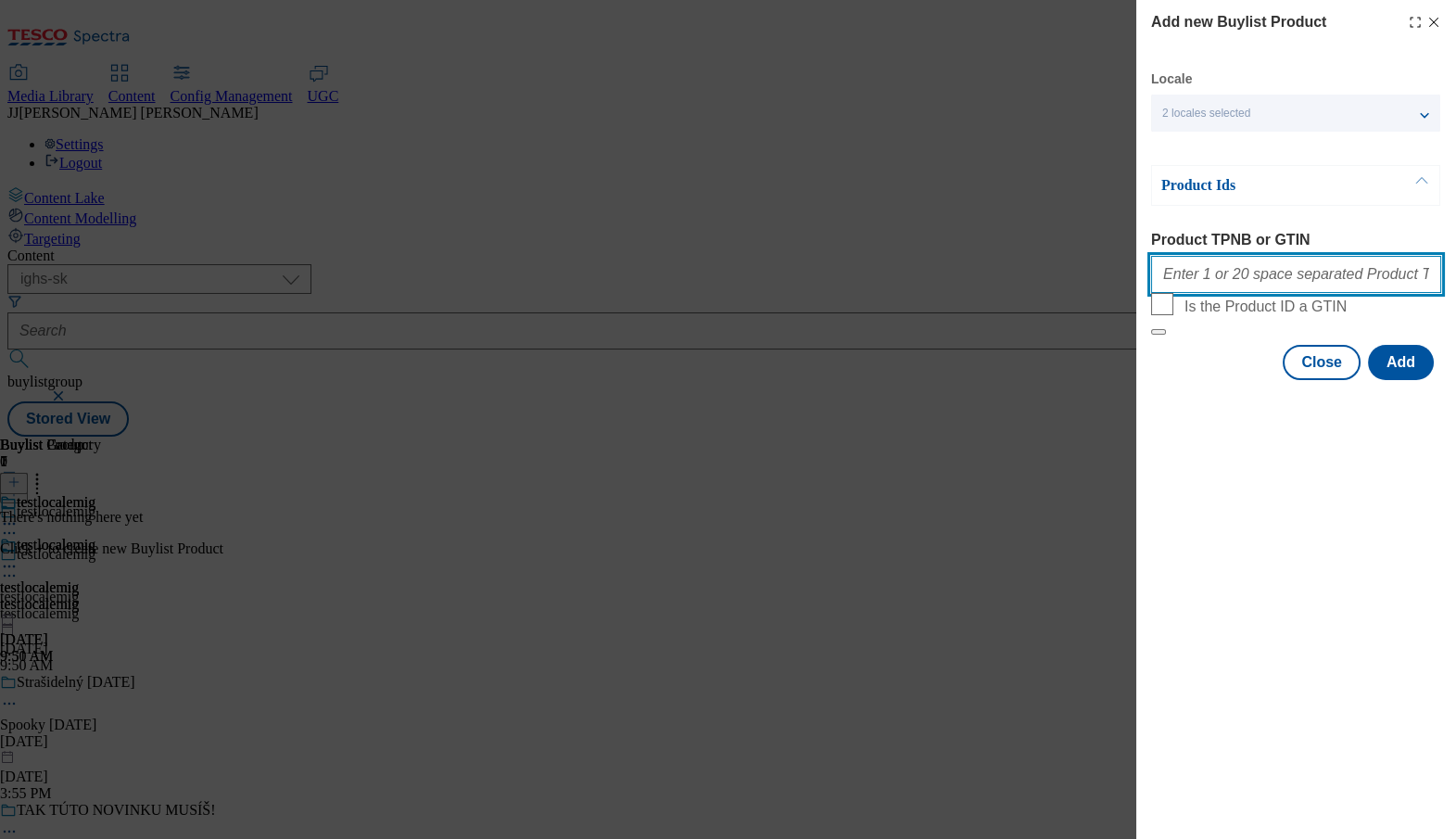
paste input "207746194"
type input "207746194"
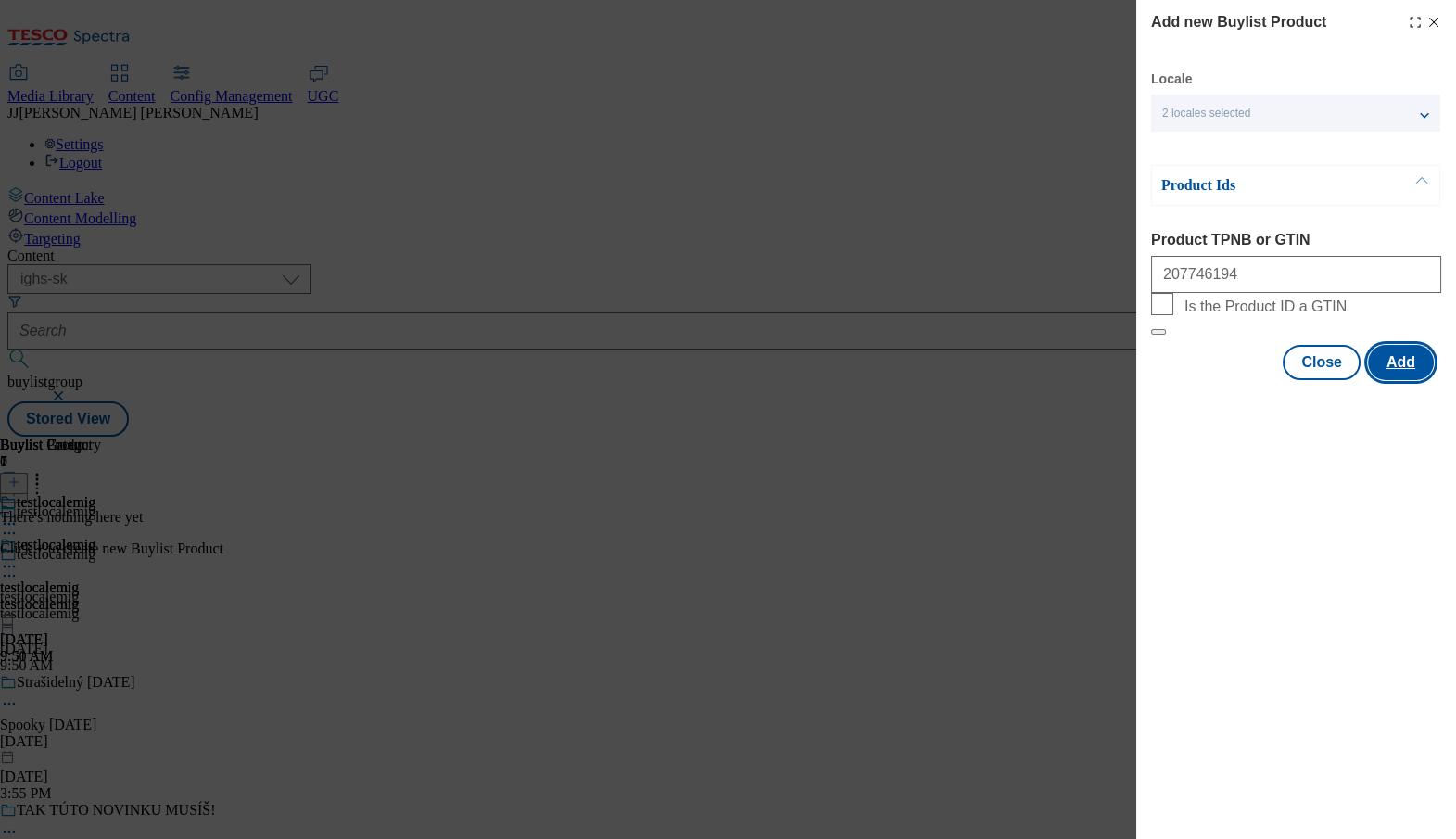
click at [1389, 380] on button "Add" at bounding box center [1401, 362] width 66 height 35
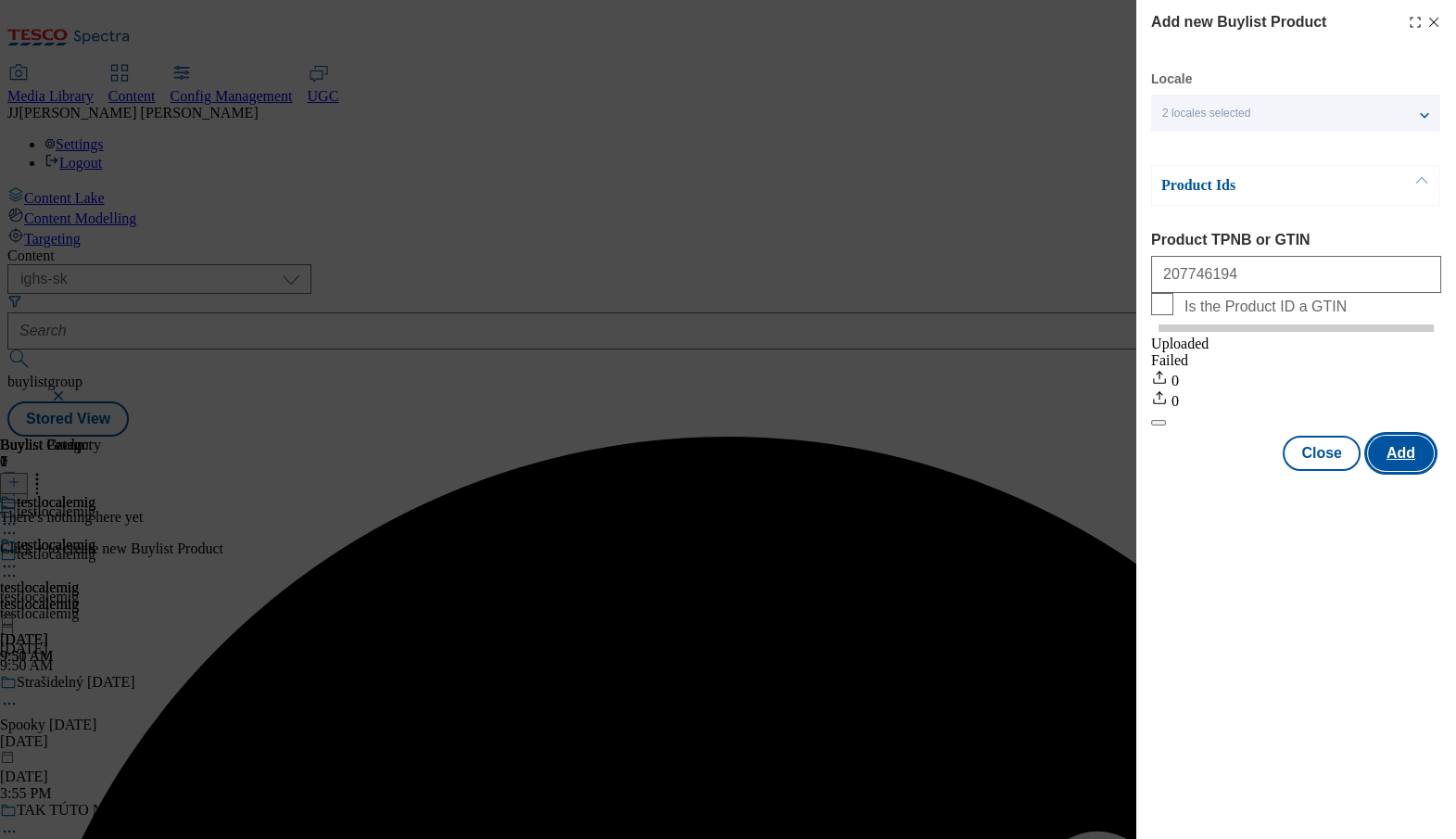
scroll to position [0, 0]
click at [1430, 24] on icon "Modal" at bounding box center [1434, 21] width 14 height 14
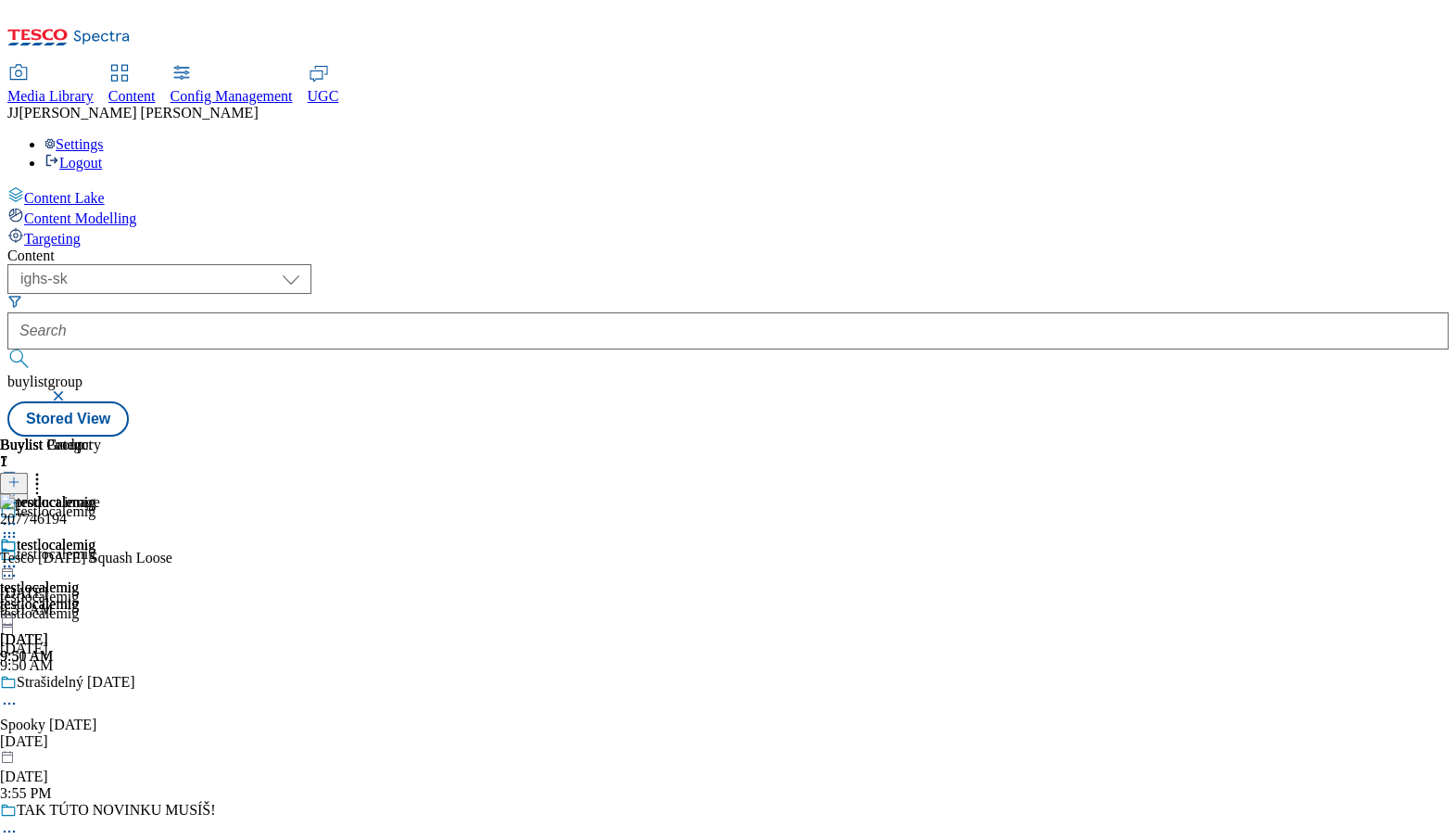
scroll to position [0, 189]
click at [1424, 136] on div "Settings Logout" at bounding box center [728, 154] width 1442 height 35
click at [1415, 136] on div "Settings Logout" at bounding box center [728, 154] width 1442 height 35
click at [18, 557] on icon at bounding box center [9, 566] width 18 height 18
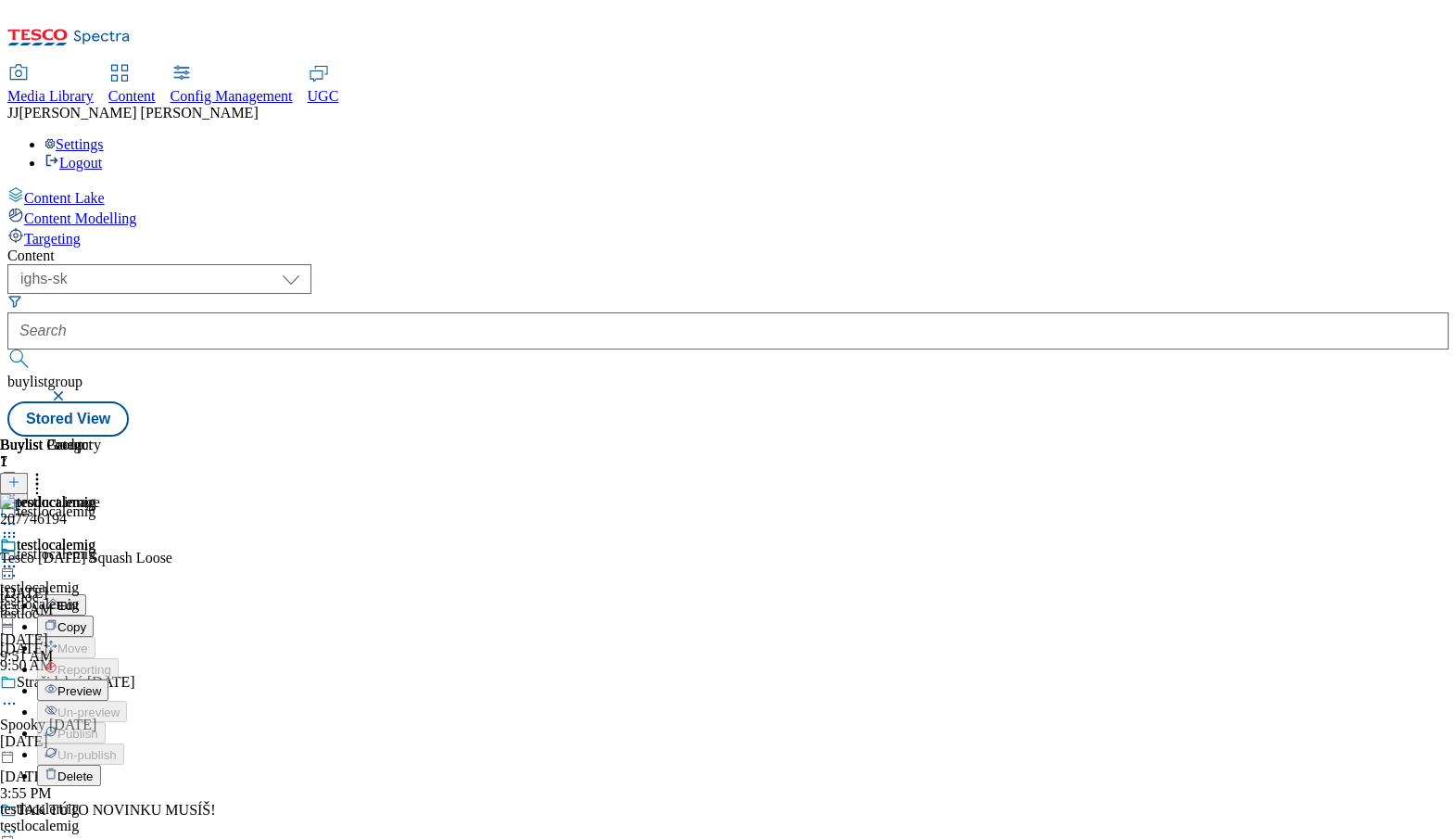
click at [101, 685] on span "Preview" at bounding box center [79, 691] width 43 height 14
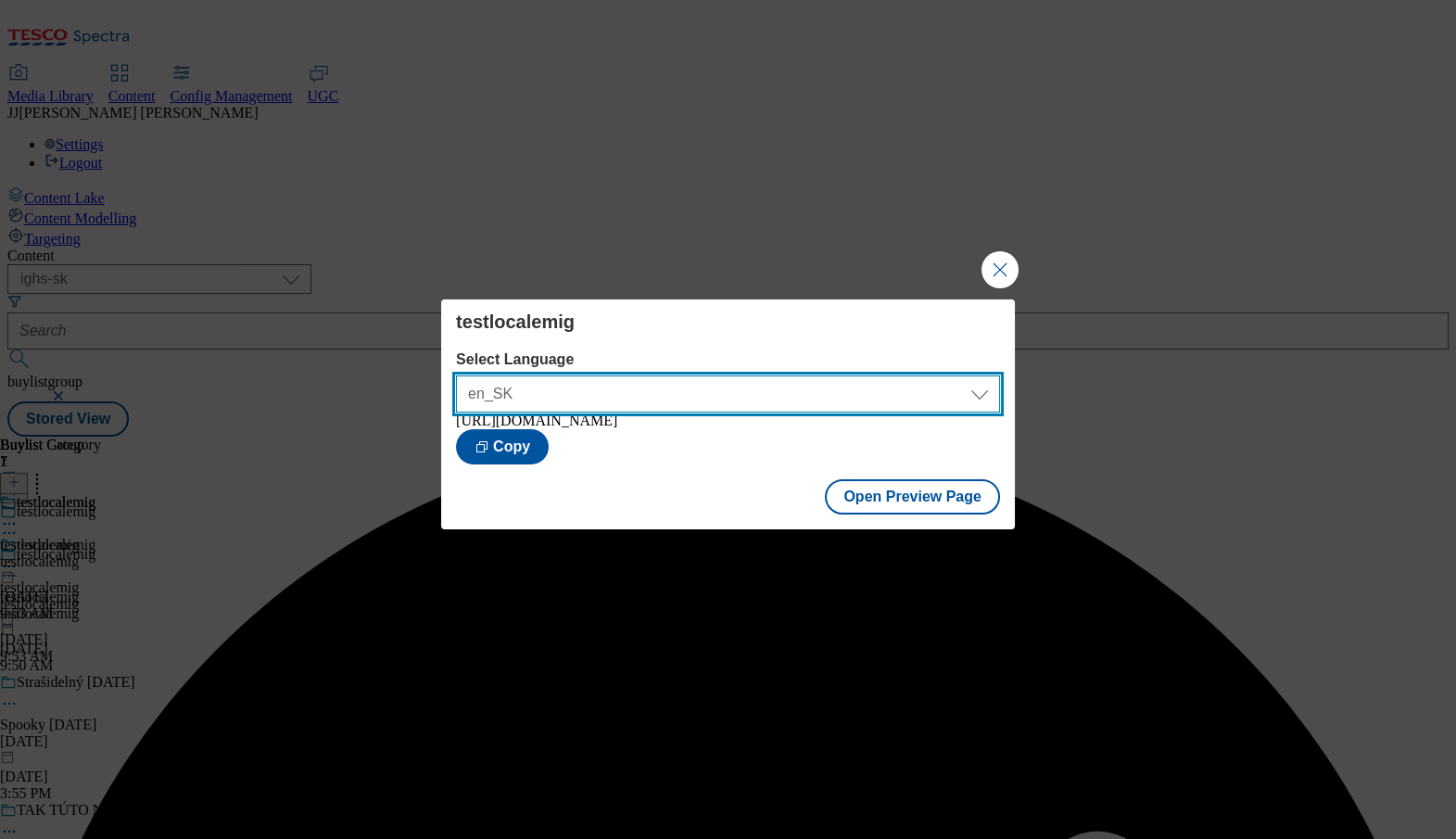
click at [580, 396] on select "en_SK sk_SK" at bounding box center [728, 394] width 545 height 37
click at [456, 376] on select "en_SK sk_SK" at bounding box center [728, 394] width 545 height 37
click at [573, 384] on select "en_SK sk_SK" at bounding box center [728, 394] width 545 height 37
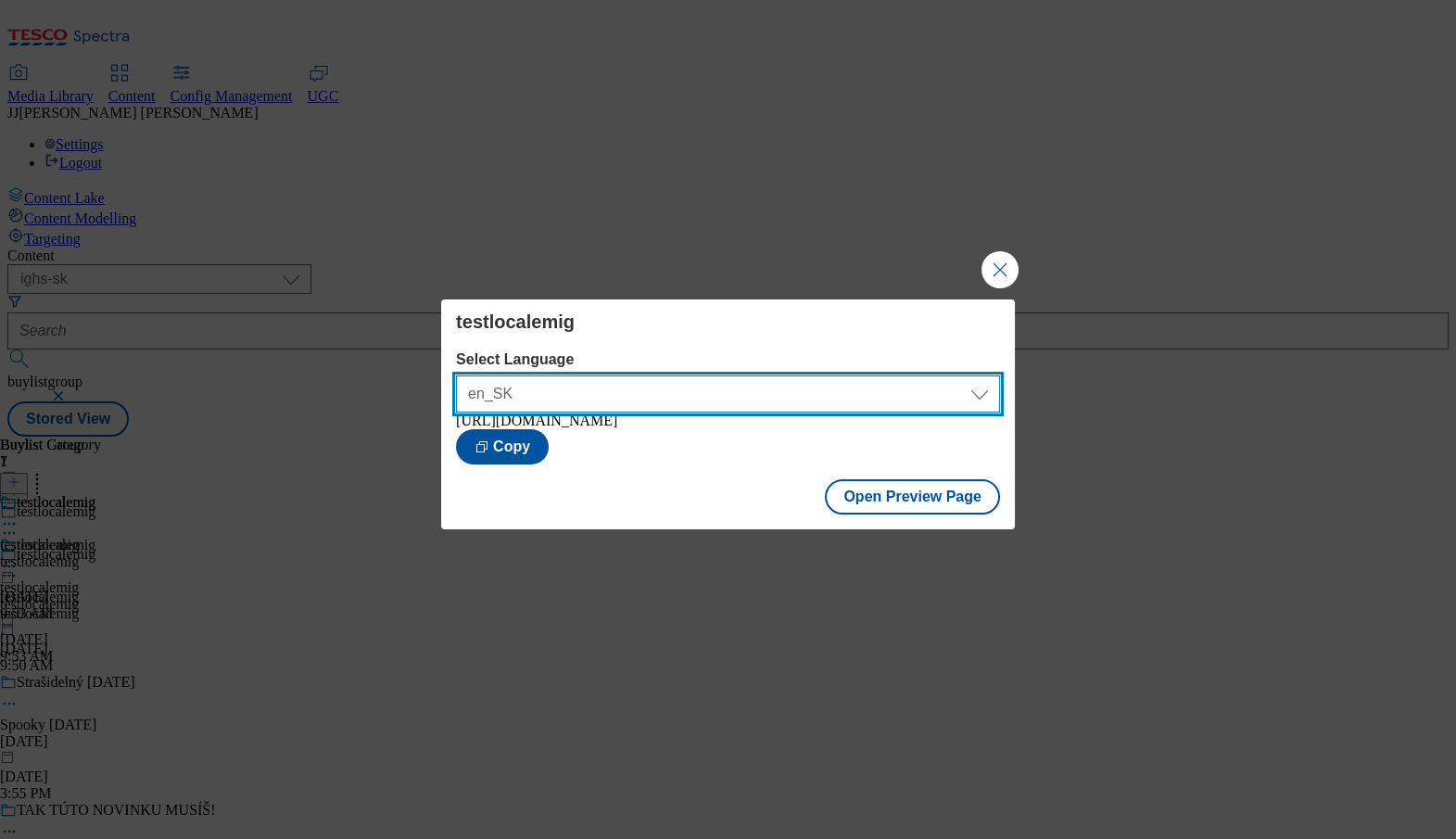
click at [456, 376] on select "en_SK sk_SK" at bounding box center [728, 394] width 545 height 37
click at [866, 396] on select "en_SK sk_SK" at bounding box center [728, 394] width 545 height 37
select select "https://potravinydomov.itesco.sk/groceries/sk-SK/buylists/testlocalemig/testloc…"
click at [456, 376] on select "en_SK sk_SK" at bounding box center [728, 394] width 545 height 37
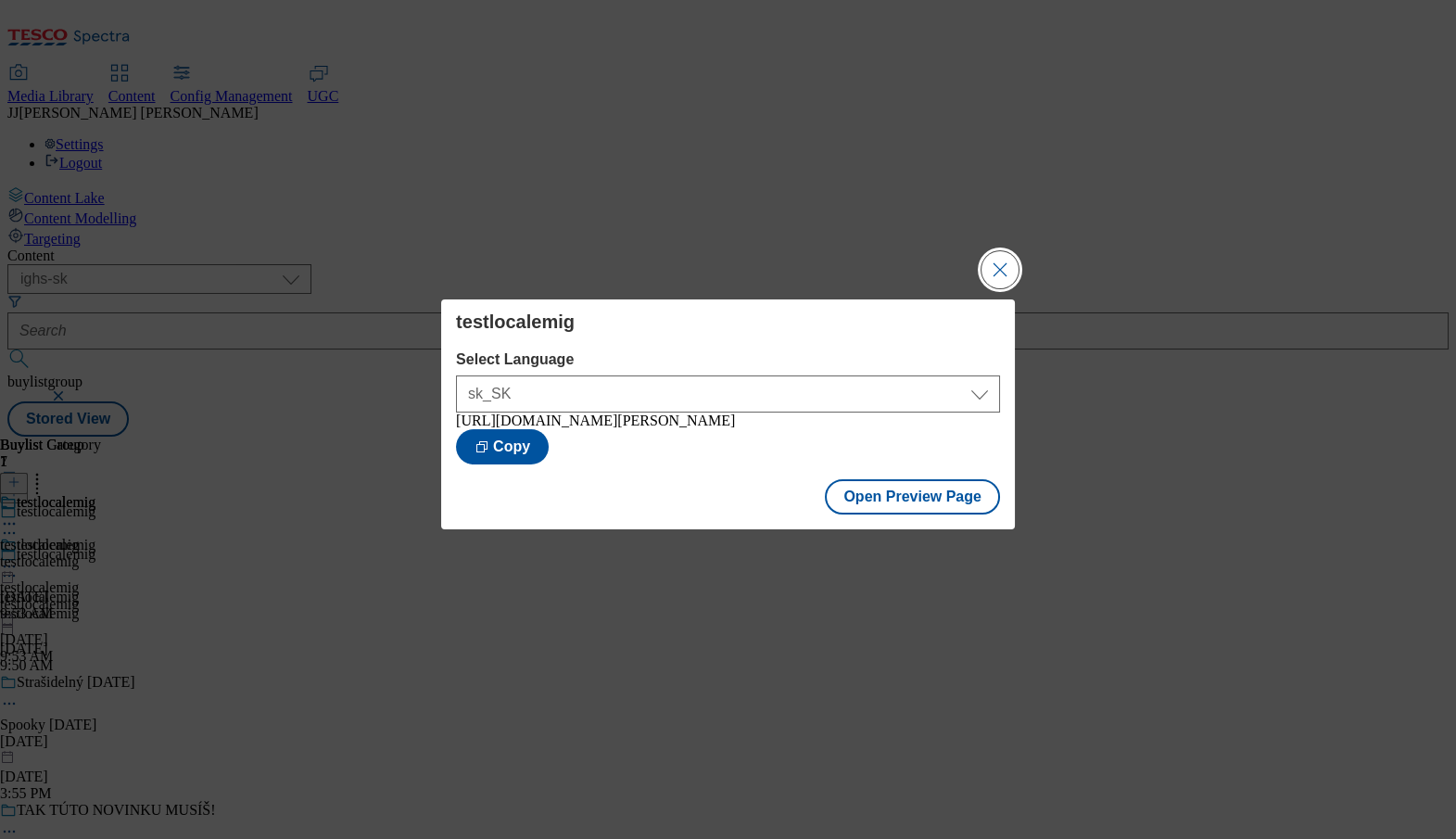
click at [1001, 272] on button "Close Modal" at bounding box center [1000, 269] width 37 height 37
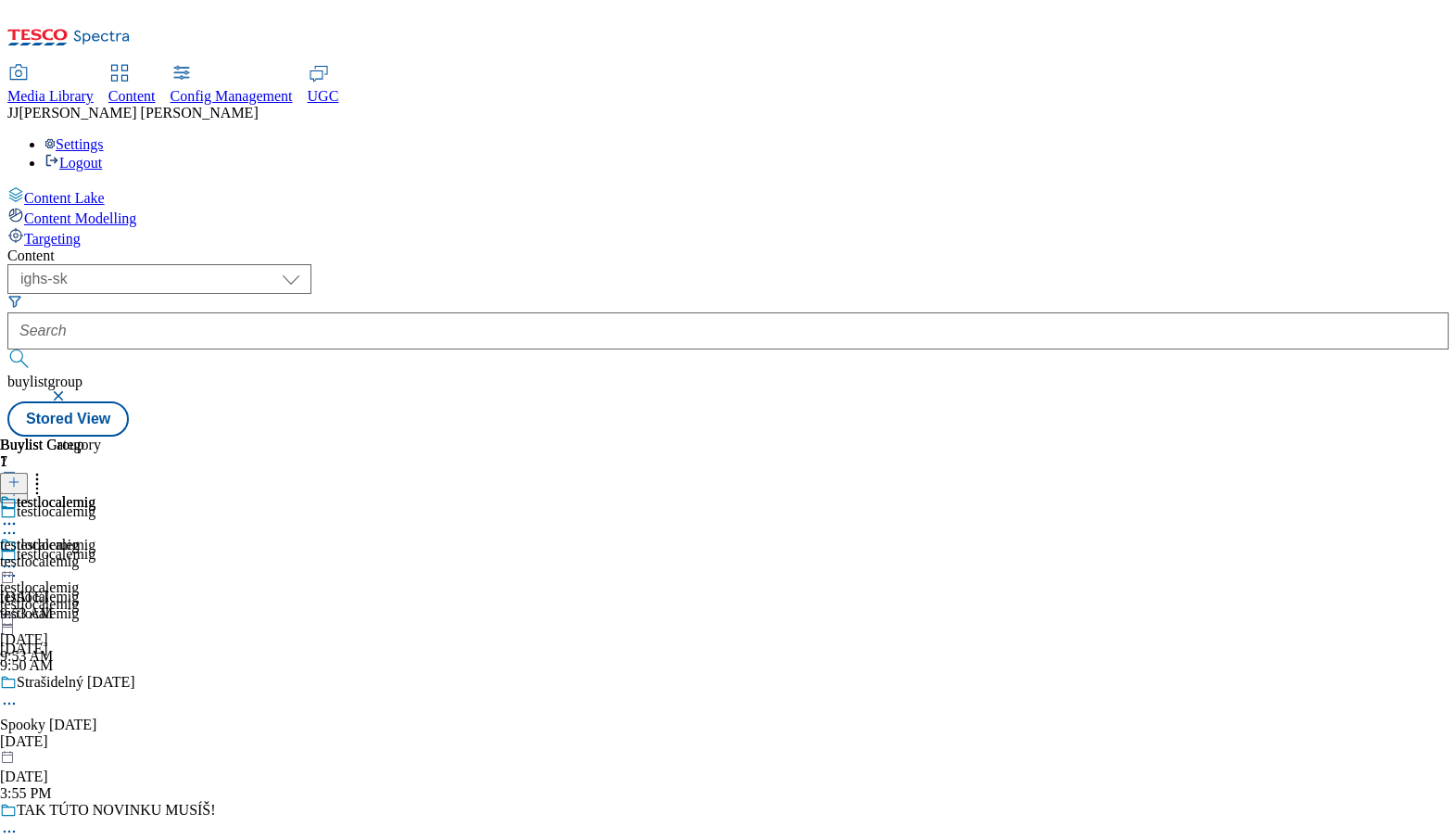
click at [18, 557] on icon at bounding box center [9, 566] width 18 height 18
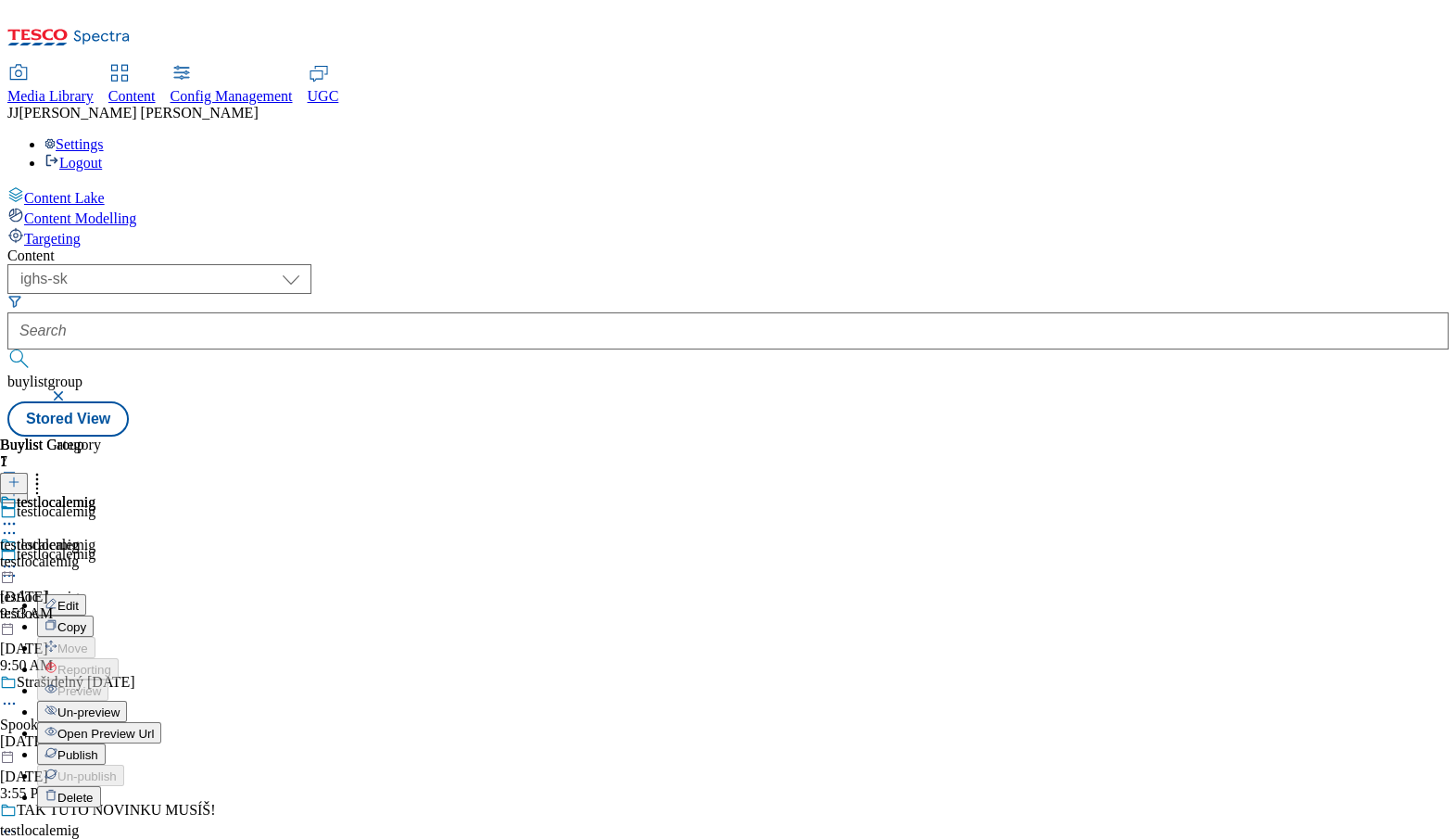
click at [154, 727] on span "Open Preview Url" at bounding box center [106, 734] width 97 height 14
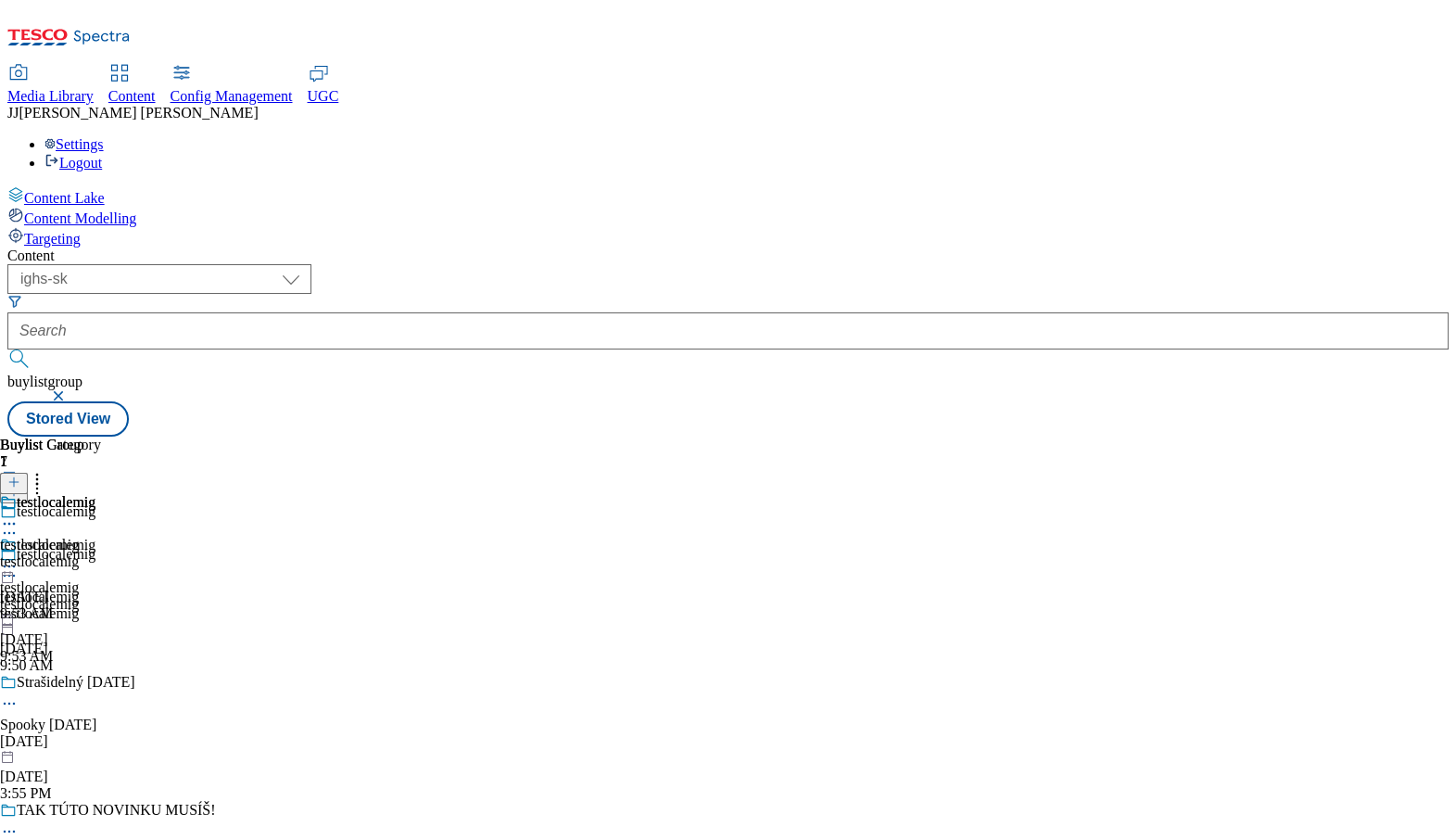
click at [135, 674] on span "Strašidelný Halloween" at bounding box center [75, 684] width 119 height 20
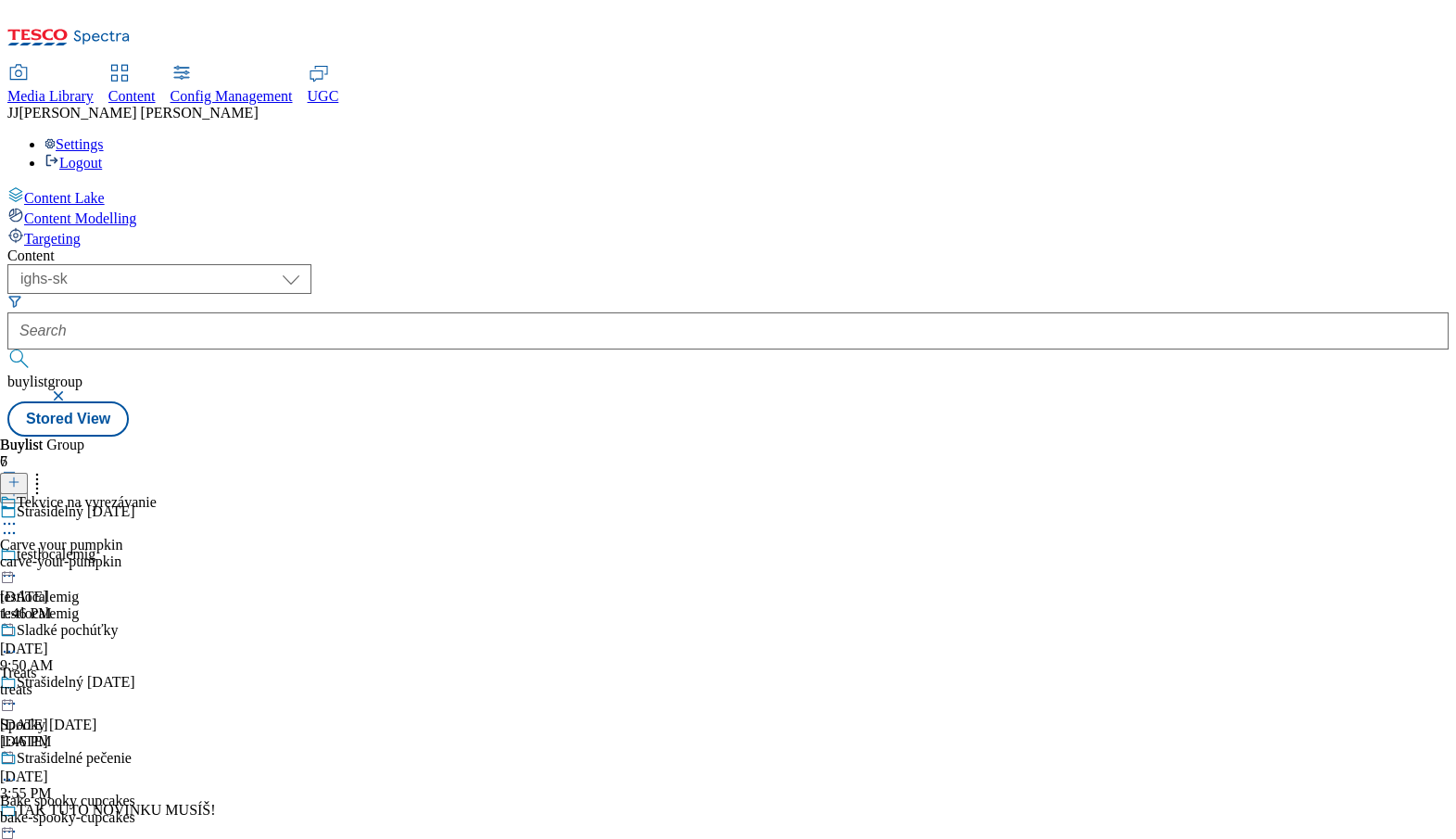
click at [18, 515] on icon at bounding box center [9, 523] width 18 height 18
click at [1023, 436] on div "Buylist Group 7 Strašidelný Halloween testlocalemig testlocalemig testlocalemig…" at bounding box center [728, 436] width 1442 height 0
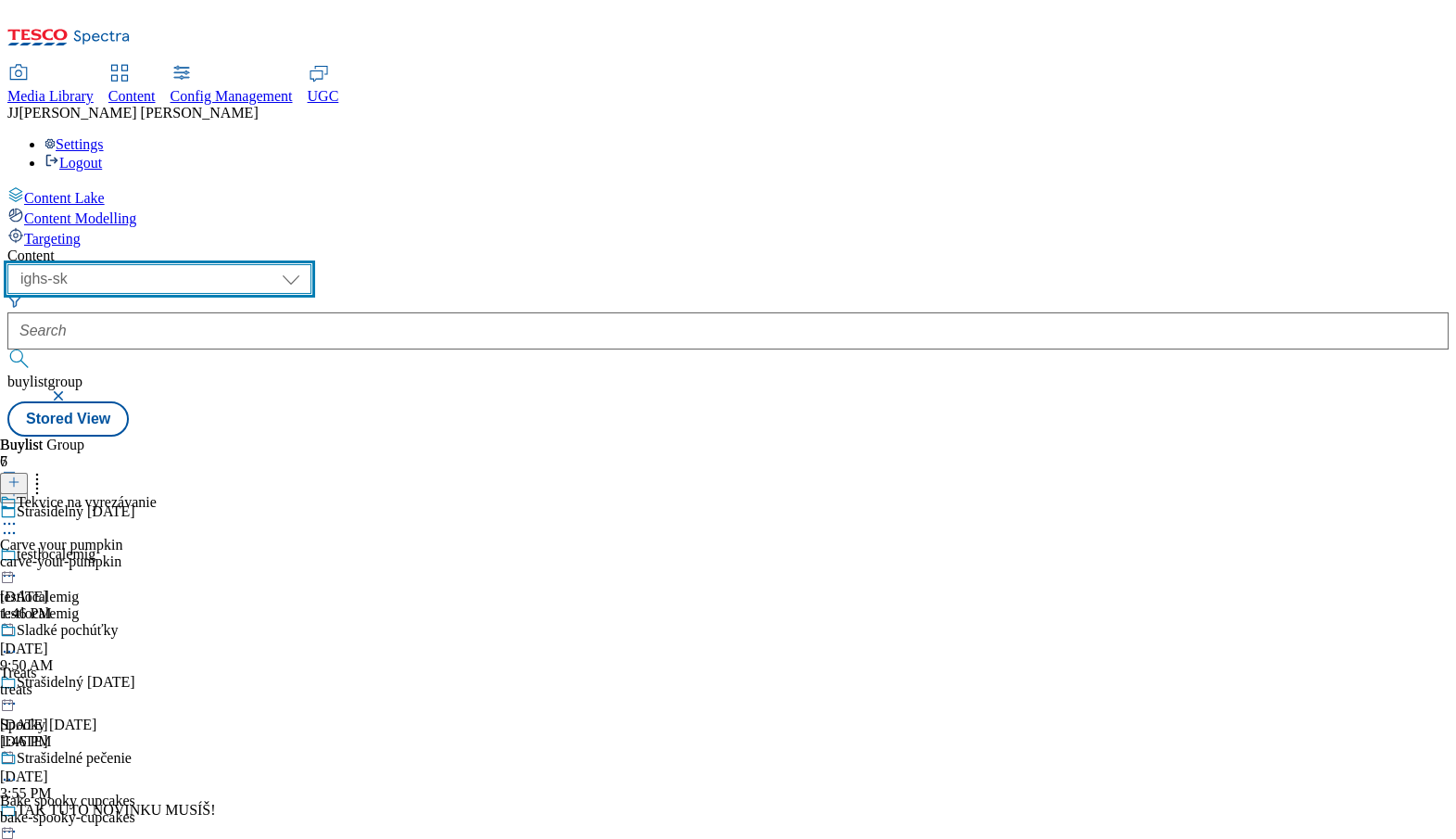
click at [312, 265] on select "dotcom-cz dotcom-hu dotcom-sk fnf-uk ghs-roi ghs-uk group-comms ighs-cz ighs-hu…" at bounding box center [159, 279] width 304 height 30
select select "ghs-uk"
click at [241, 265] on select "dotcom-cz dotcom-hu dotcom-sk fnf-uk ghs-roi ghs-uk group-comms ighs-cz ighs-hu…" at bounding box center [159, 279] width 304 height 30
